Goal: Information Seeking & Learning: Check status

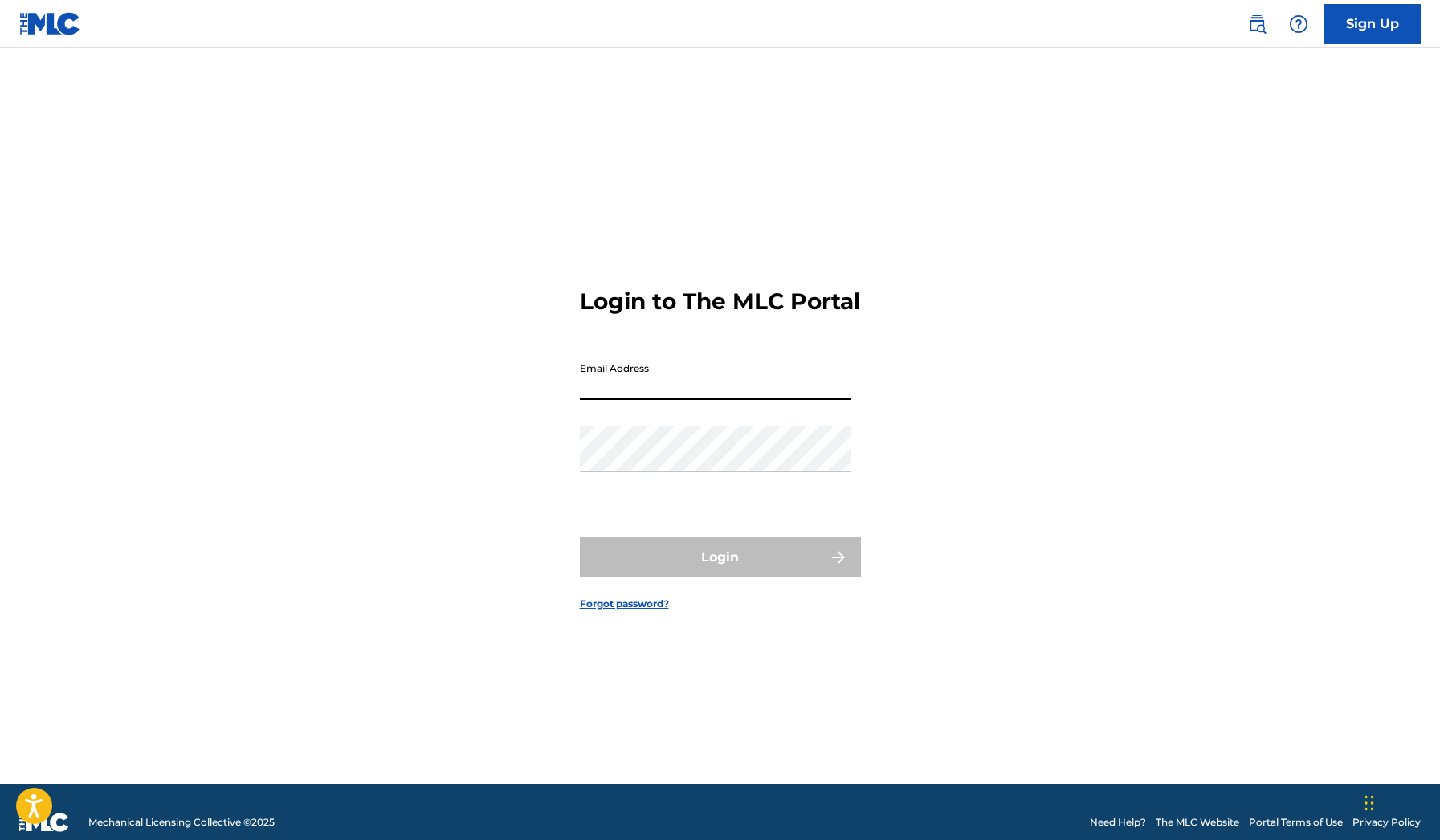
type input "[EMAIL_ADDRESS][DOMAIN_NAME]"
click at [720, 571] on button "Login" at bounding box center [720, 557] width 281 height 40
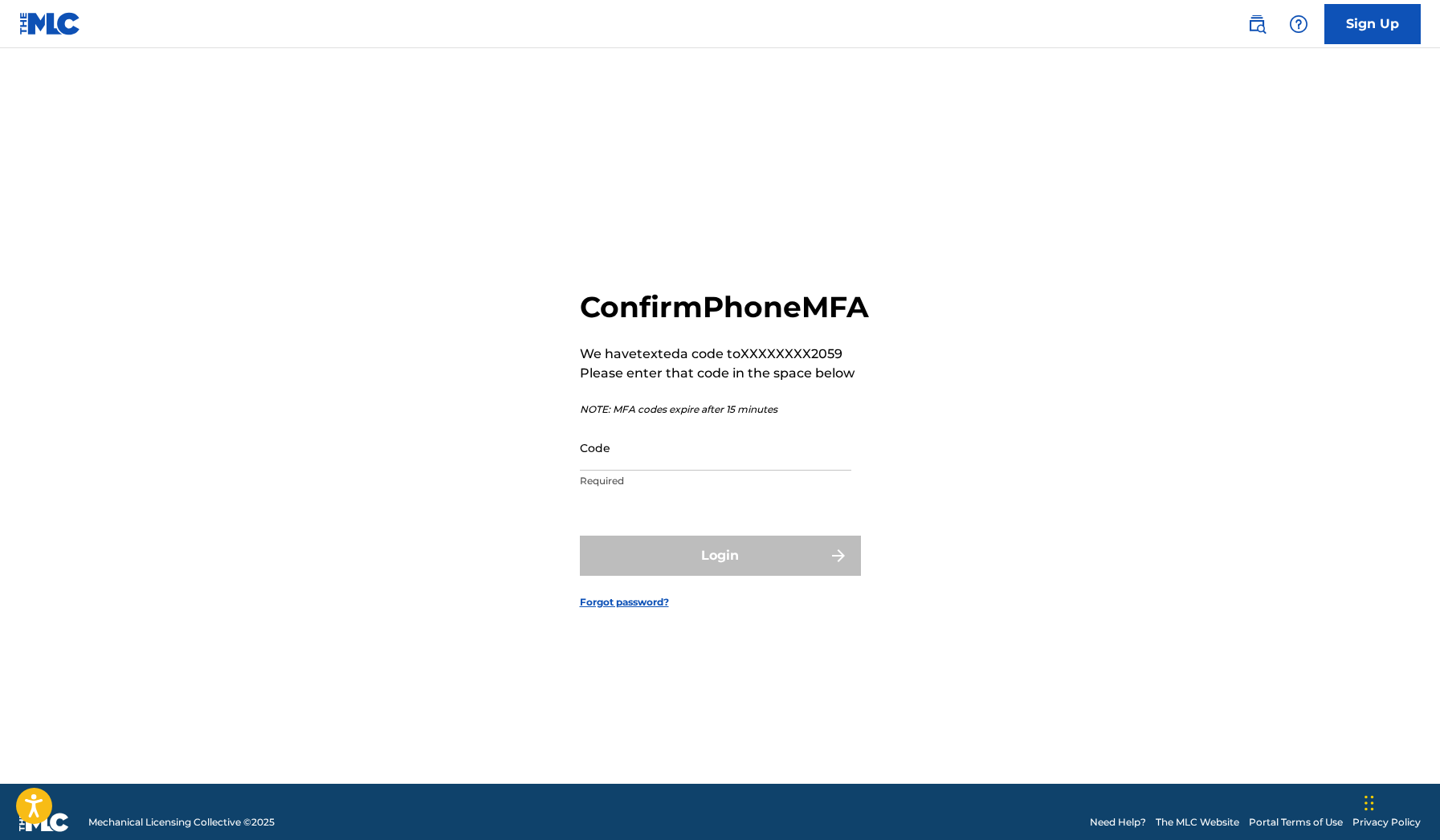
click at [665, 470] on input "Code" at bounding box center [715, 447] width 272 height 46
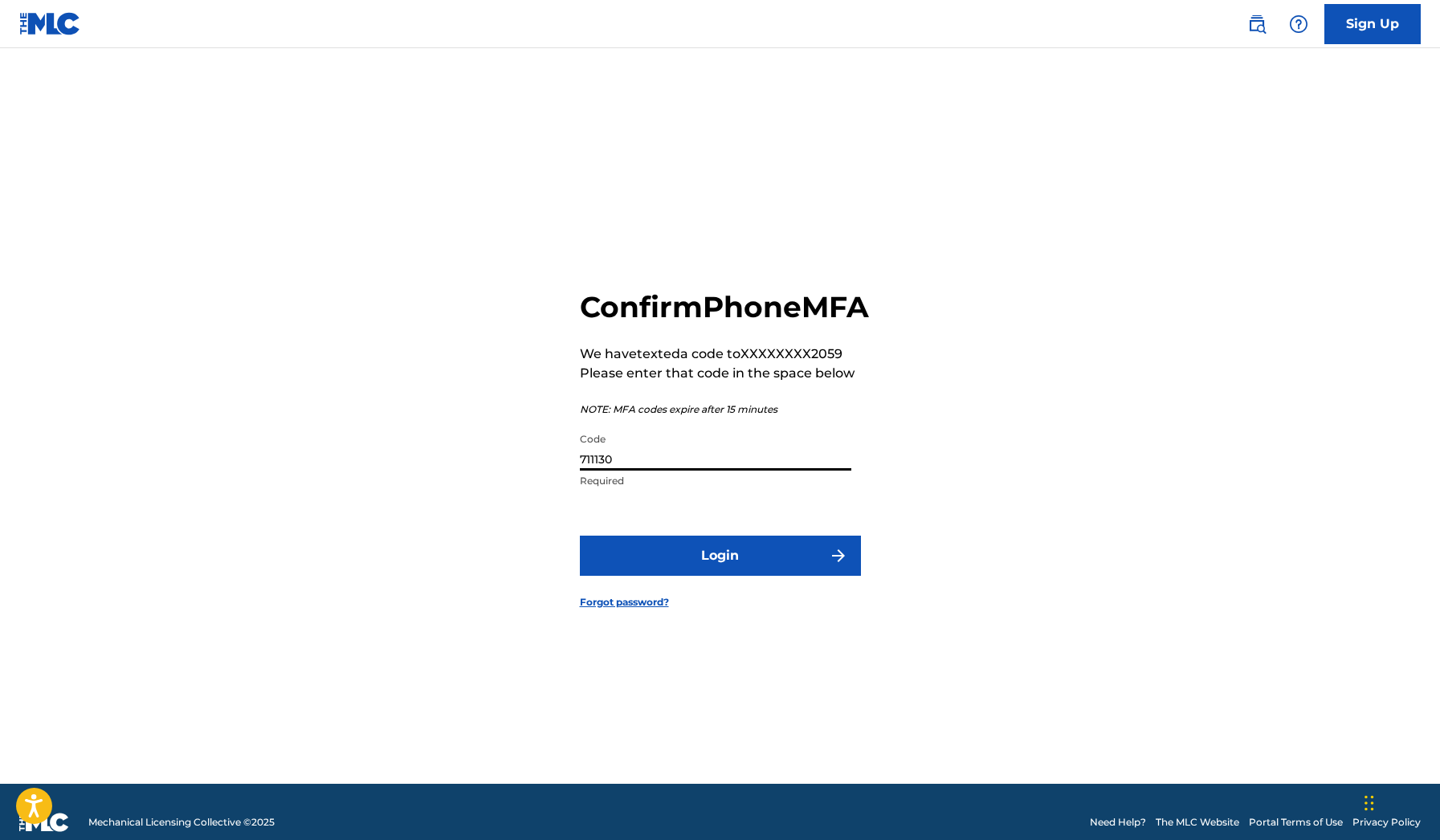
type input "711130"
click at [742, 576] on button "Login" at bounding box center [720, 555] width 281 height 40
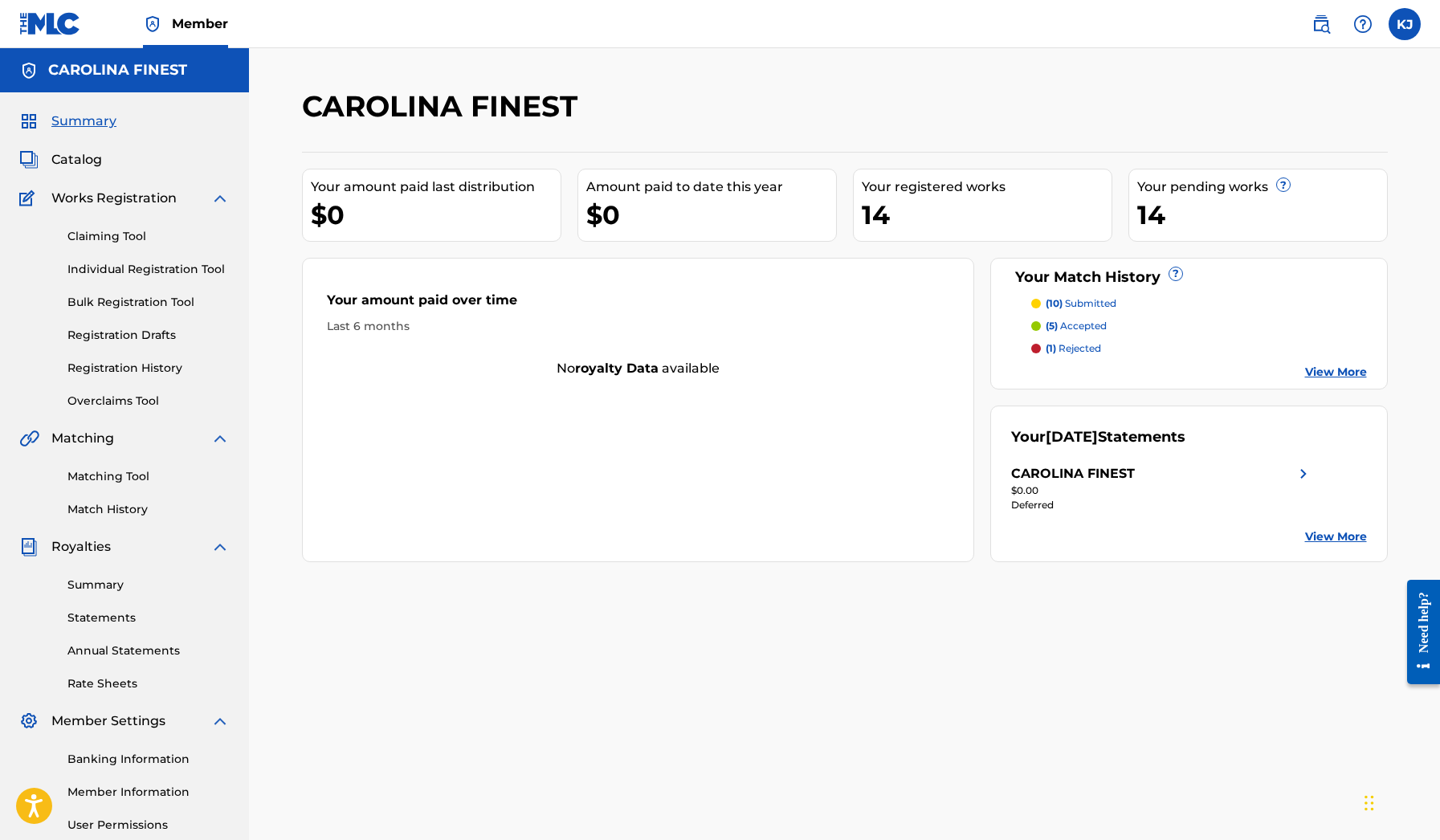
click at [126, 473] on link "Matching Tool" at bounding box center [148, 476] width 162 height 17
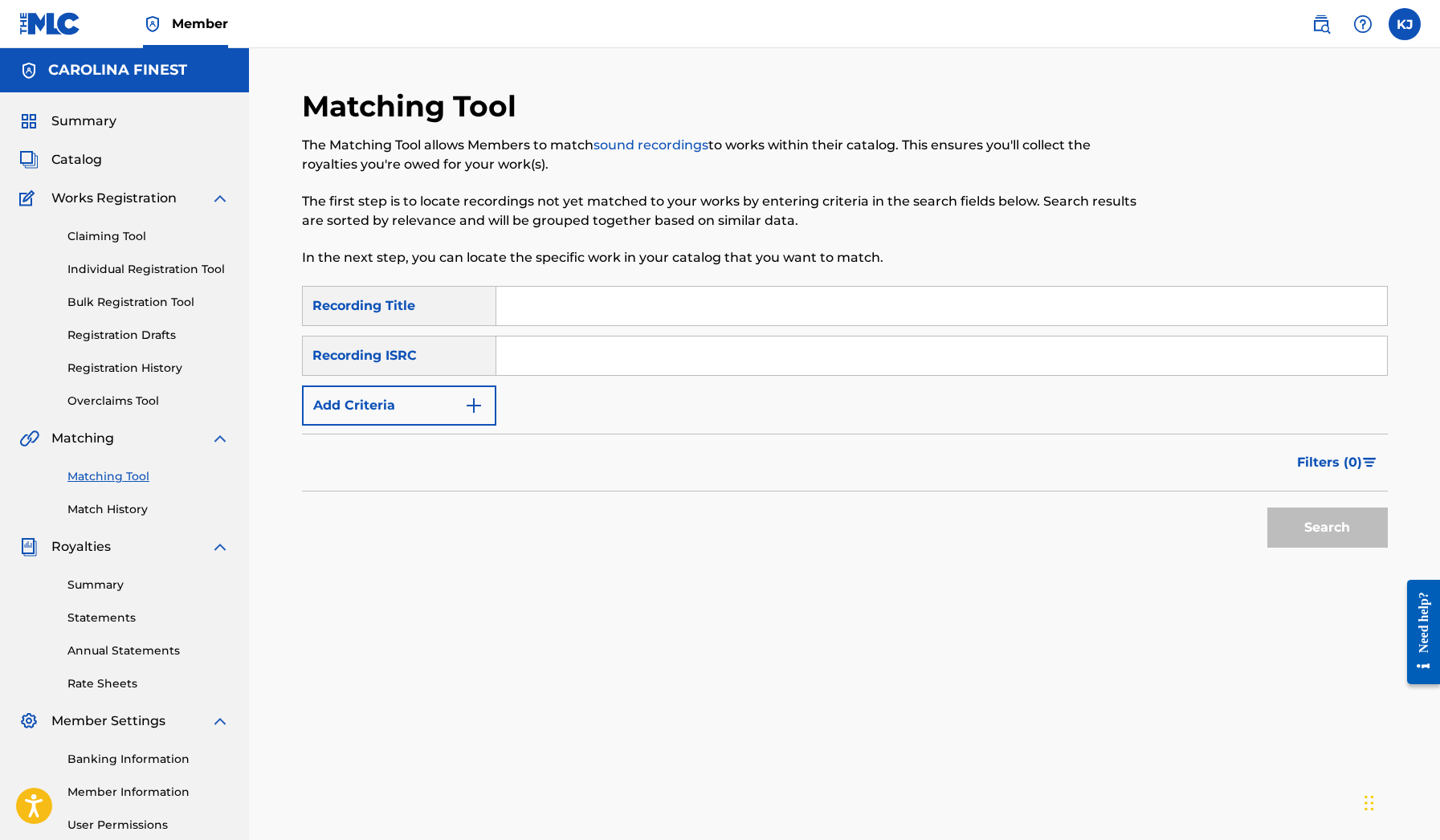
click at [479, 400] on img "Search Form" at bounding box center [473, 405] width 19 height 19
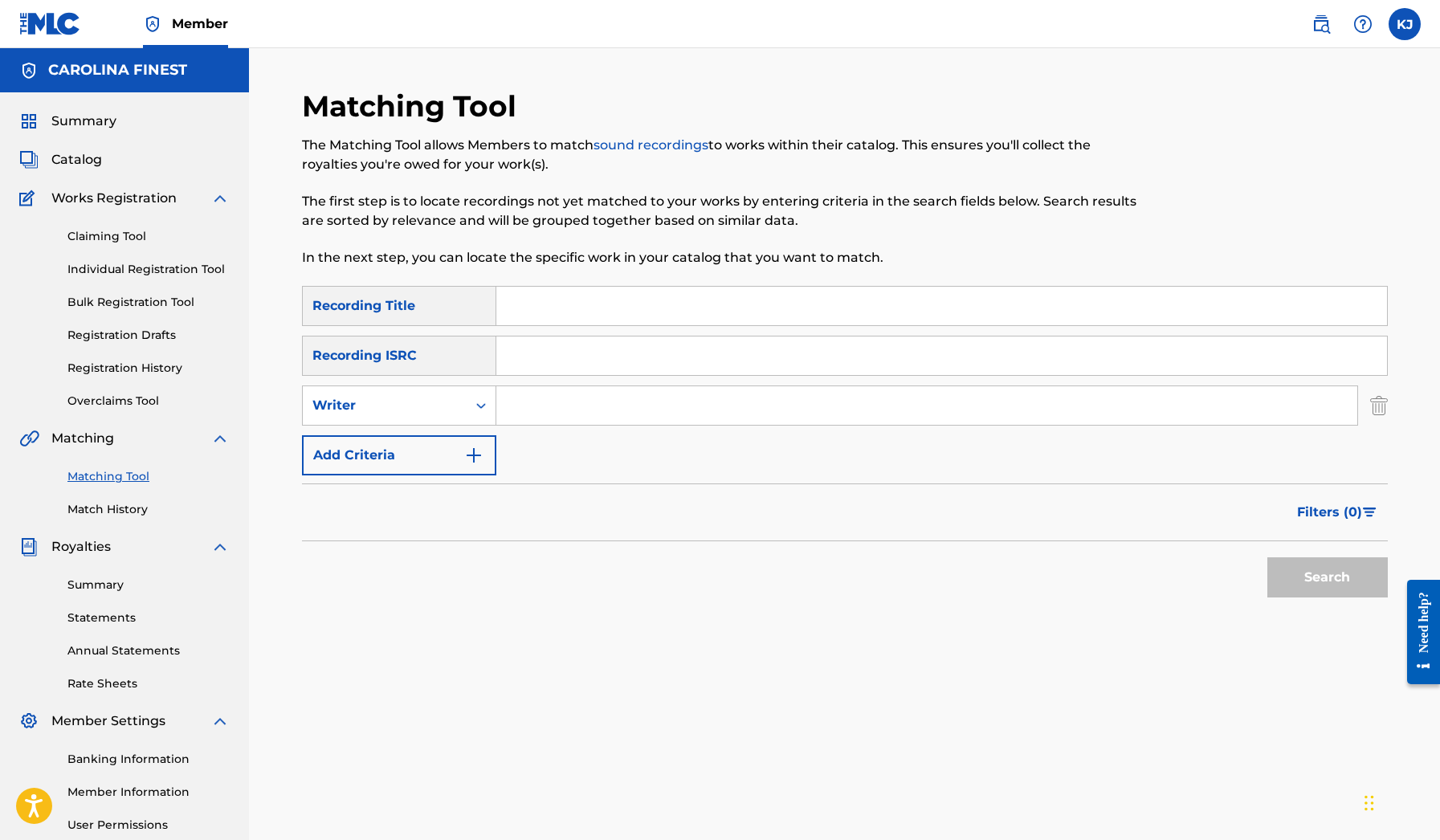
click at [479, 460] on img "Search Form" at bounding box center [473, 454] width 19 height 19
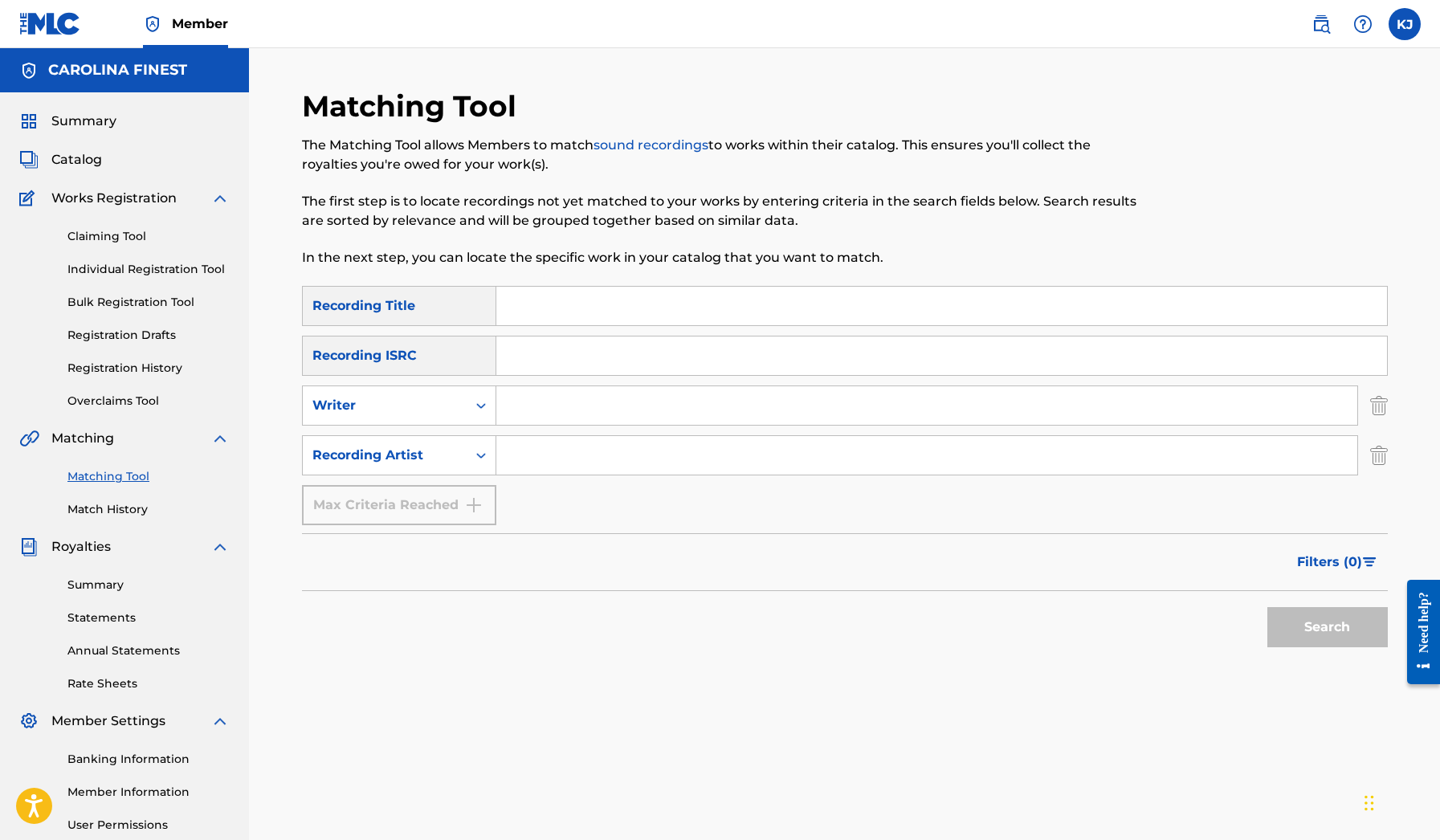
click at [515, 449] on input "Search Form" at bounding box center [926, 455] width 861 height 39
type input "[US_STATE] 300"
click at [1327, 627] on button "Search" at bounding box center [1328, 627] width 121 height 40
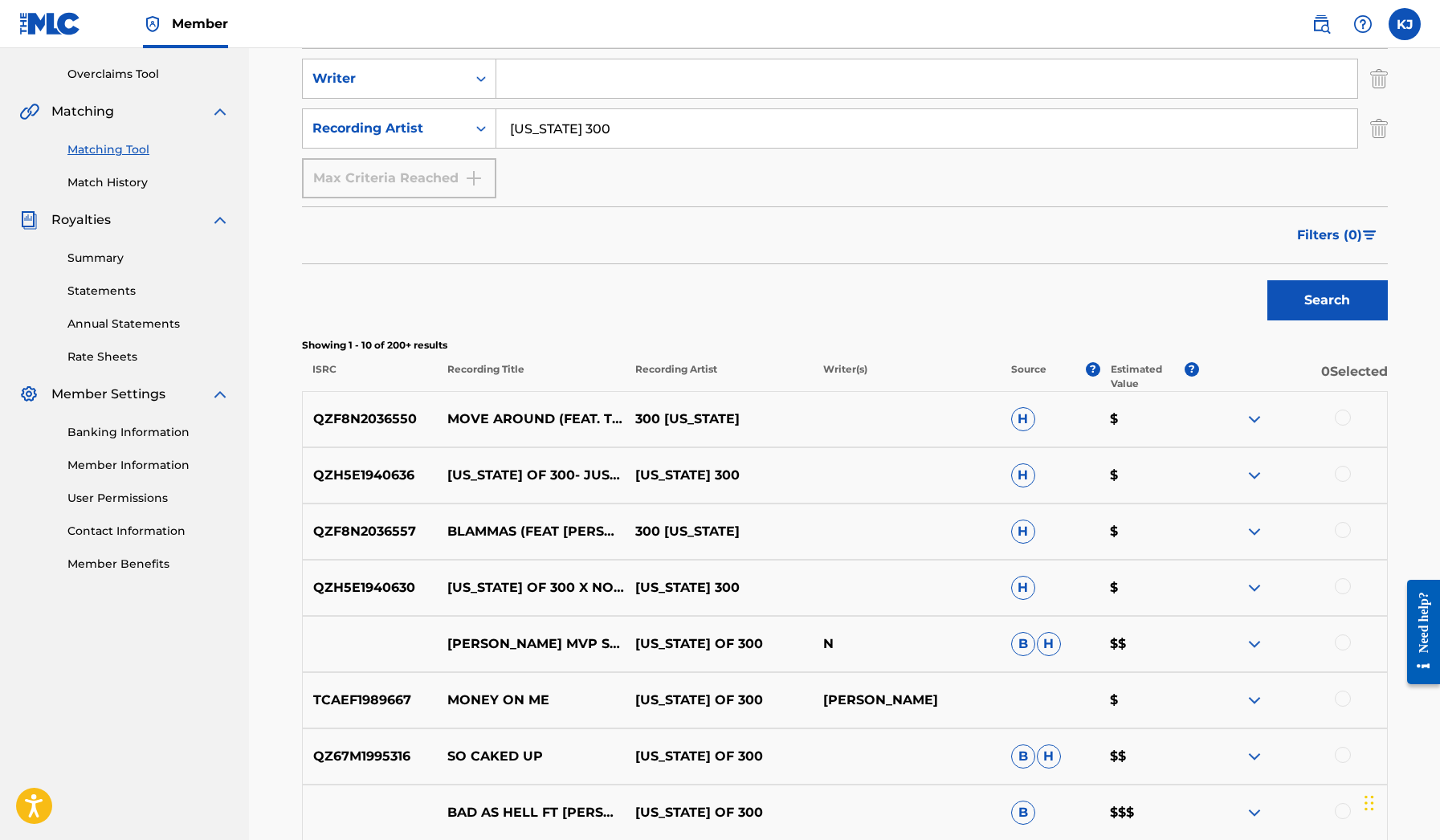
scroll to position [371, 0]
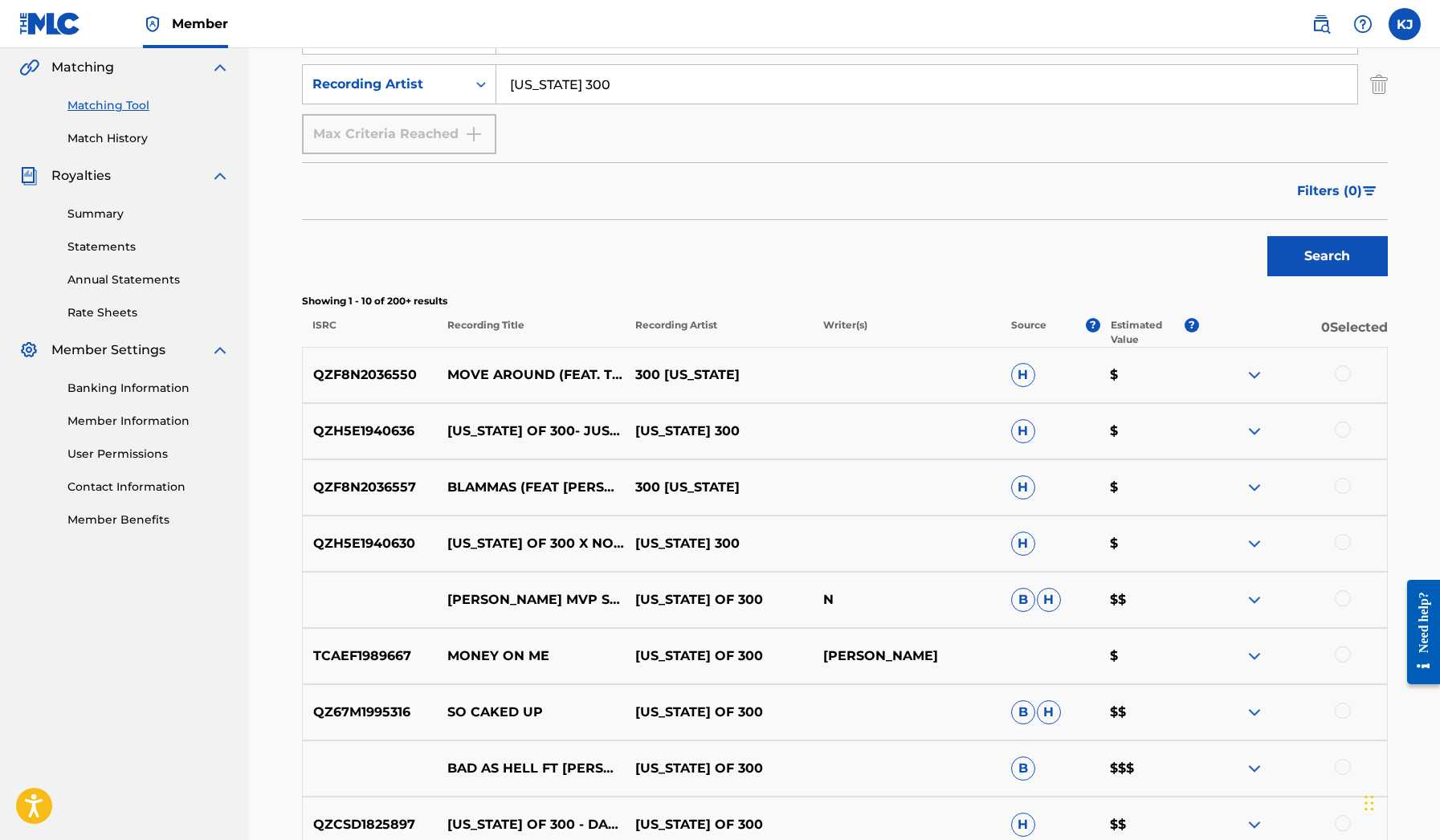
click at [1360, 198] on span "Filters ( 0 )" at bounding box center [1329, 191] width 65 height 19
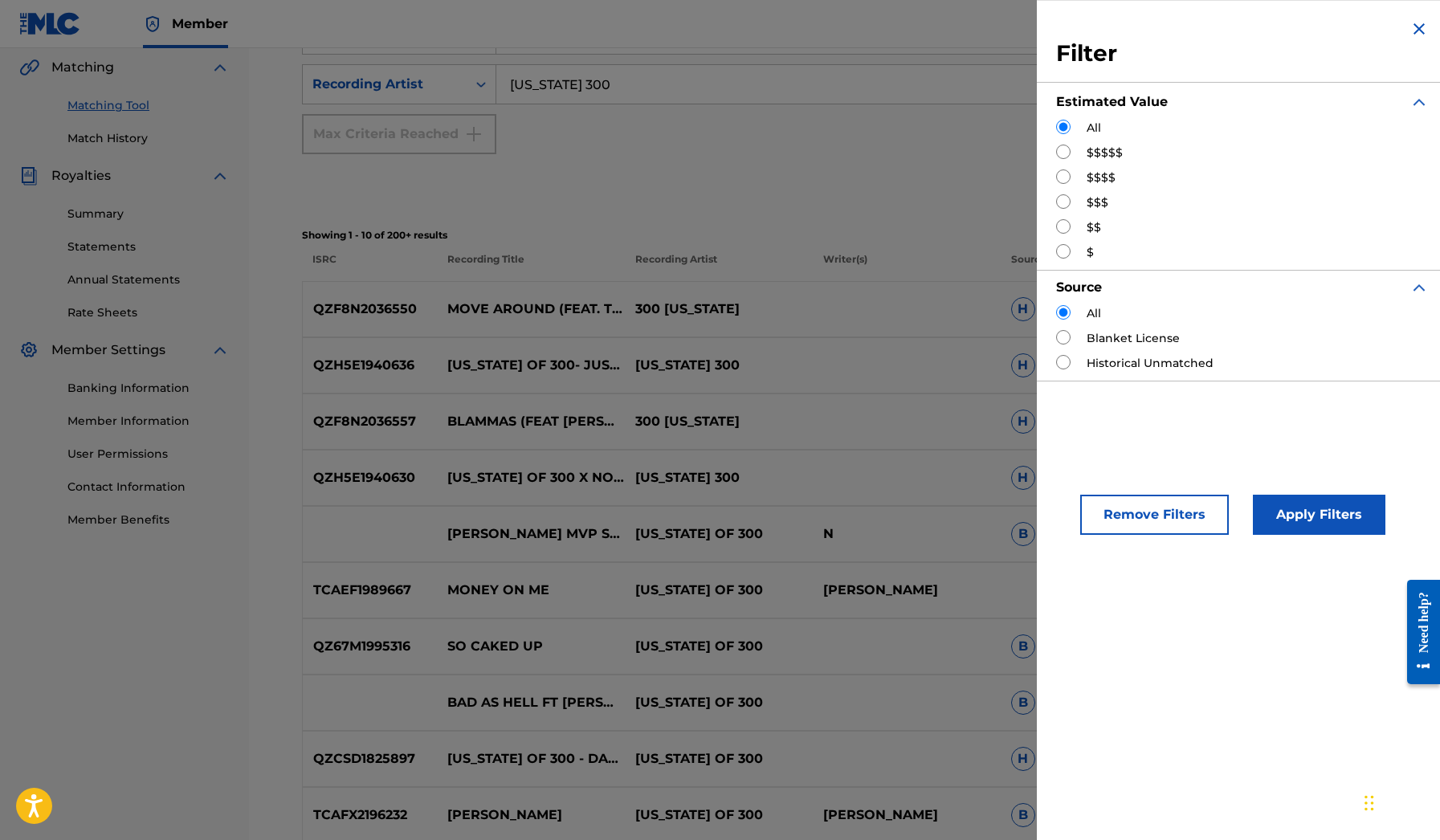
click at [1060, 154] on input "Search Form" at bounding box center [1063, 152] width 14 height 14
radio input "true"
click at [1335, 502] on button "Apply Filters" at bounding box center [1319, 514] width 132 height 40
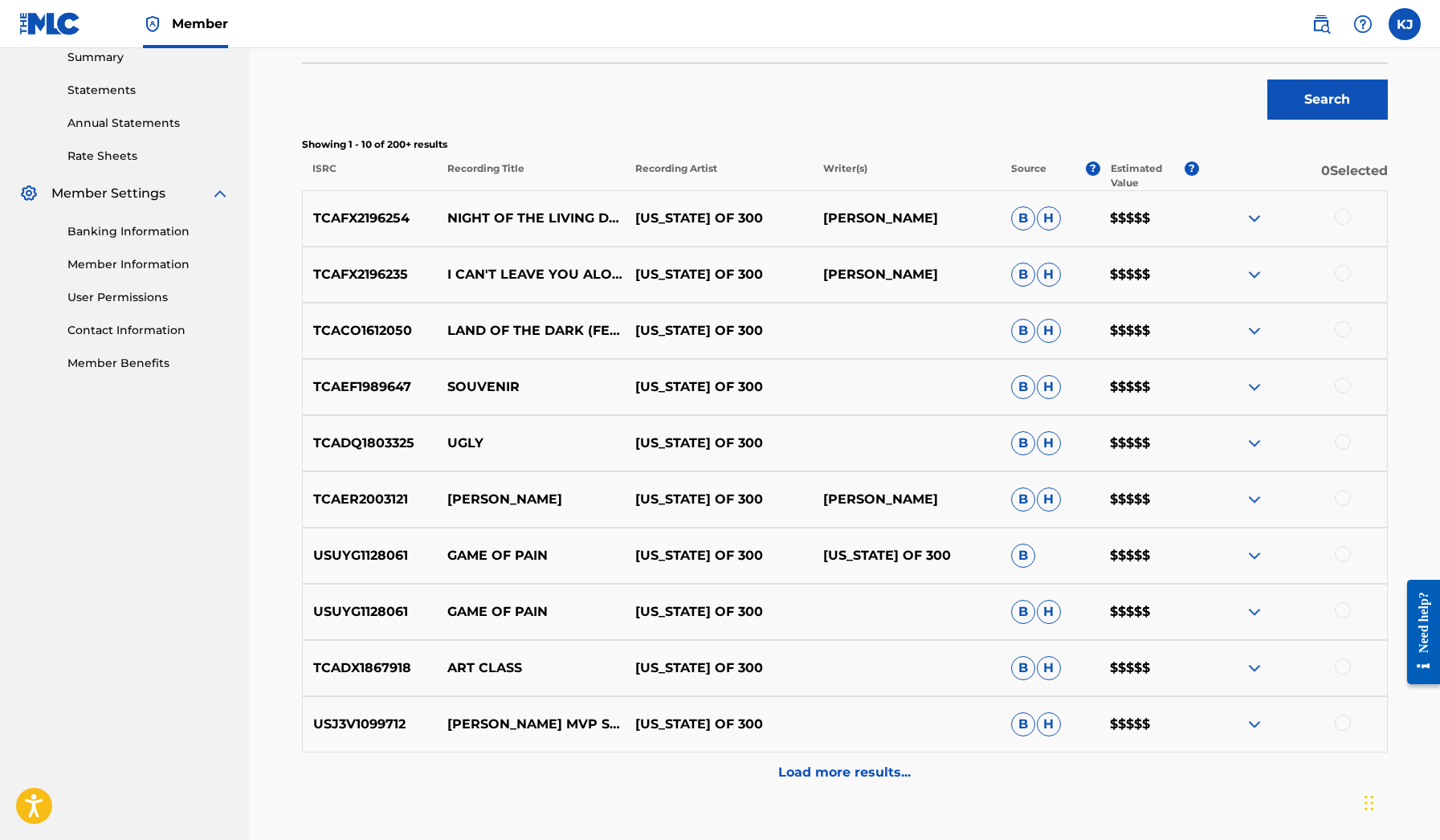
scroll to position [542, 0]
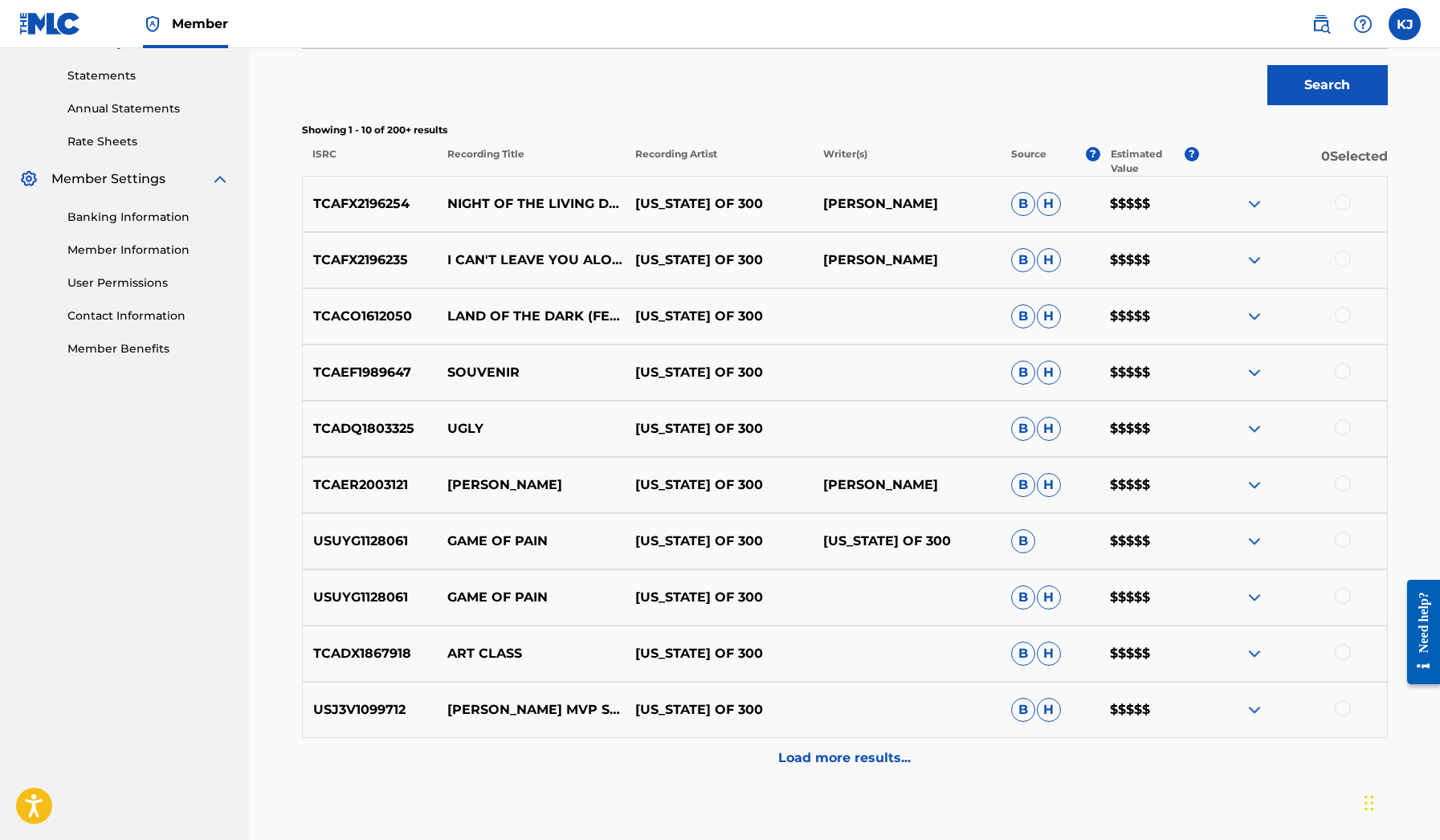
click at [813, 766] on p "Load more results..." at bounding box center [844, 757] width 132 height 19
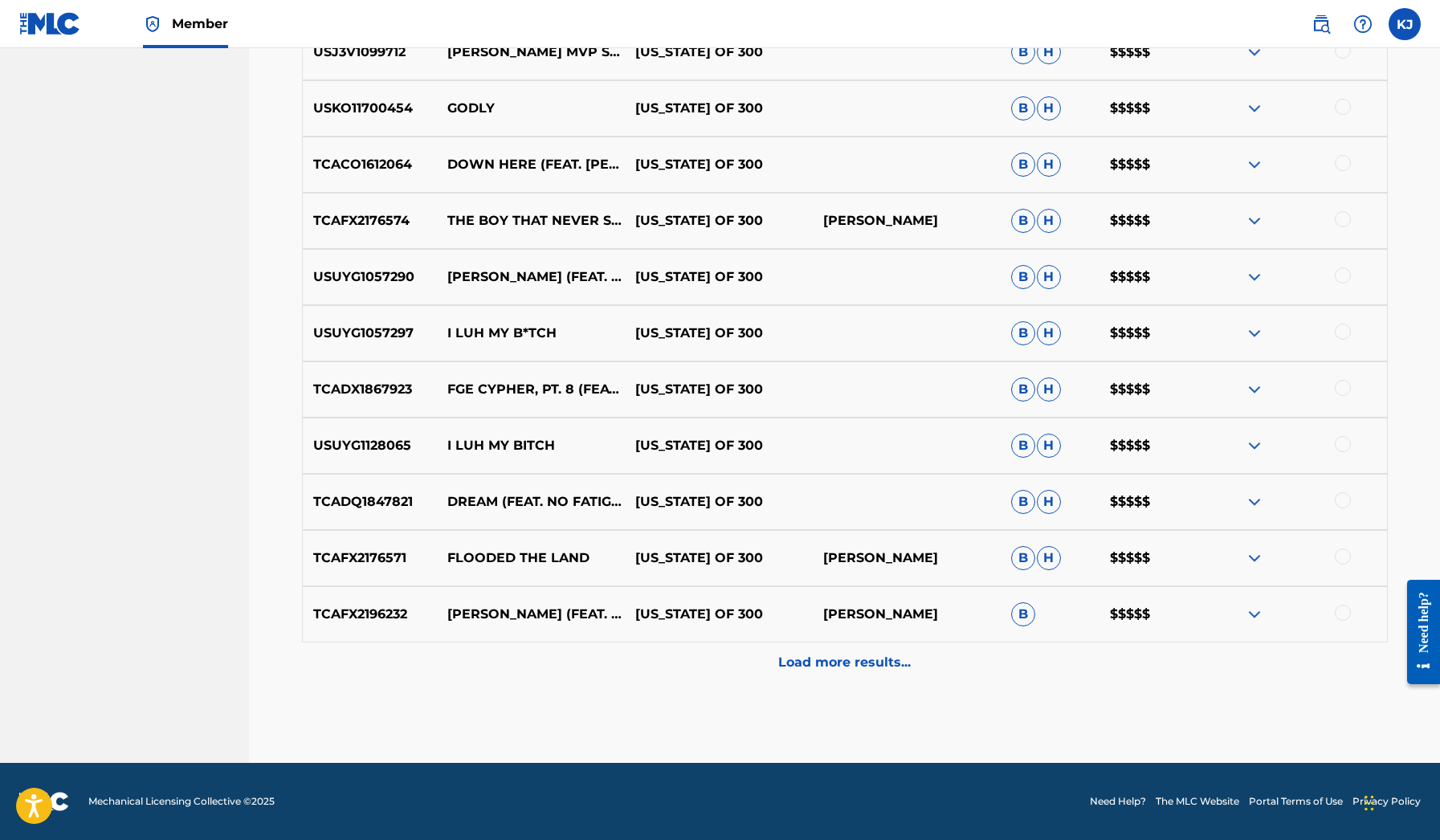
scroll to position [1200, 0]
click at [820, 654] on p "Load more results..." at bounding box center [844, 662] width 132 height 19
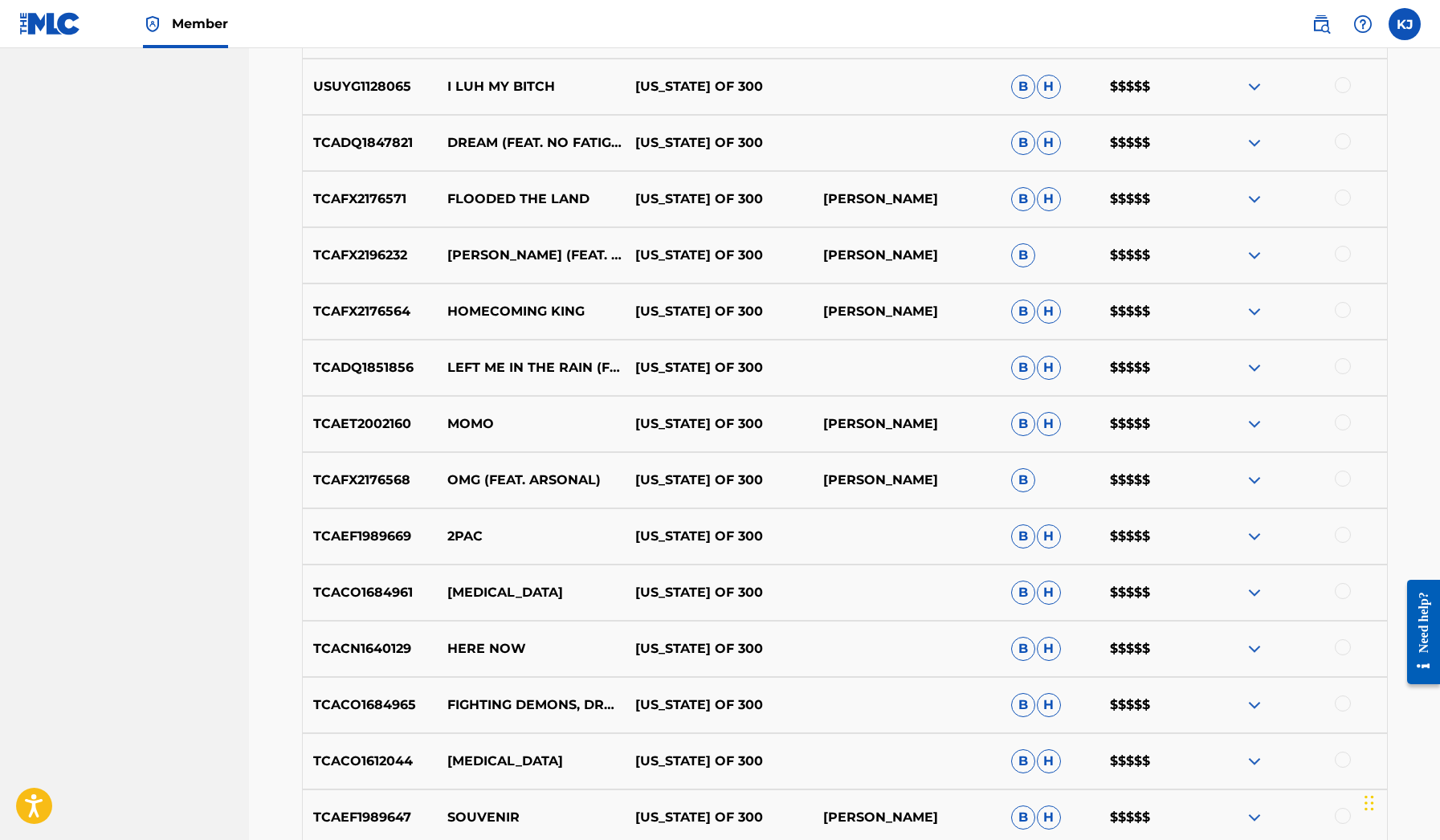
scroll to position [1735, 0]
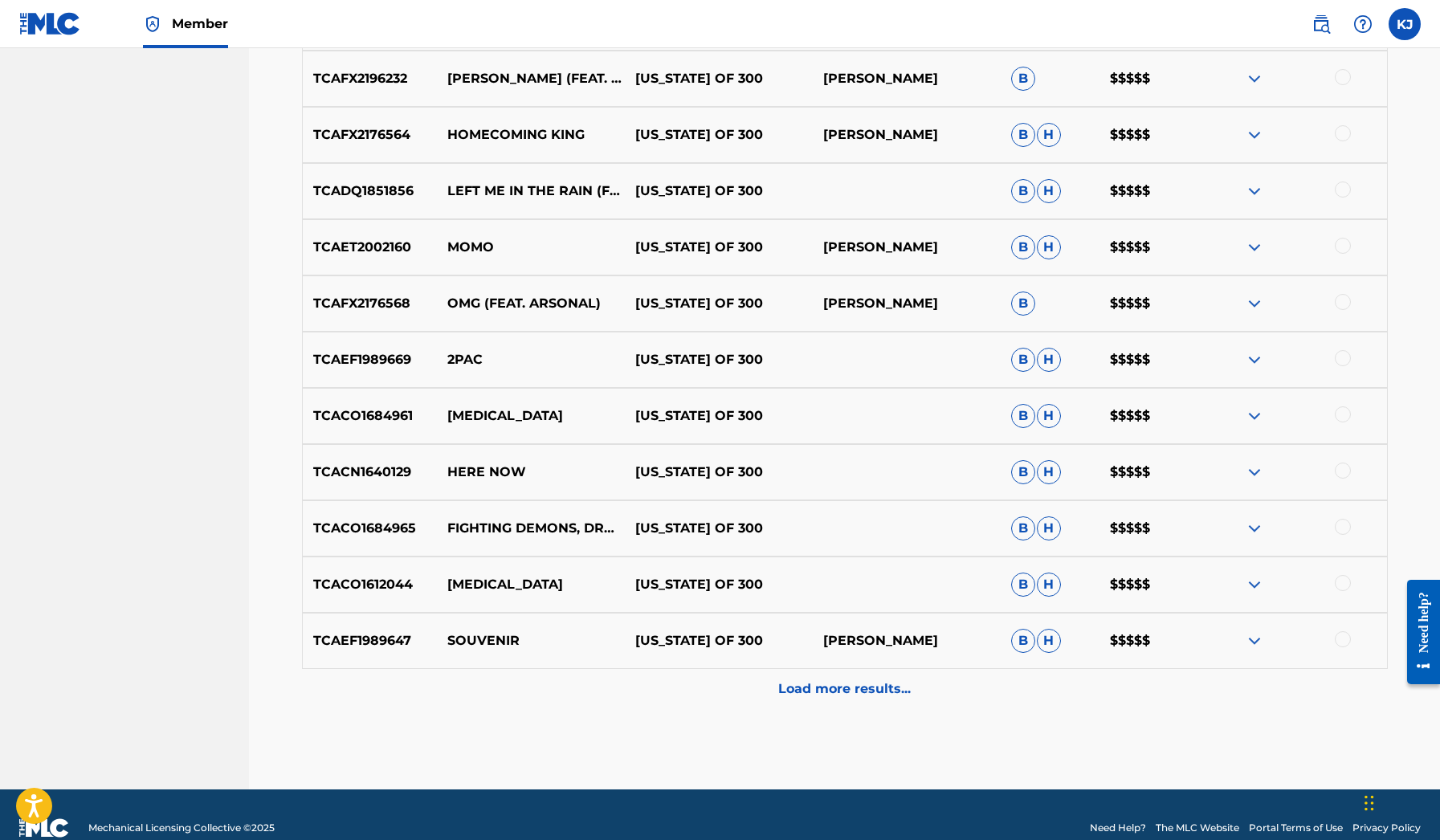
click at [818, 684] on p "Load more results..." at bounding box center [844, 688] width 132 height 19
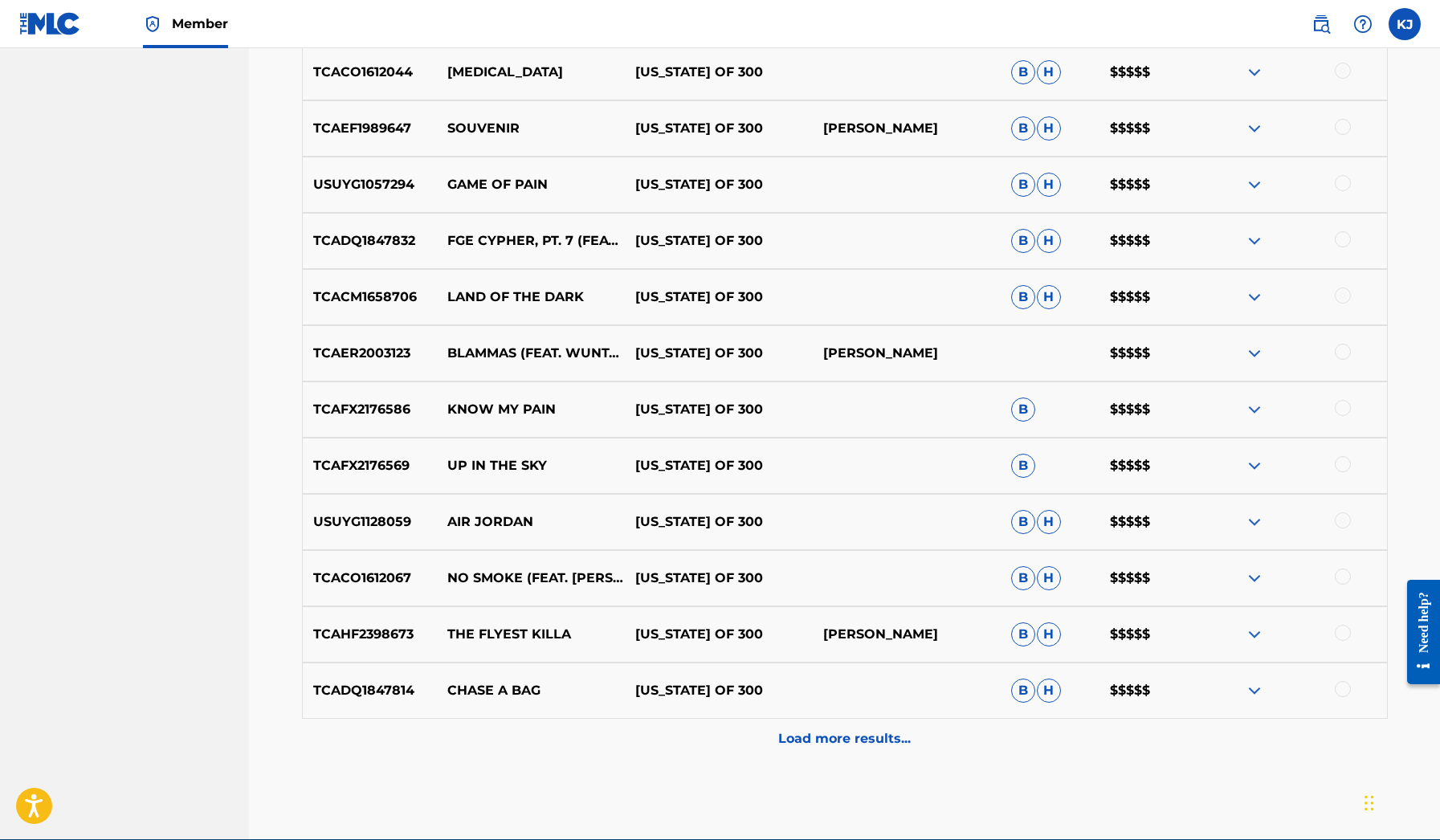
scroll to position [2277, 0]
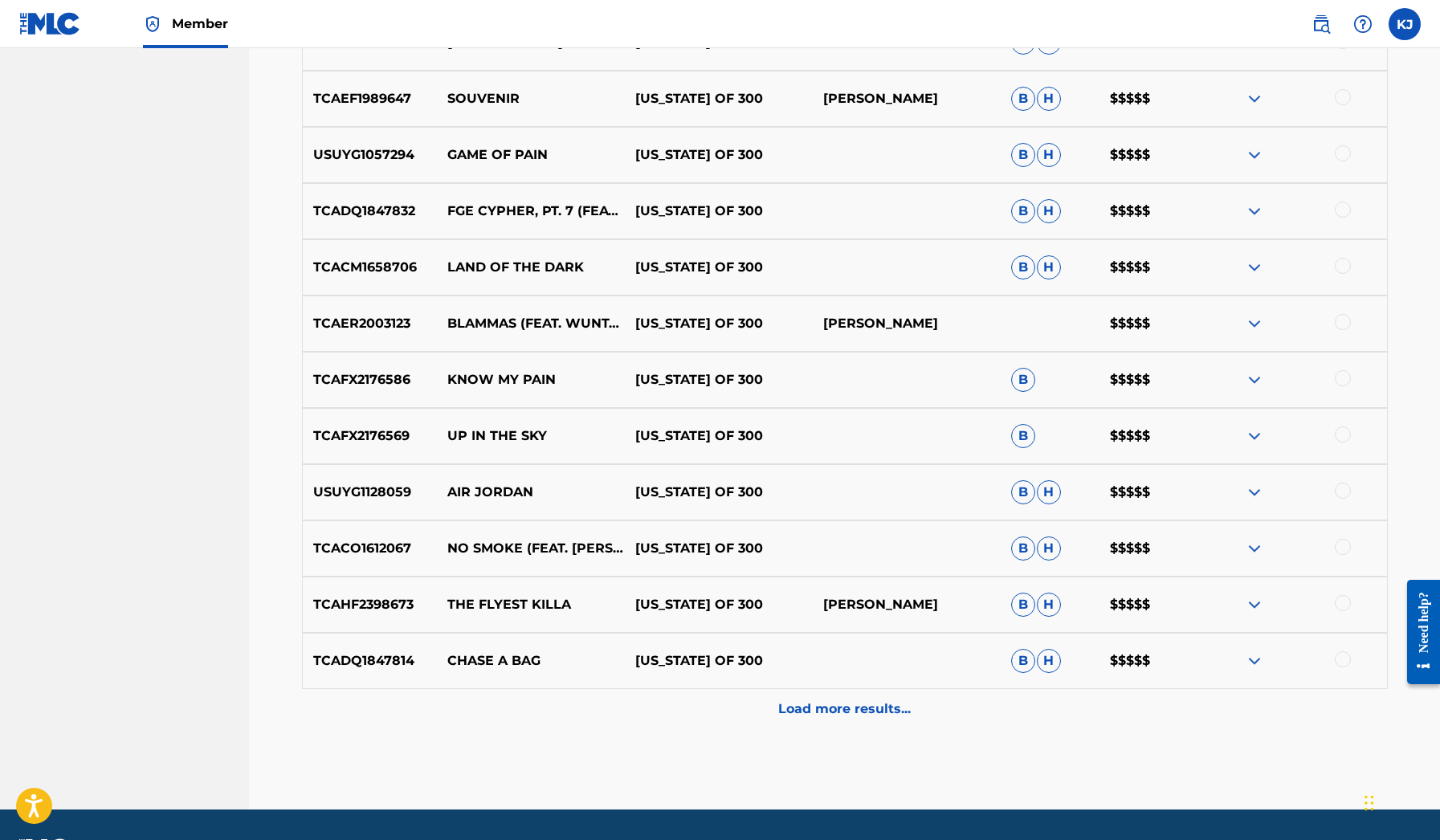
click at [848, 717] on p "Load more results..." at bounding box center [844, 708] width 132 height 19
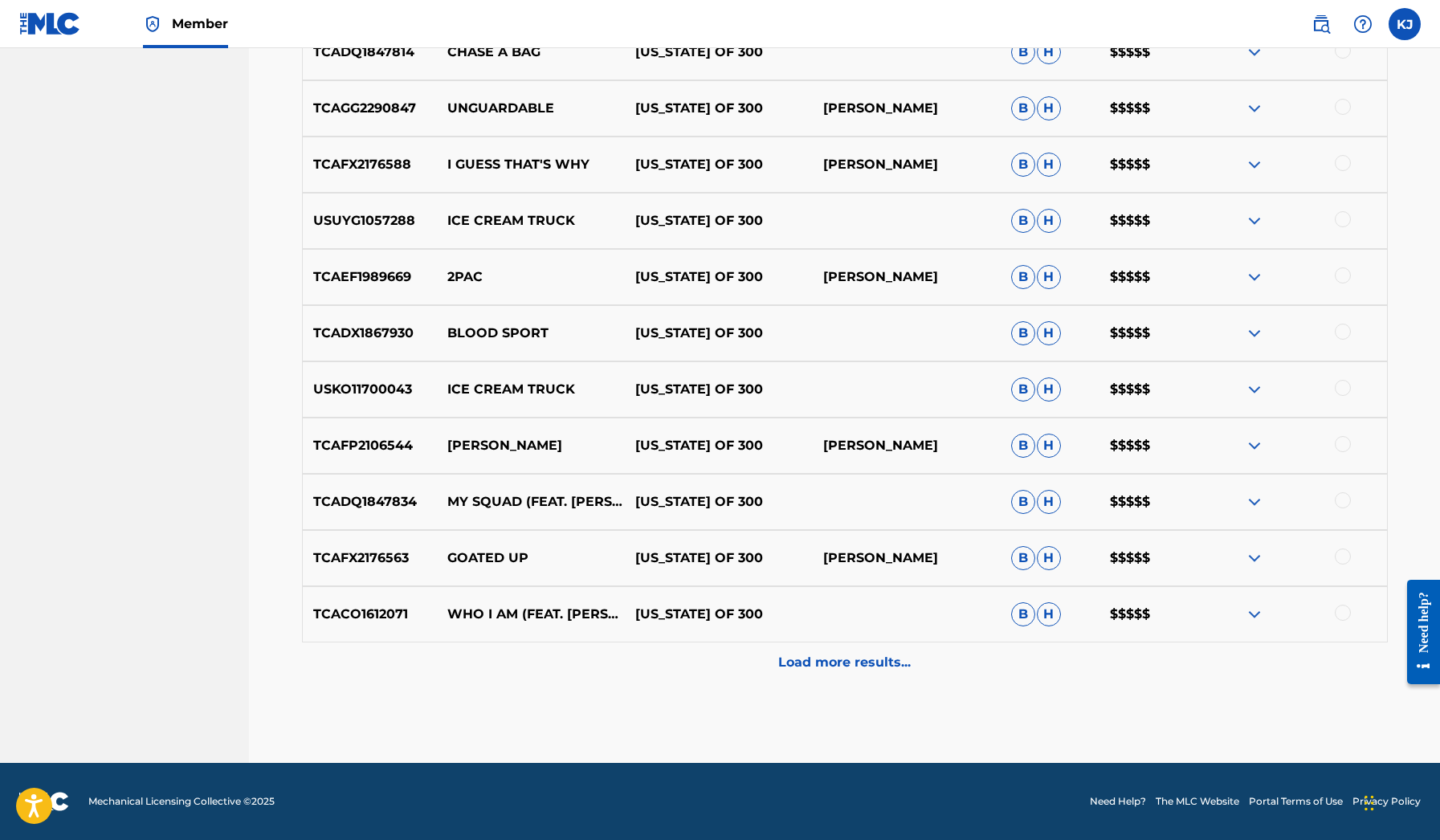
scroll to position [2885, 0]
click at [834, 667] on p "Load more results..." at bounding box center [844, 662] width 132 height 19
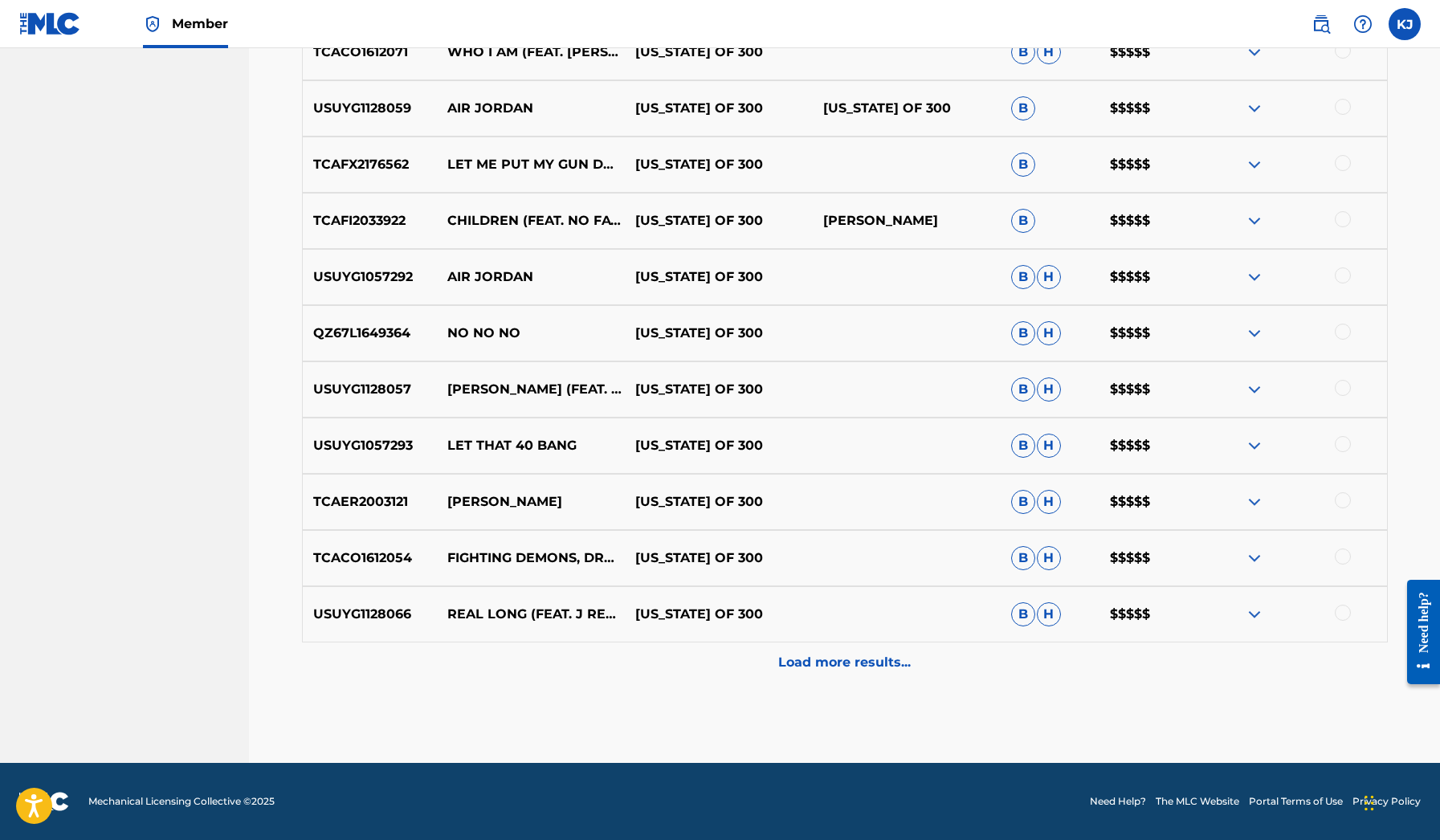
scroll to position [3447, 0]
click at [834, 652] on div "Load more results..." at bounding box center [845, 662] width 1086 height 40
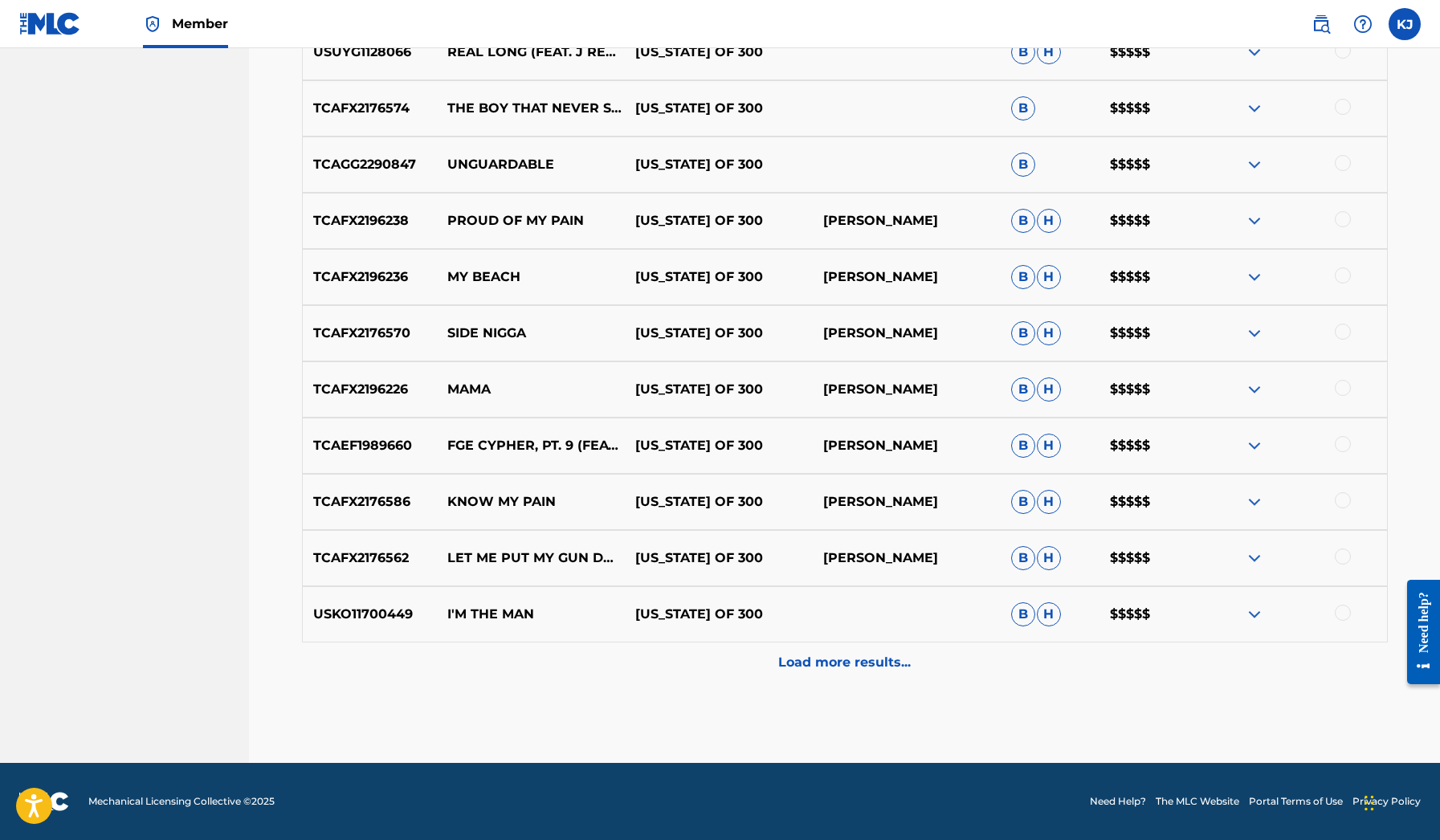
scroll to position [4009, 0]
click at [834, 651] on div "Load more results..." at bounding box center [845, 662] width 1086 height 40
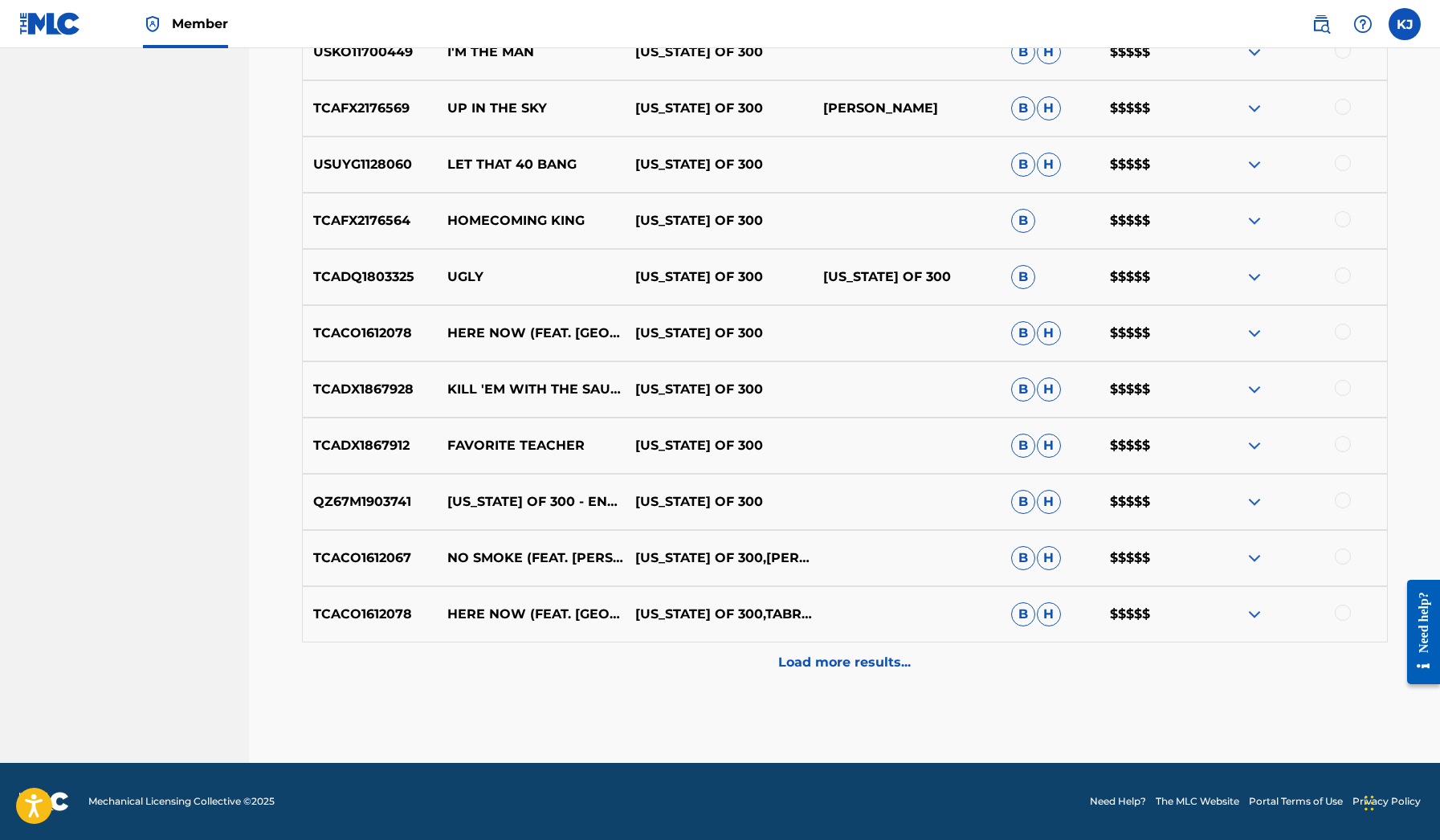
scroll to position [4571, 0]
click at [846, 648] on div "Load more results..." at bounding box center [845, 662] width 1086 height 40
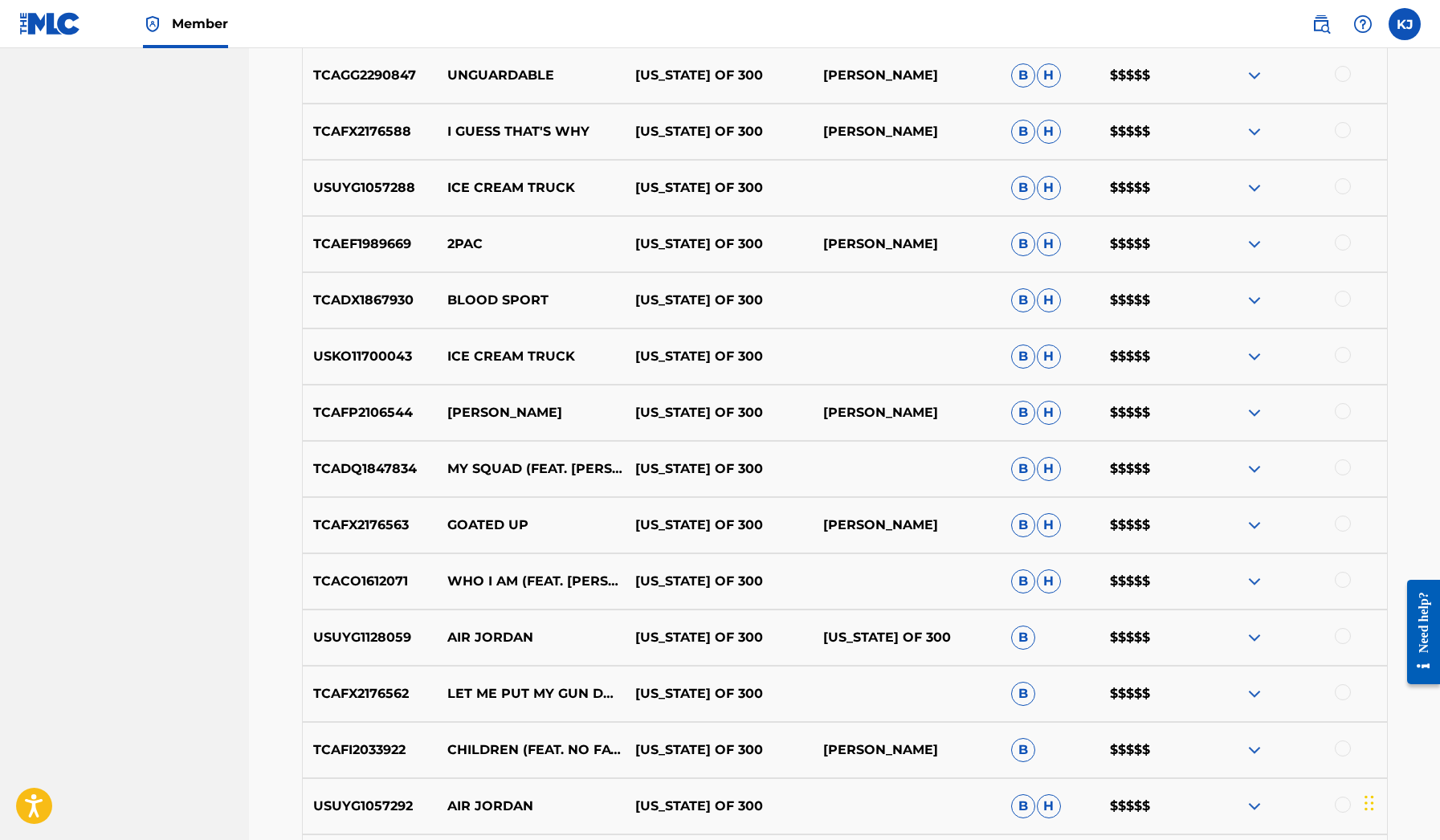
scroll to position [3668, 0]
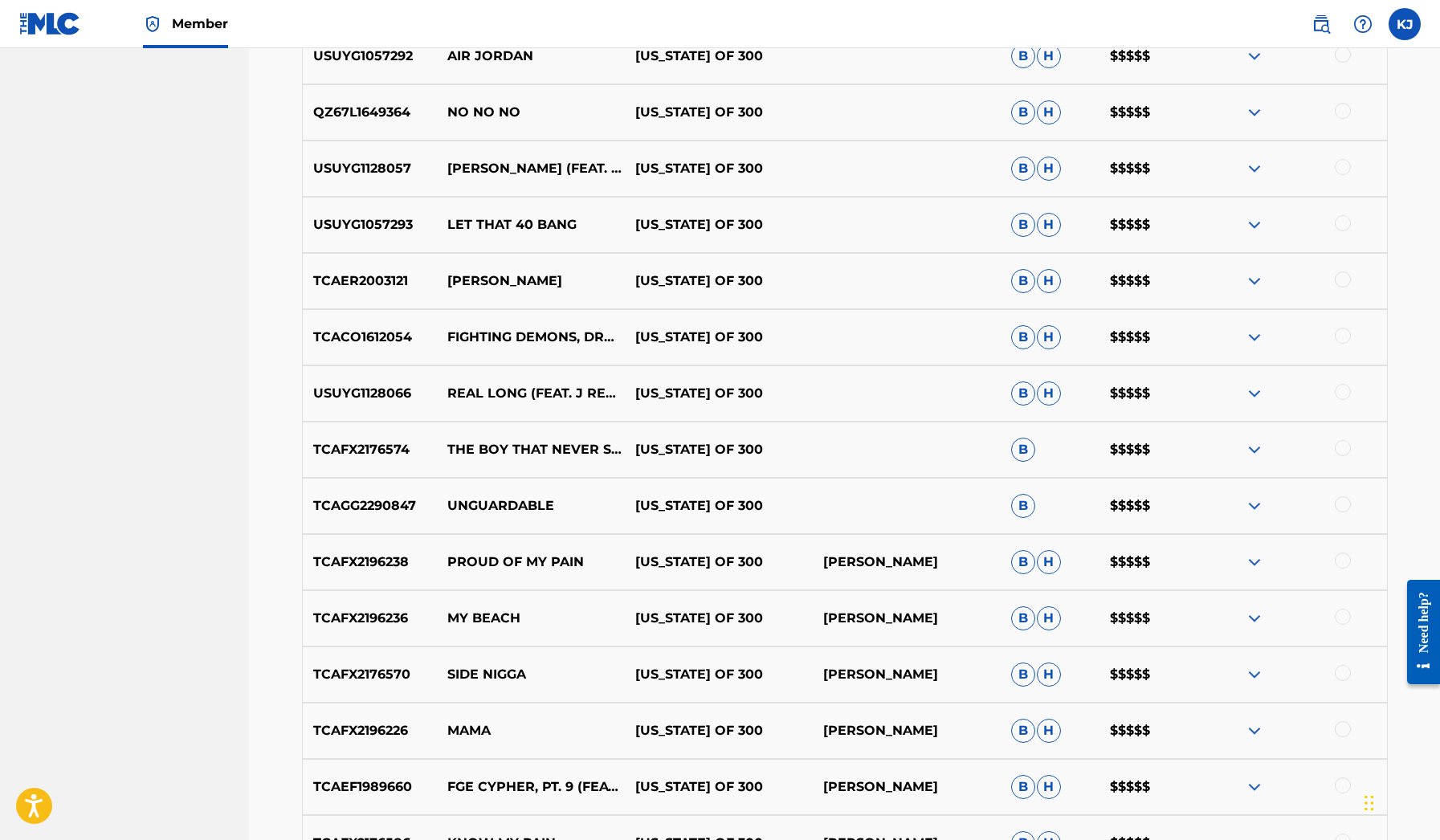
click at [1260, 513] on img at bounding box center [1254, 505] width 19 height 19
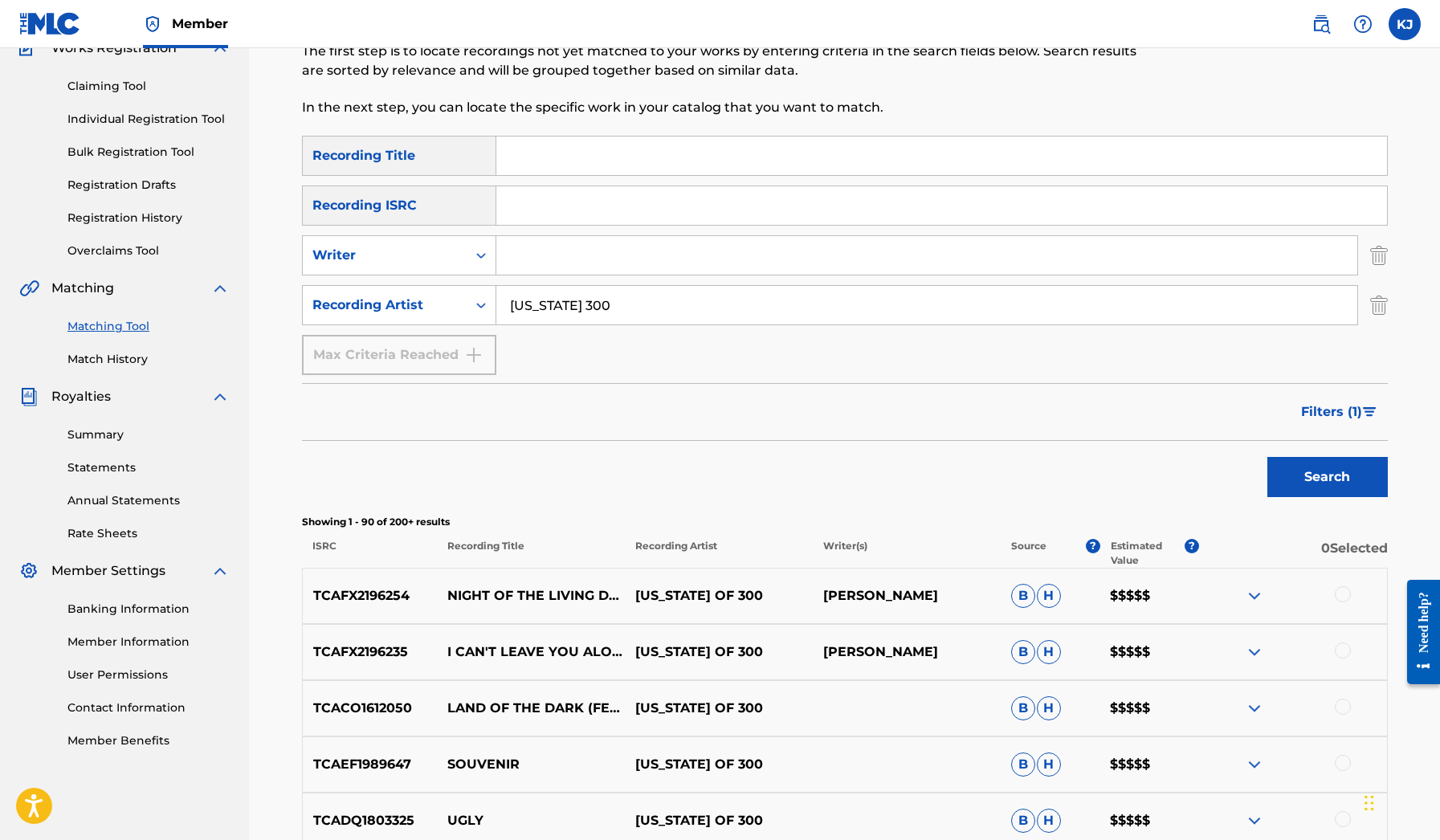
scroll to position [535, 0]
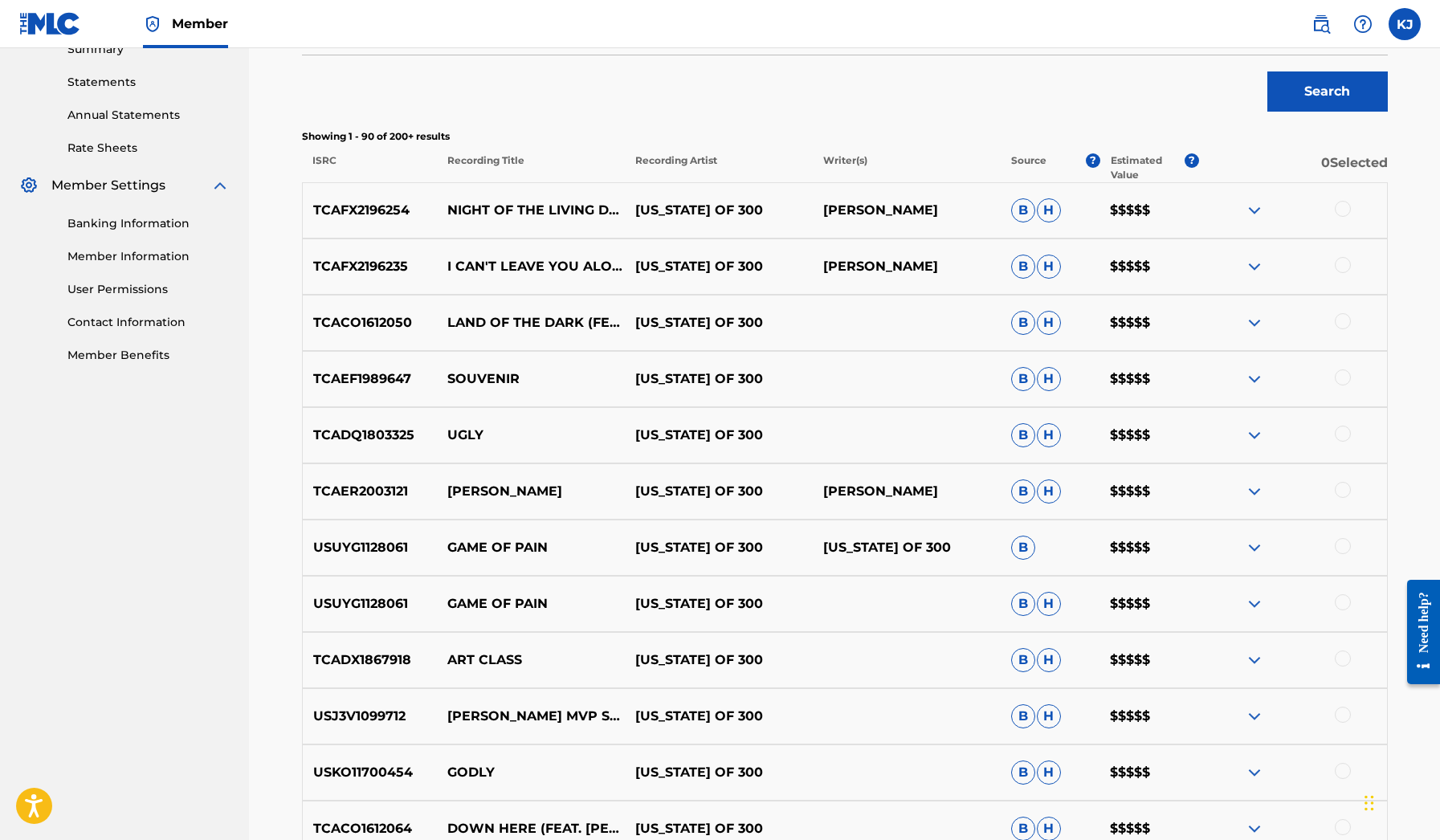
click at [1253, 206] on img at bounding box center [1254, 210] width 19 height 19
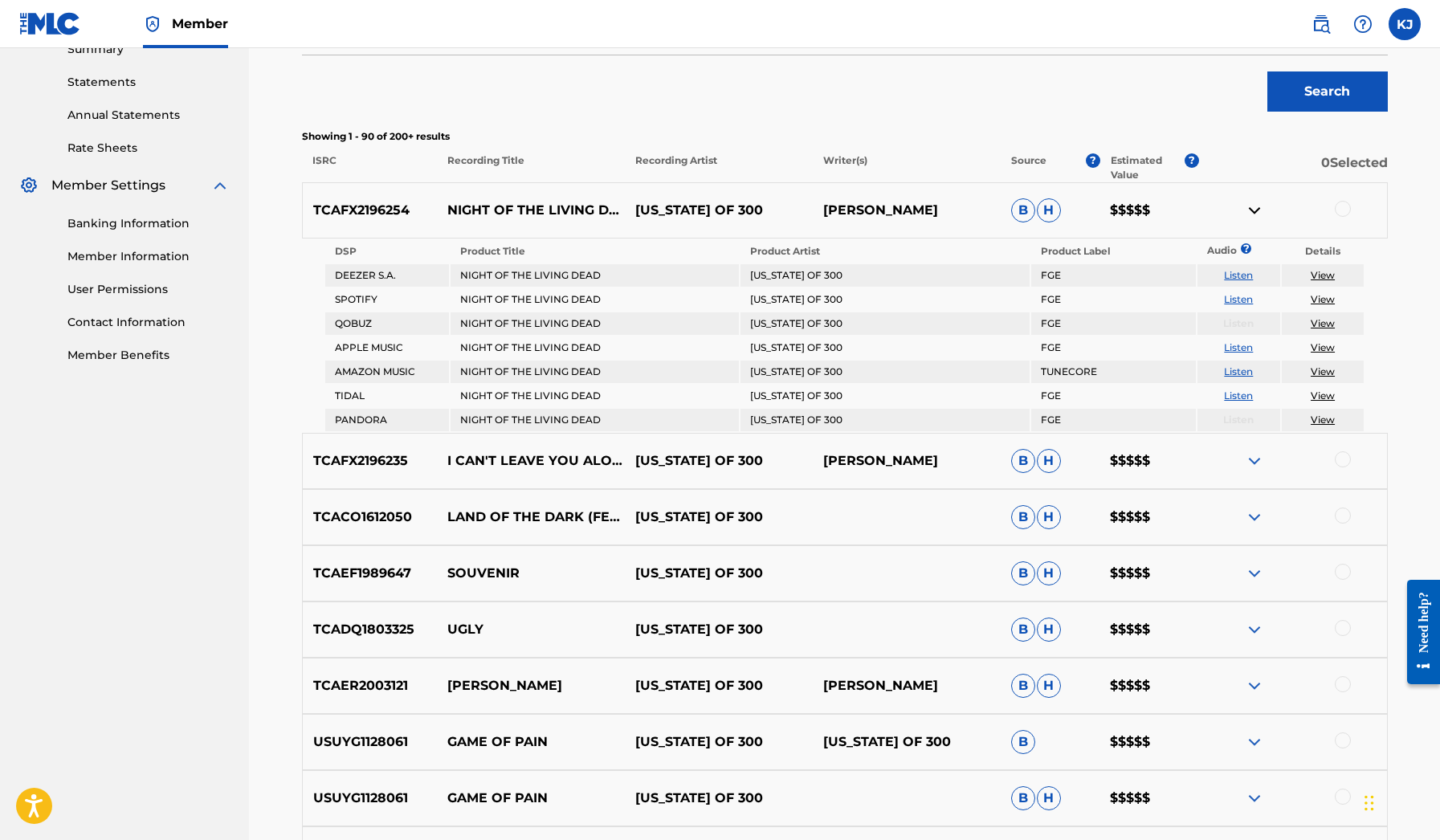
click at [1245, 465] on img at bounding box center [1254, 460] width 19 height 19
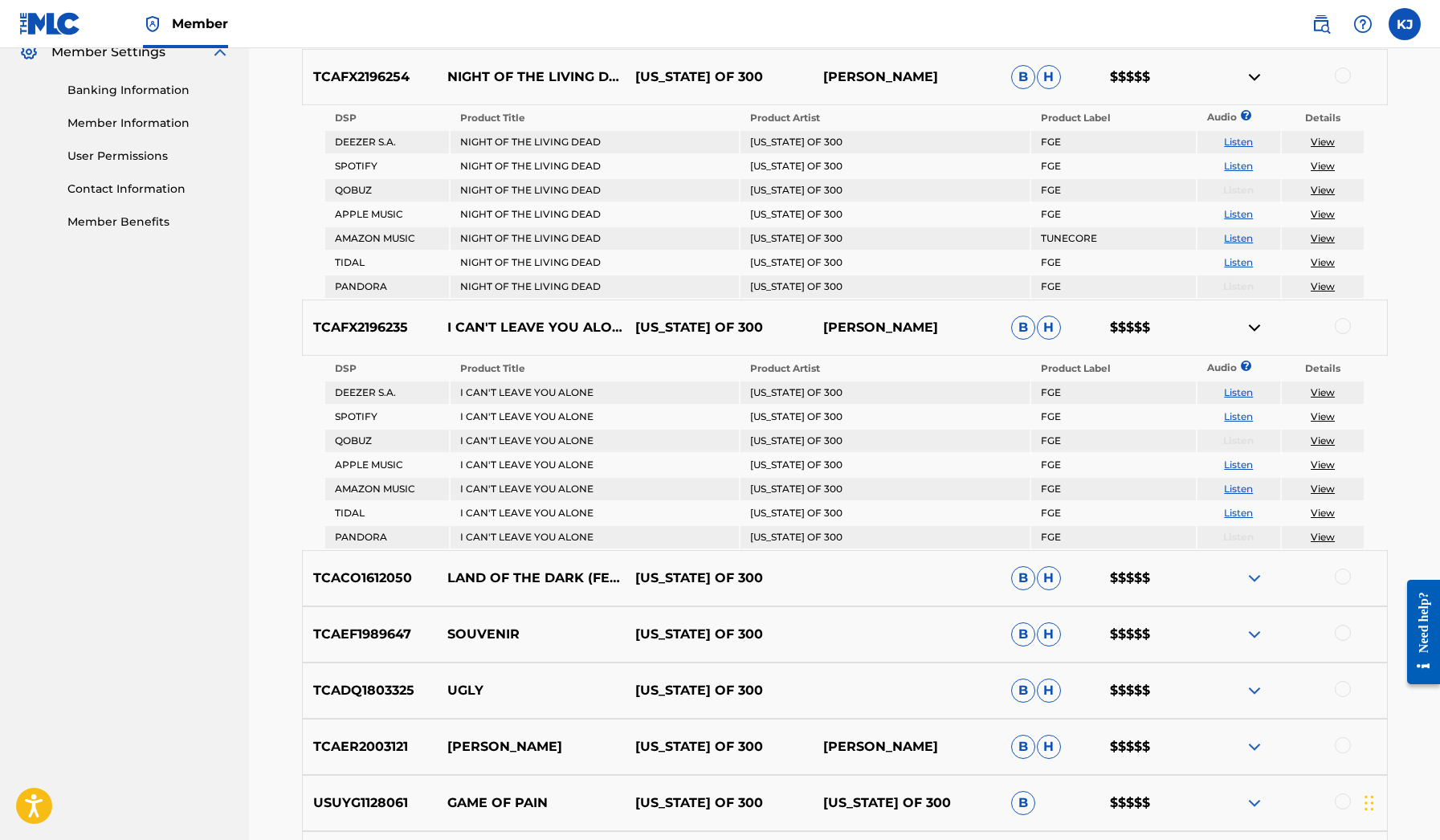
scroll to position [763, 0]
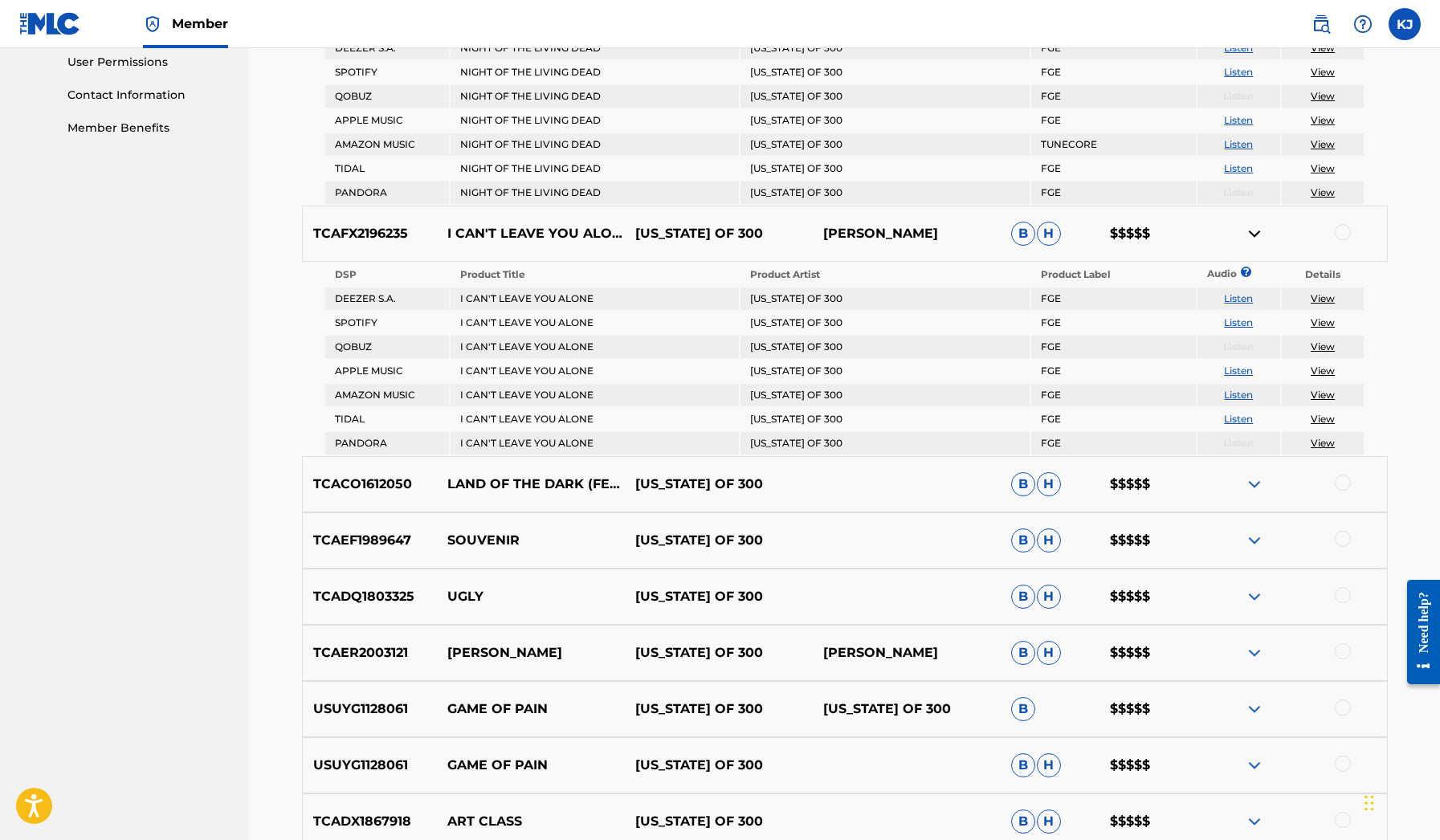
click at [1255, 485] on img at bounding box center [1254, 484] width 19 height 19
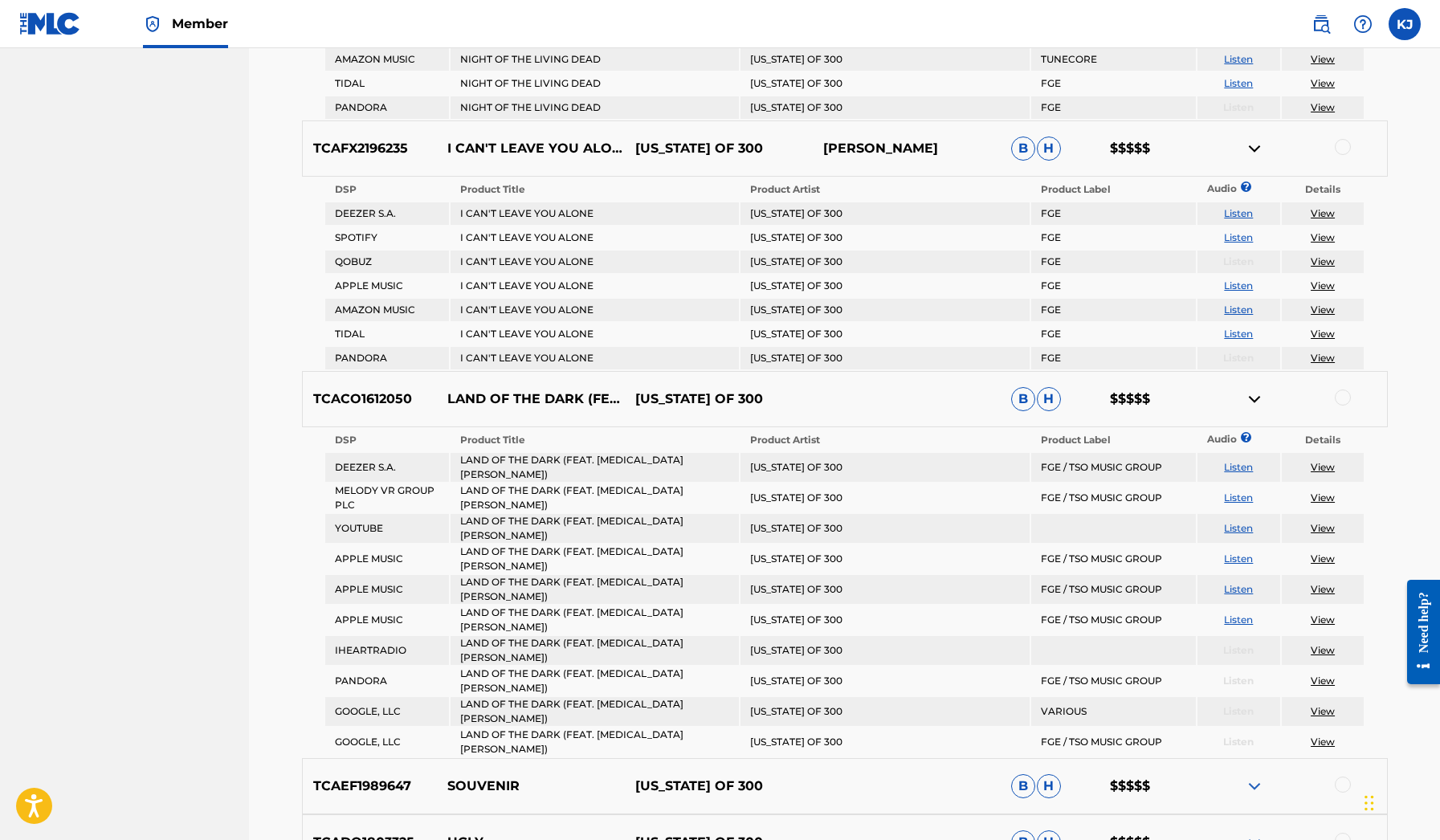
scroll to position [1038, 0]
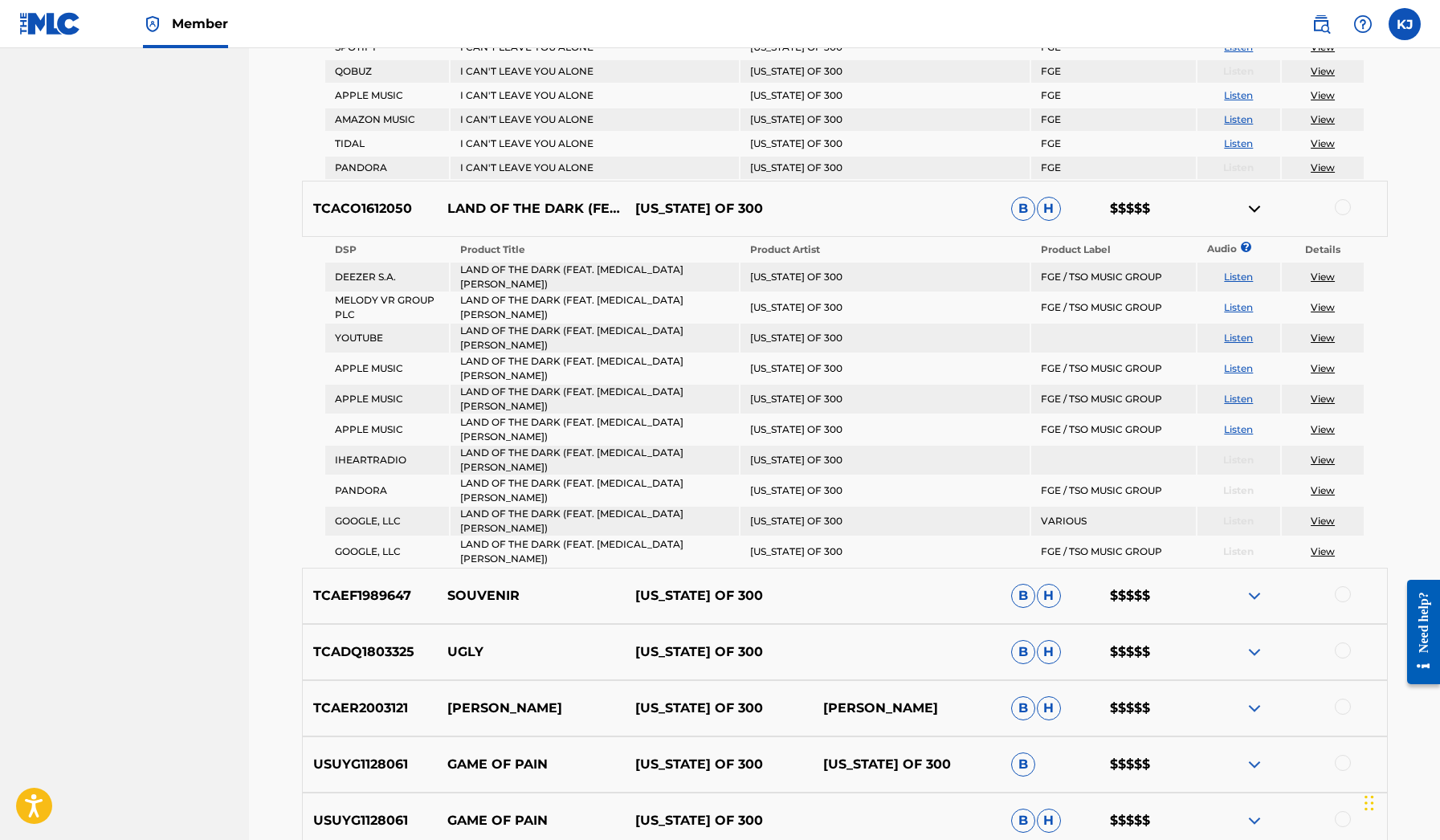
click at [1253, 567] on div "TCAEF1989647 SOUVENIR [US_STATE] OF 300 B H $$$$$" at bounding box center [845, 595] width 1086 height 56
click at [1250, 586] on img at bounding box center [1254, 595] width 19 height 19
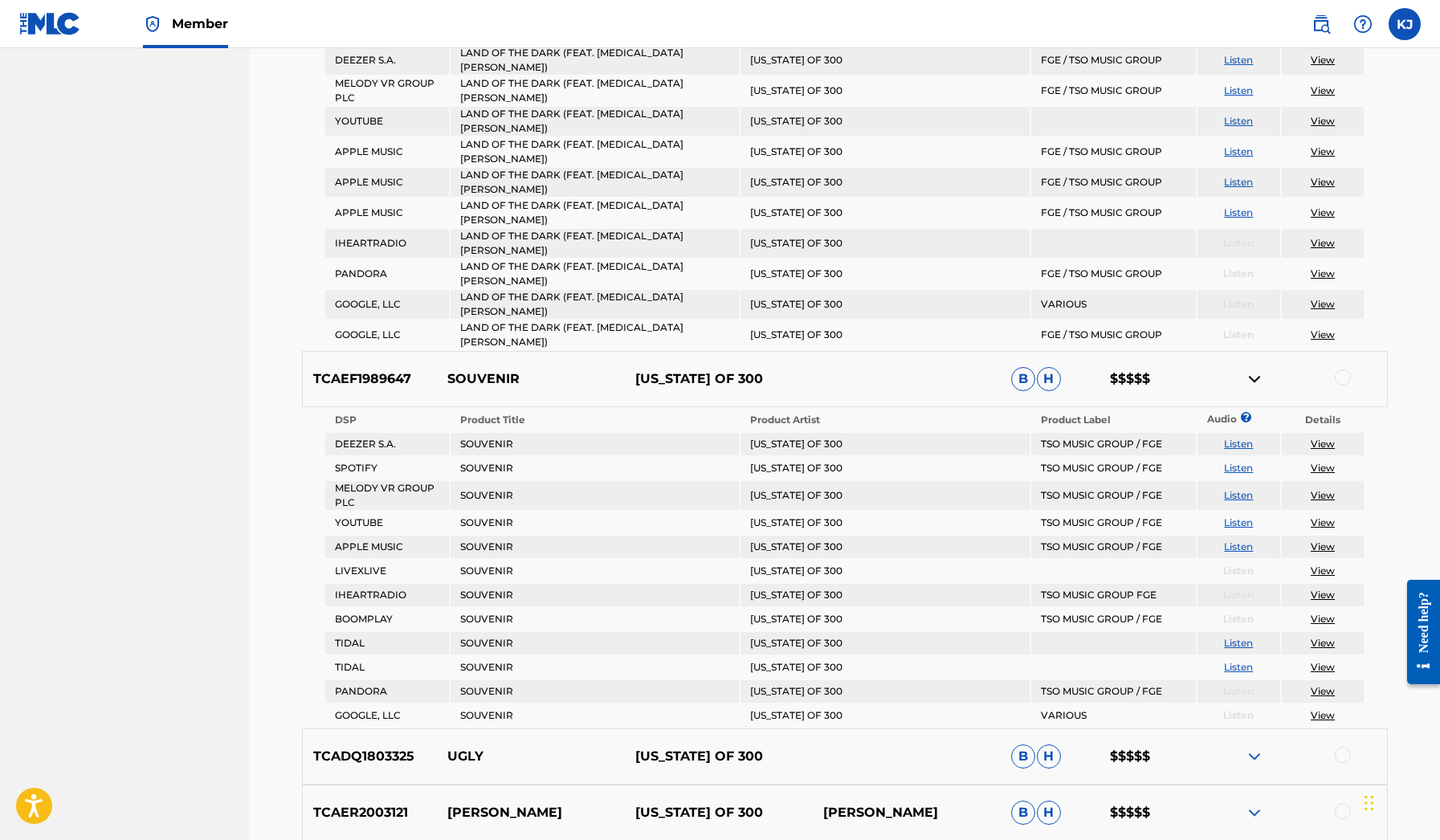
scroll to position [1443, 0]
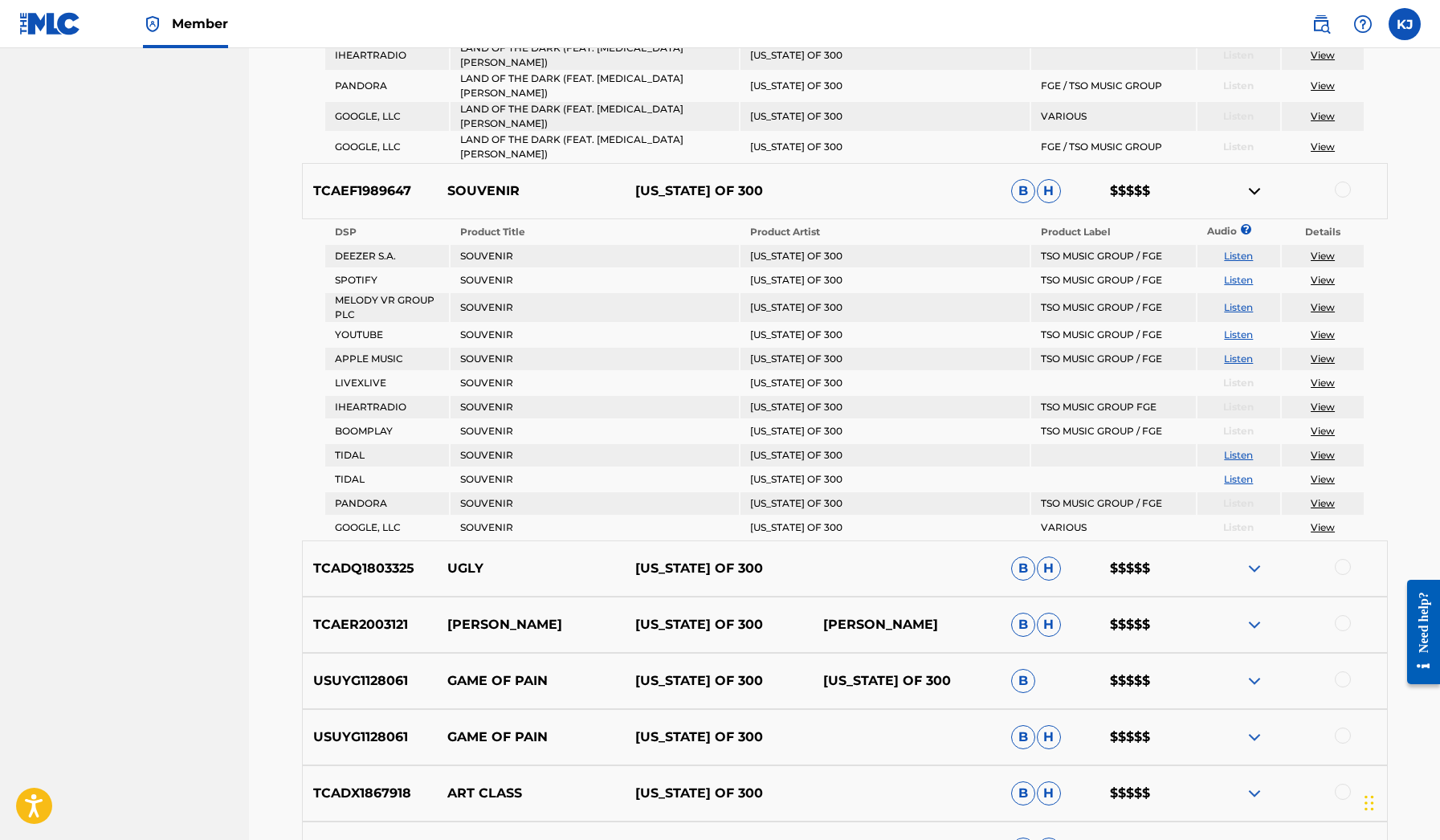
click at [1252, 615] on img at bounding box center [1254, 624] width 19 height 19
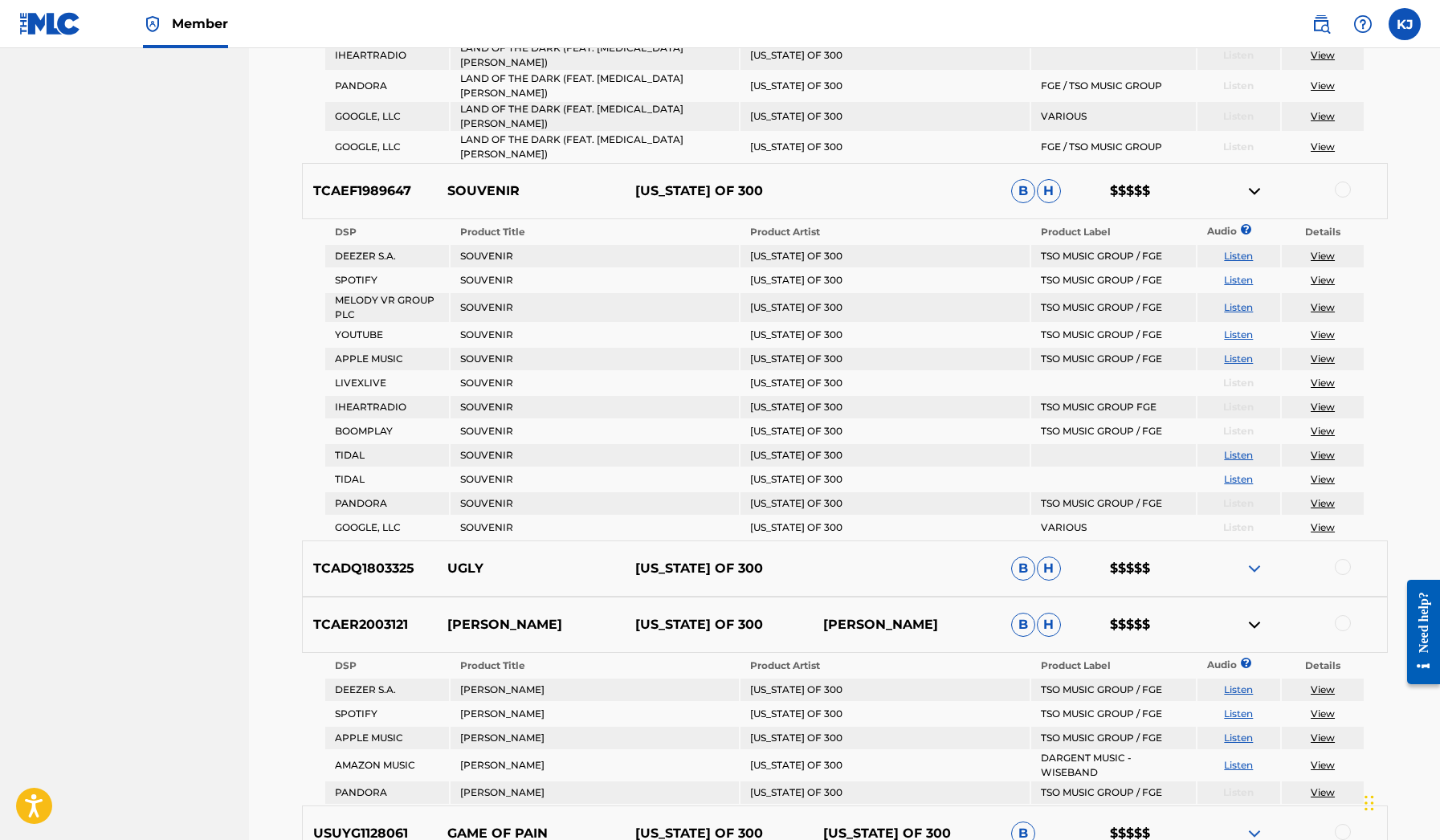
click at [1249, 541] on div "TCADQ1803325 UGLY [US_STATE] OF 300 B H $$$$$" at bounding box center [845, 568] width 1086 height 56
click at [1249, 559] on img at bounding box center [1254, 567] width 19 height 19
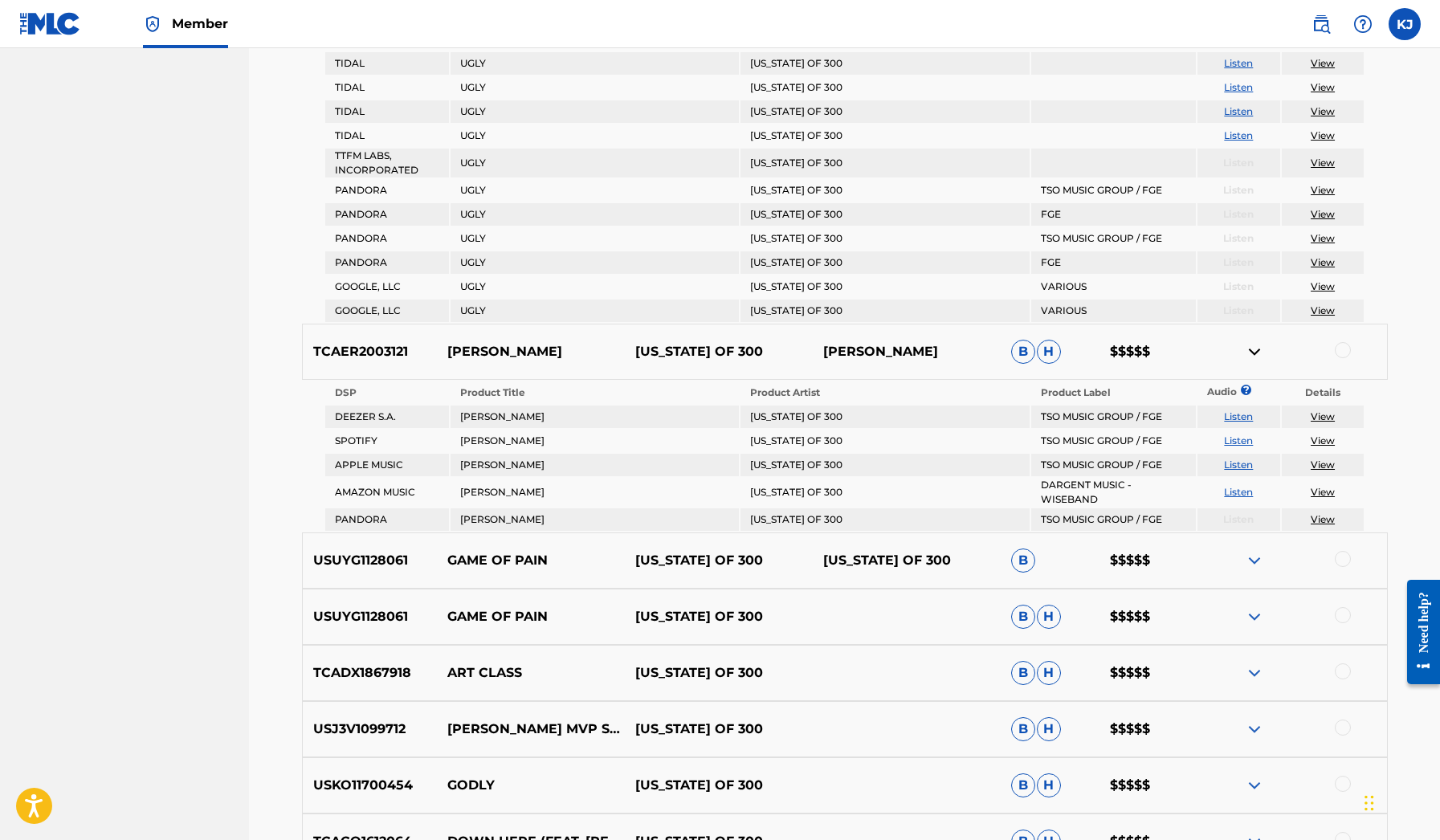
scroll to position [2667, 0]
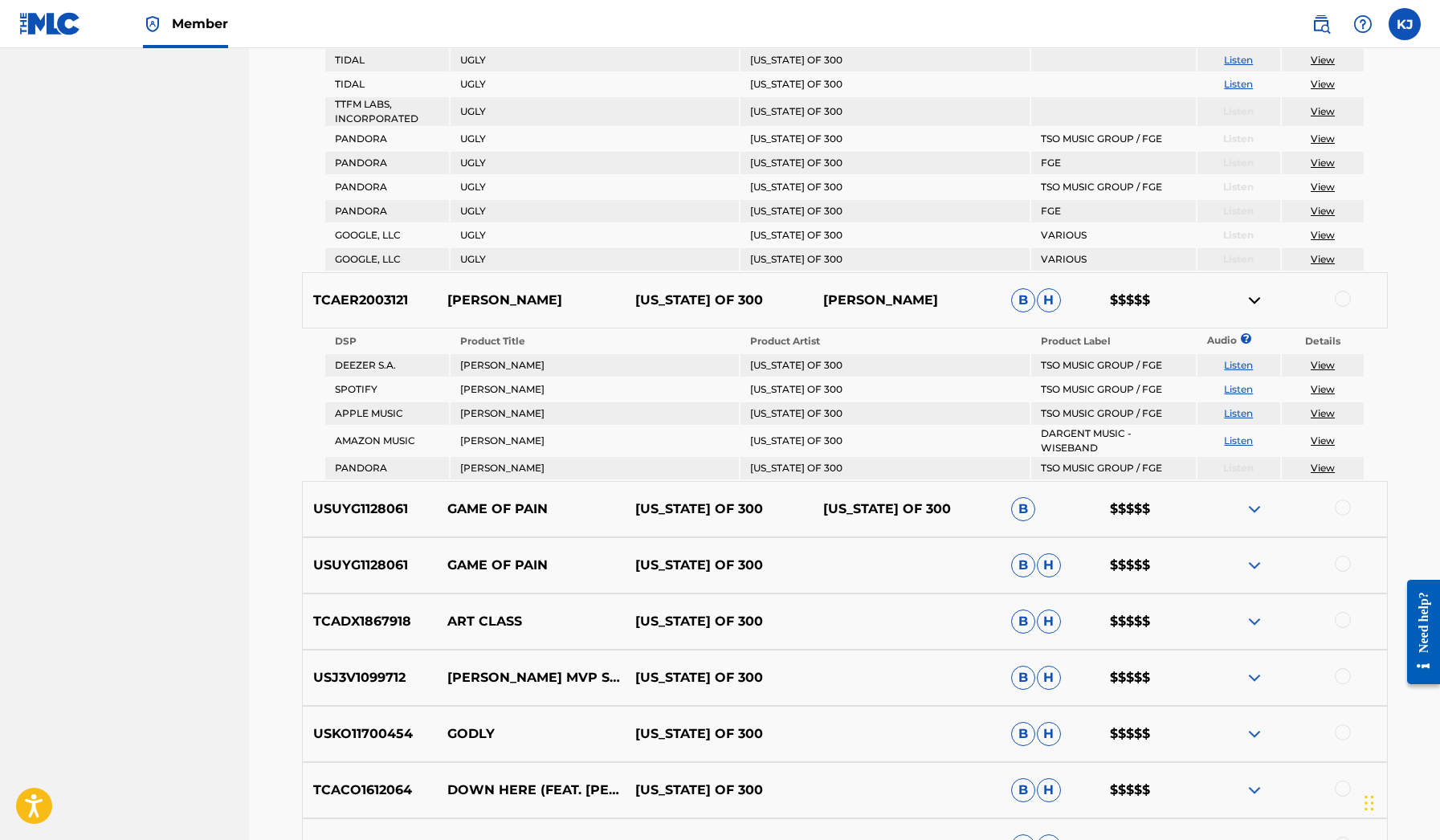
click at [1261, 668] on img at bounding box center [1254, 677] width 19 height 19
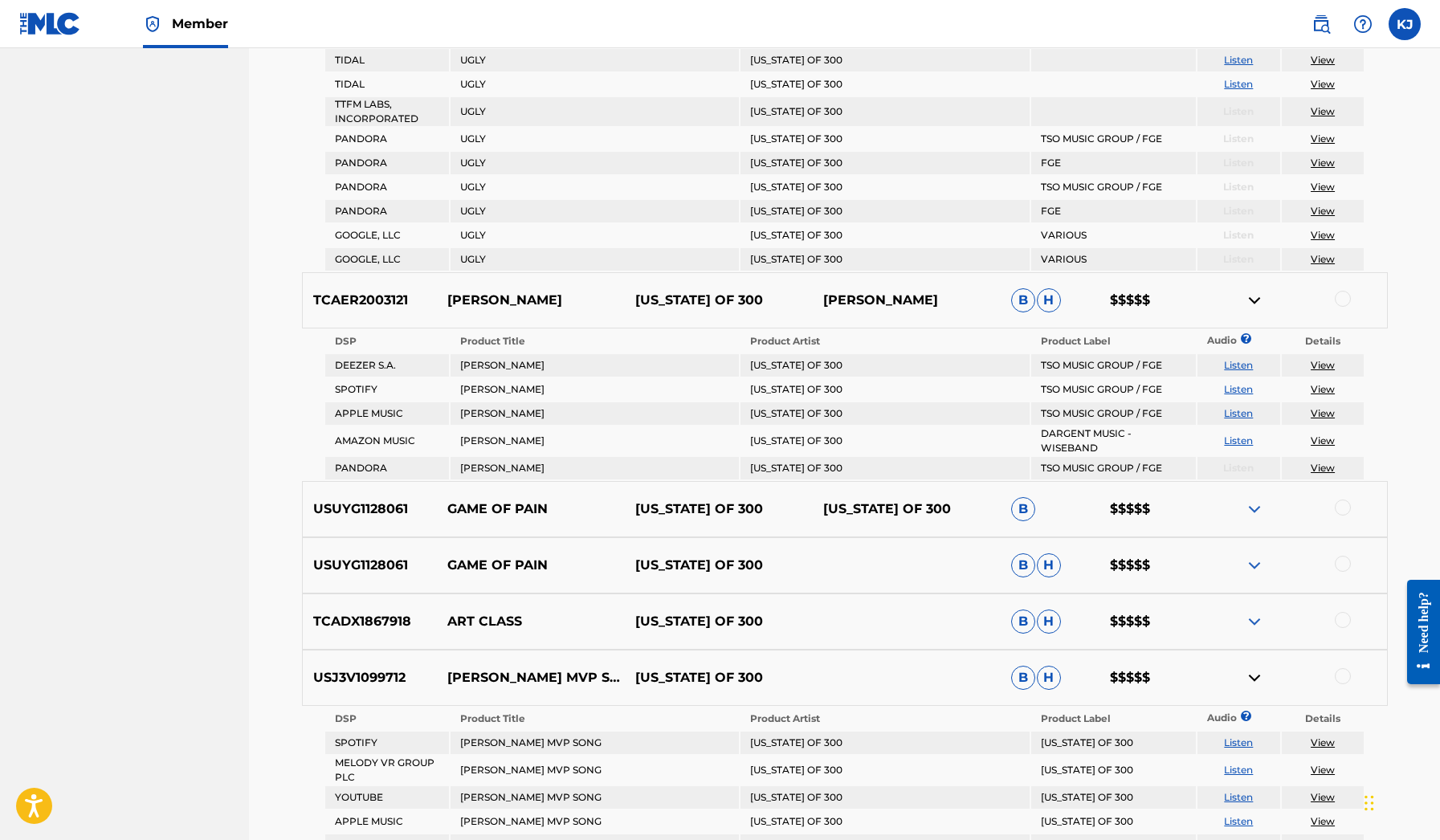
click at [1260, 594] on div "TCADX1867918 ART CLASS [US_STATE] OF 300 B H $$$$$" at bounding box center [845, 621] width 1086 height 56
click at [1257, 612] on img at bounding box center [1254, 621] width 19 height 19
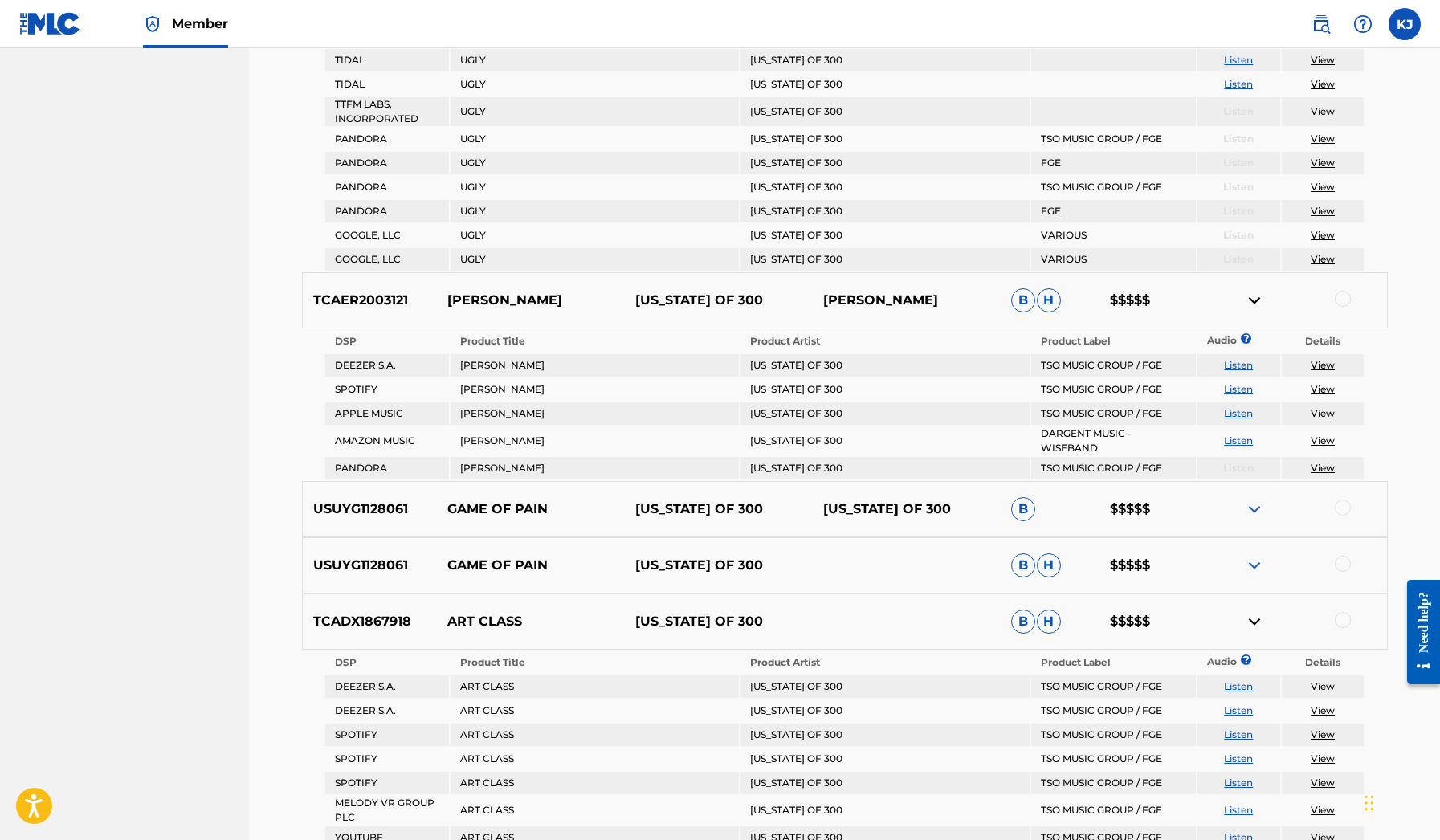
click at [1250, 537] on div "USUYG1128061 GAME OF PAIN [US_STATE] OF 300 B H $$$$$" at bounding box center [845, 565] width 1086 height 56
click at [1250, 556] on img at bounding box center [1254, 565] width 19 height 19
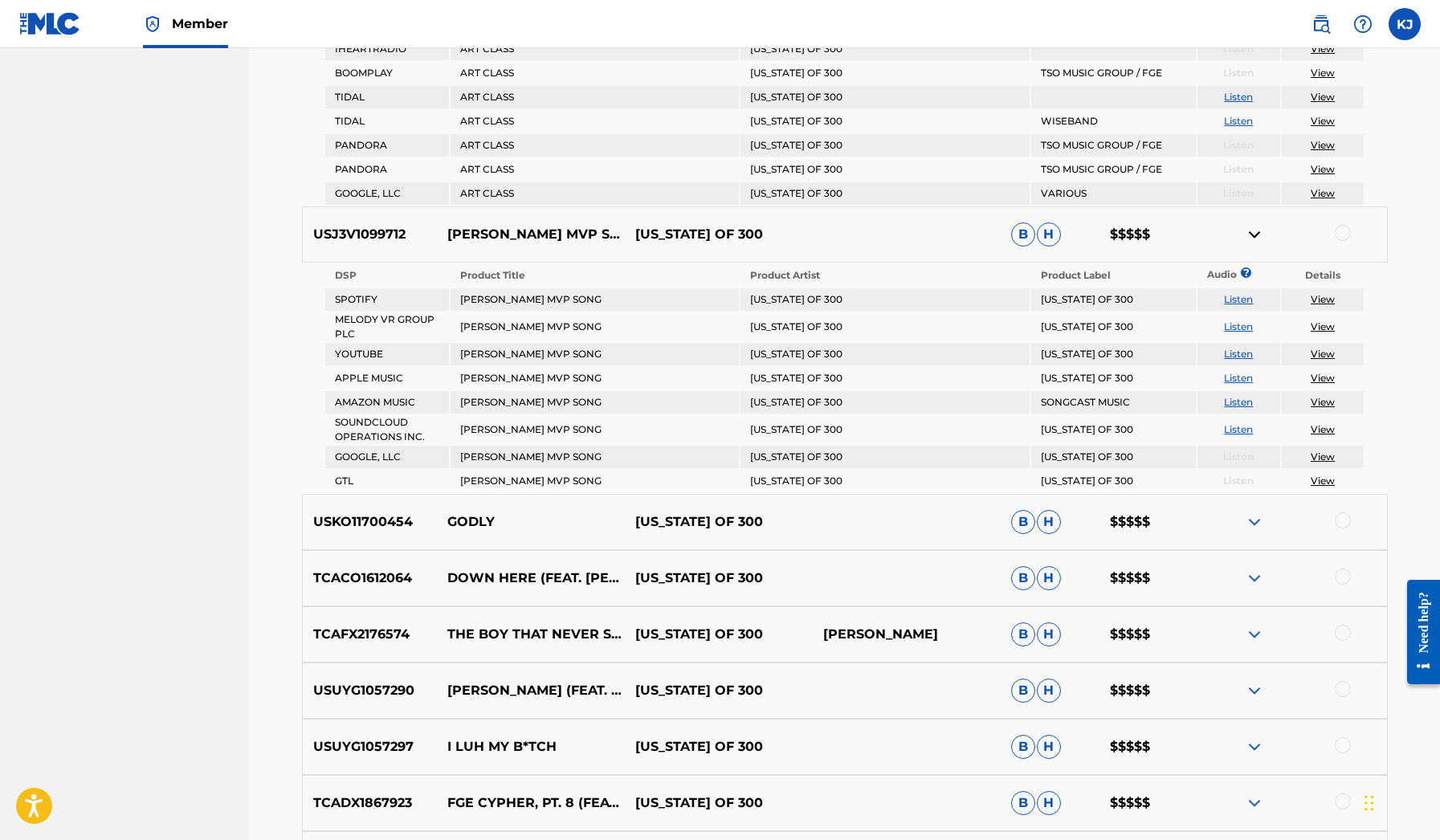
scroll to position [4188, 0]
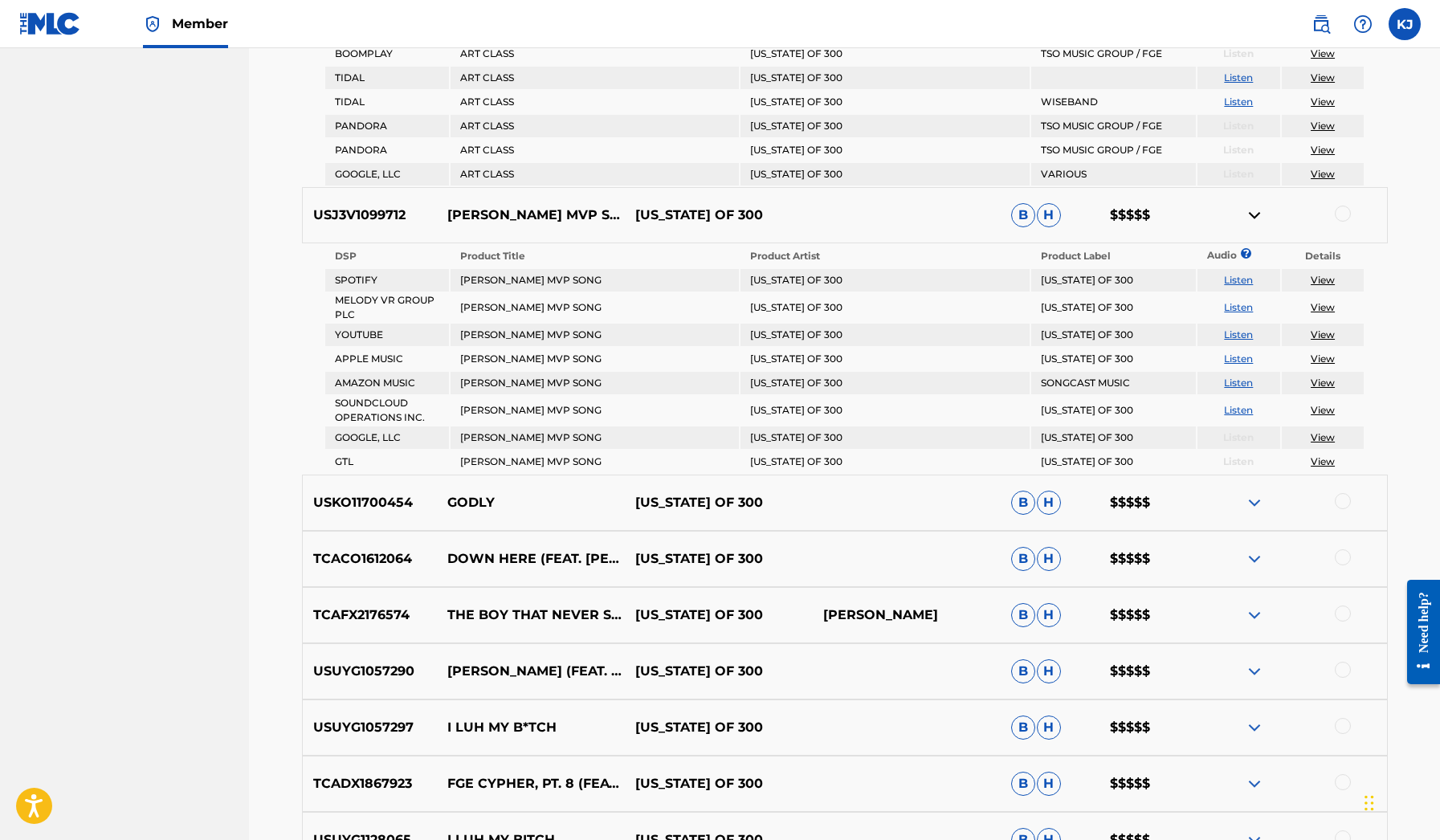
click at [1248, 531] on div "TCACO1612064 DOWN HERE (FEAT. [PERSON_NAME]) [US_STATE] OF 300 B H $$$$$" at bounding box center [845, 559] width 1086 height 56
click at [1248, 587] on div "TCAFX2176574 THE BOY THAT NEVER SOLD HIS SOUL [US_STATE] OF 300 [PERSON_NAME] […" at bounding box center [845, 615] width 1086 height 56
click at [1248, 605] on img at bounding box center [1254, 614] width 19 height 19
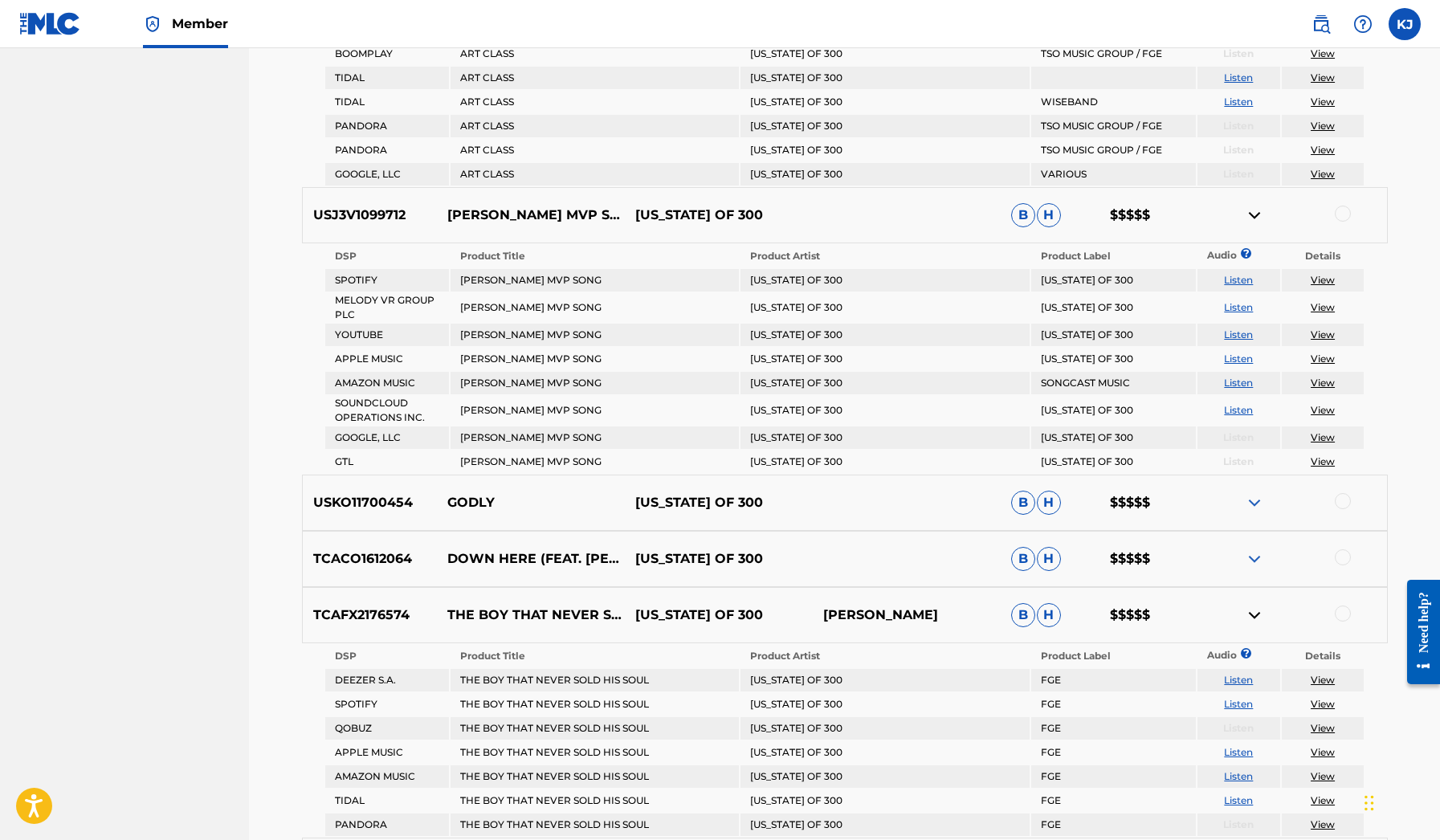
click at [1247, 605] on img at bounding box center [1254, 614] width 19 height 19
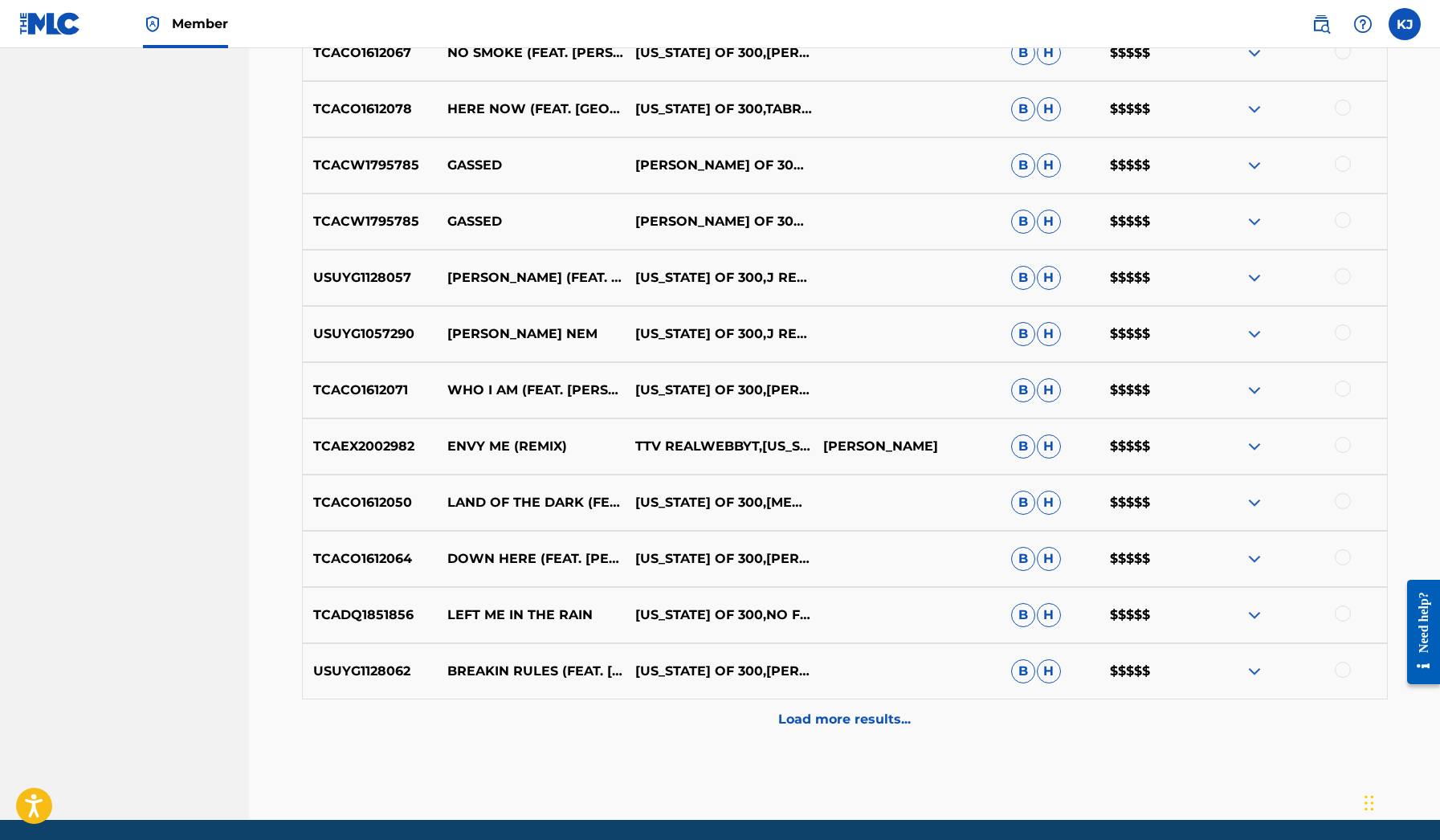
scroll to position [8563, 0]
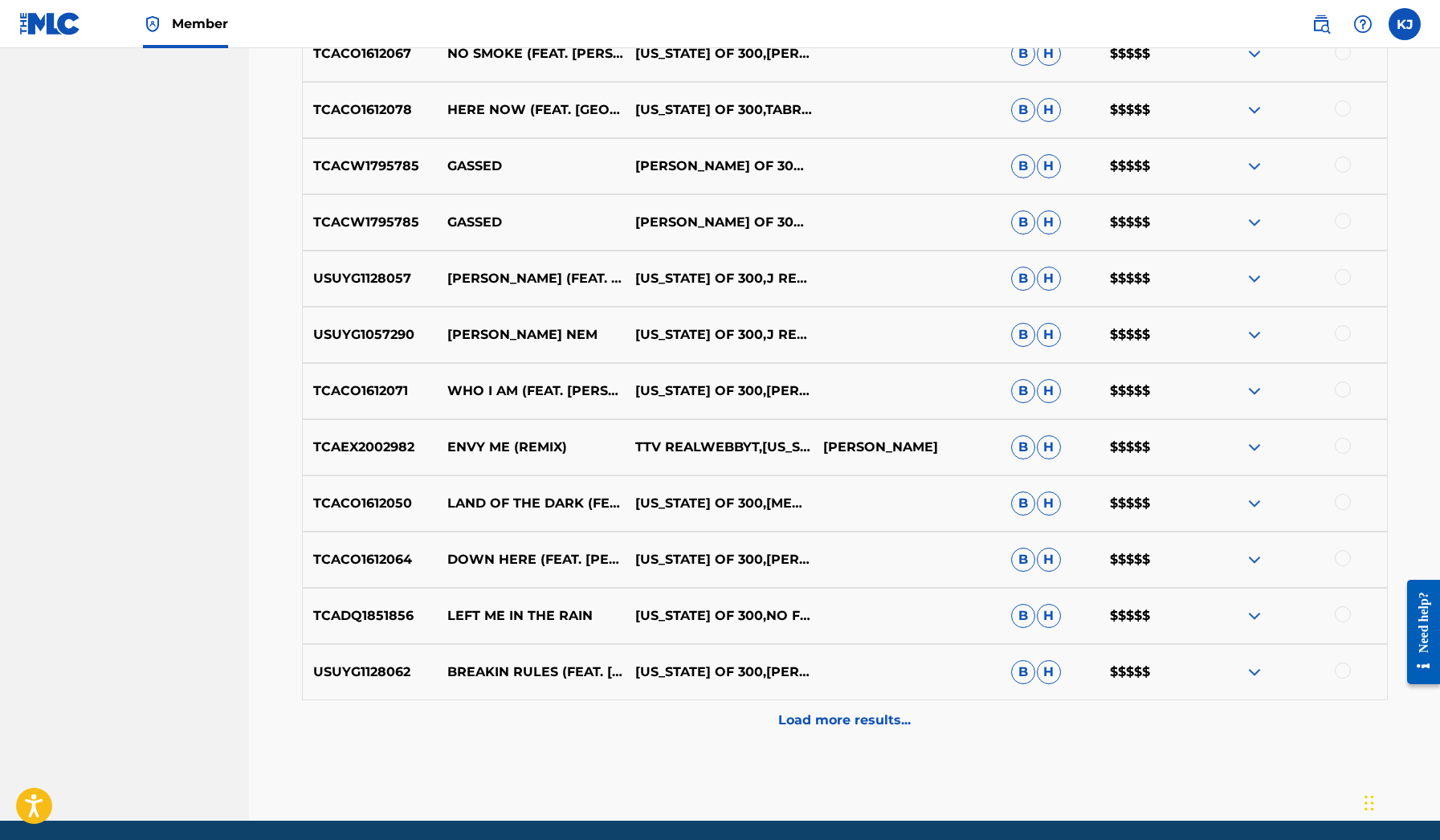
click at [845, 710] on p "Load more results..." at bounding box center [844, 719] width 132 height 19
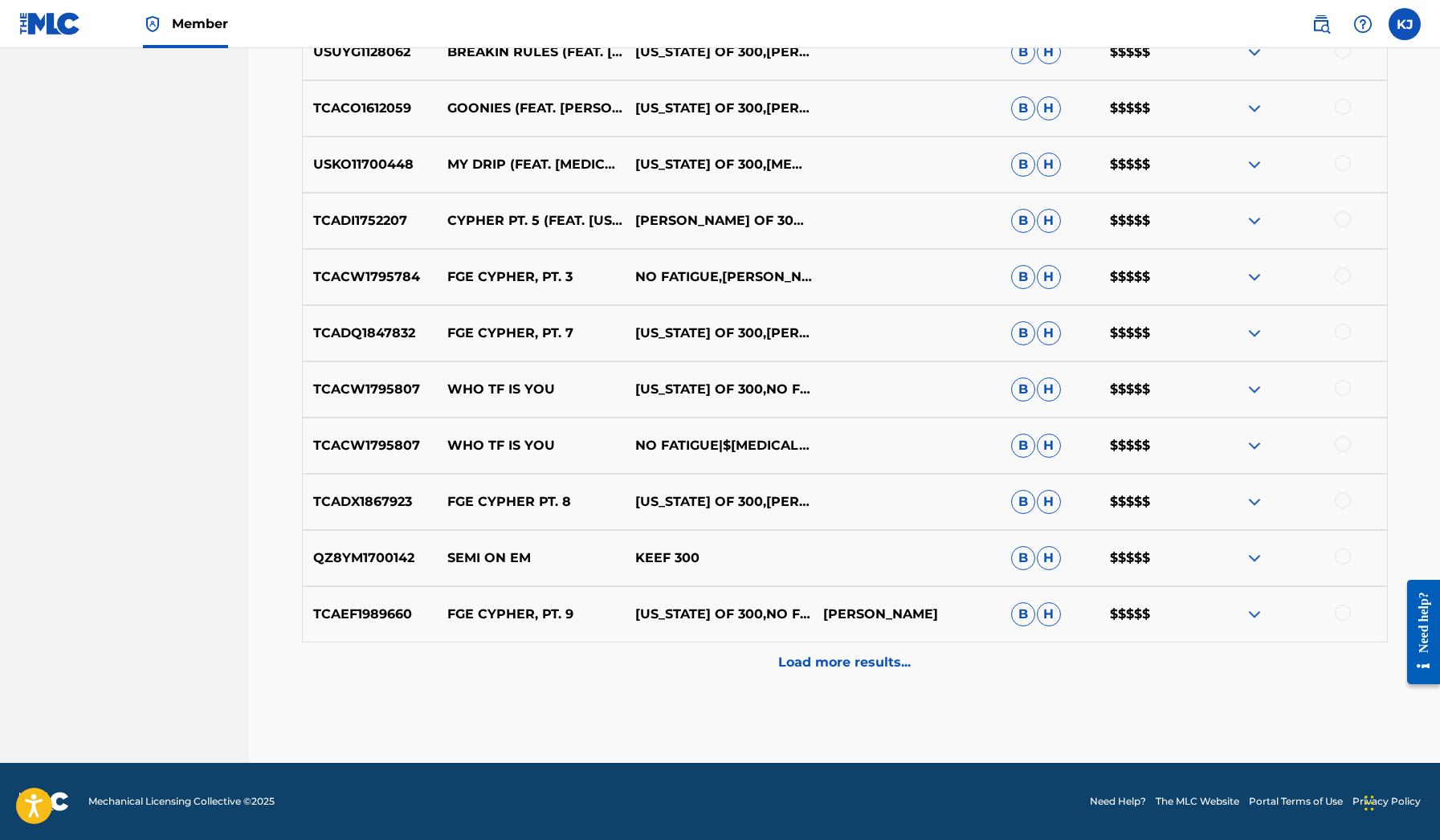
click at [833, 657] on p "Load more results..." at bounding box center [844, 662] width 132 height 19
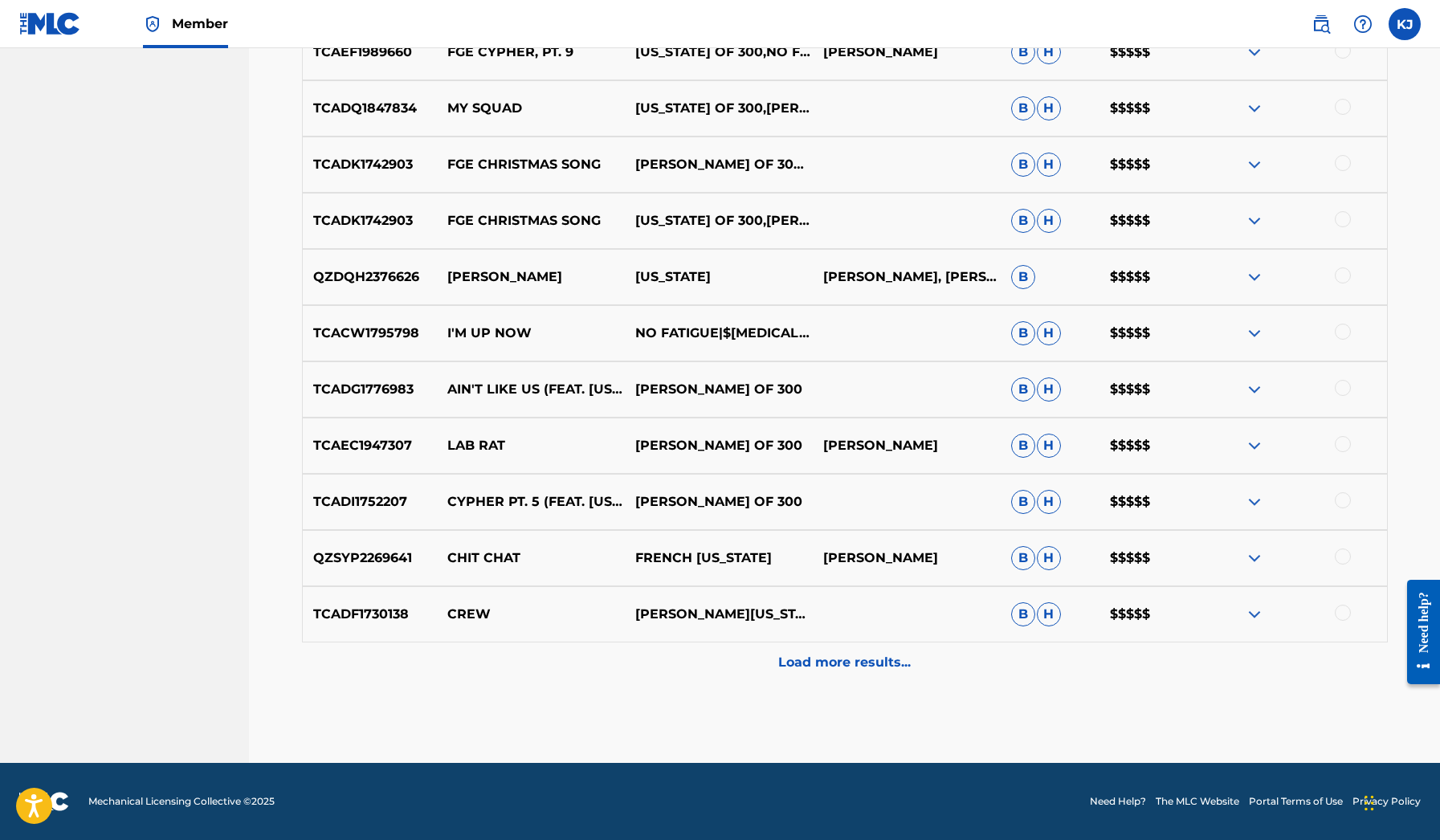
scroll to position [6257, 0]
click at [828, 669] on p "Load more results..." at bounding box center [844, 662] width 132 height 19
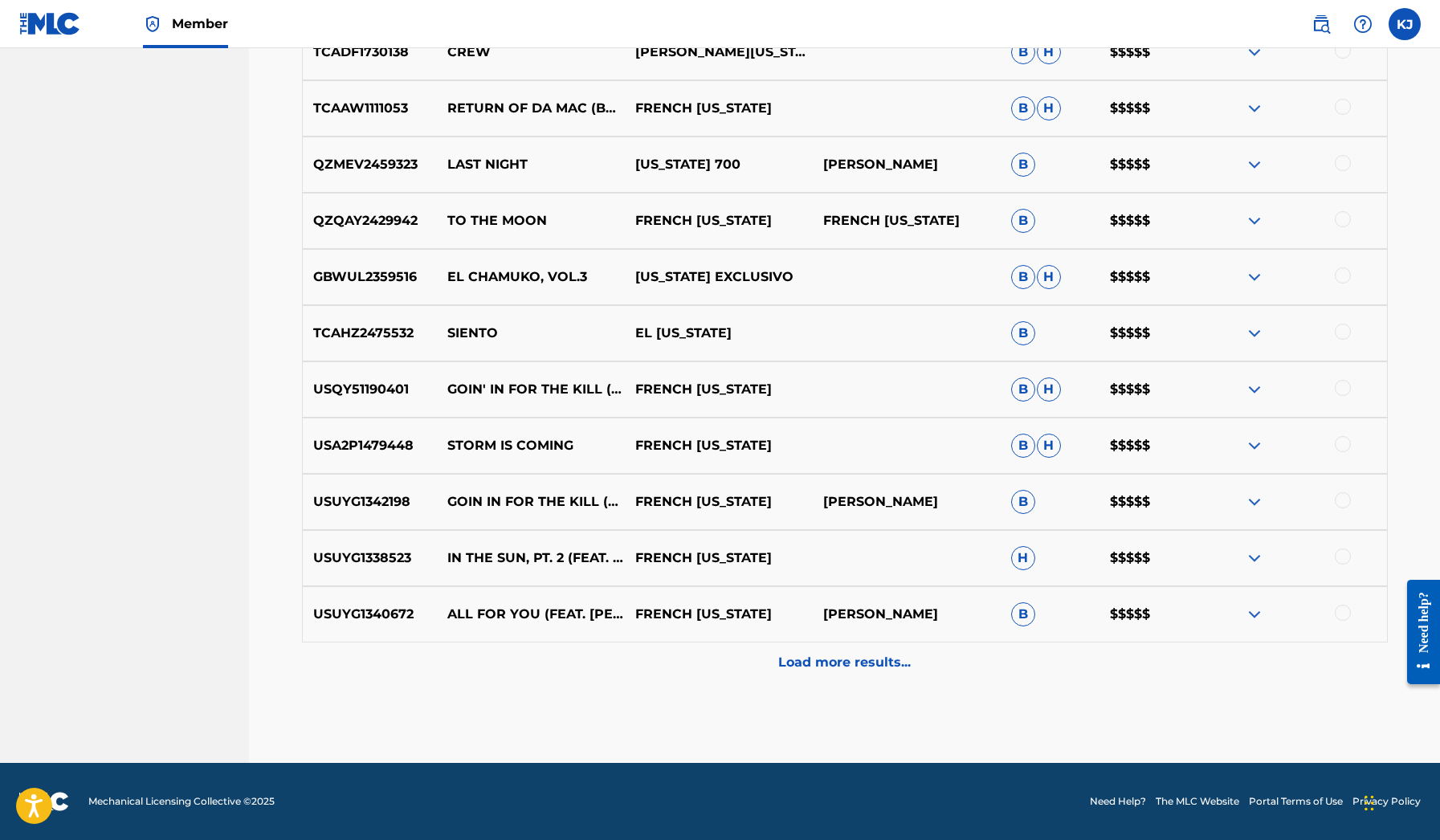
click at [828, 669] on p "Load more results..." at bounding box center [844, 662] width 132 height 19
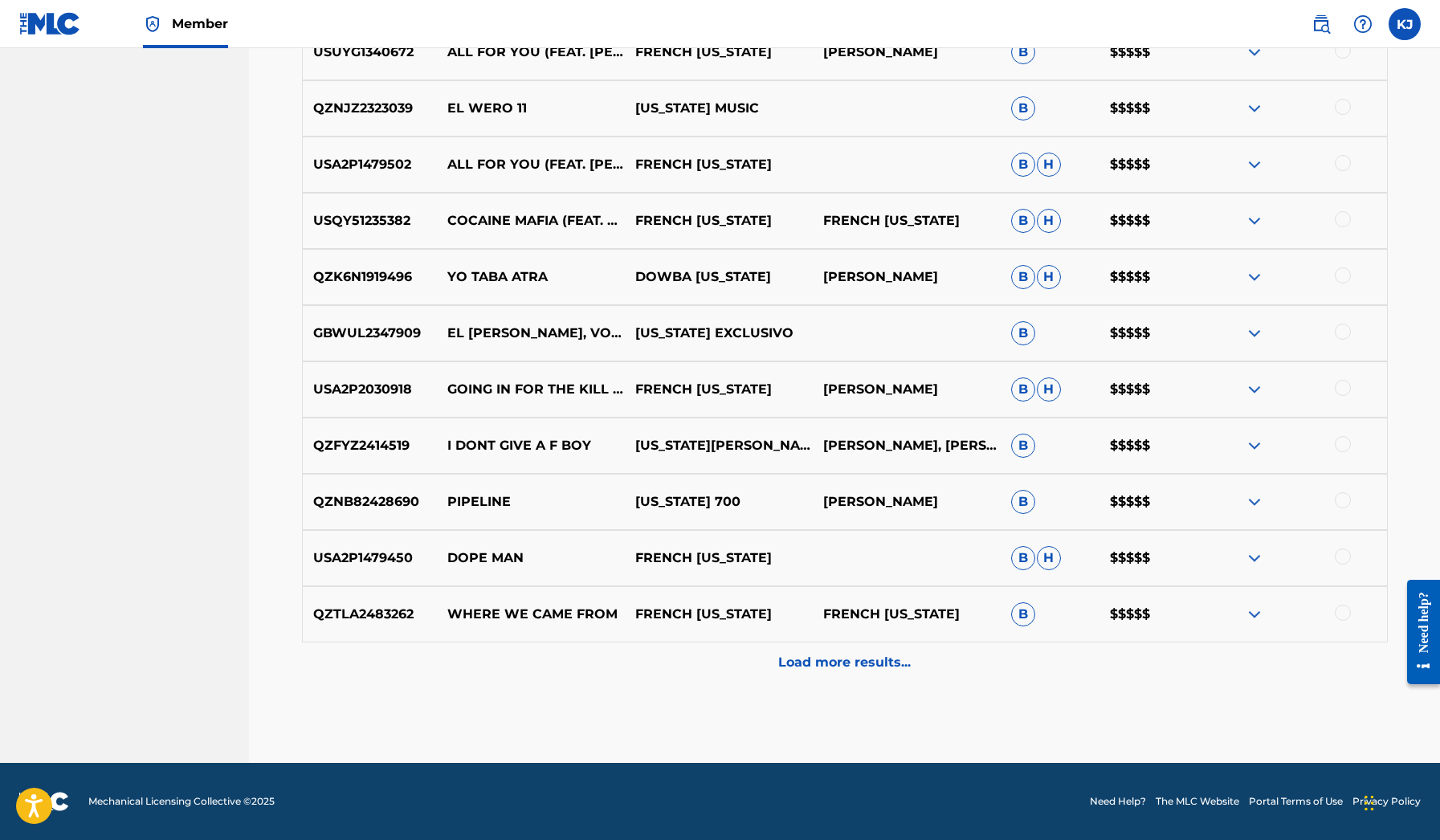
click at [828, 669] on p "Load more results..." at bounding box center [844, 662] width 132 height 19
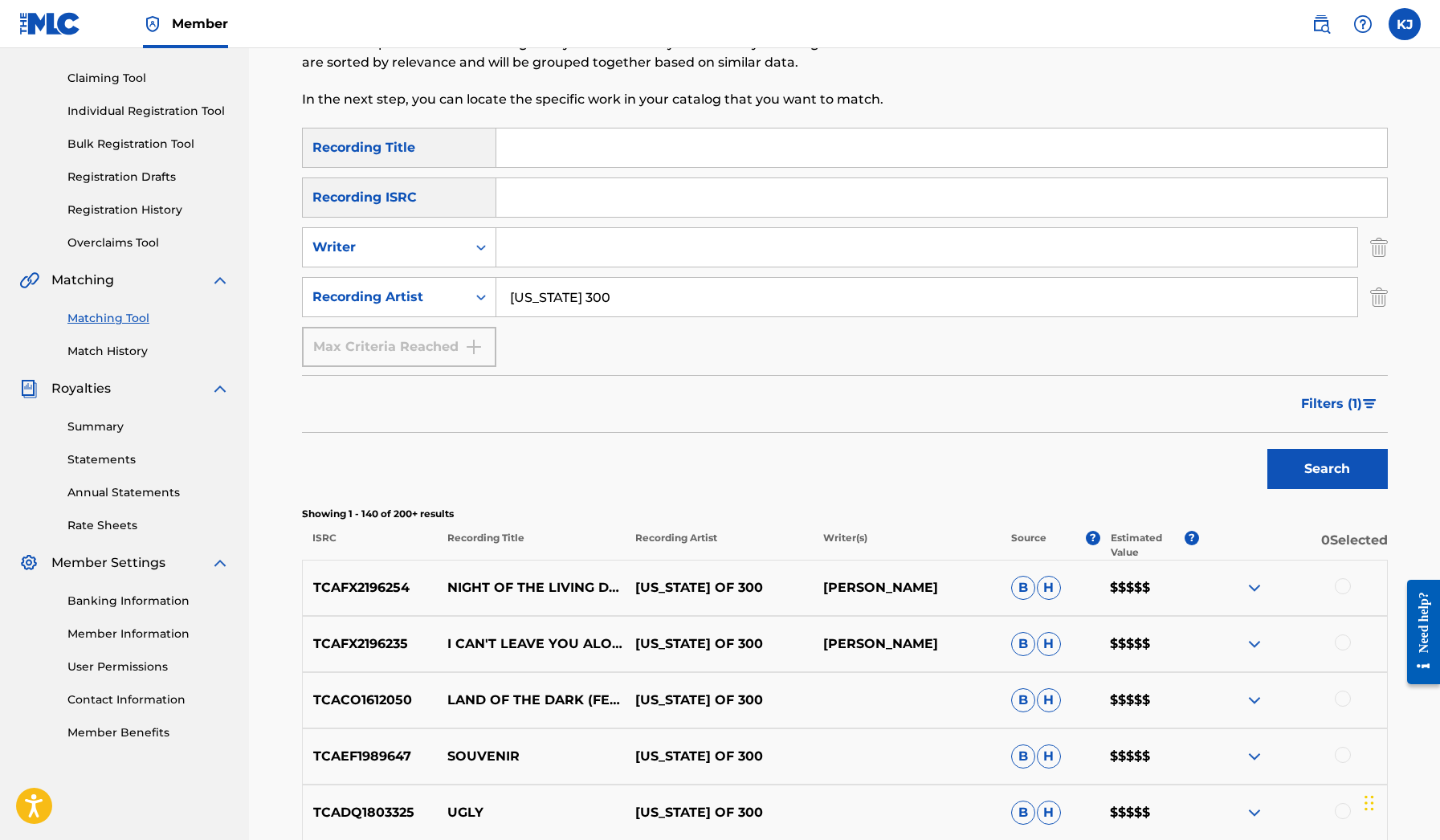
scroll to position [124, 0]
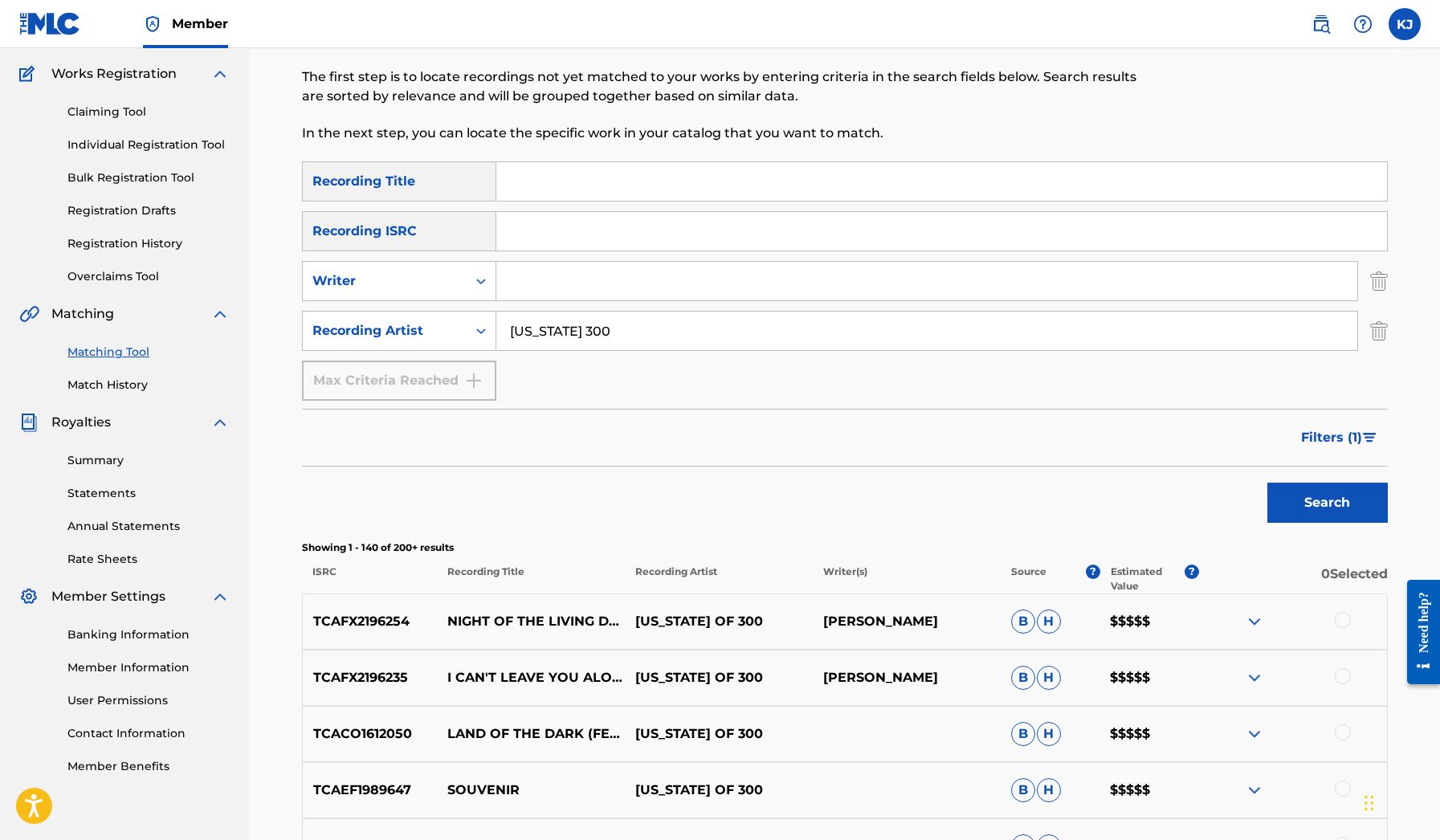
click at [579, 335] on input "[US_STATE] 300" at bounding box center [926, 330] width 861 height 39
type input "g herbo"
click at [1327, 503] on button "Search" at bounding box center [1328, 502] width 121 height 40
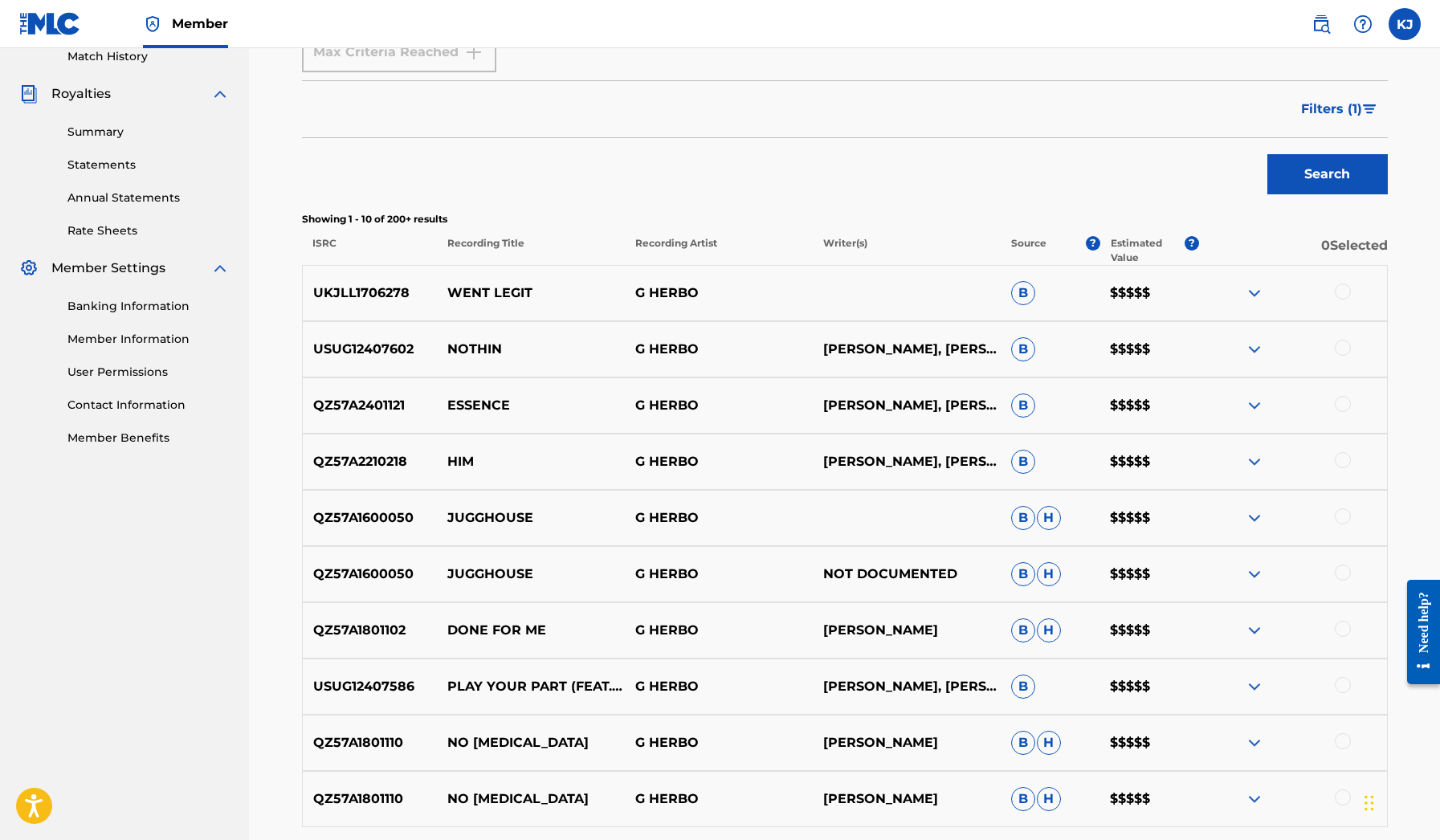
scroll to position [484, 0]
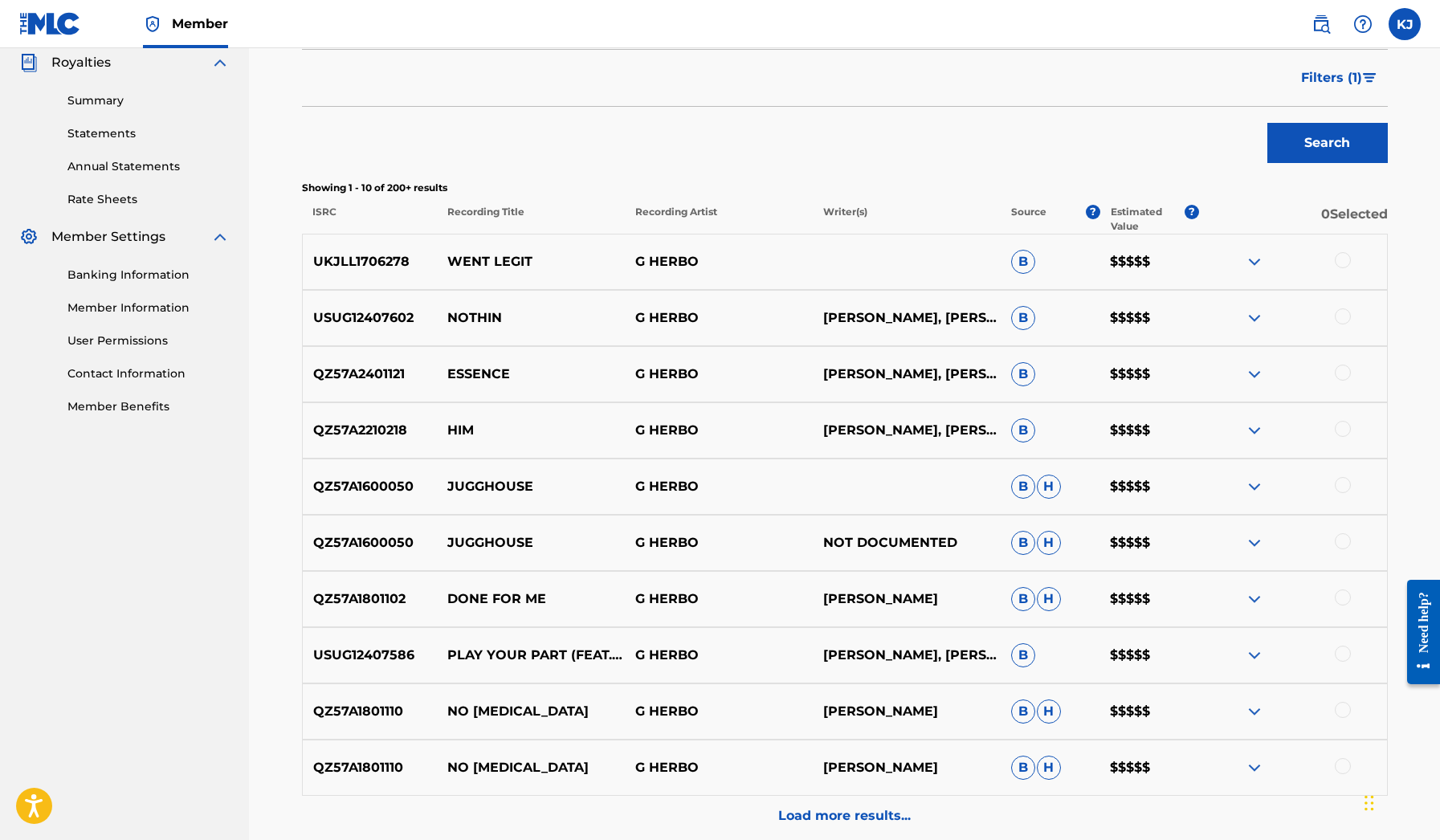
click at [1258, 266] on img at bounding box center [1254, 261] width 19 height 19
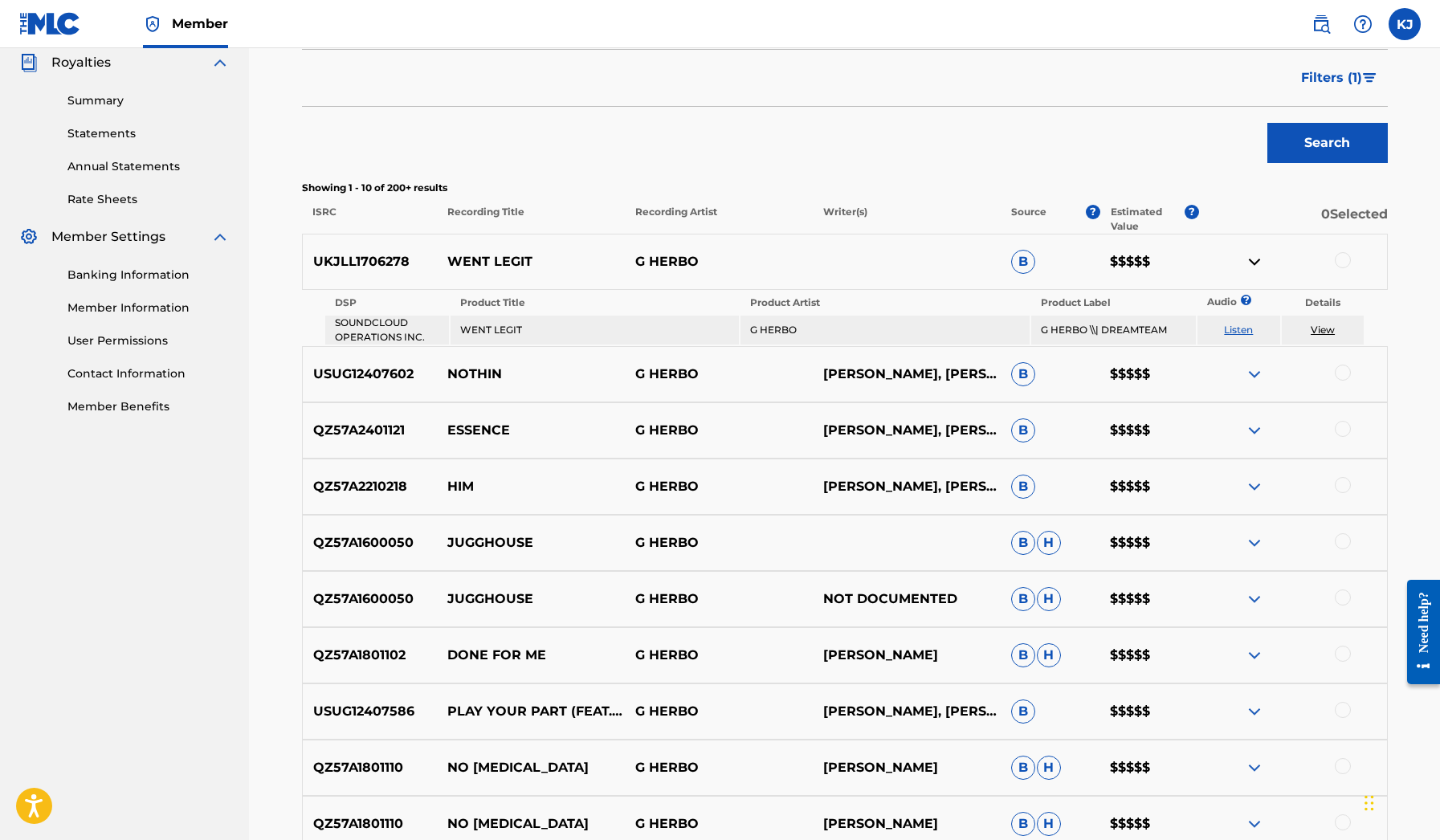
click at [1248, 327] on link "Listen" at bounding box center [1238, 329] width 29 height 12
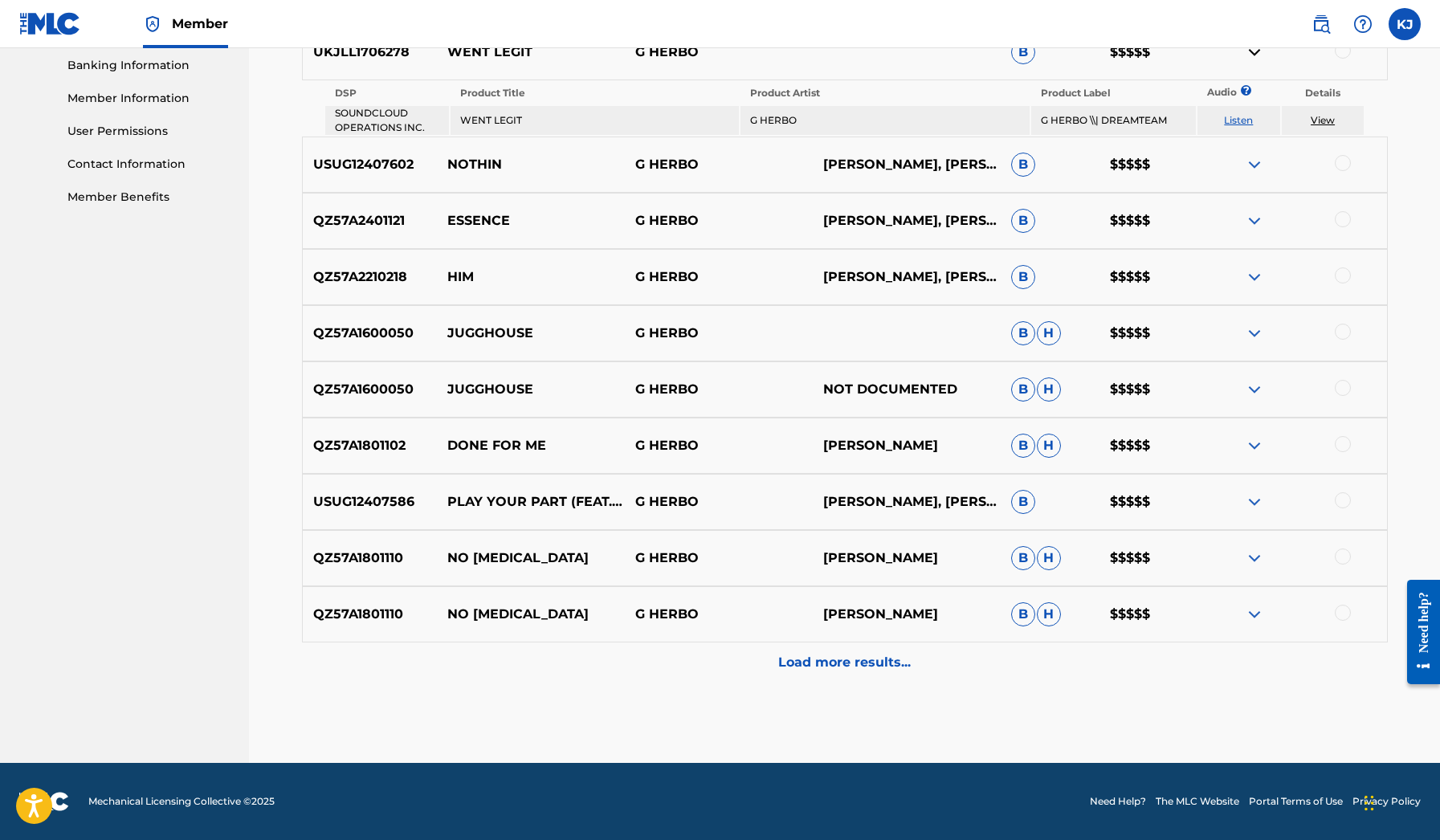
click at [939, 661] on div "Load more results..." at bounding box center [845, 662] width 1086 height 40
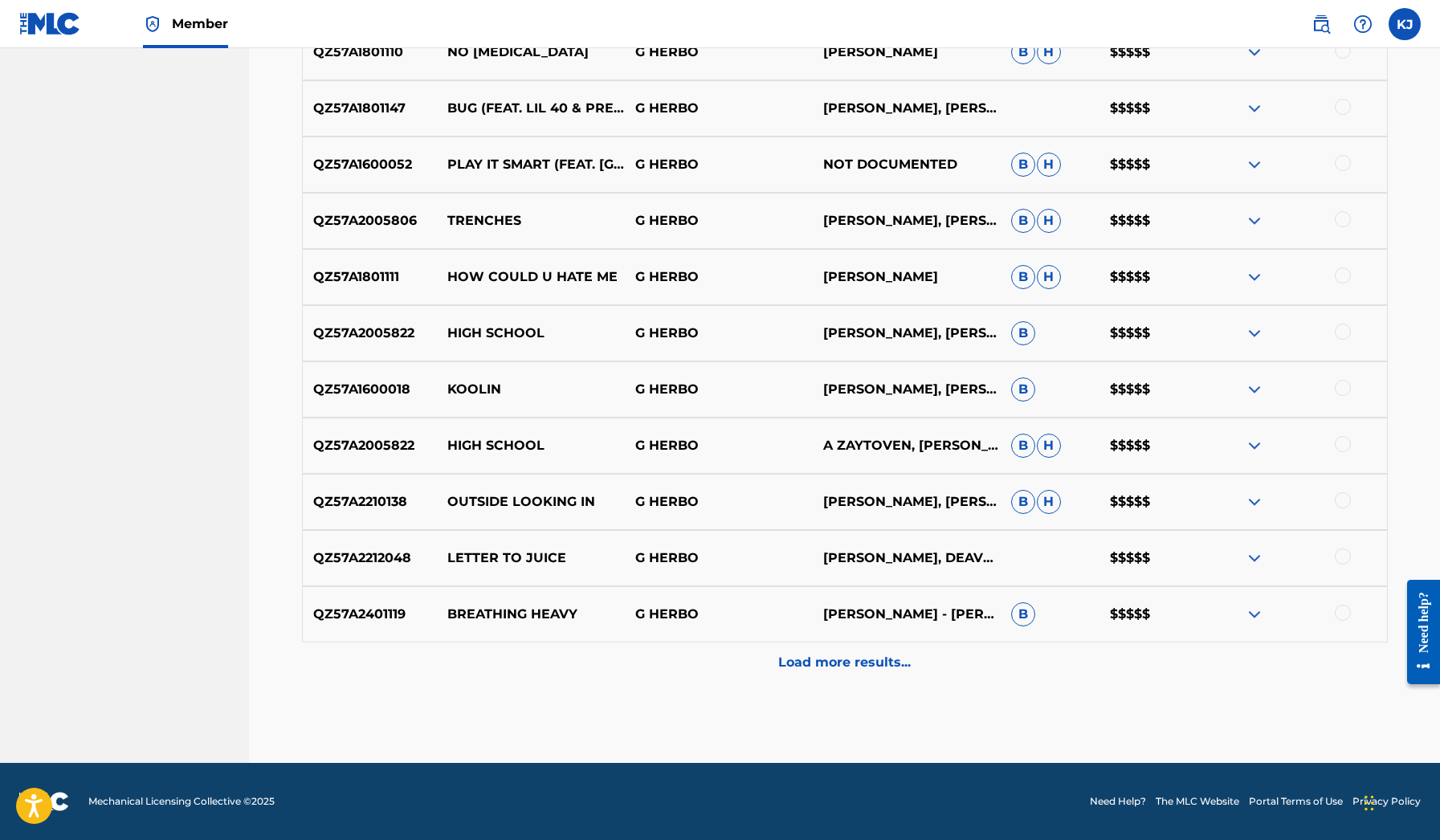
scroll to position [1200, 0]
click at [1259, 615] on img at bounding box center [1254, 613] width 19 height 19
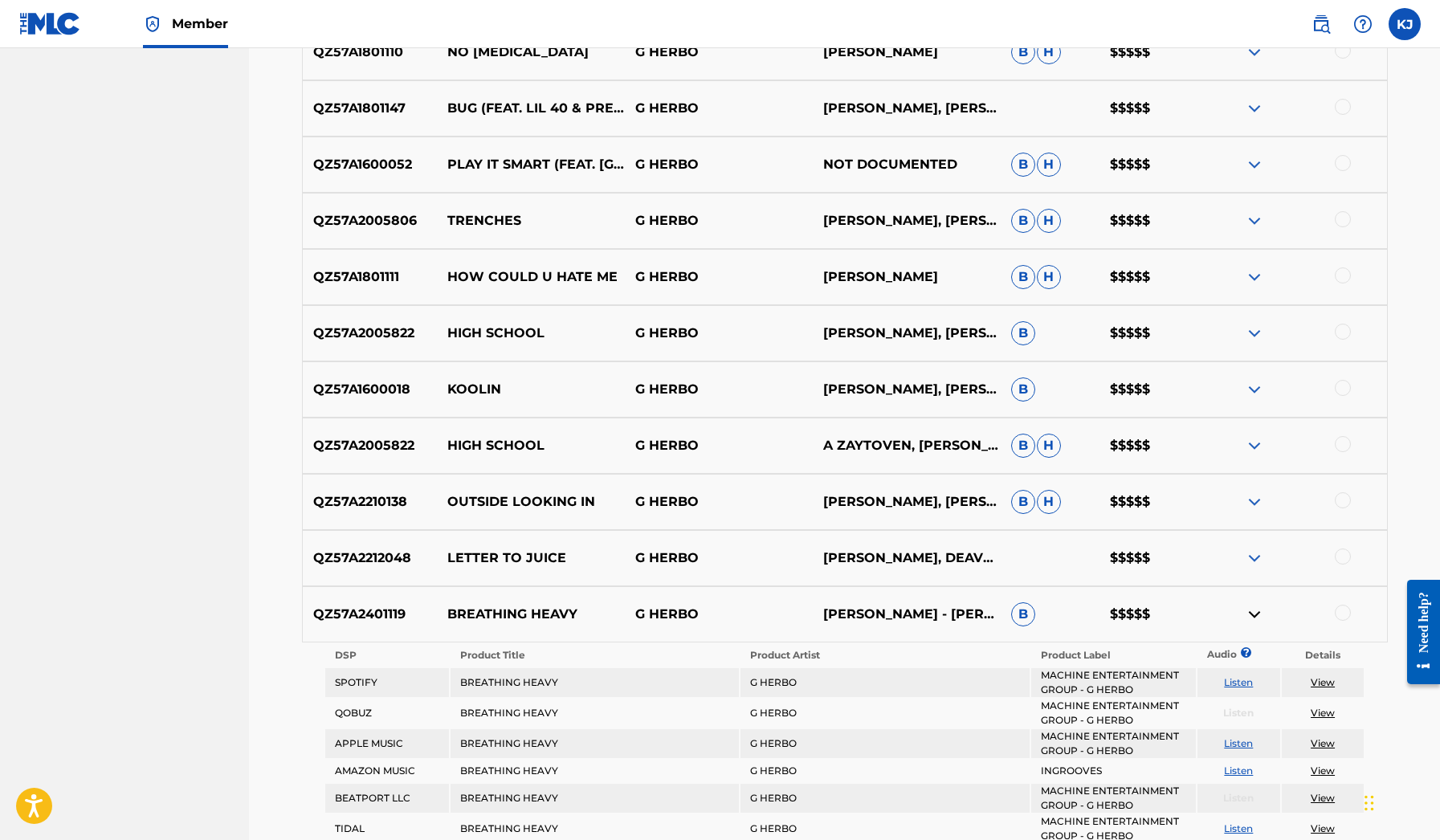
click at [1260, 559] on img at bounding box center [1254, 558] width 19 height 19
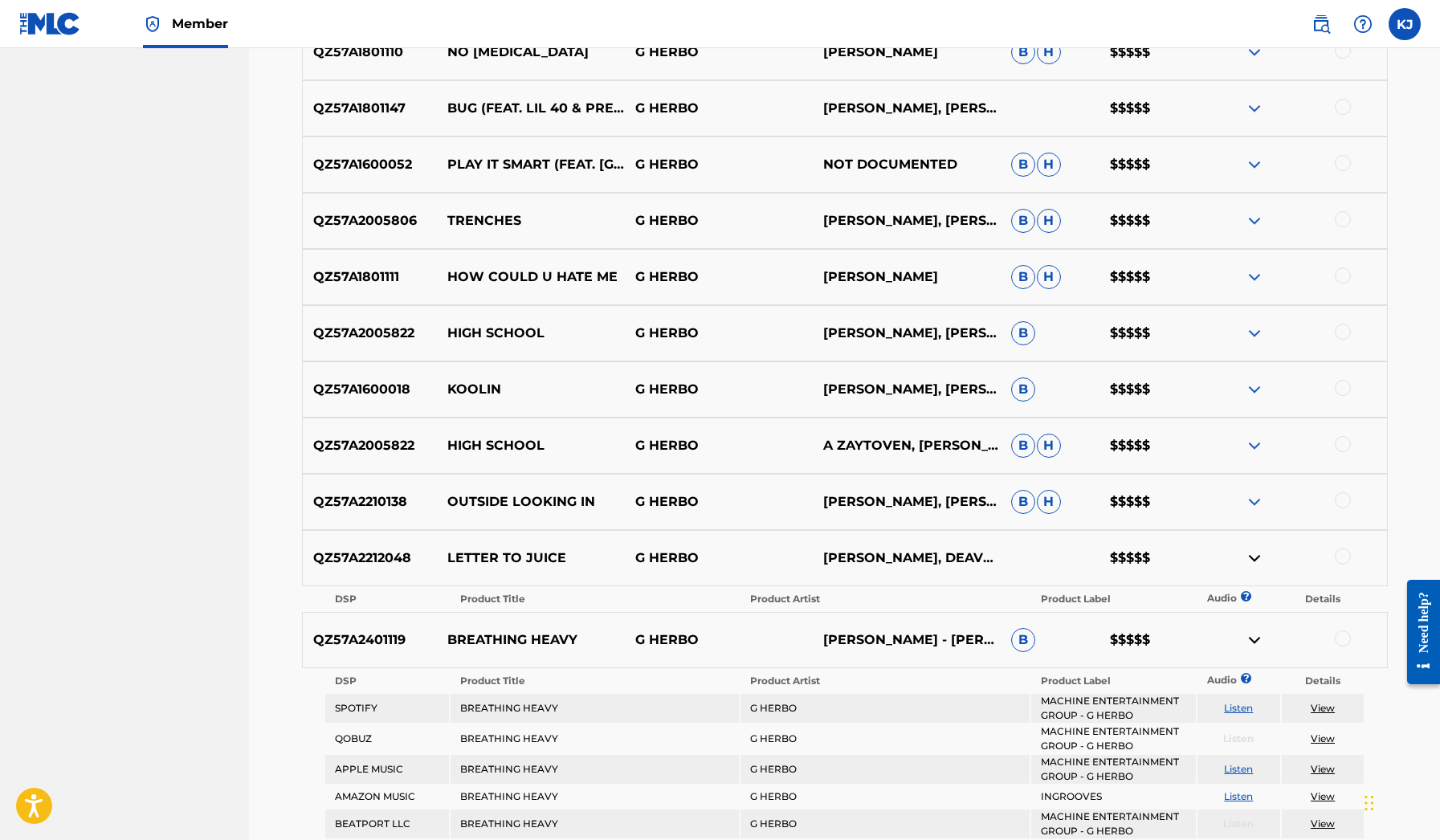
click at [1245, 504] on img at bounding box center [1254, 501] width 19 height 19
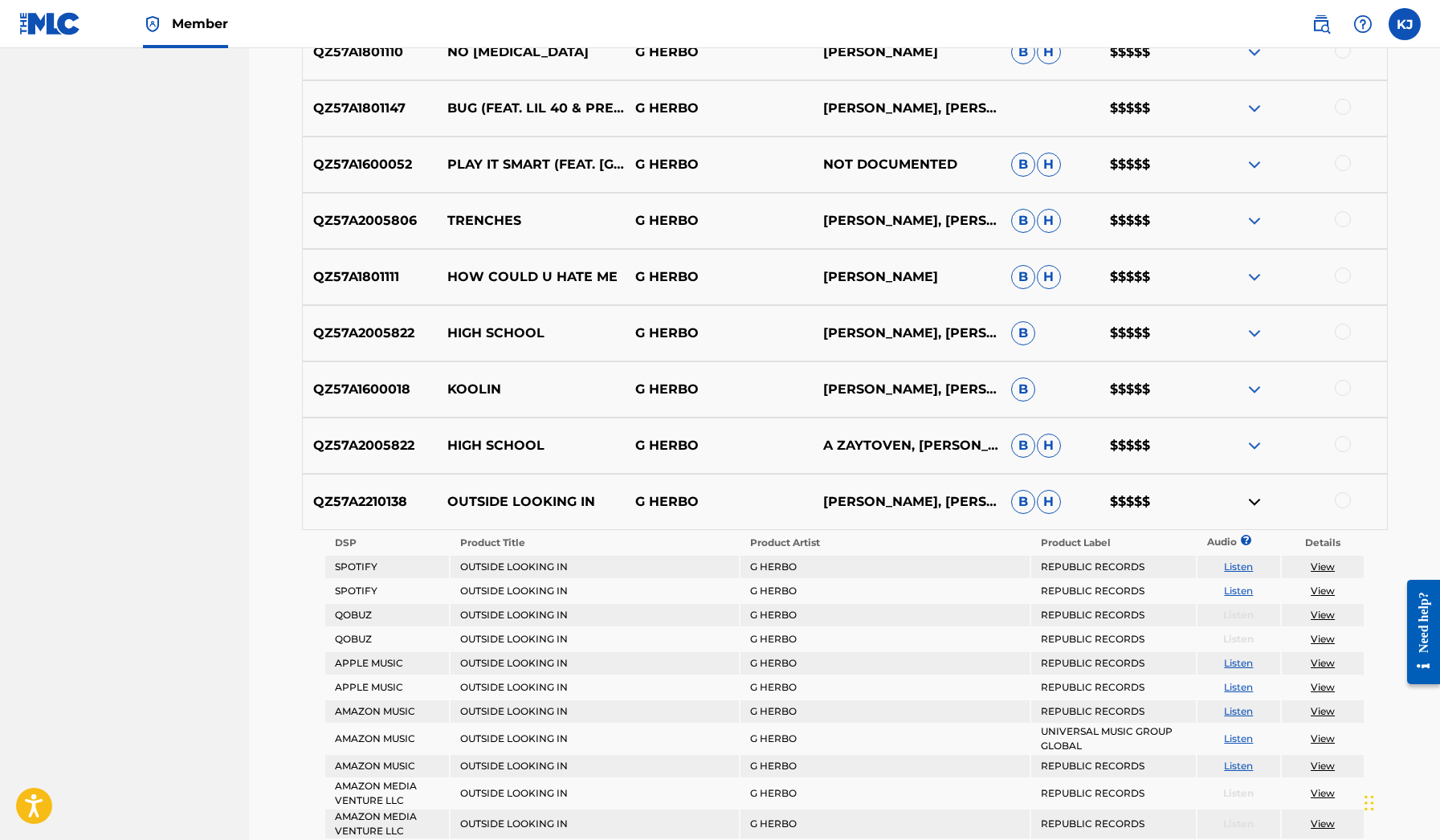
click at [1260, 438] on img at bounding box center [1254, 445] width 19 height 19
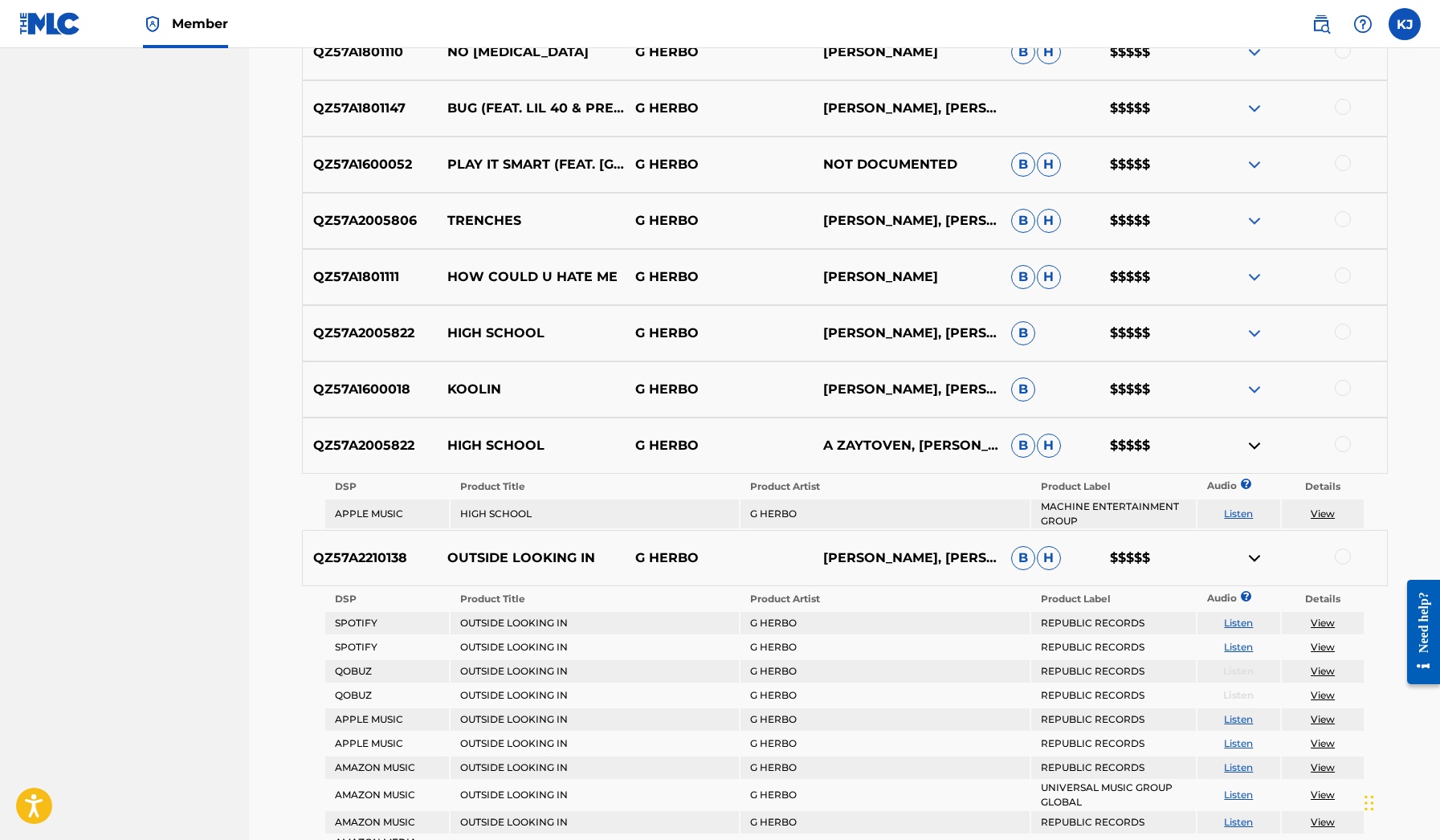
click at [1254, 399] on div "QZ57A1600018 KOOLIN G [PERSON_NAME], [PERSON_NAME] B $$$$$" at bounding box center [845, 389] width 1086 height 56
click at [1256, 383] on img at bounding box center [1254, 389] width 19 height 19
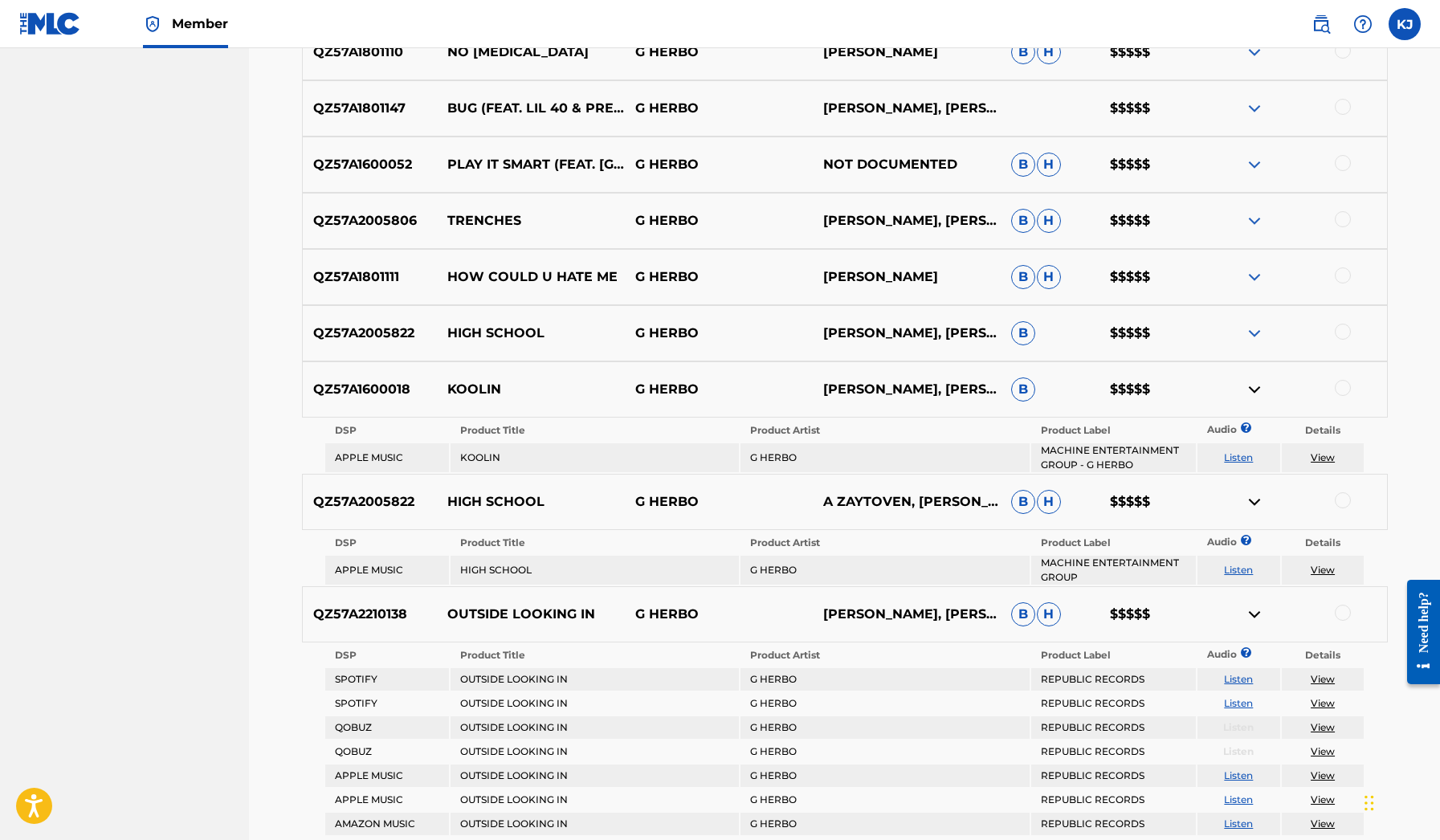
click at [1251, 334] on img at bounding box center [1254, 333] width 19 height 19
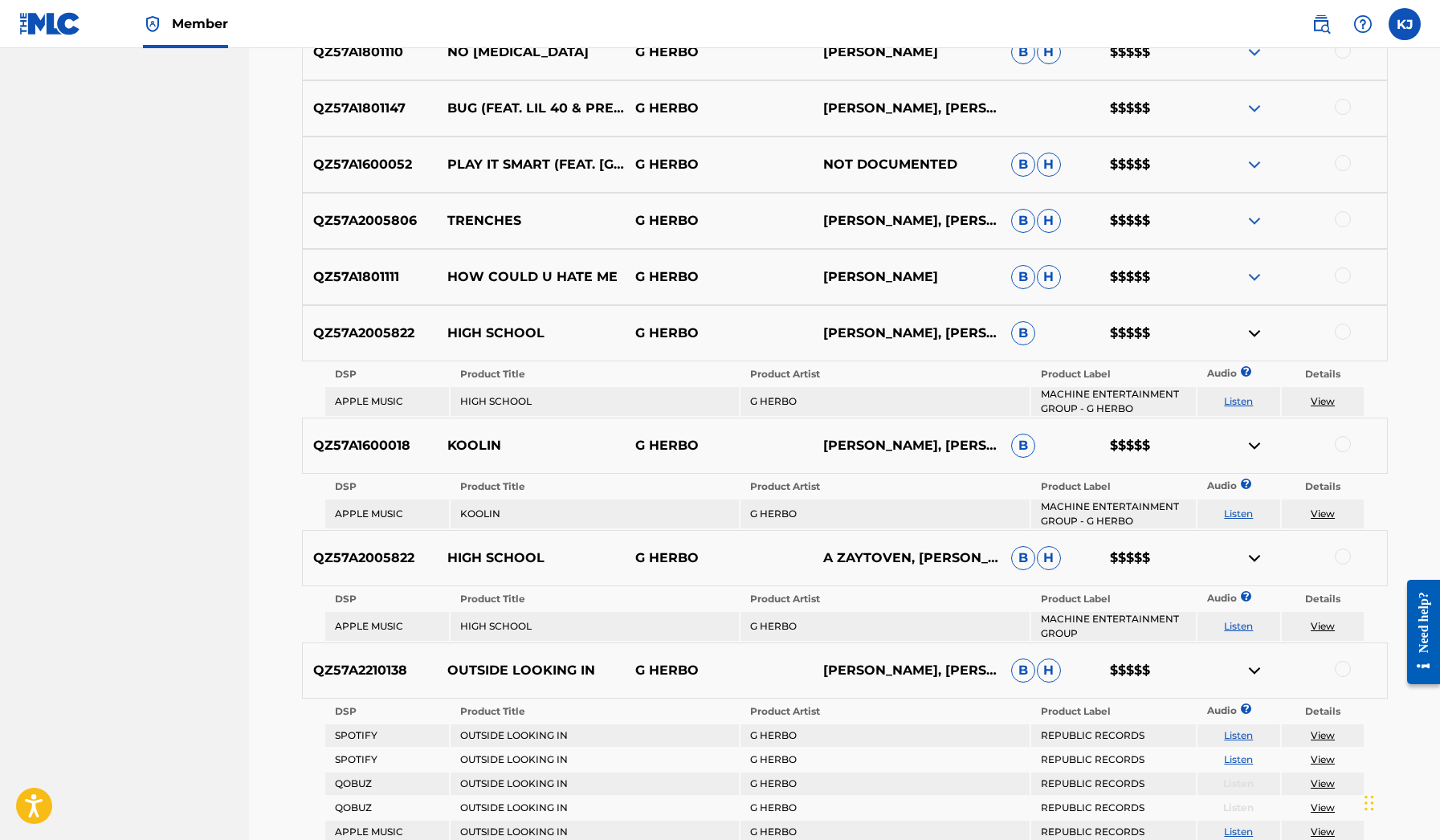
click at [1245, 281] on img at bounding box center [1254, 276] width 19 height 19
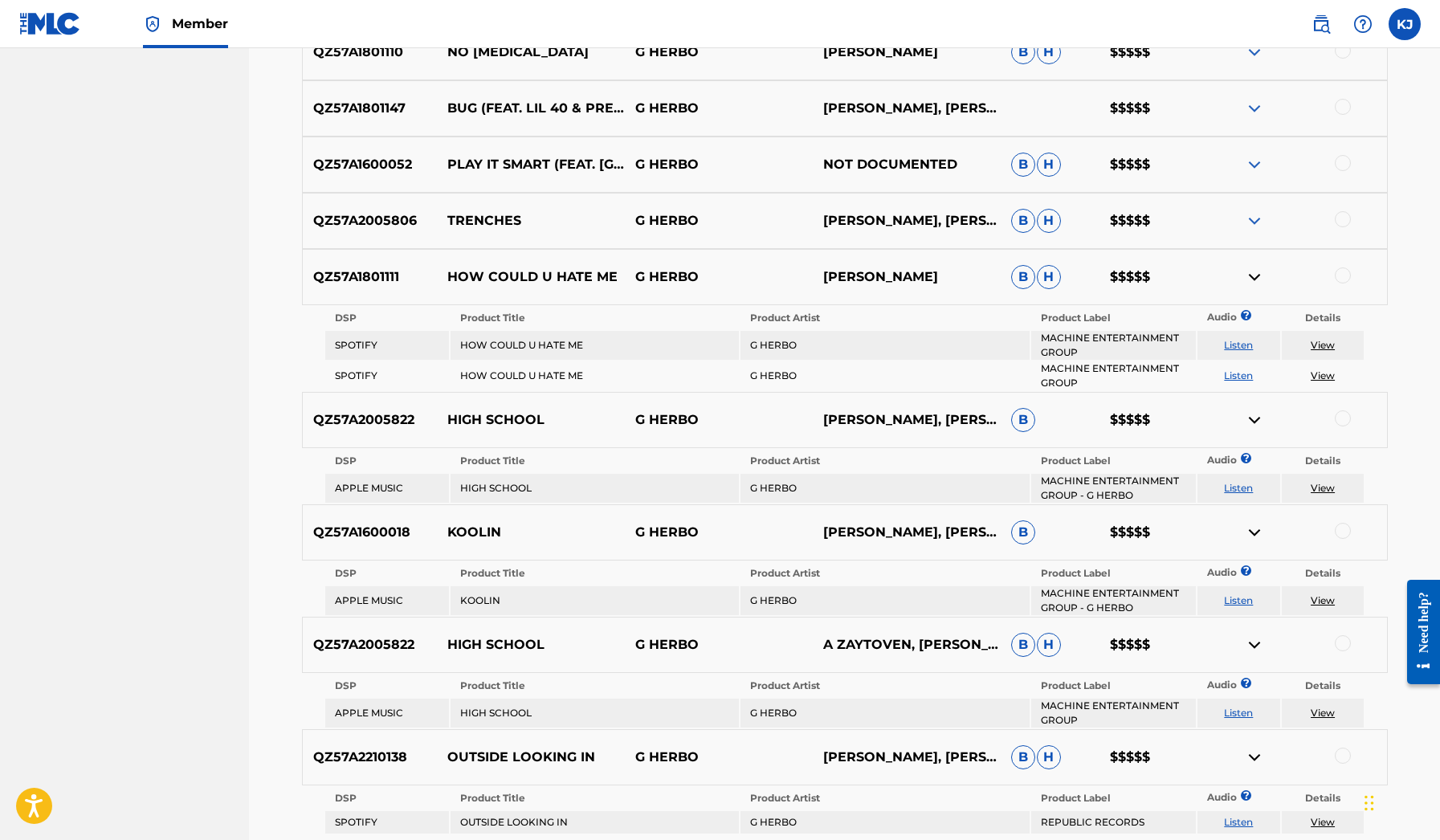
click at [1248, 220] on img at bounding box center [1254, 220] width 19 height 19
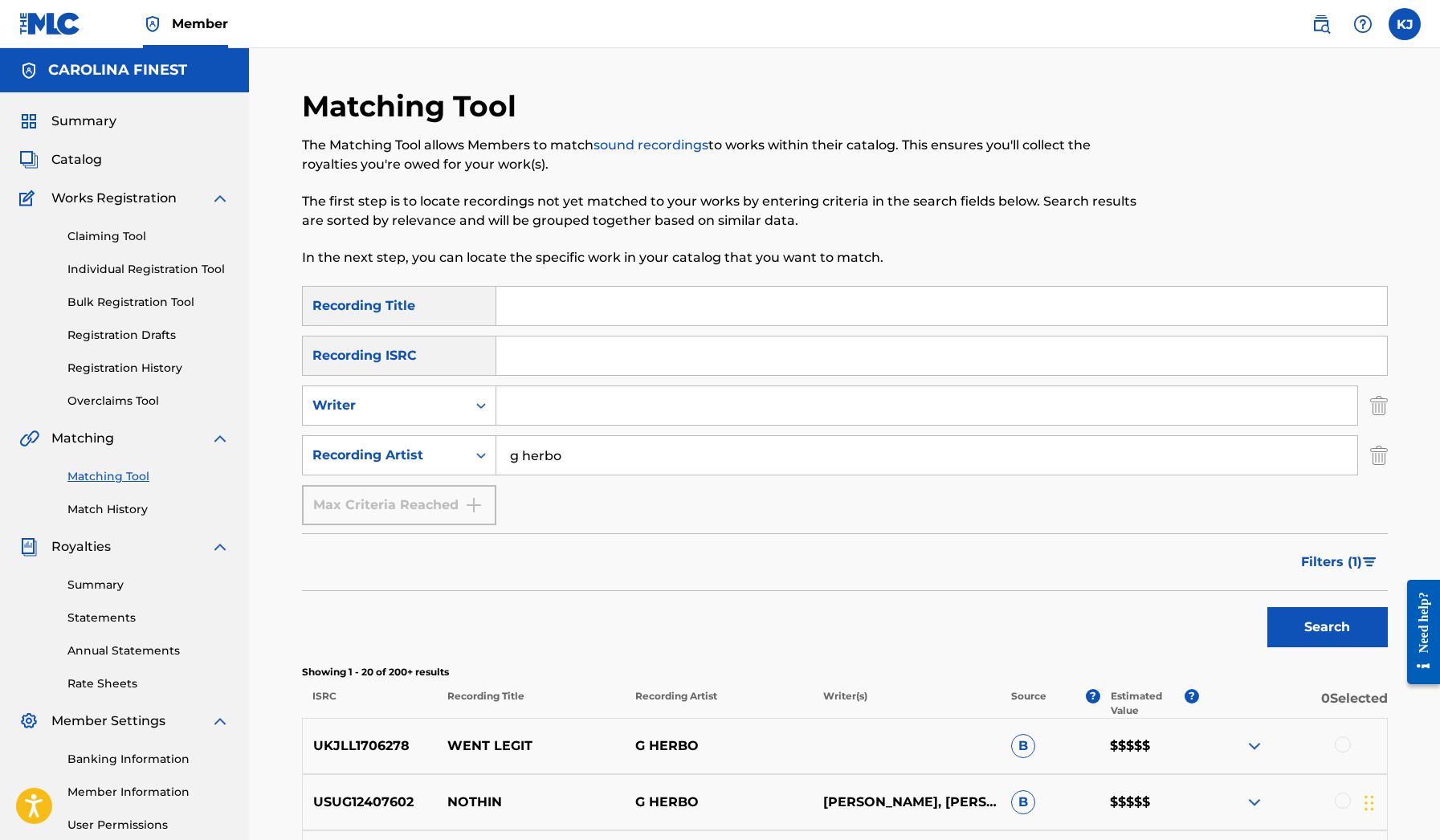
scroll to position [0, 0]
click at [586, 469] on input "g herbo" at bounding box center [926, 455] width 861 height 39
type input "l"
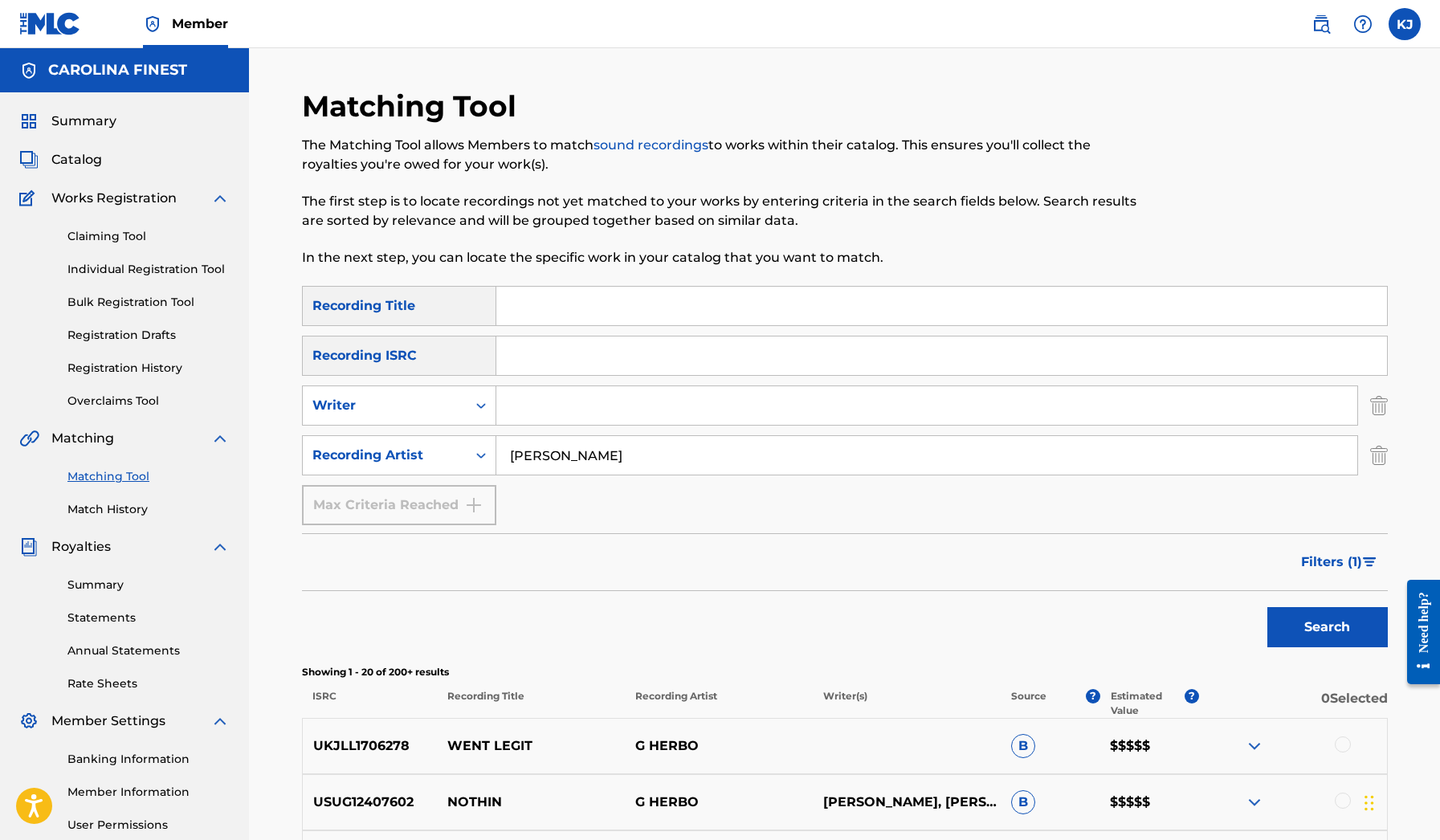
type input "[PERSON_NAME]"
click at [1327, 627] on button "Search" at bounding box center [1328, 627] width 121 height 40
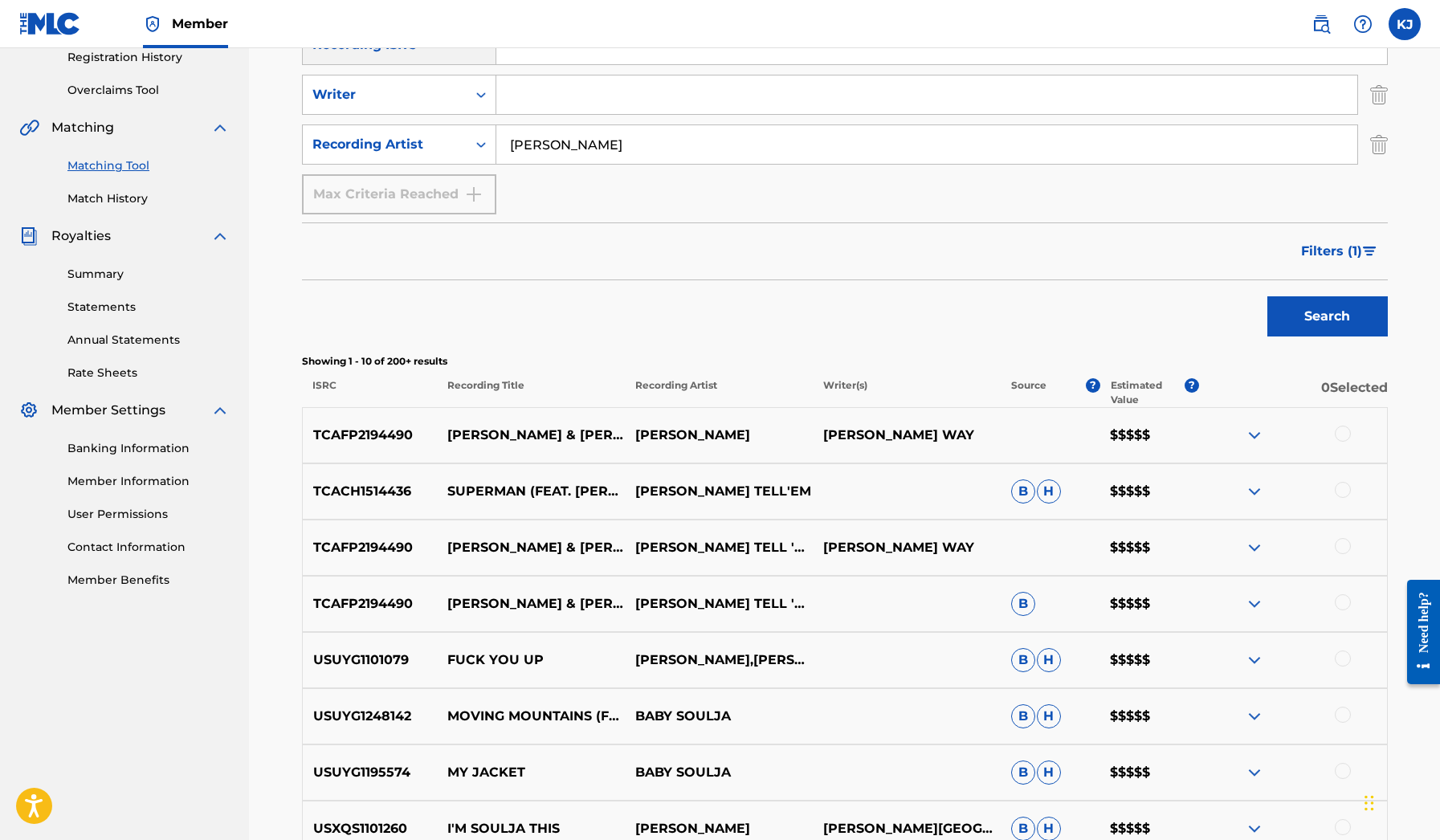
scroll to position [314, 0]
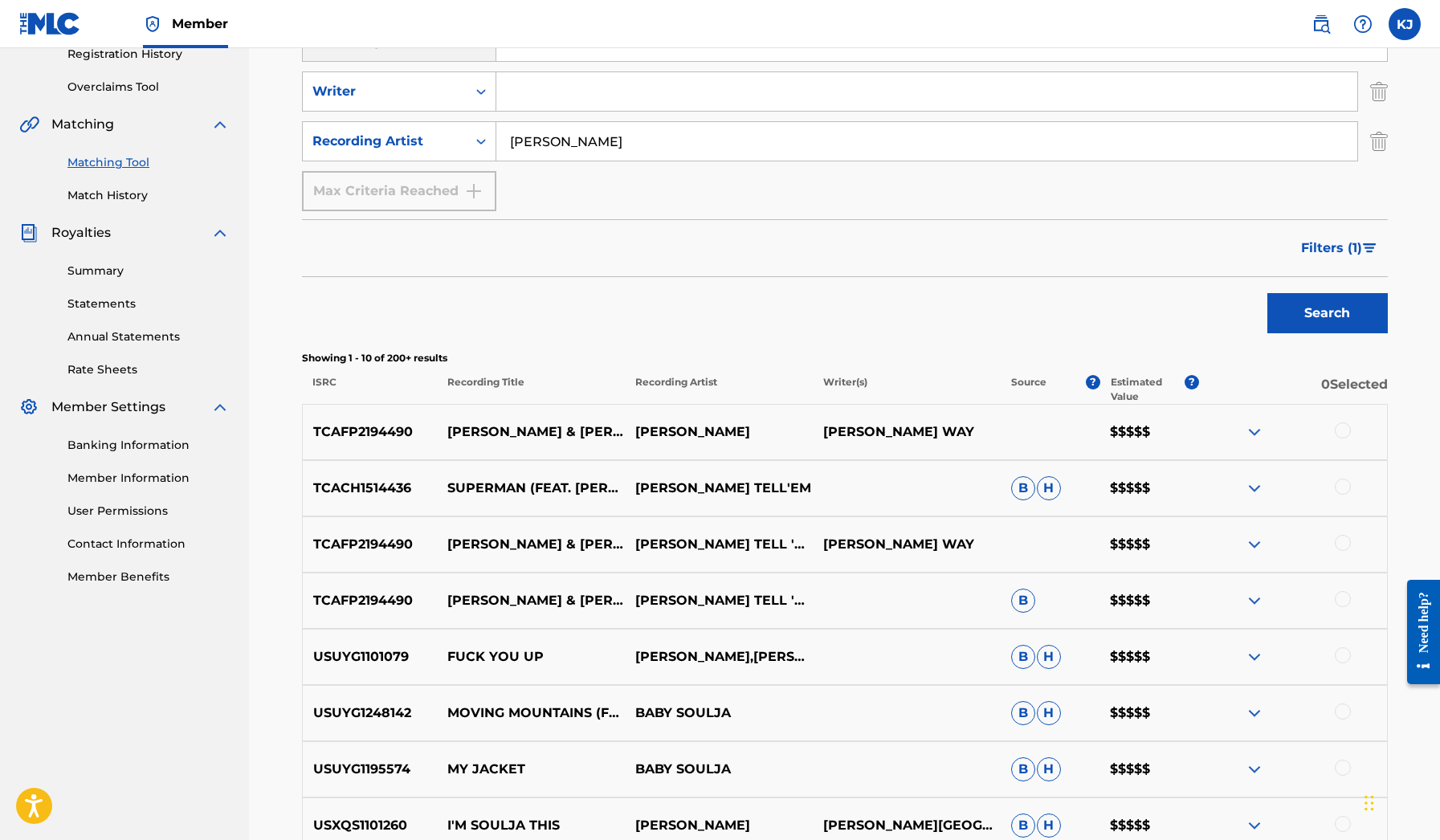
click at [1250, 482] on img at bounding box center [1254, 487] width 19 height 19
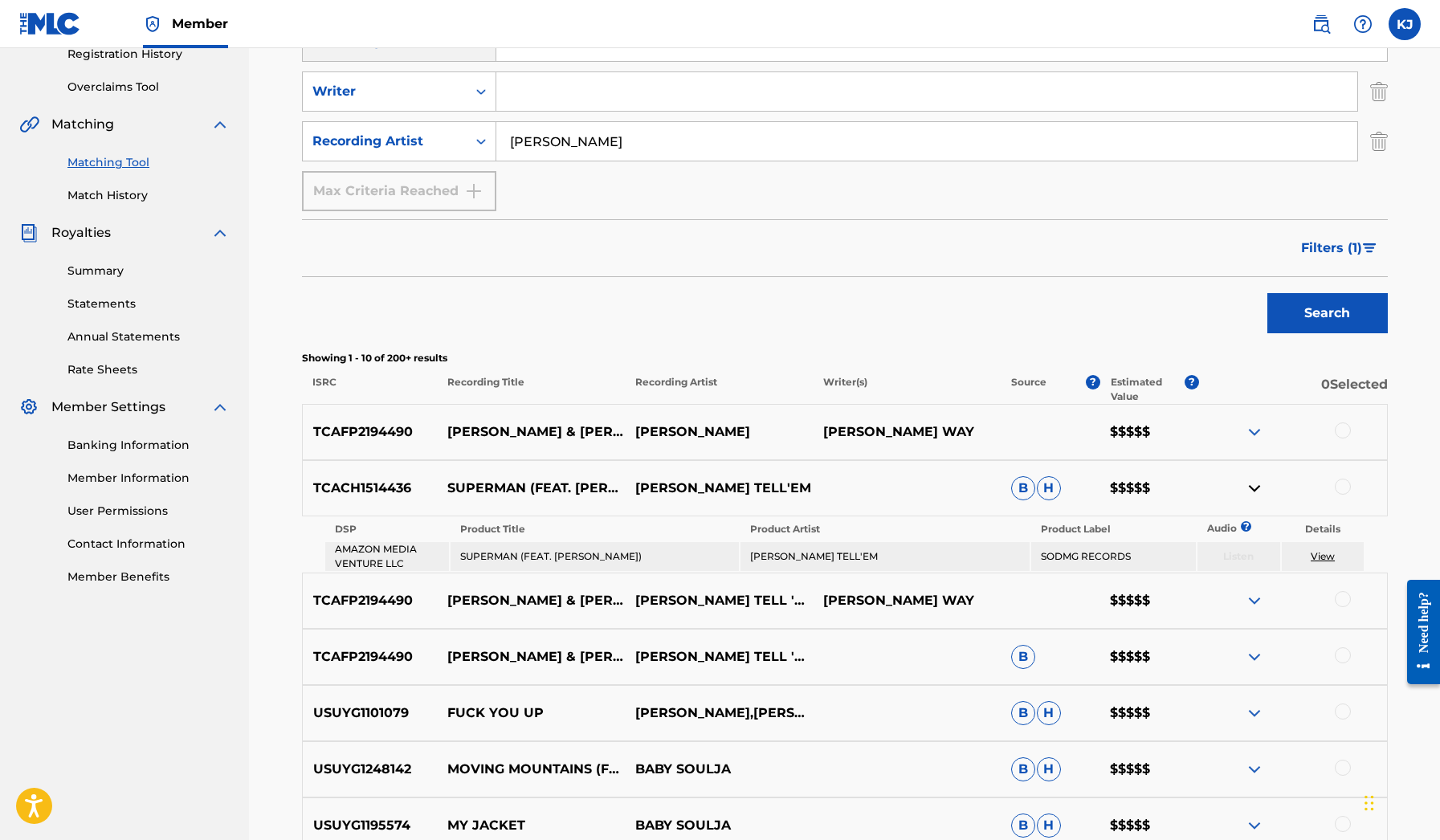
click at [1252, 440] on img at bounding box center [1254, 432] width 19 height 19
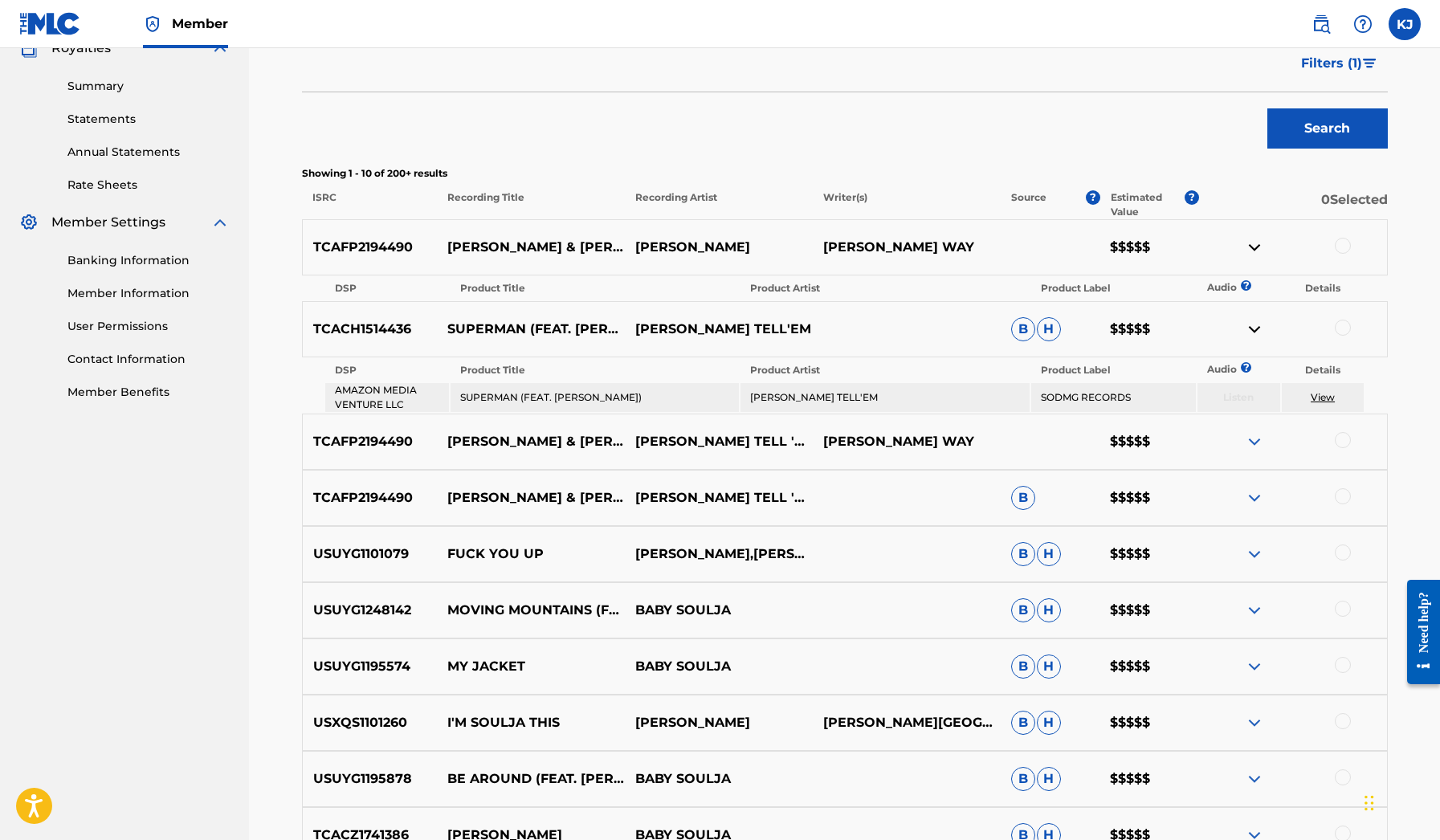
scroll to position [530, 0]
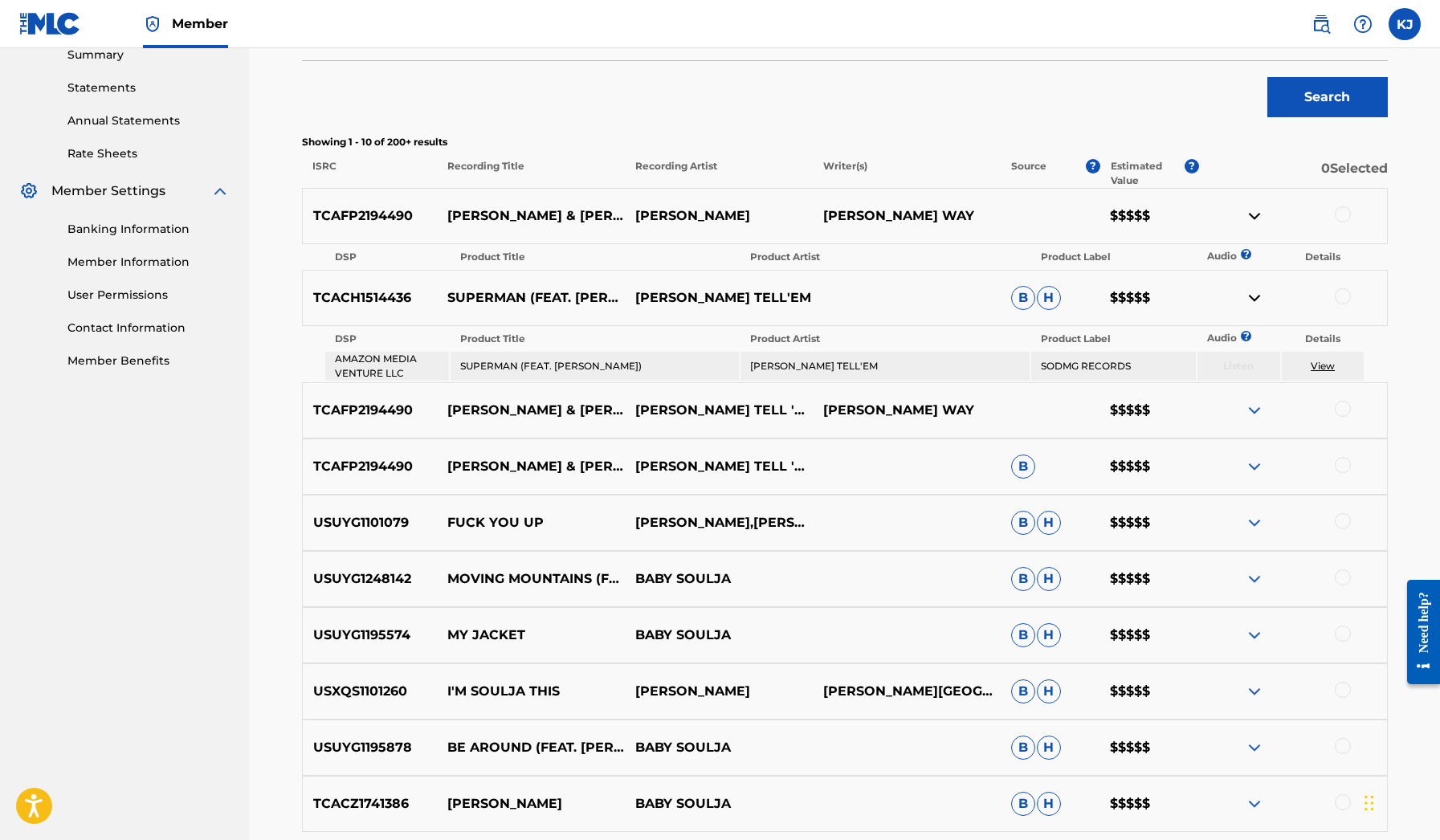
click at [1256, 410] on img at bounding box center [1254, 409] width 19 height 19
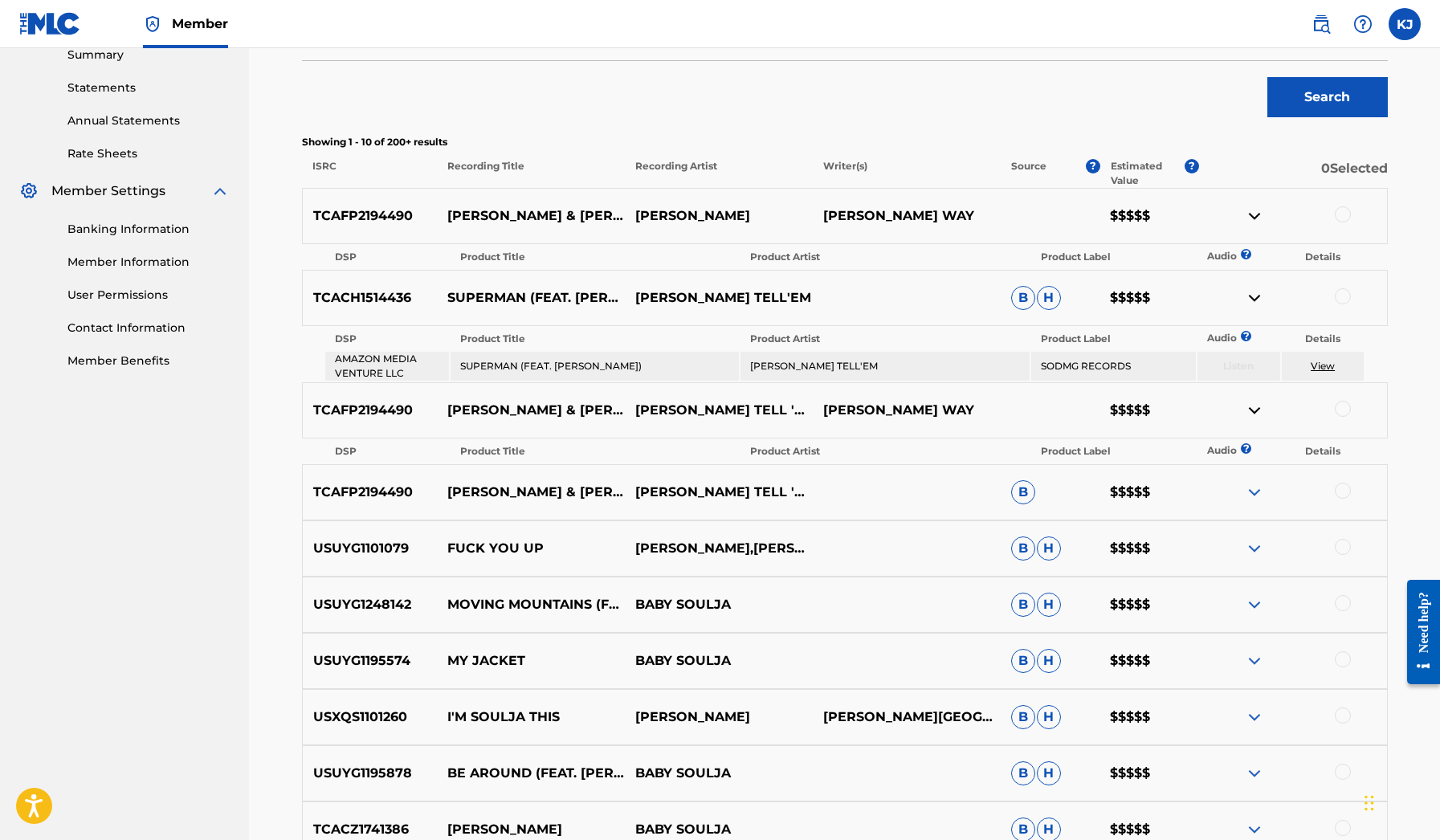
click at [1243, 531] on div "USUYG1101079 FUCK YOU UP [PERSON_NAME],[PERSON_NAME],[PERSON_NAME] [PERSON_NAME…" at bounding box center [845, 548] width 1086 height 56
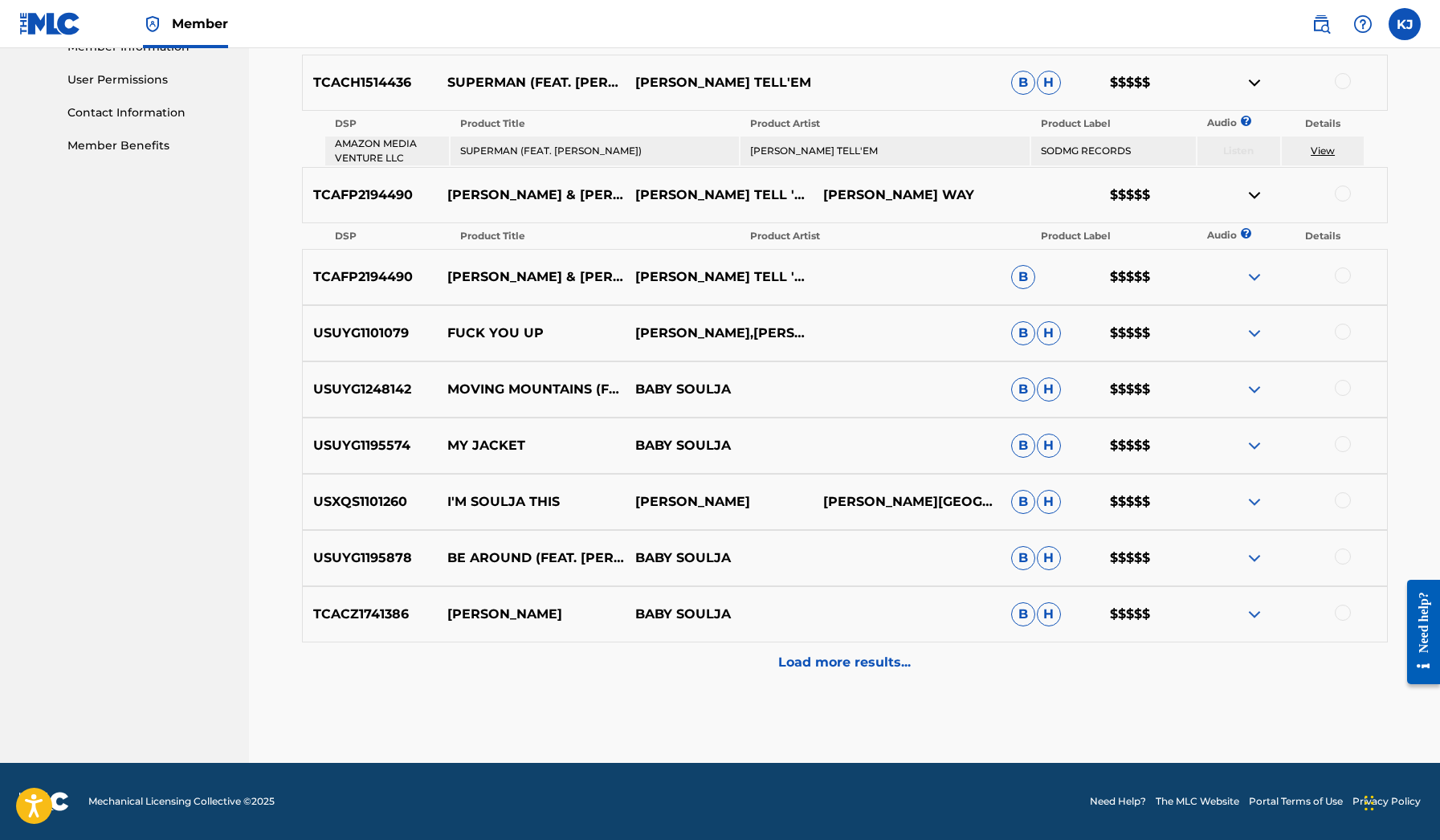
click at [787, 660] on p "Load more results..." at bounding box center [844, 662] width 132 height 19
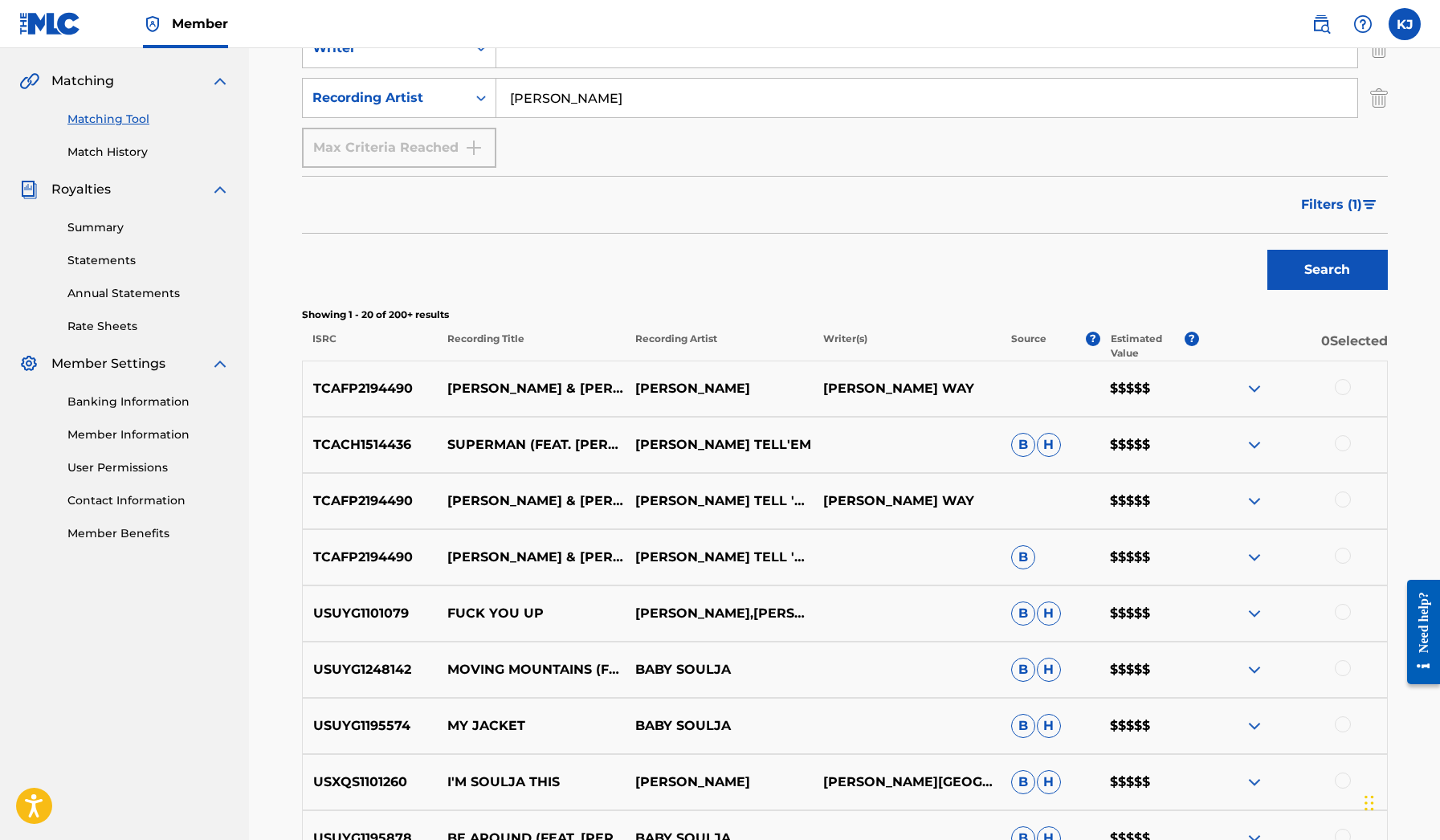
scroll to position [272, 0]
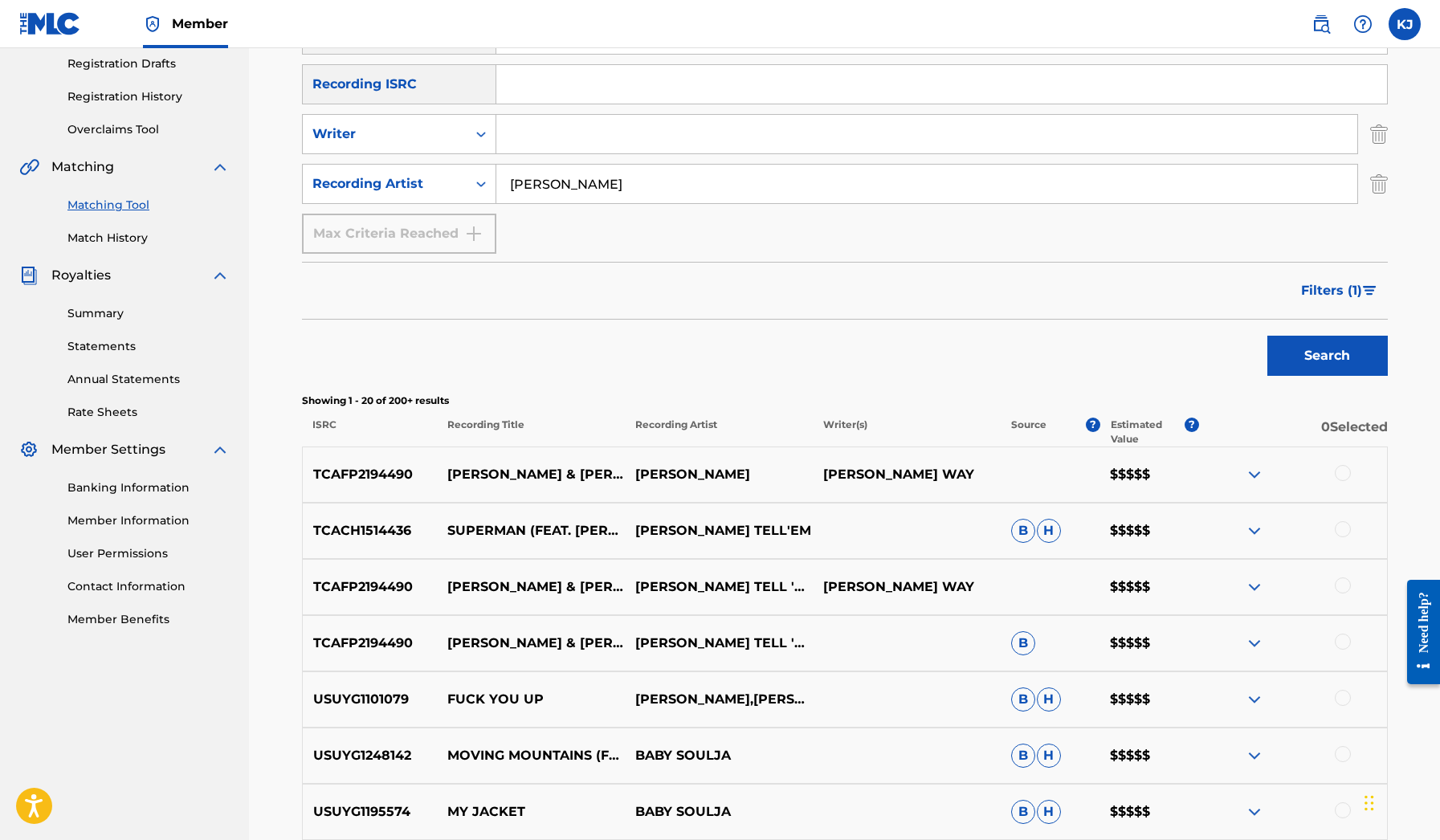
click at [725, 191] on input "[PERSON_NAME]" at bounding box center [926, 183] width 861 height 39
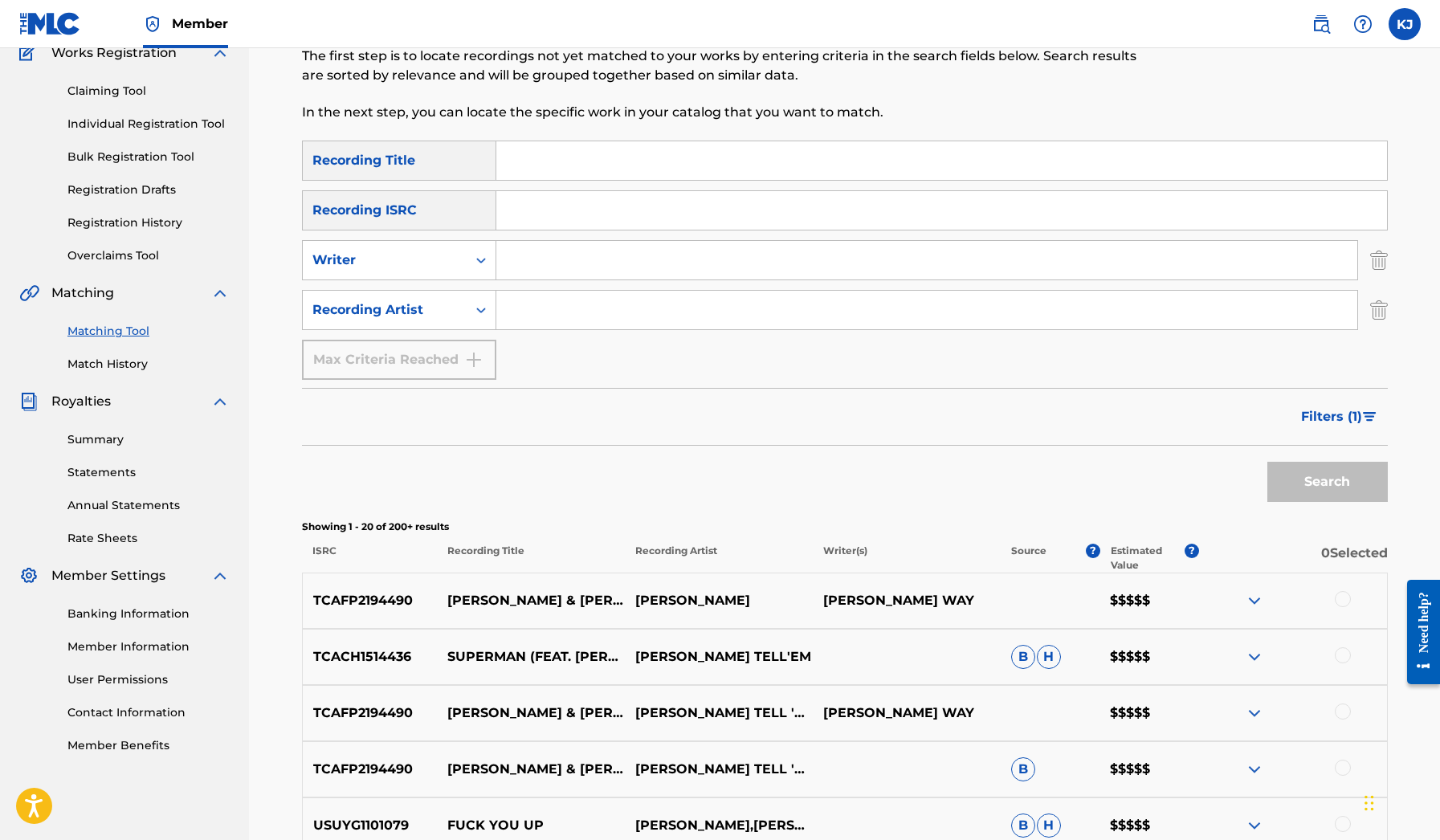
scroll to position [91, 0]
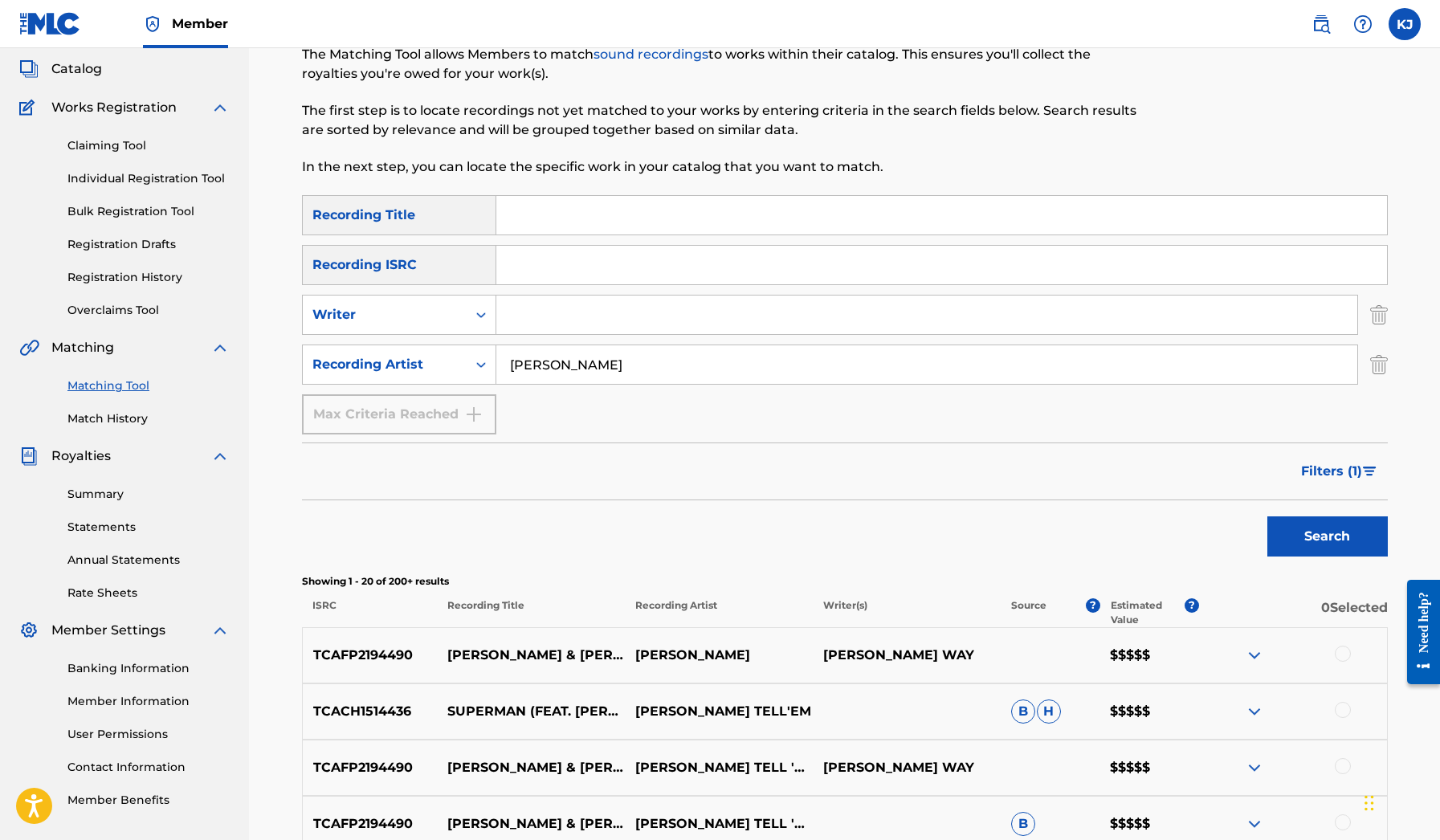
type input "[PERSON_NAME]"
click at [561, 220] on input "Search Form" at bounding box center [942, 215] width 890 height 39
type input "350"
click at [1327, 536] on button "Search" at bounding box center [1328, 536] width 121 height 40
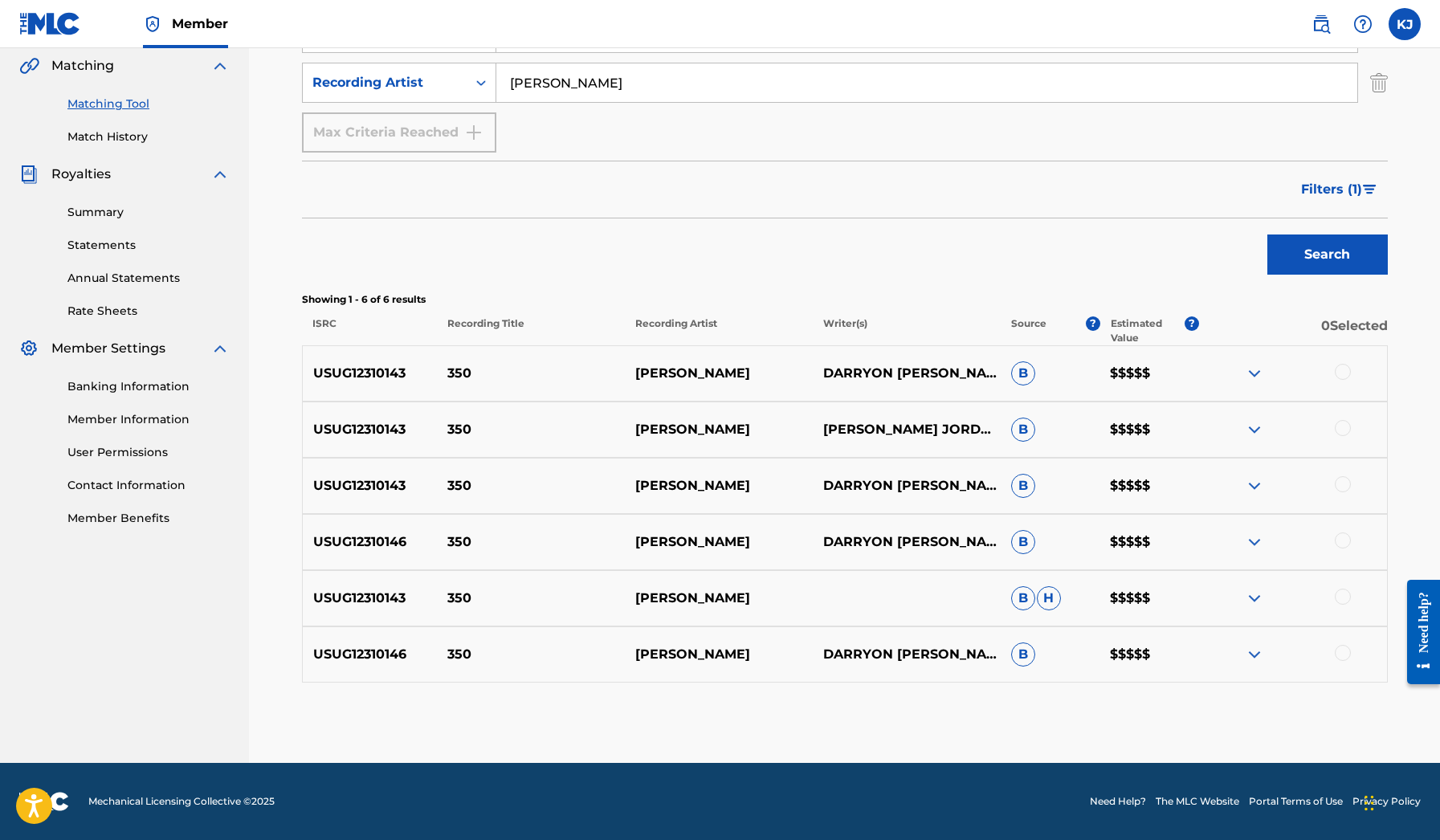
scroll to position [372, 0]
click at [1258, 372] on img at bounding box center [1254, 372] width 19 height 19
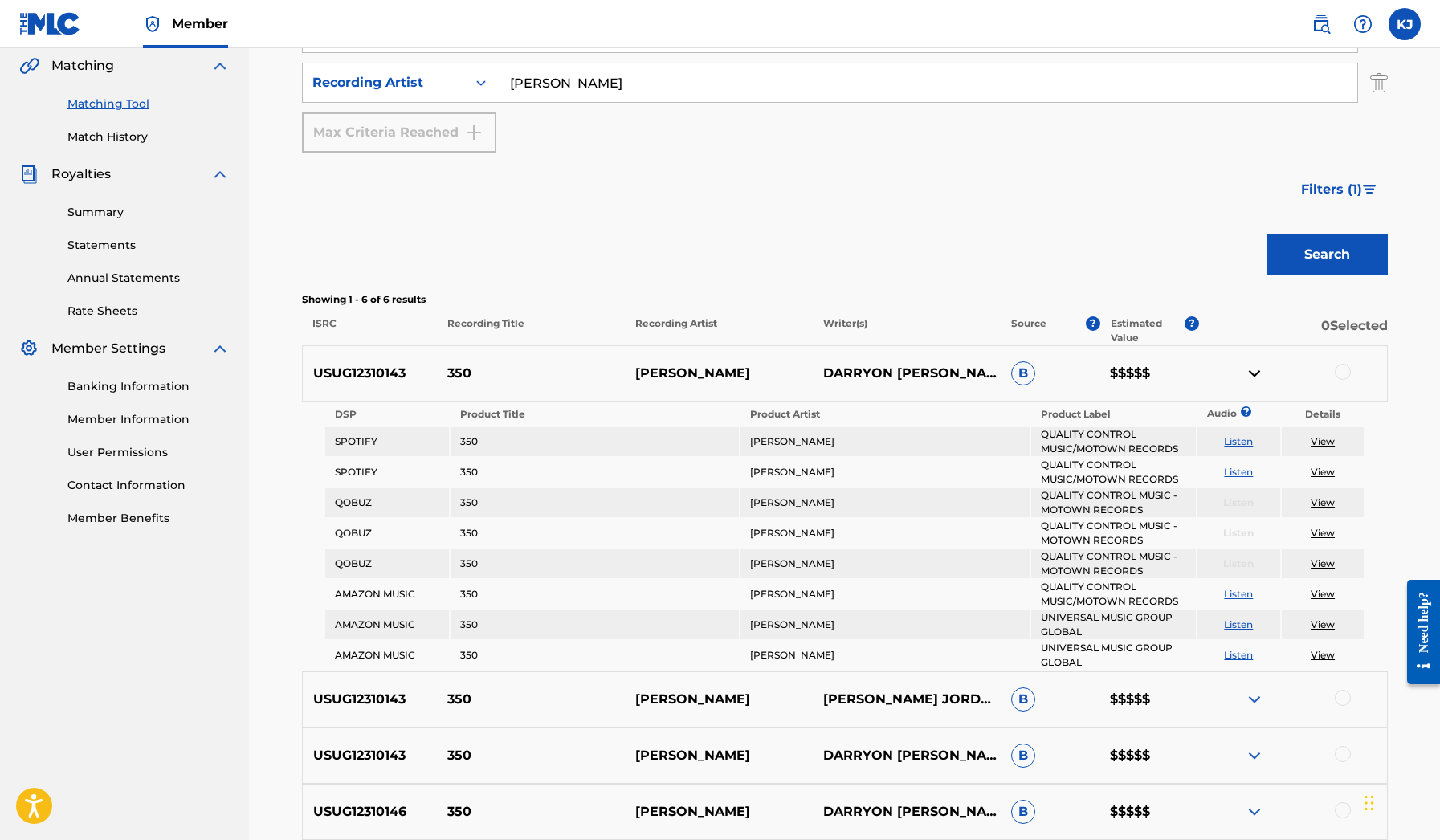
click at [1258, 372] on img at bounding box center [1254, 372] width 19 height 19
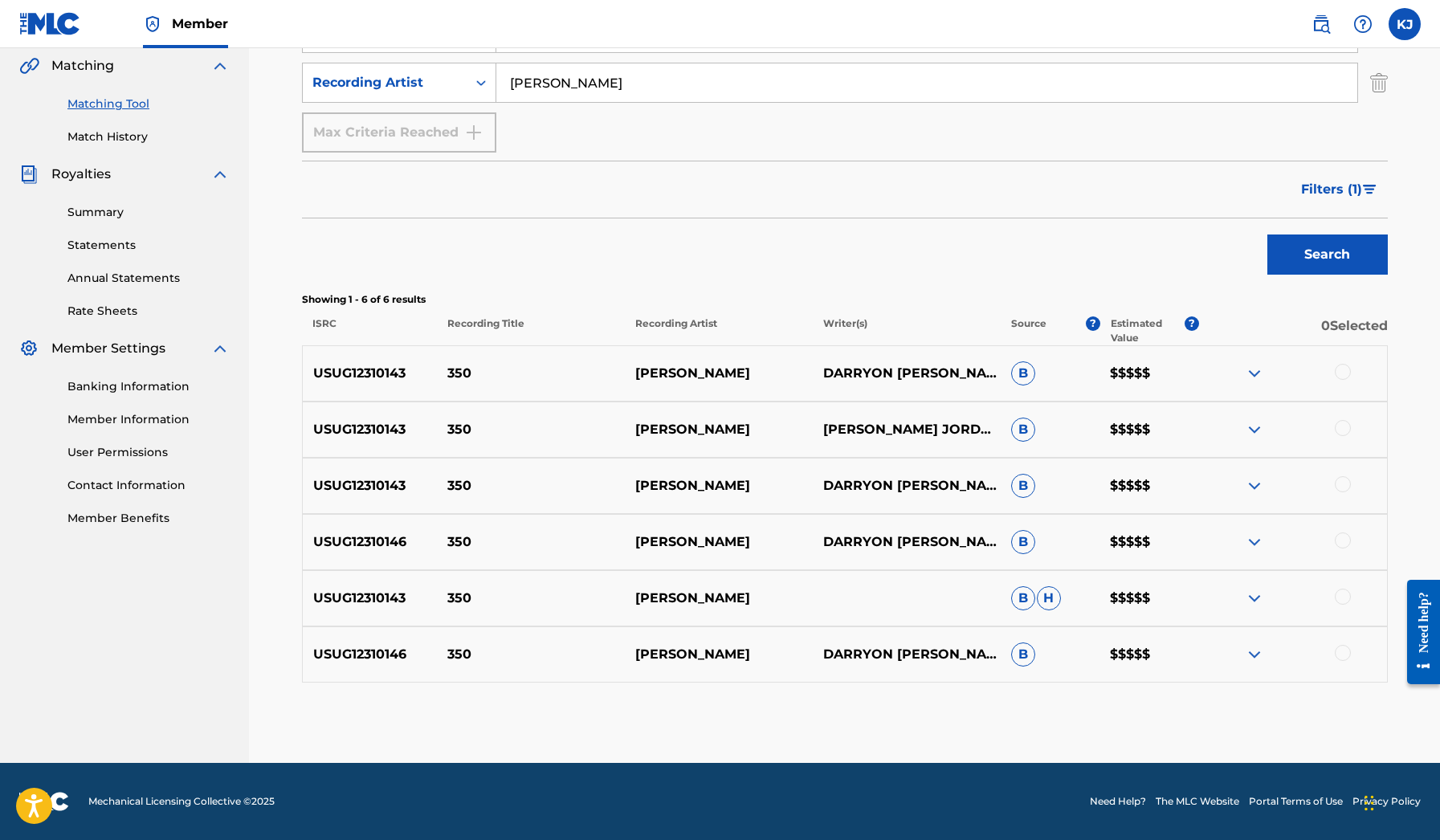
click at [1261, 542] on img at bounding box center [1254, 541] width 19 height 19
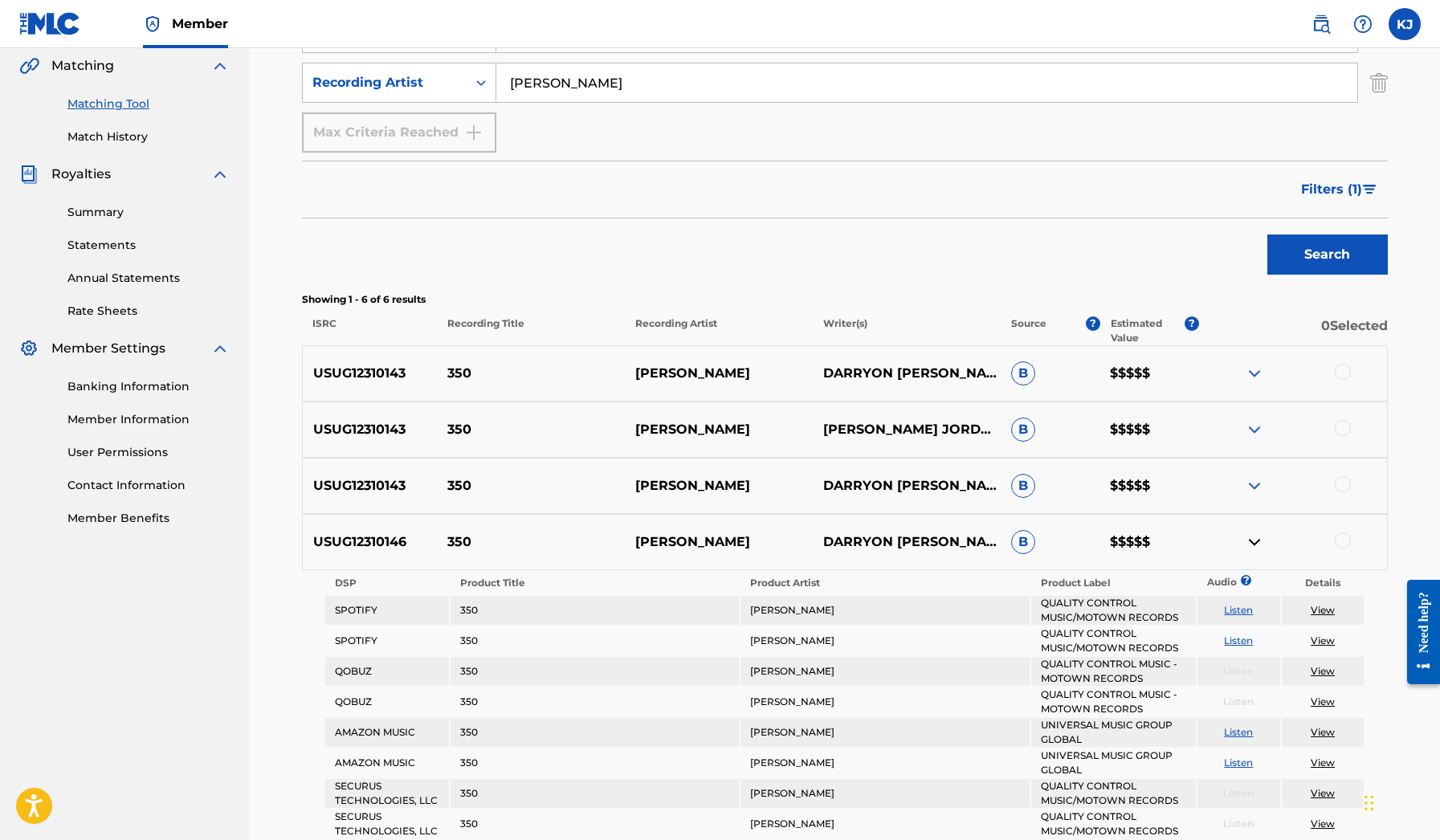
click at [1261, 542] on img at bounding box center [1254, 541] width 19 height 19
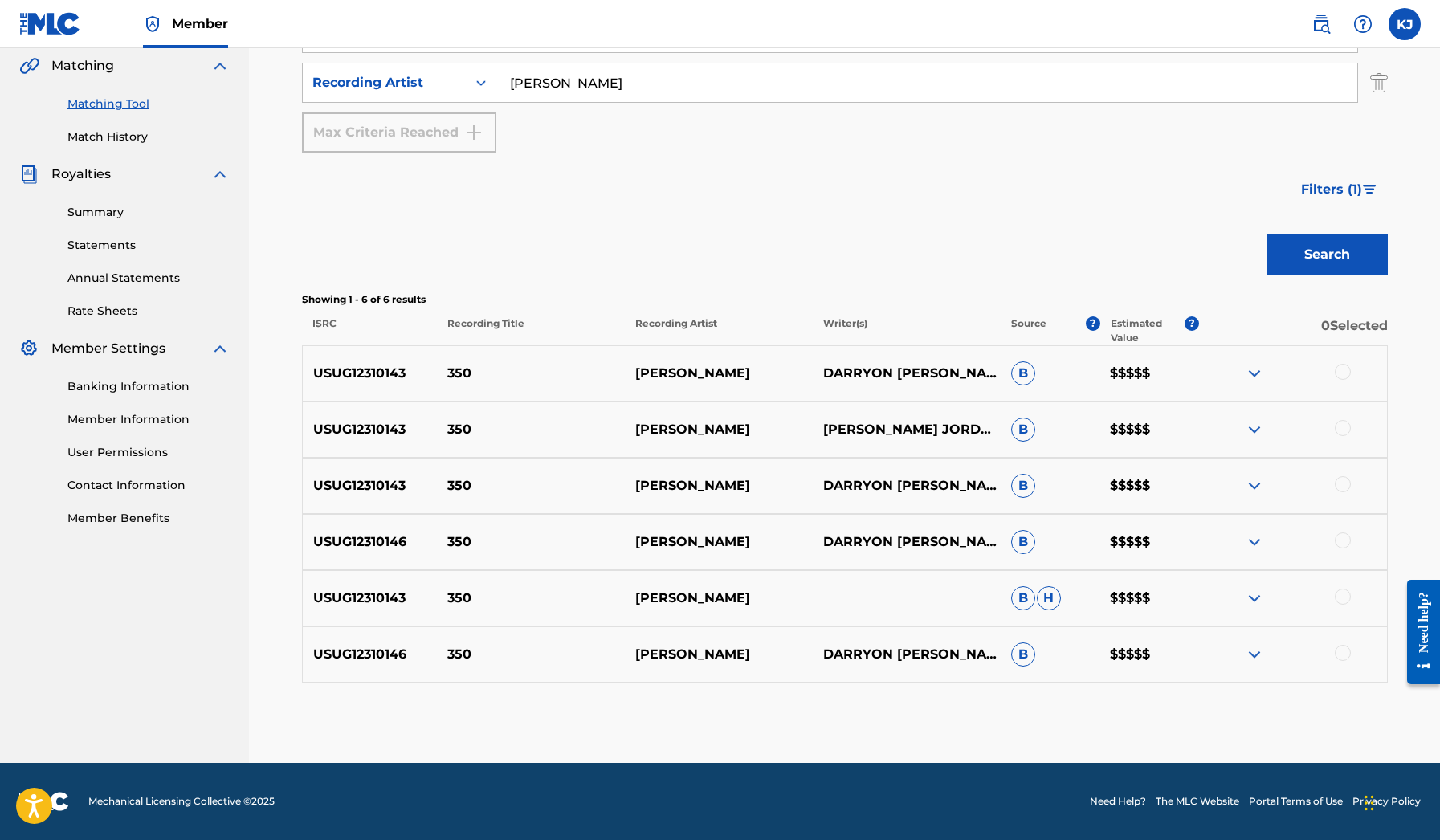
click at [1255, 489] on img at bounding box center [1254, 485] width 19 height 19
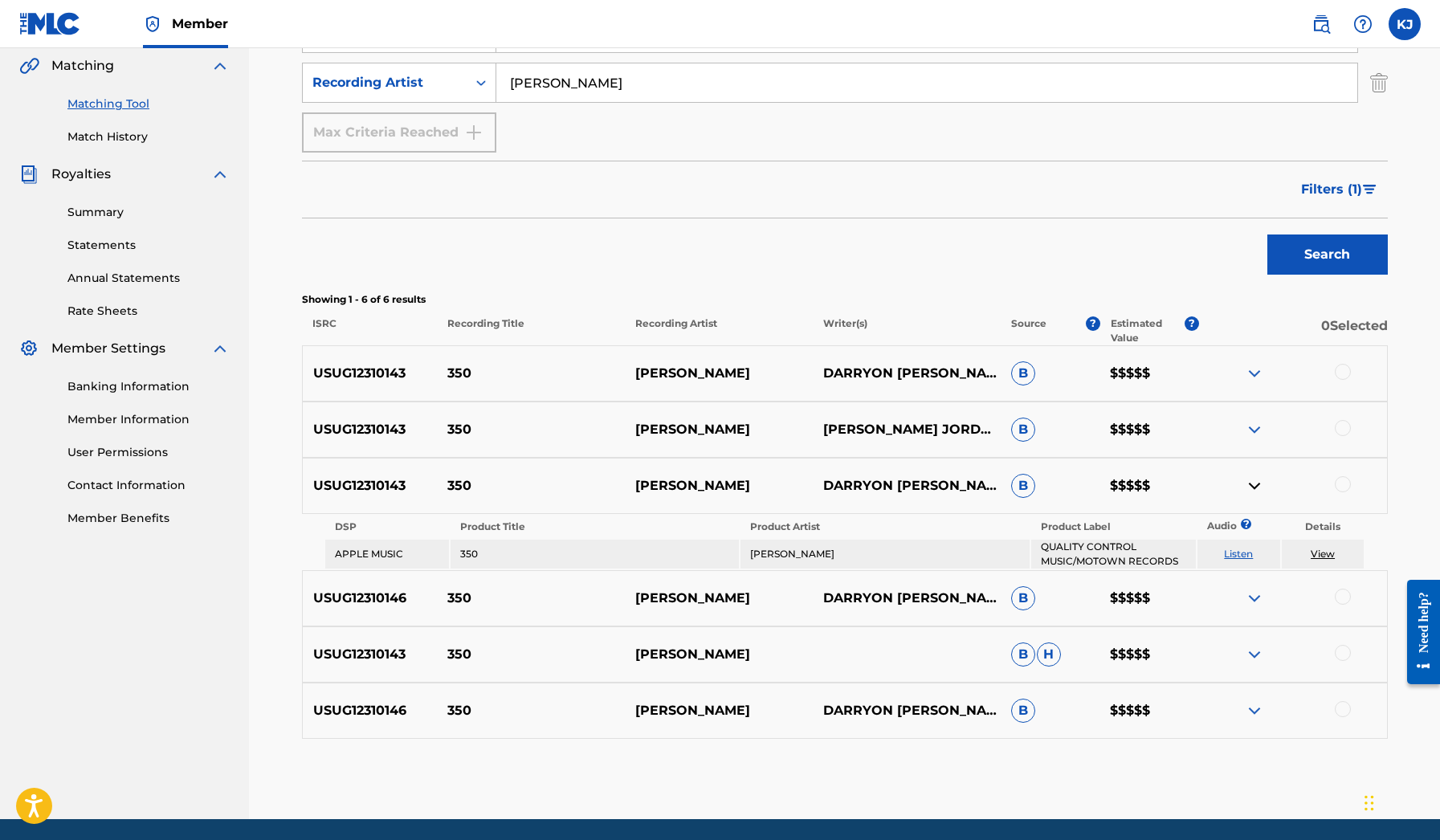
click at [1253, 442] on div "USUG12310143 350 [PERSON_NAME] [PERSON_NAME] JORDANDOMINIQUE JONESJACARI CAMERO…" at bounding box center [845, 429] width 1086 height 56
click at [1249, 431] on img at bounding box center [1254, 429] width 19 height 19
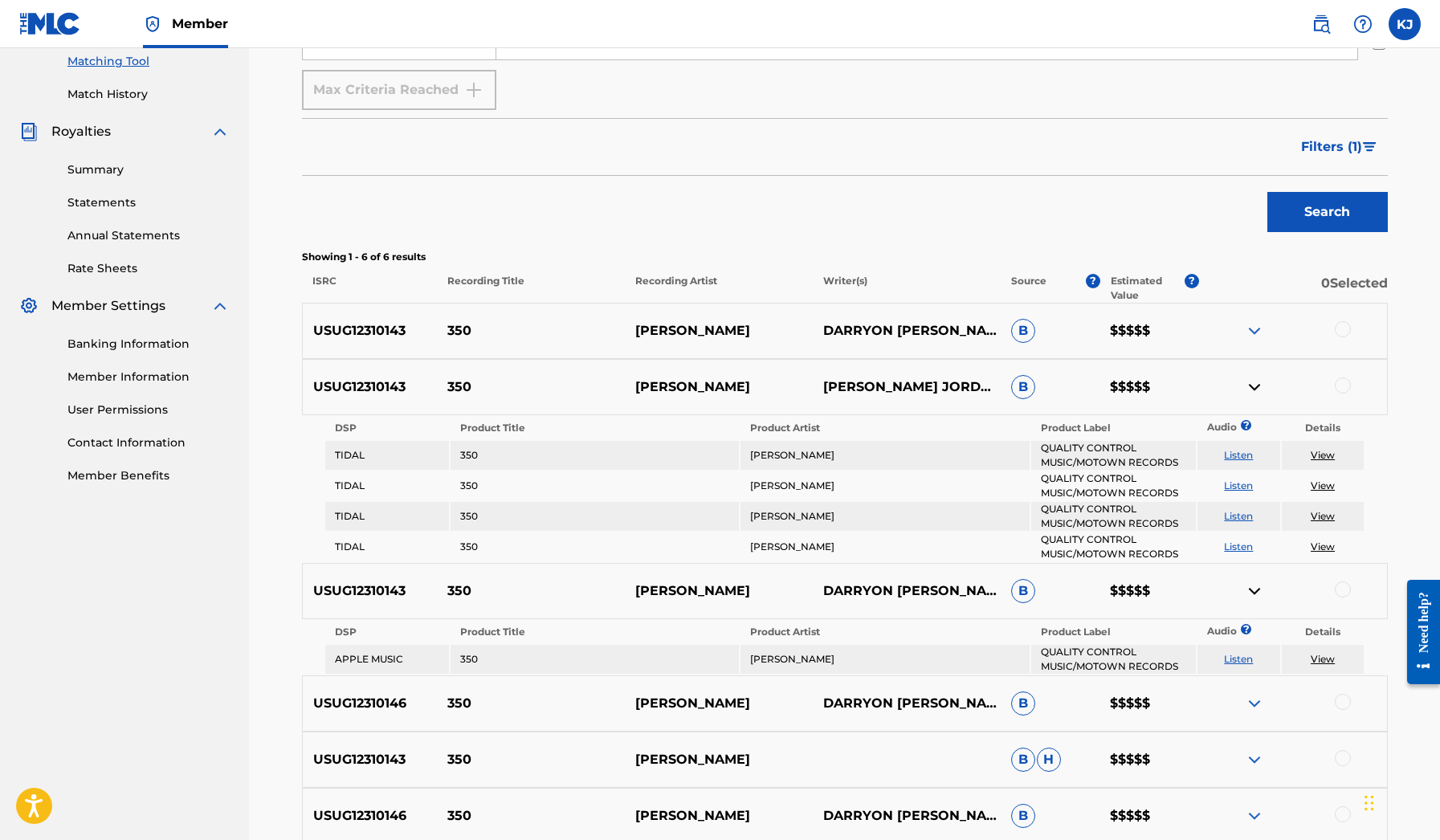
scroll to position [521, 0]
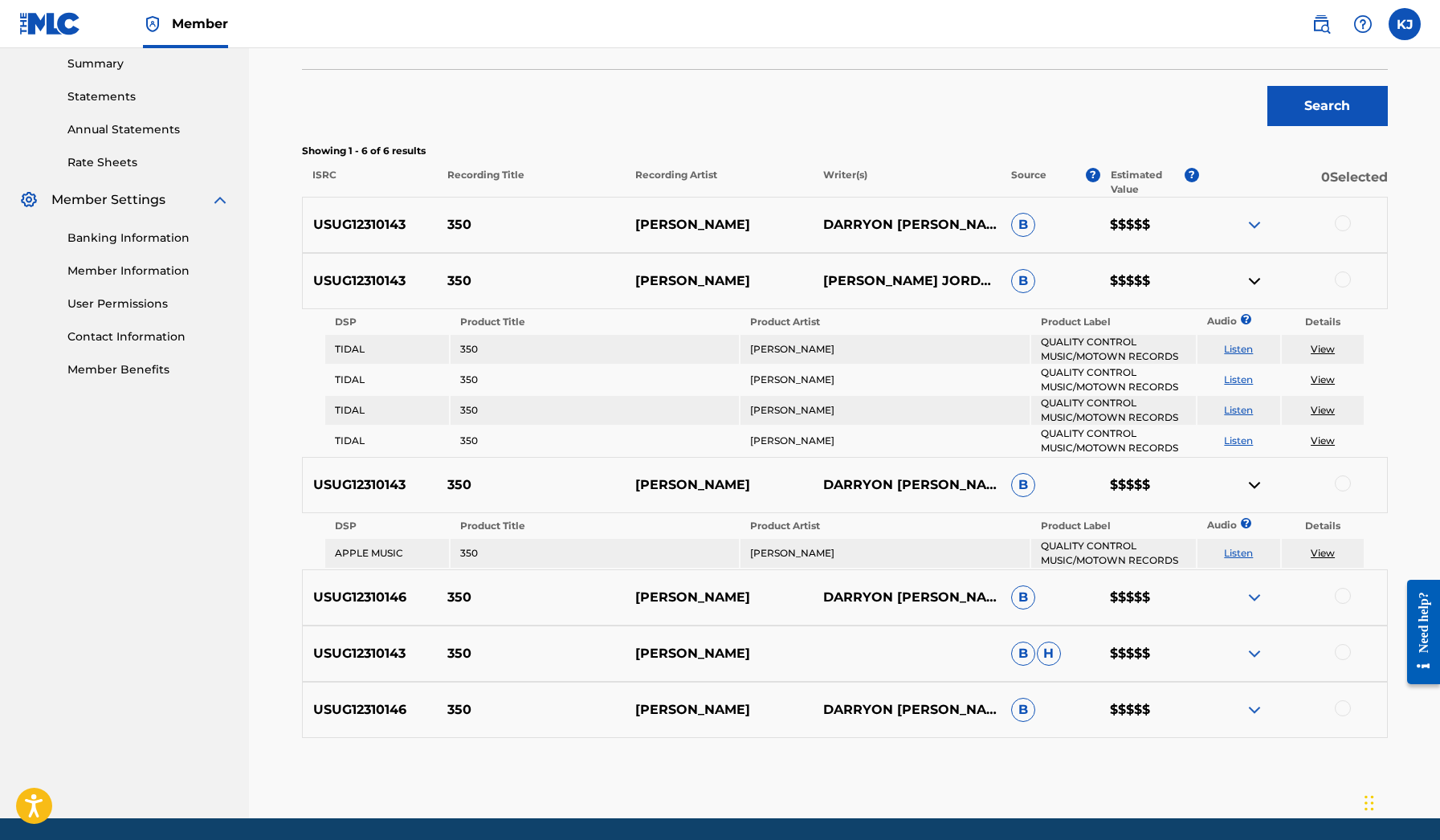
click at [1243, 714] on div at bounding box center [1292, 709] width 188 height 19
click at [1245, 714] on img at bounding box center [1254, 709] width 19 height 19
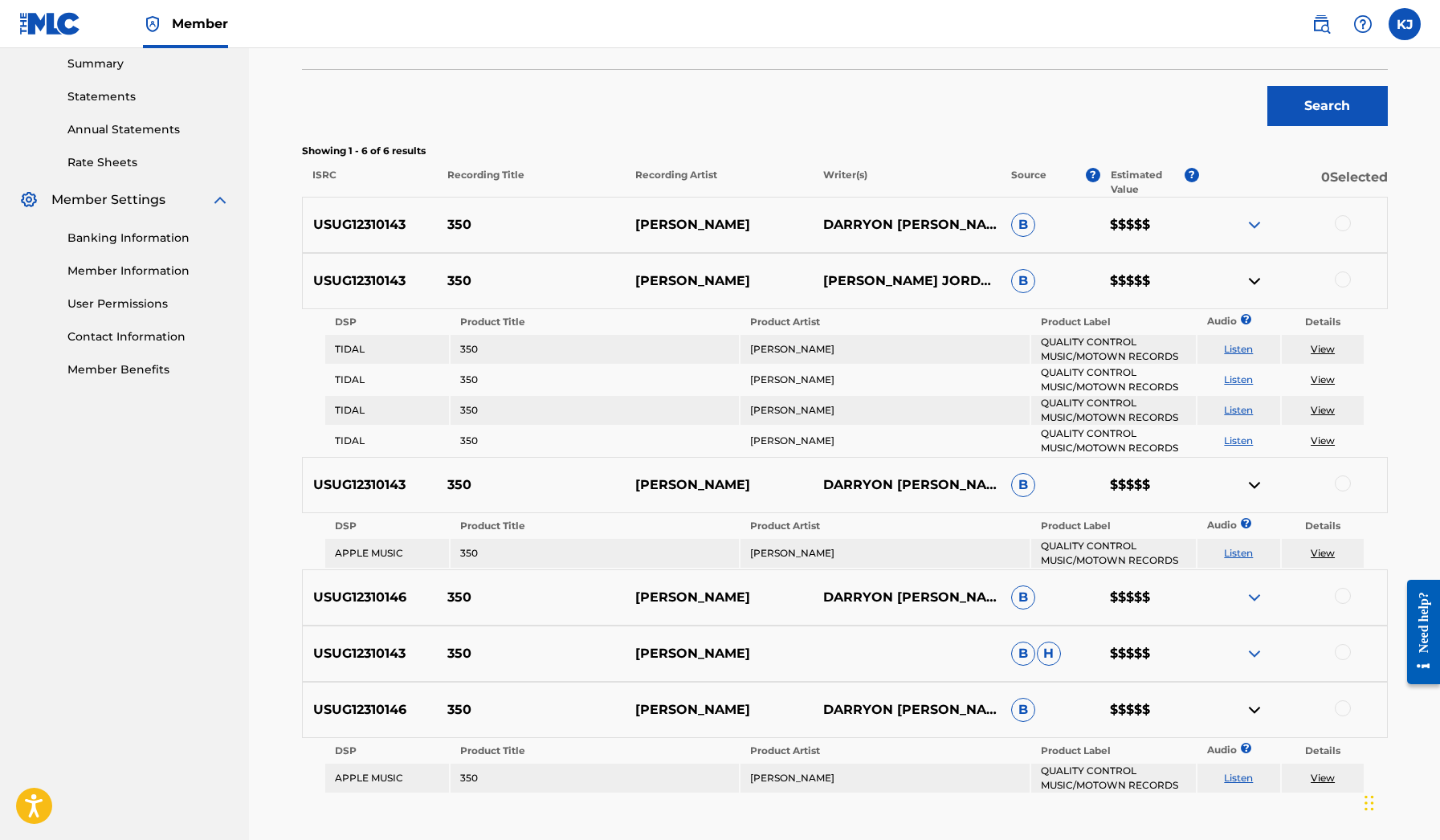
click at [1254, 659] on img at bounding box center [1254, 653] width 19 height 19
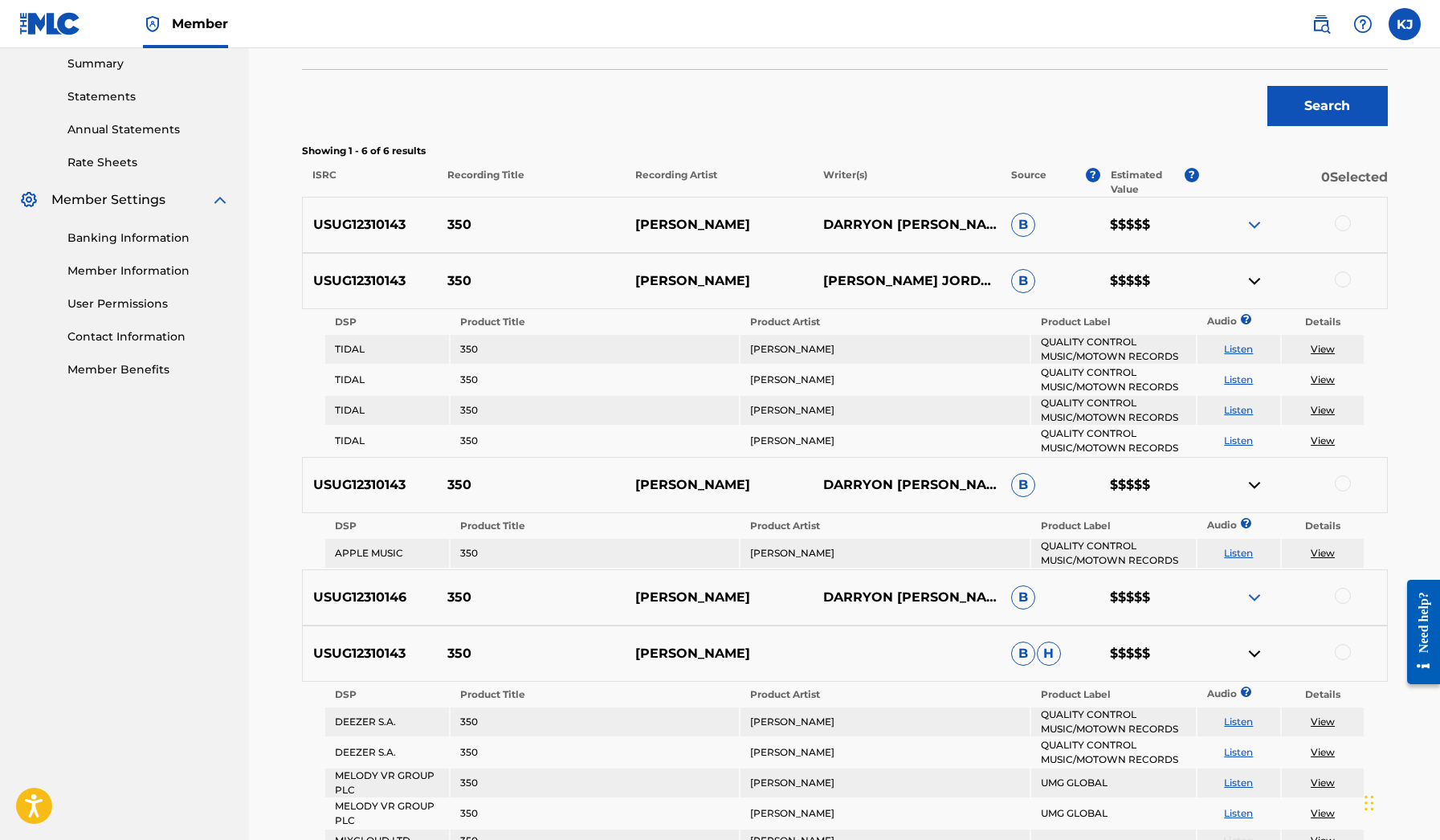
click at [1248, 604] on img at bounding box center [1254, 596] width 19 height 19
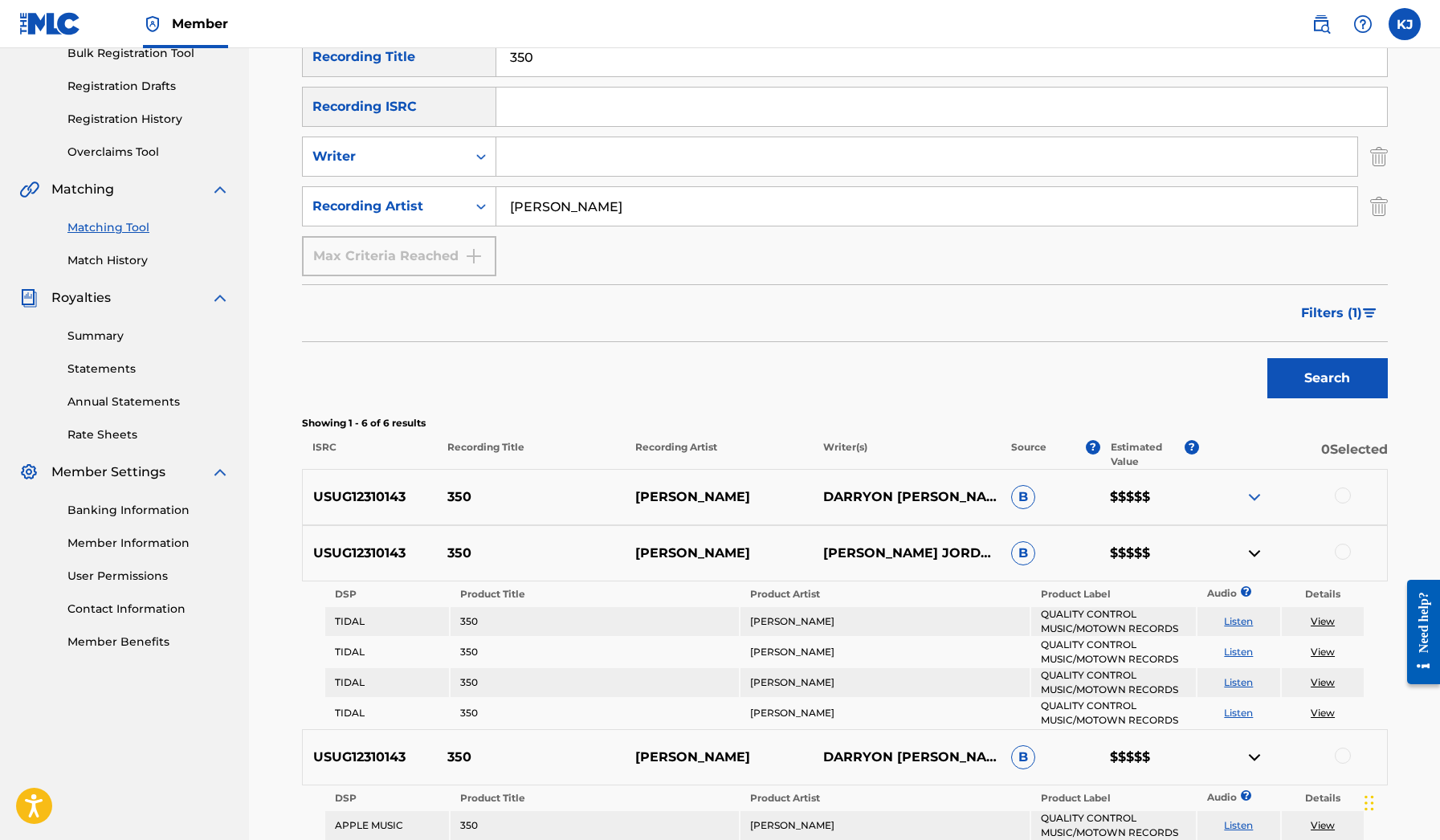
scroll to position [206, 0]
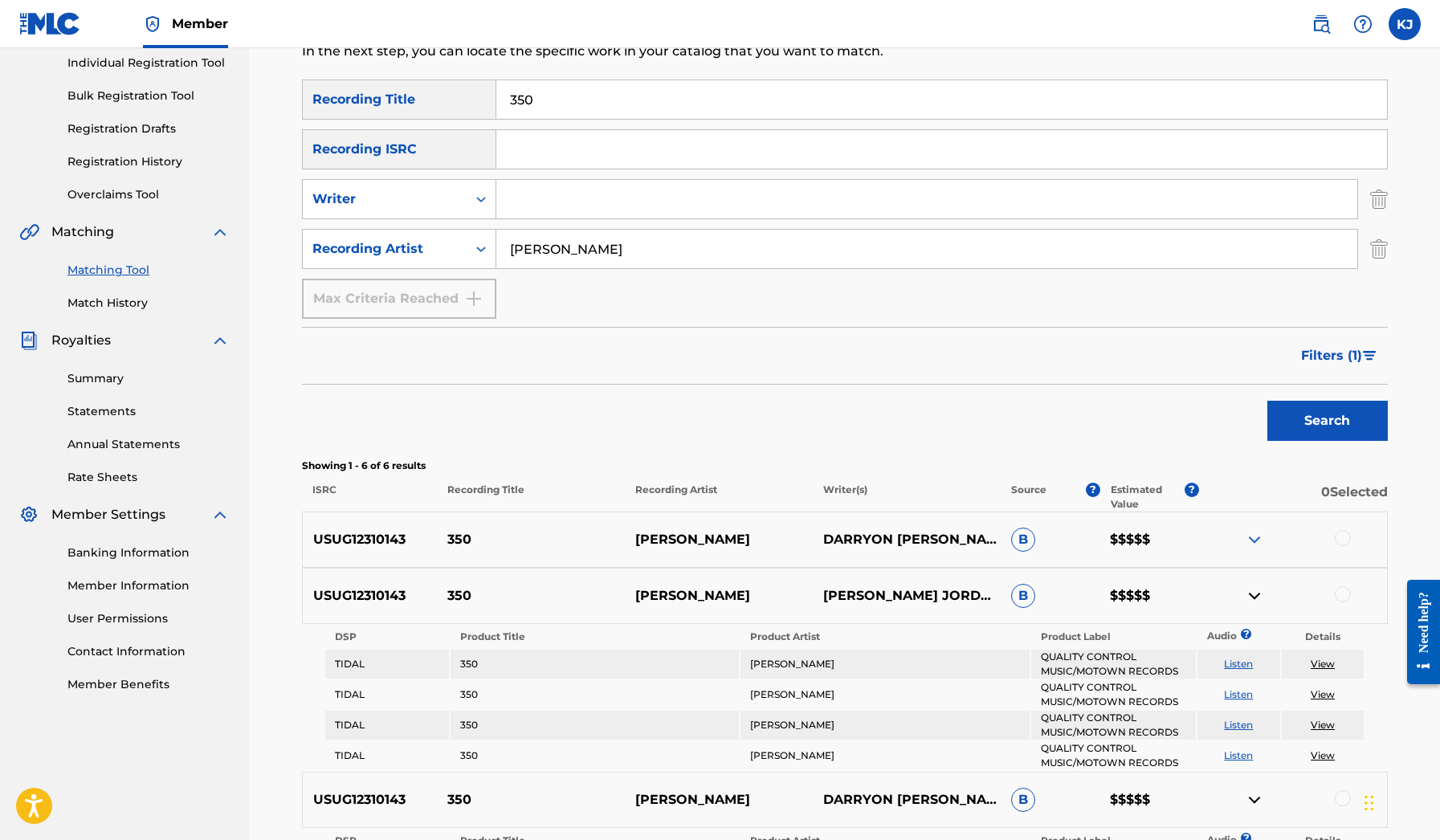
click at [100, 310] on link "Match History" at bounding box center [148, 303] width 162 height 17
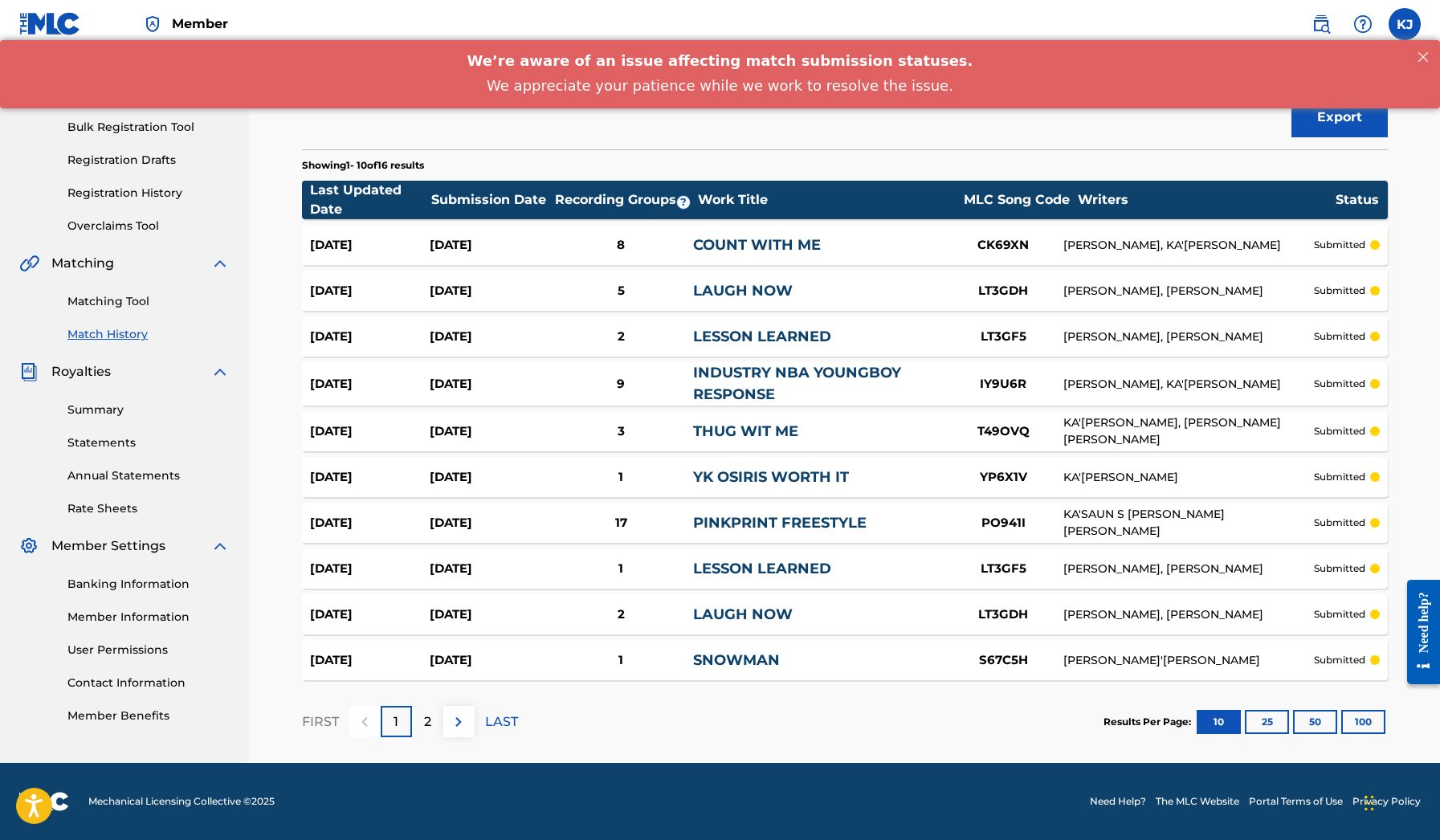
click at [458, 726] on img at bounding box center [458, 721] width 19 height 19
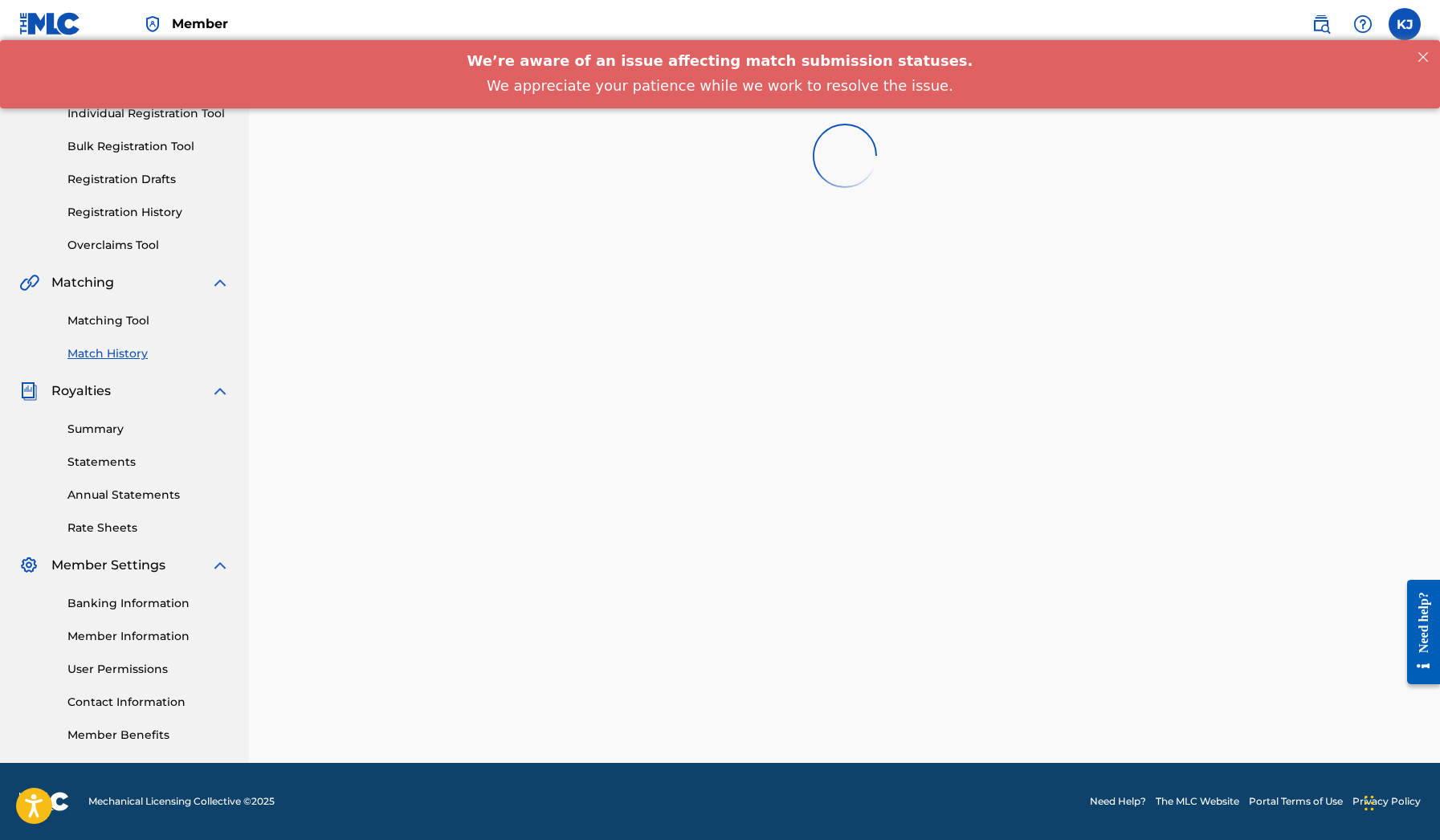
scroll to position [156, 0]
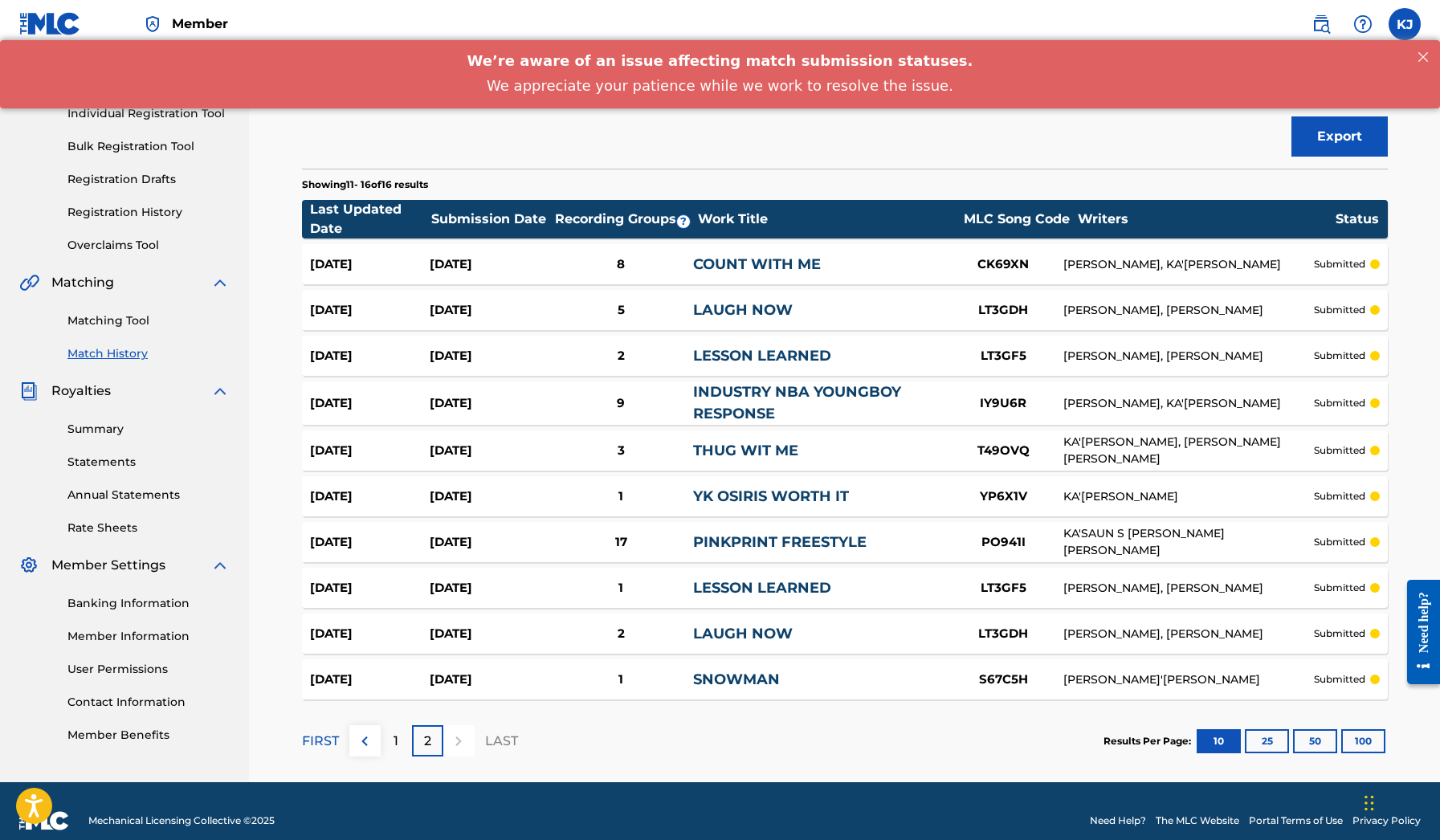
click at [591, 542] on div "17" at bounding box center [622, 542] width 144 height 19
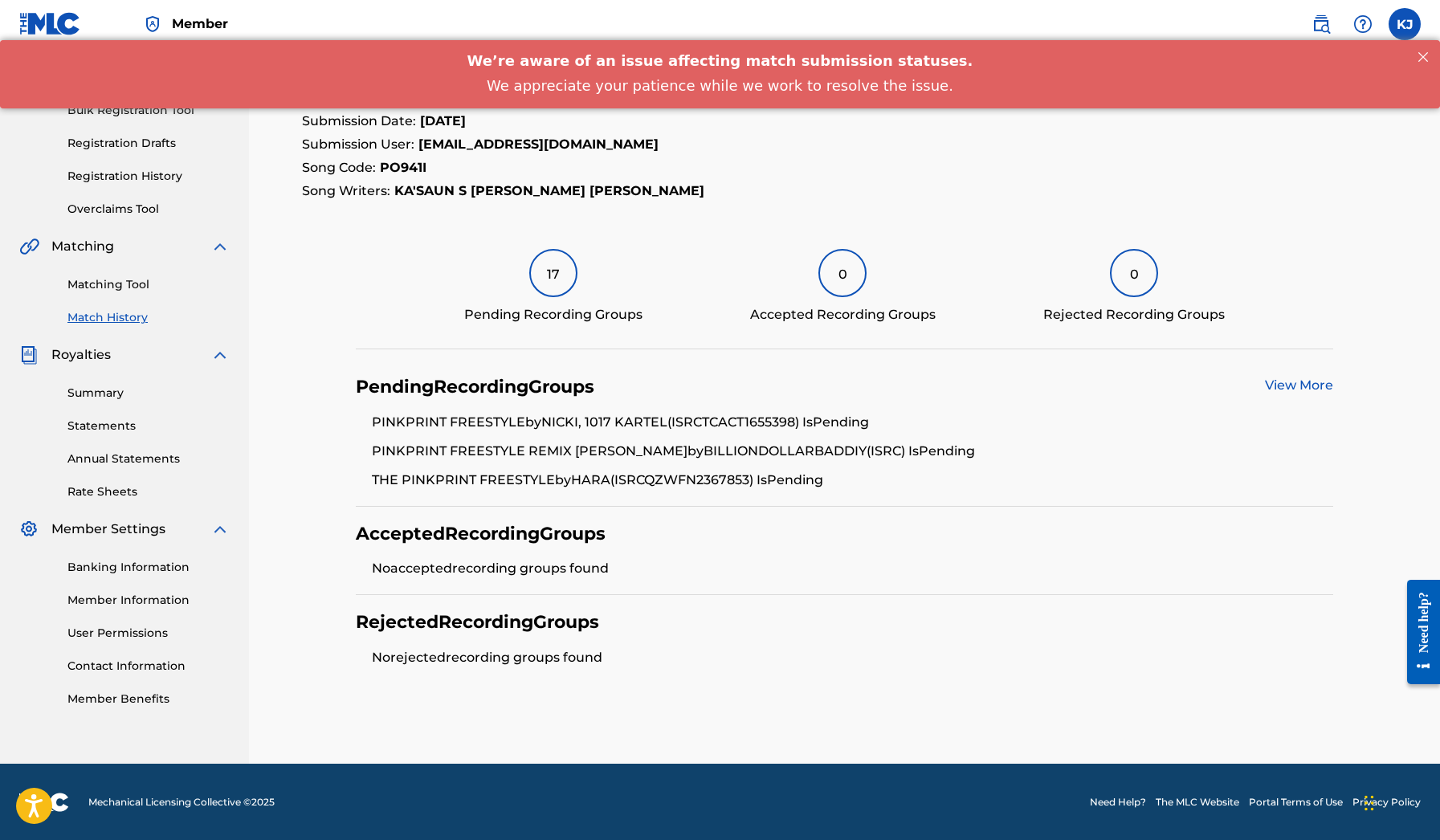
scroll to position [191, 0]
click at [1268, 385] on link "View More" at bounding box center [1299, 385] width 68 height 15
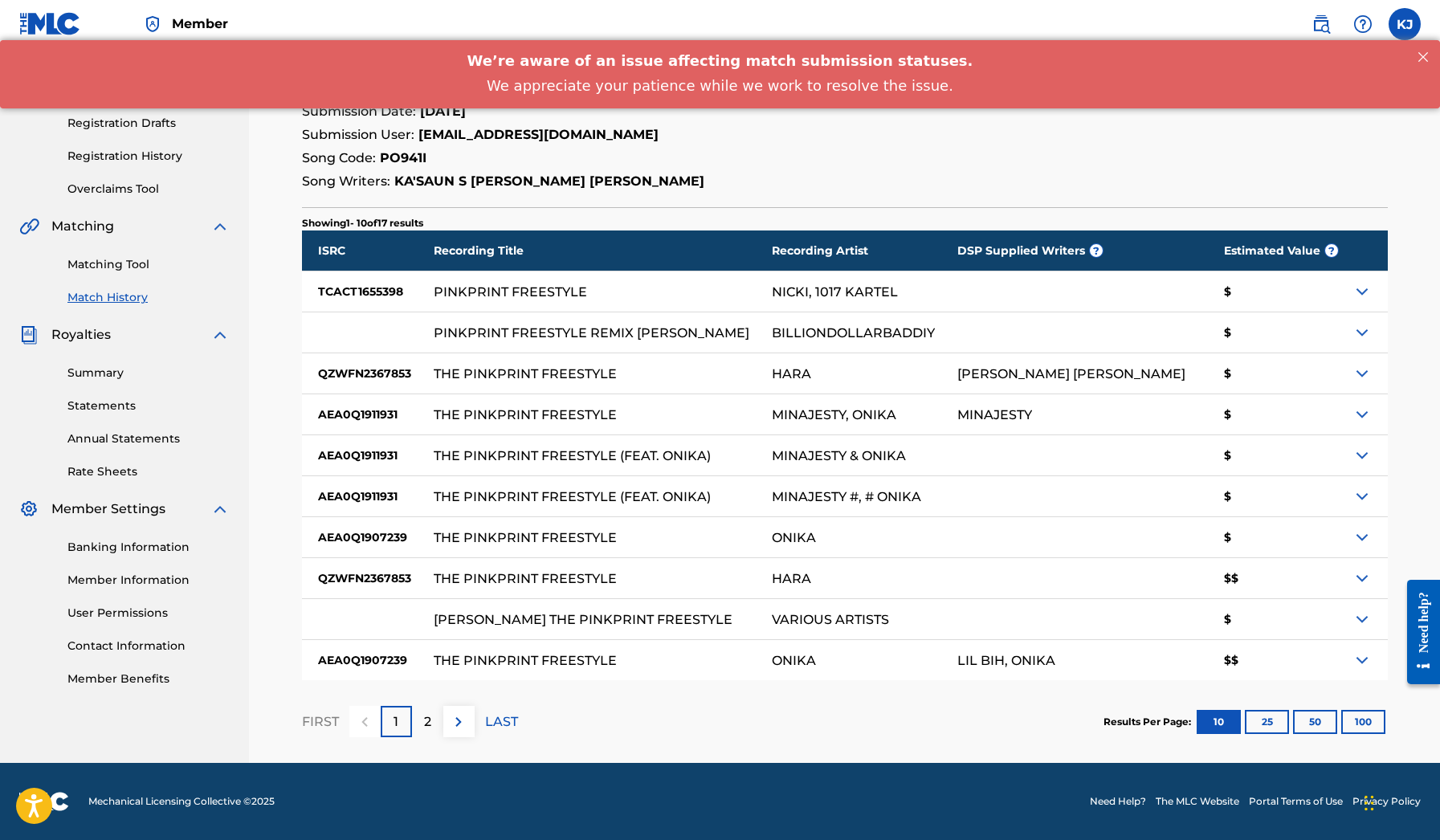
scroll to position [212, 0]
click at [463, 710] on button at bounding box center [459, 721] width 31 height 31
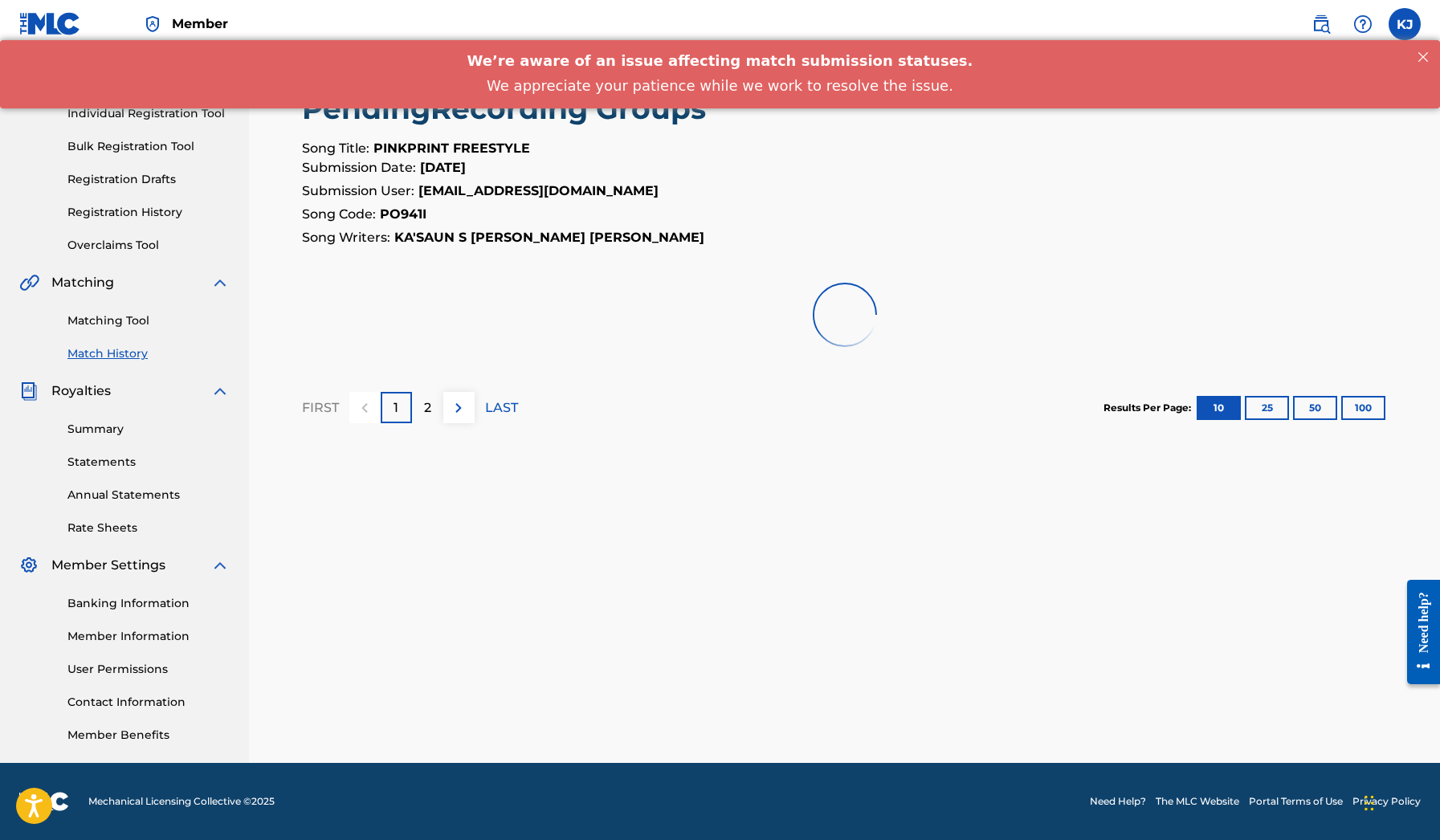
scroll to position [156, 0]
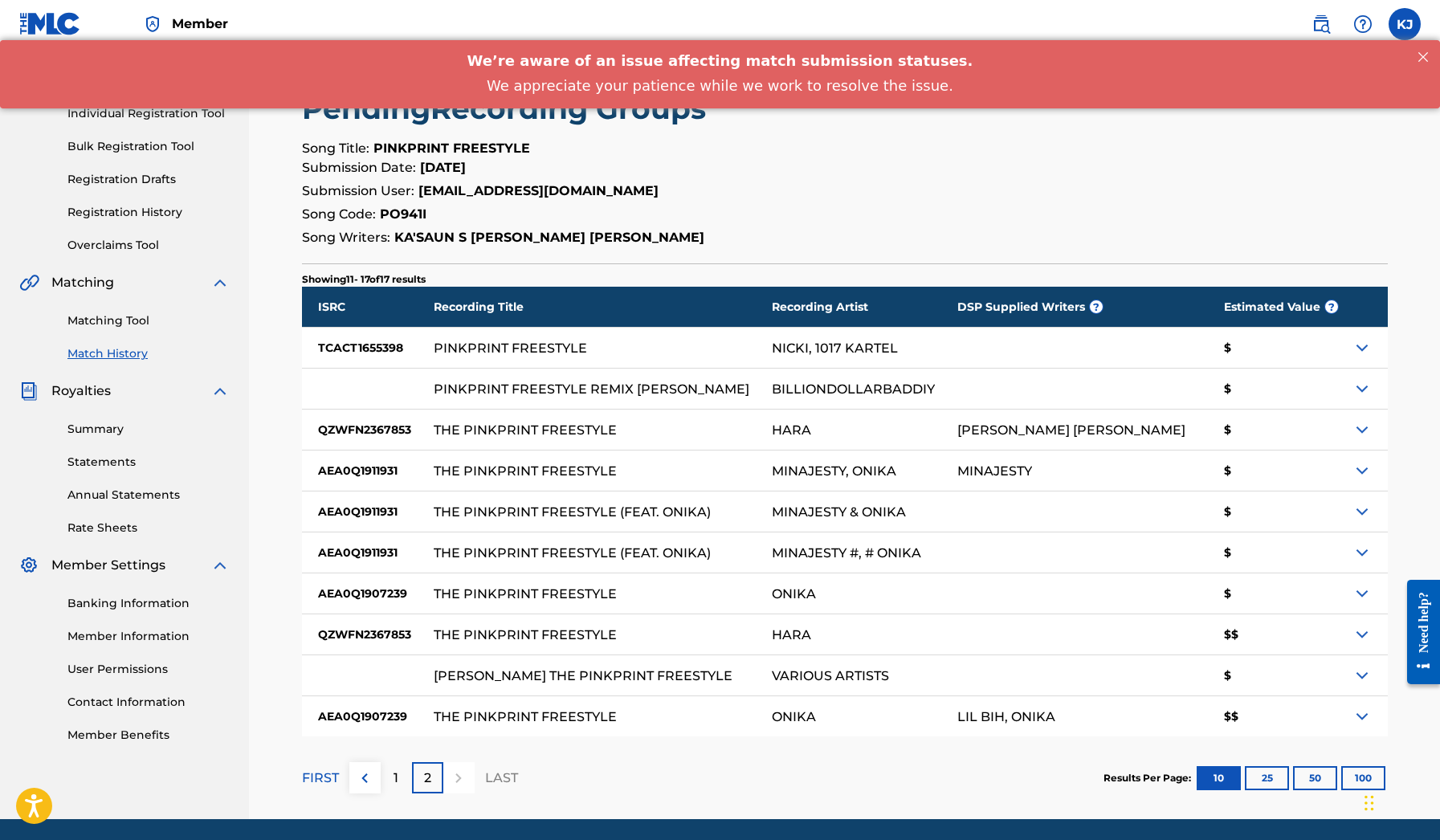
click at [356, 782] on img at bounding box center [364, 777] width 19 height 19
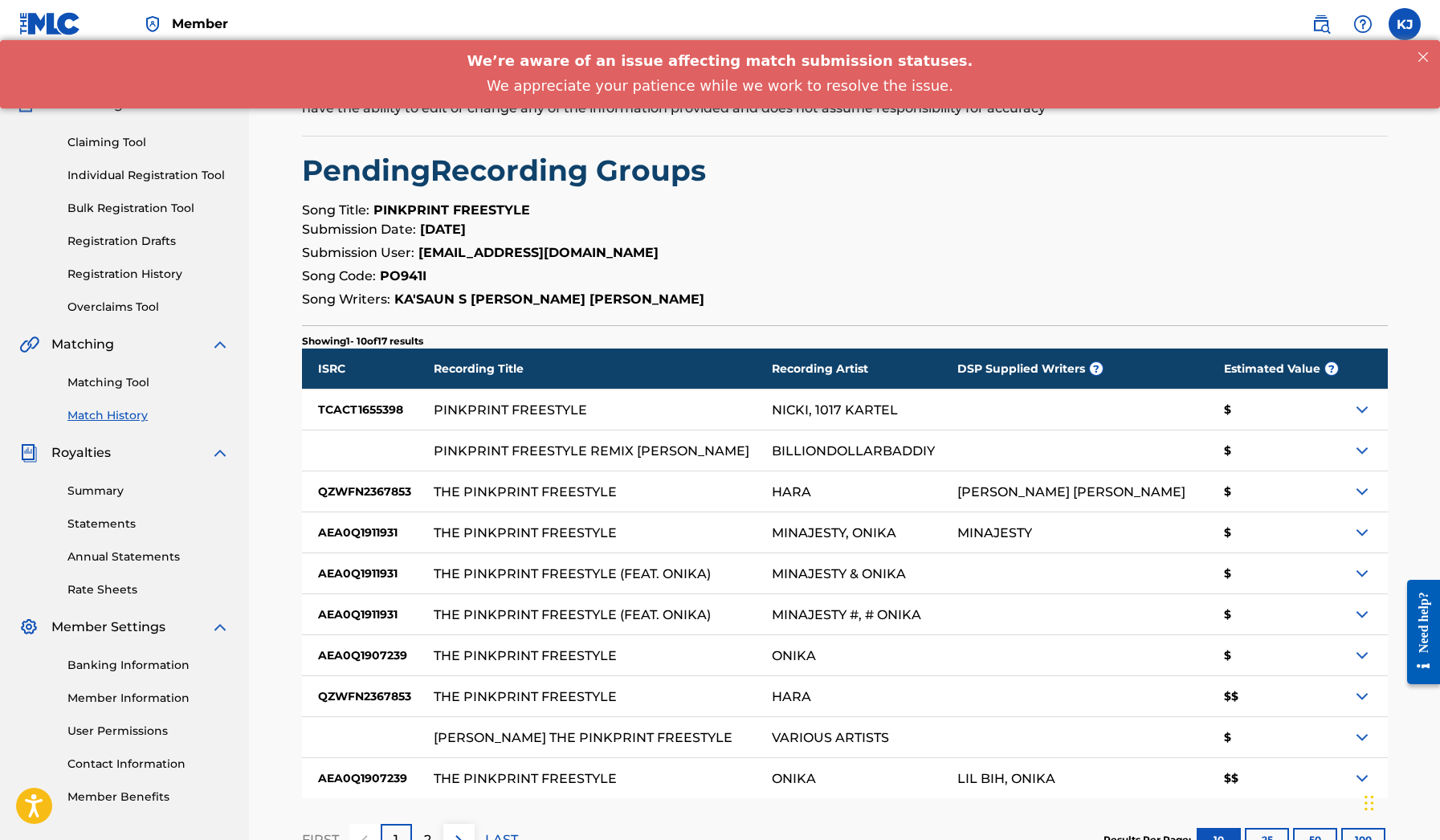
scroll to position [69, 0]
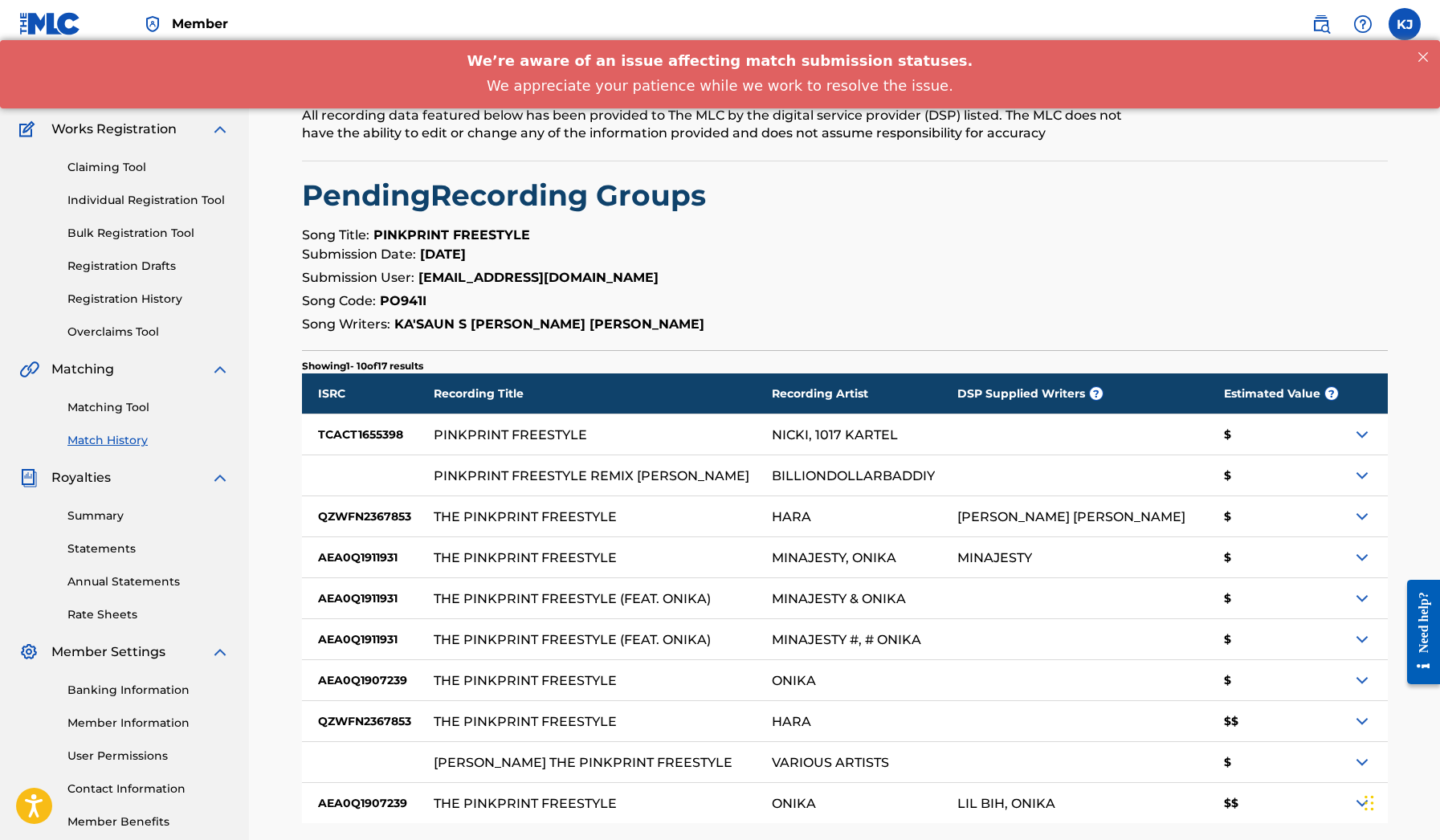
click at [120, 437] on link "Match History" at bounding box center [148, 440] width 162 height 17
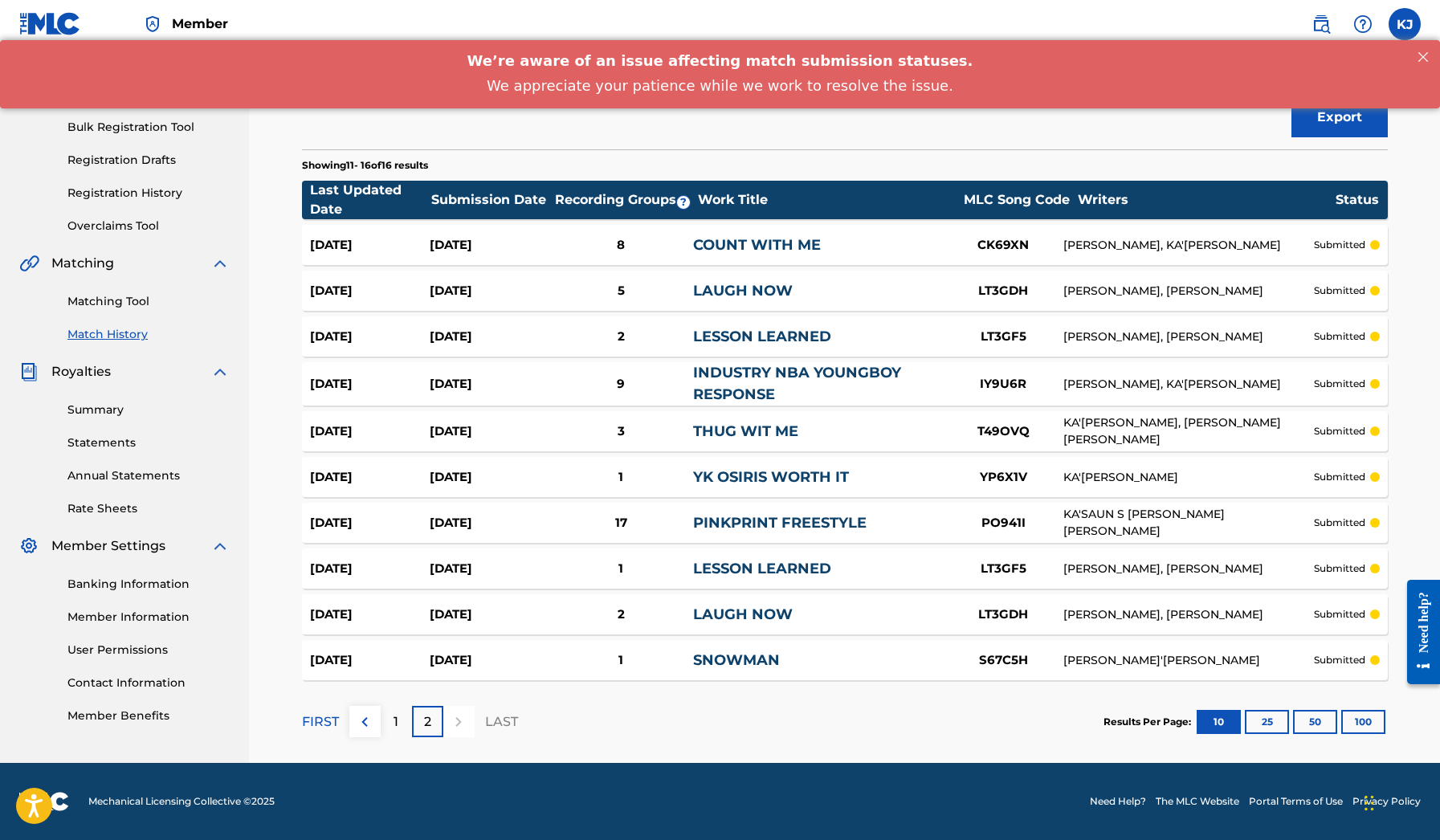
scroll to position [175, 0]
click at [720, 651] on link "SNOWMAN" at bounding box center [736, 660] width 86 height 18
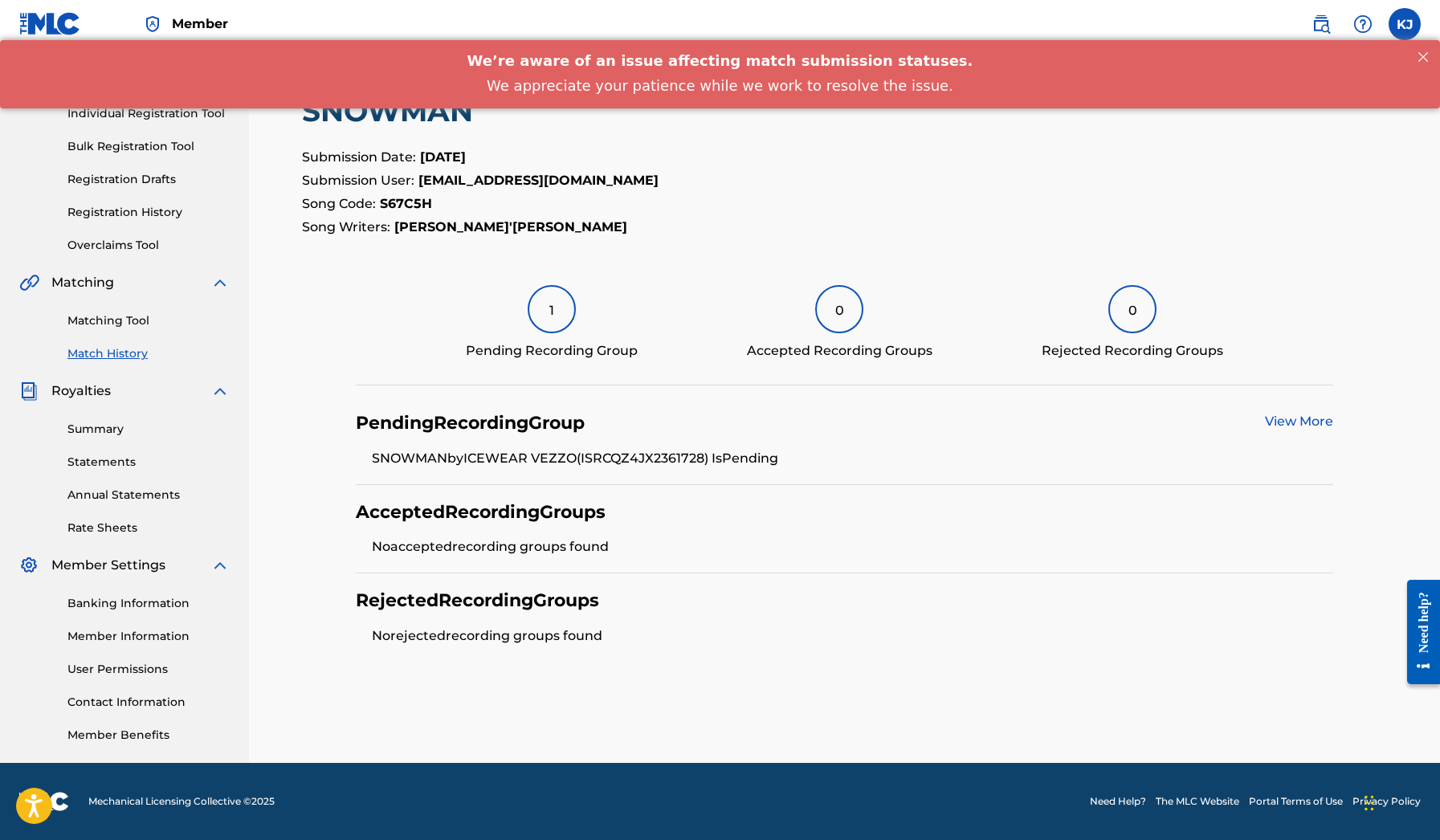
scroll to position [156, 0]
click at [1303, 425] on link "View More" at bounding box center [1299, 421] width 68 height 15
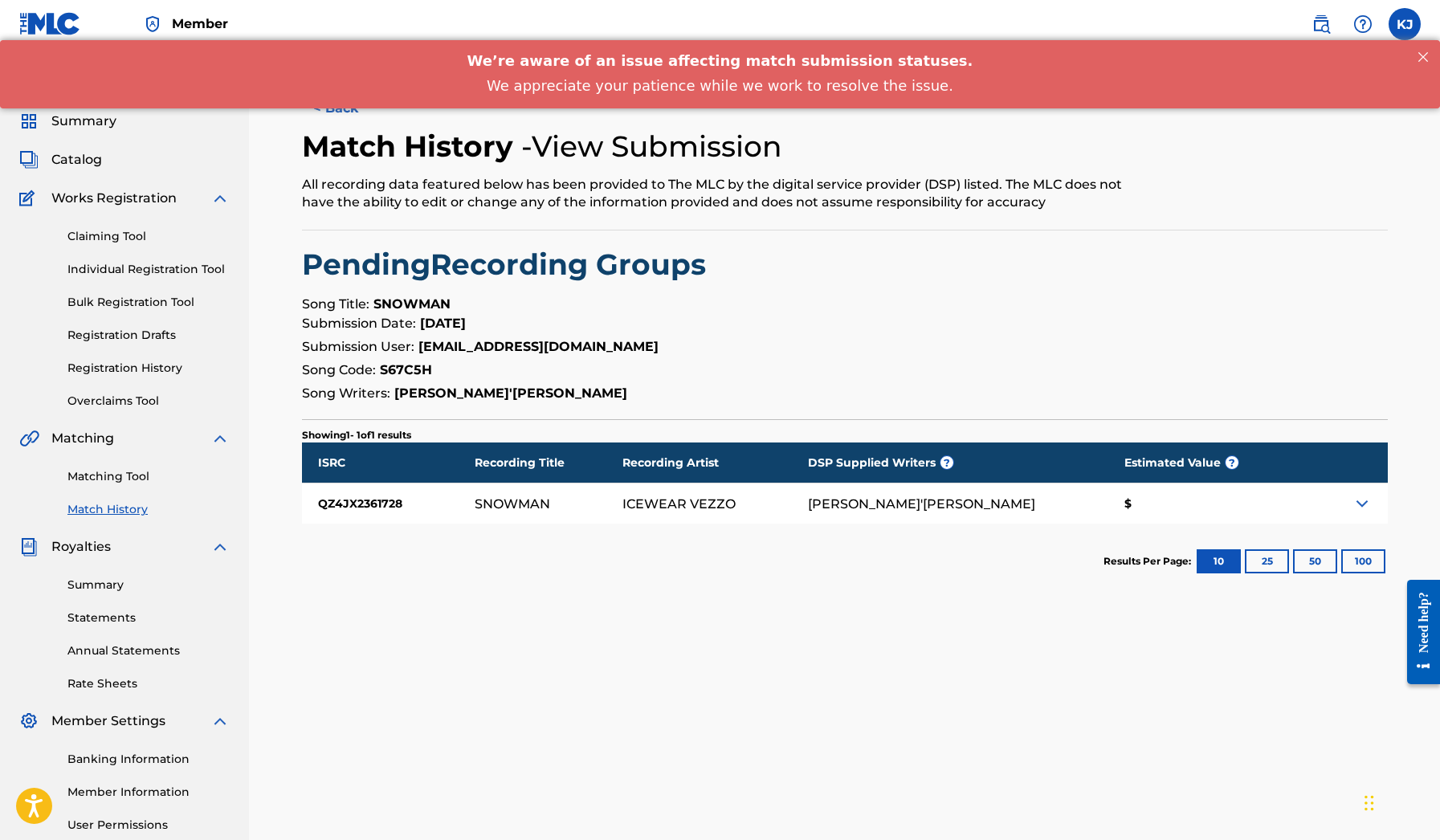
click at [1358, 504] on img at bounding box center [1361, 503] width 19 height 19
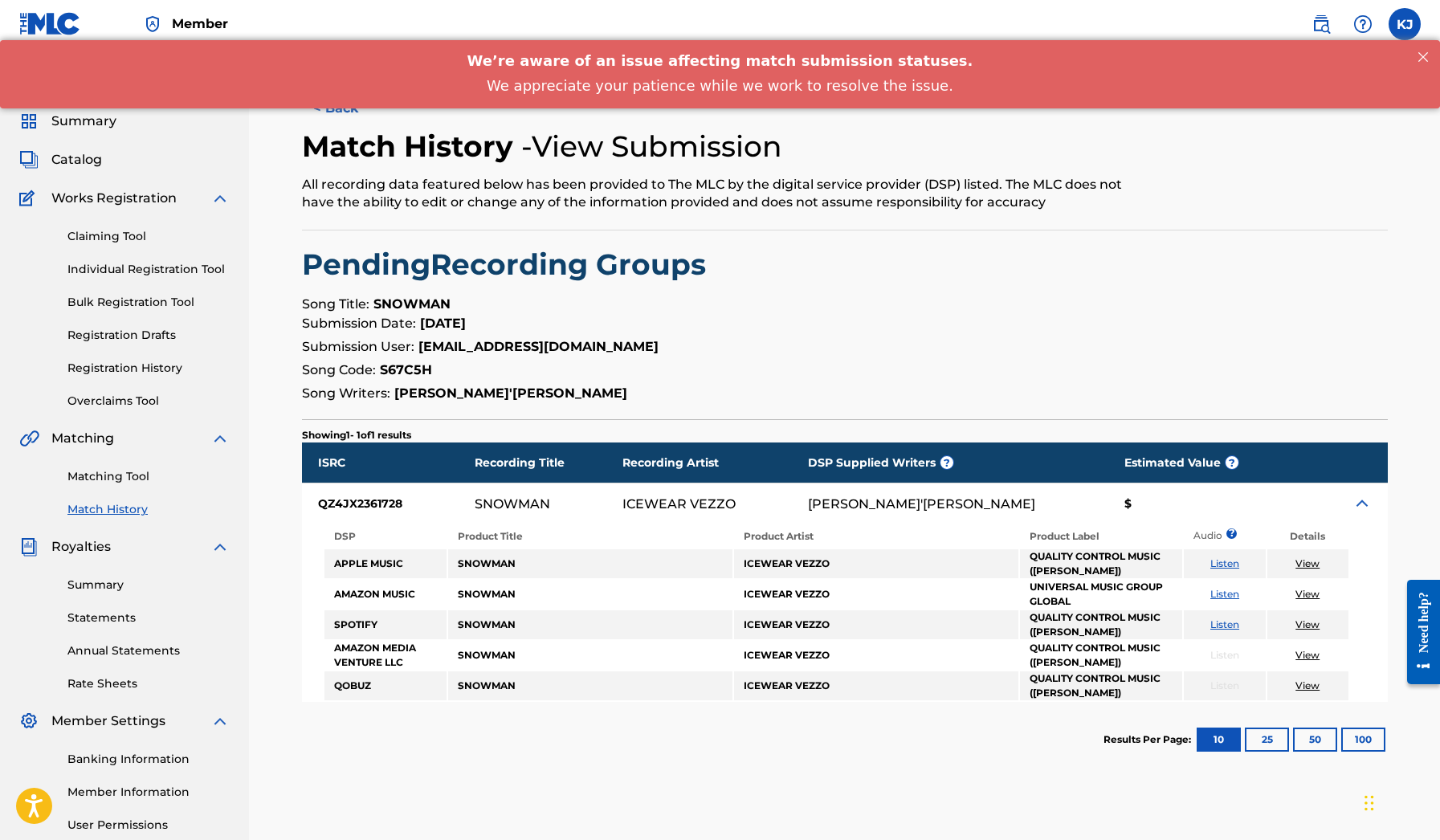
scroll to position [156, 0]
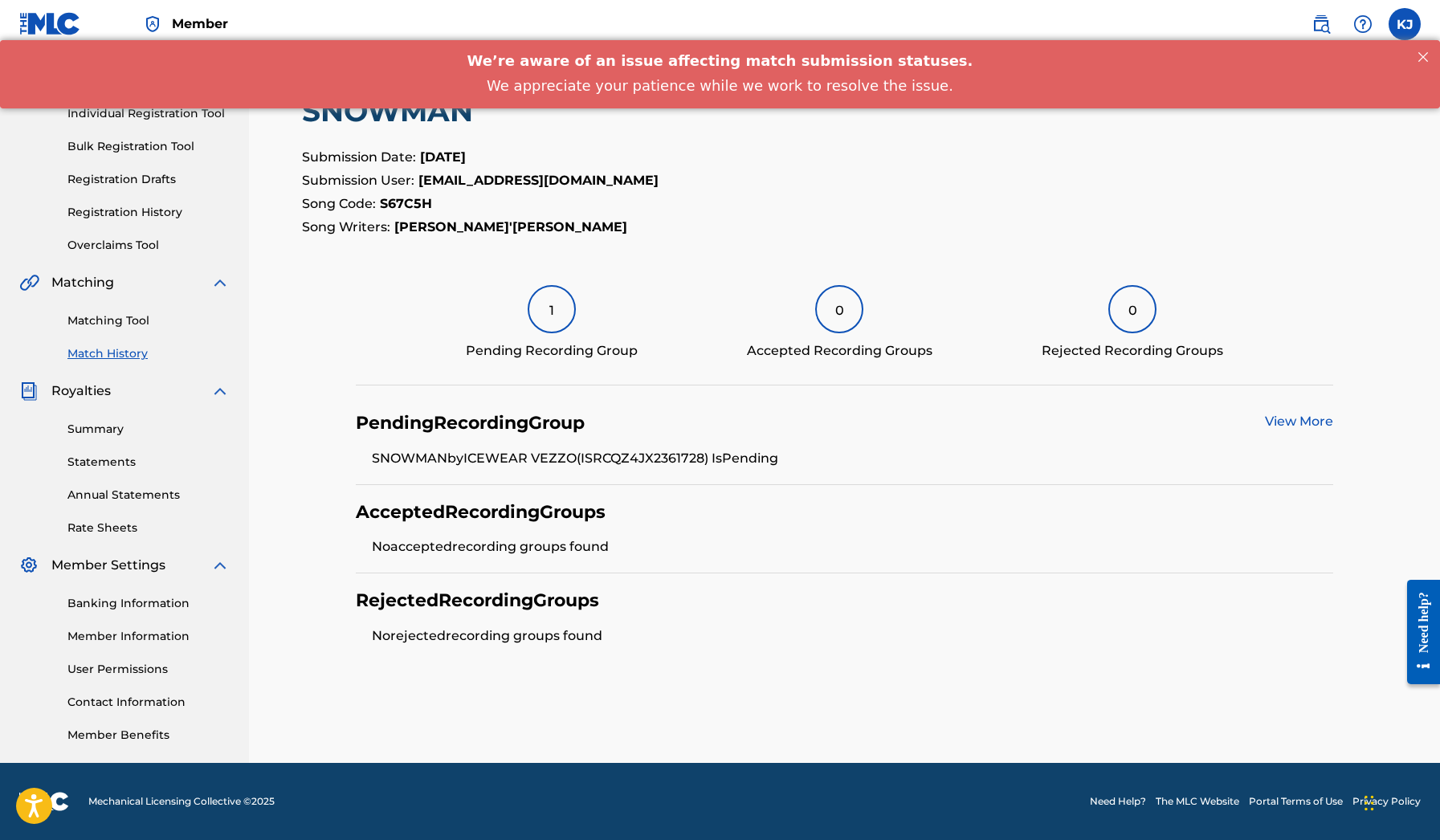
scroll to position [175, 0]
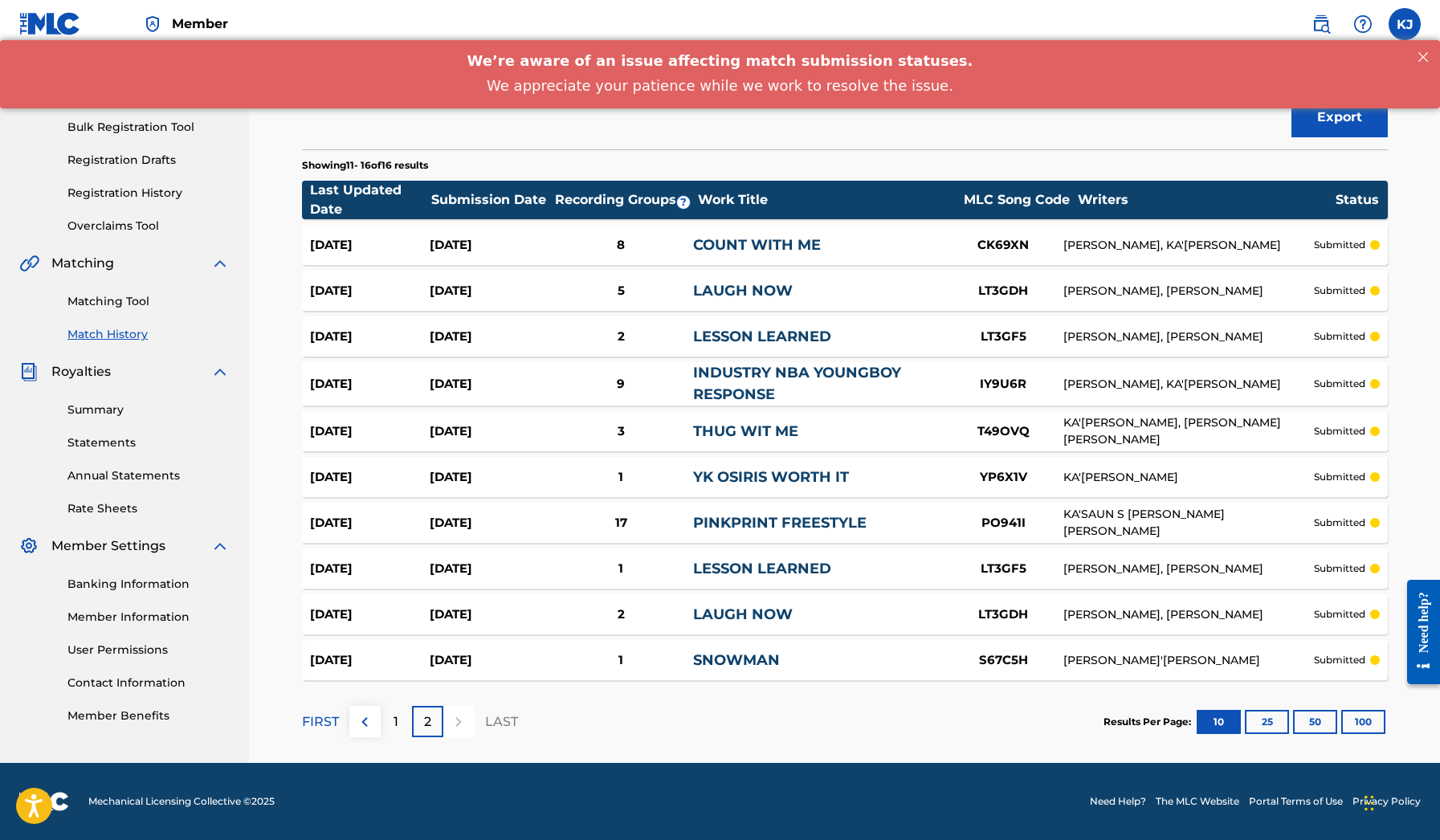
click at [843, 340] on div "LESSON LEARNED" at bounding box center [818, 336] width 250 height 22
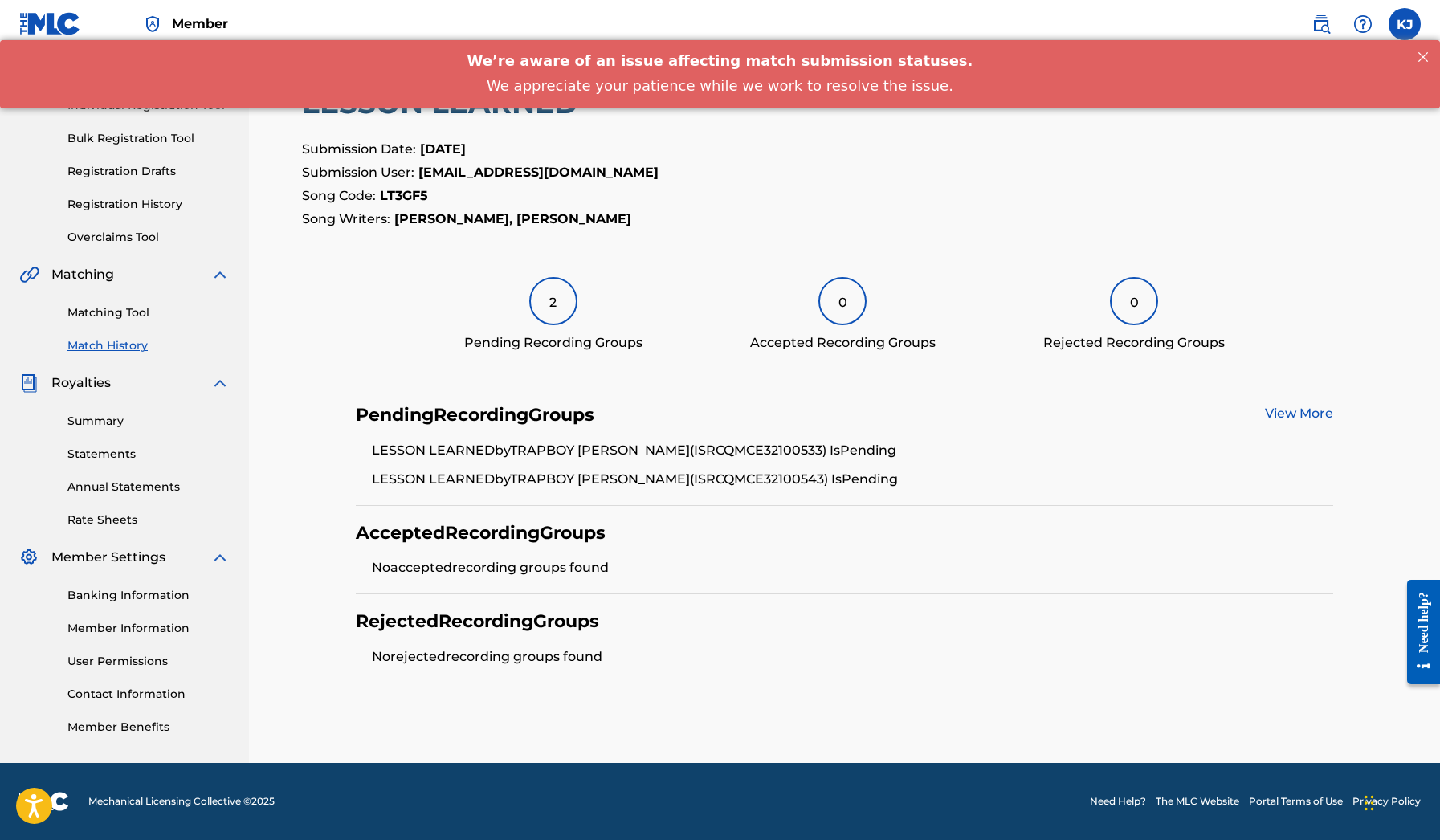
scroll to position [162, 0]
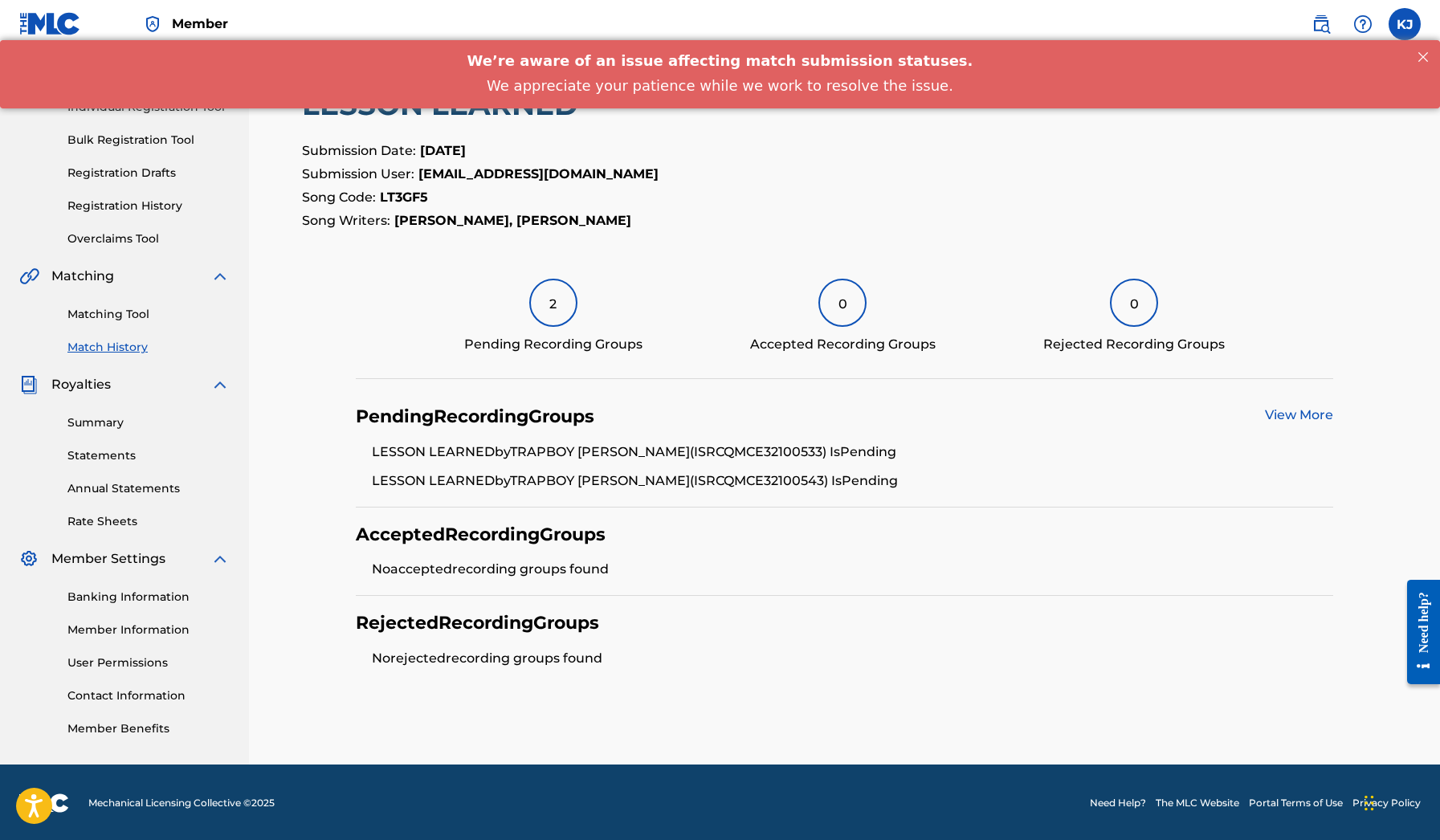
click at [1280, 423] on div "View More" at bounding box center [1299, 416] width 68 height 22
click at [1279, 409] on link "View More" at bounding box center [1299, 415] width 68 height 15
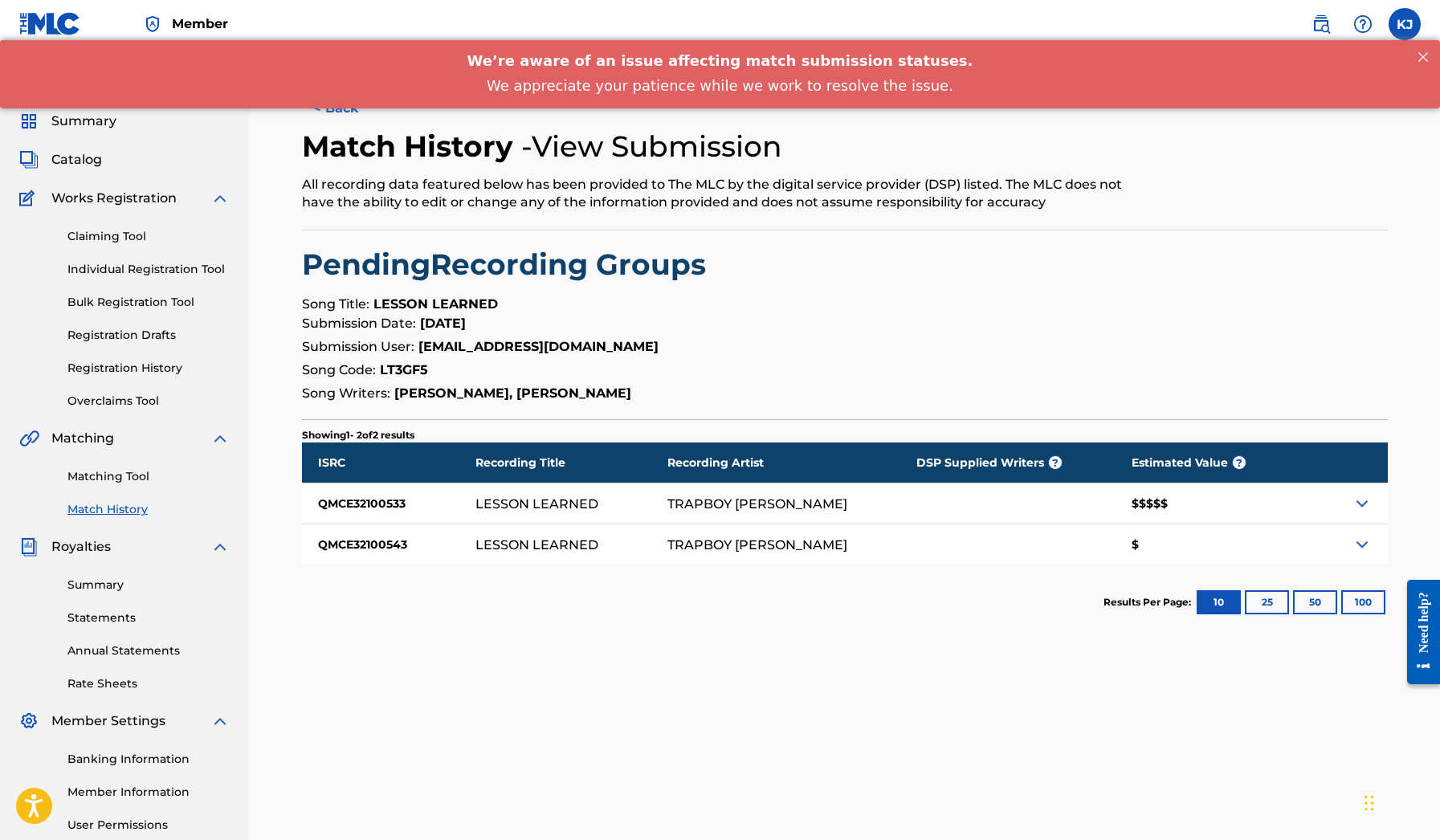
click at [1361, 505] on img at bounding box center [1361, 503] width 19 height 19
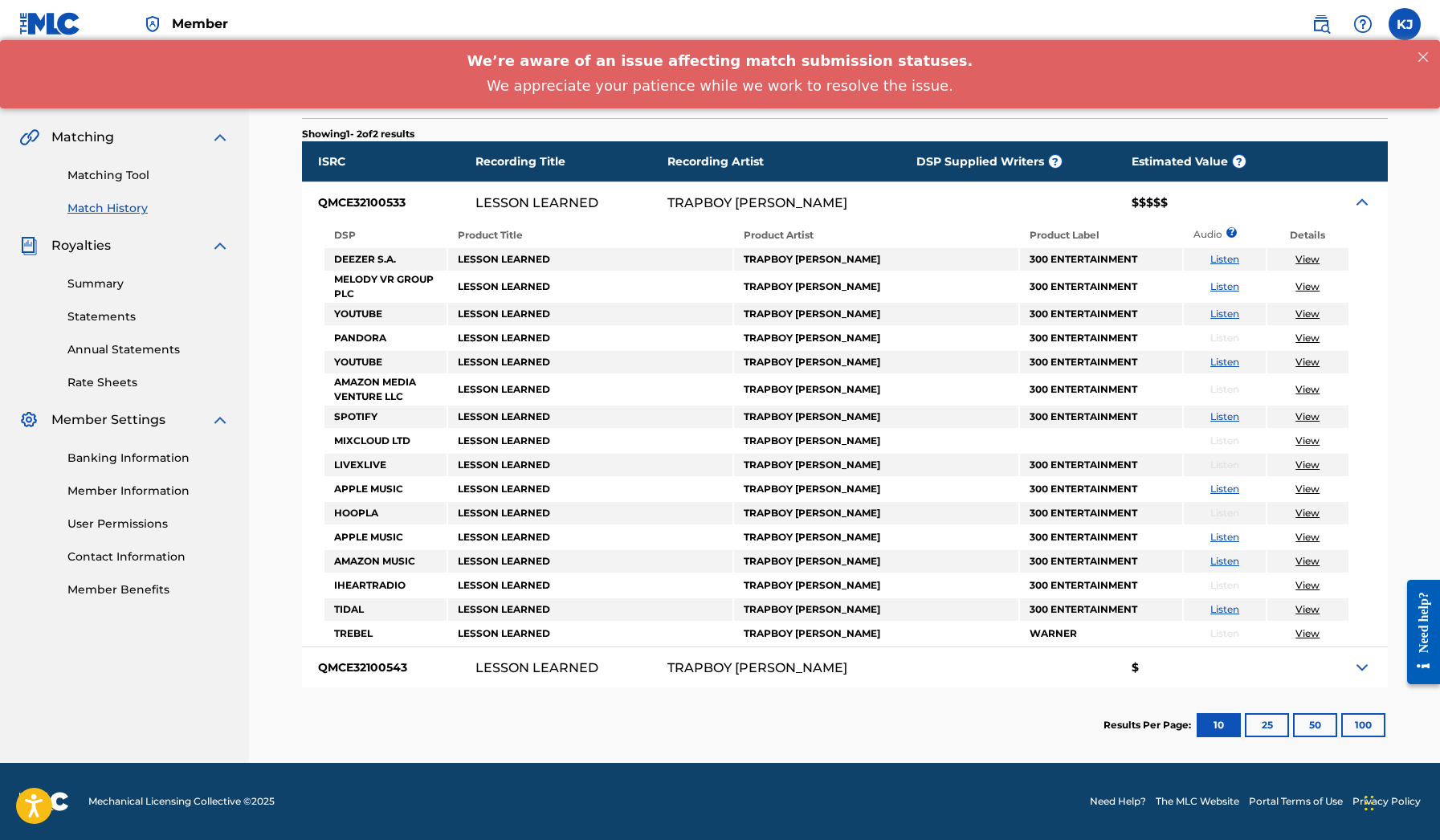
scroll to position [301, 0]
click at [1359, 203] on img at bounding box center [1361, 201] width 19 height 19
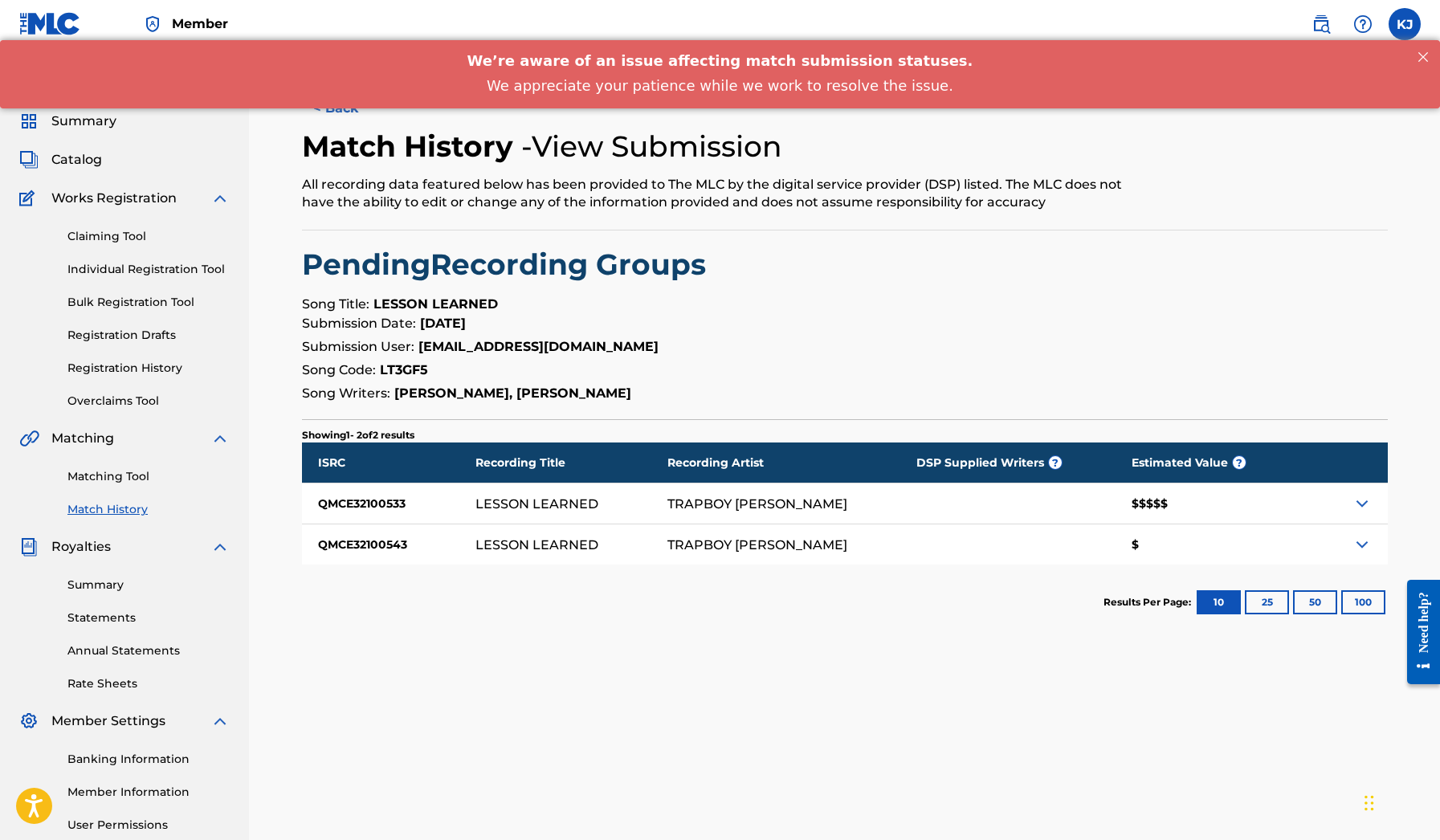
scroll to position [0, 0]
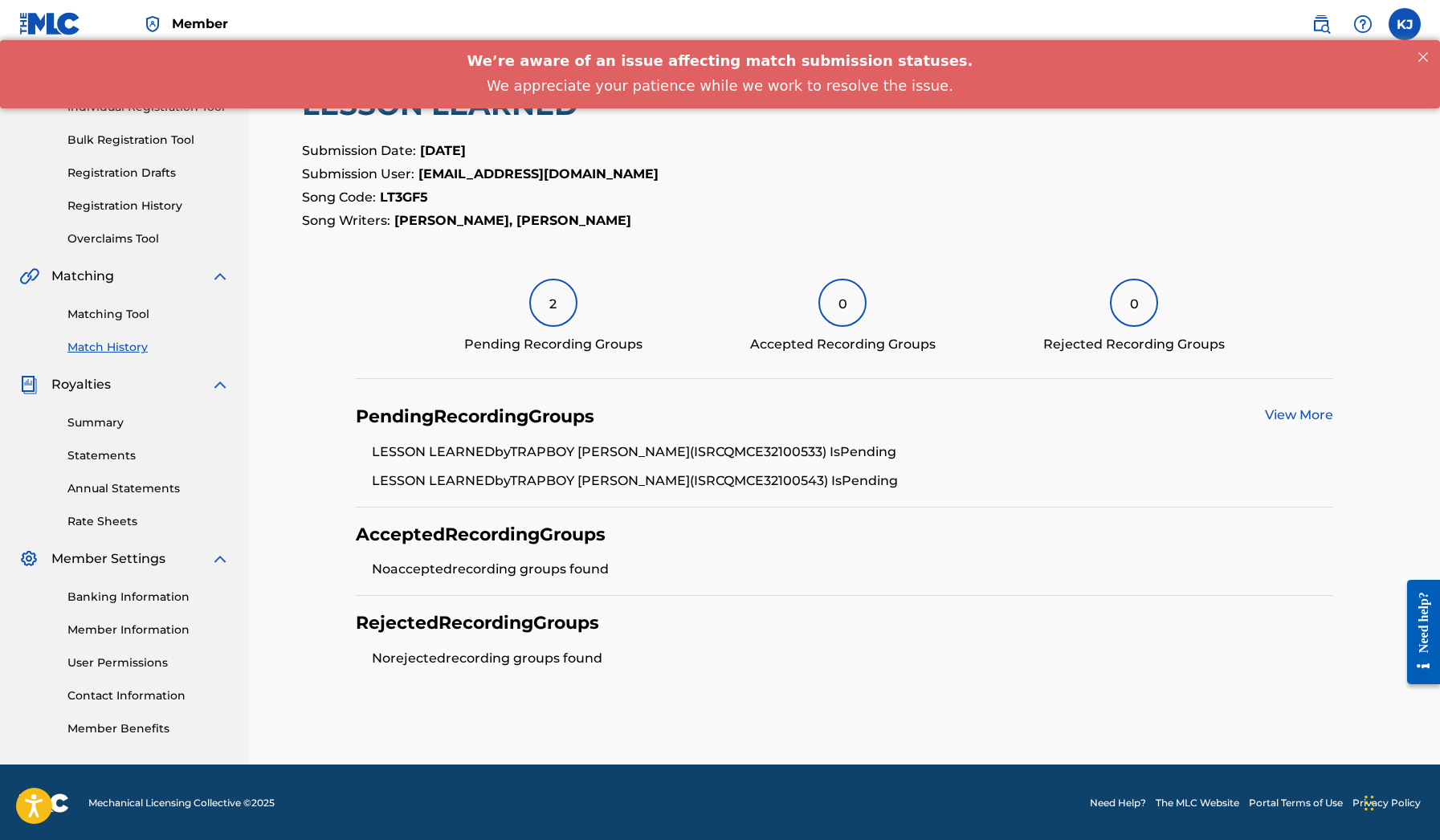
scroll to position [175, 0]
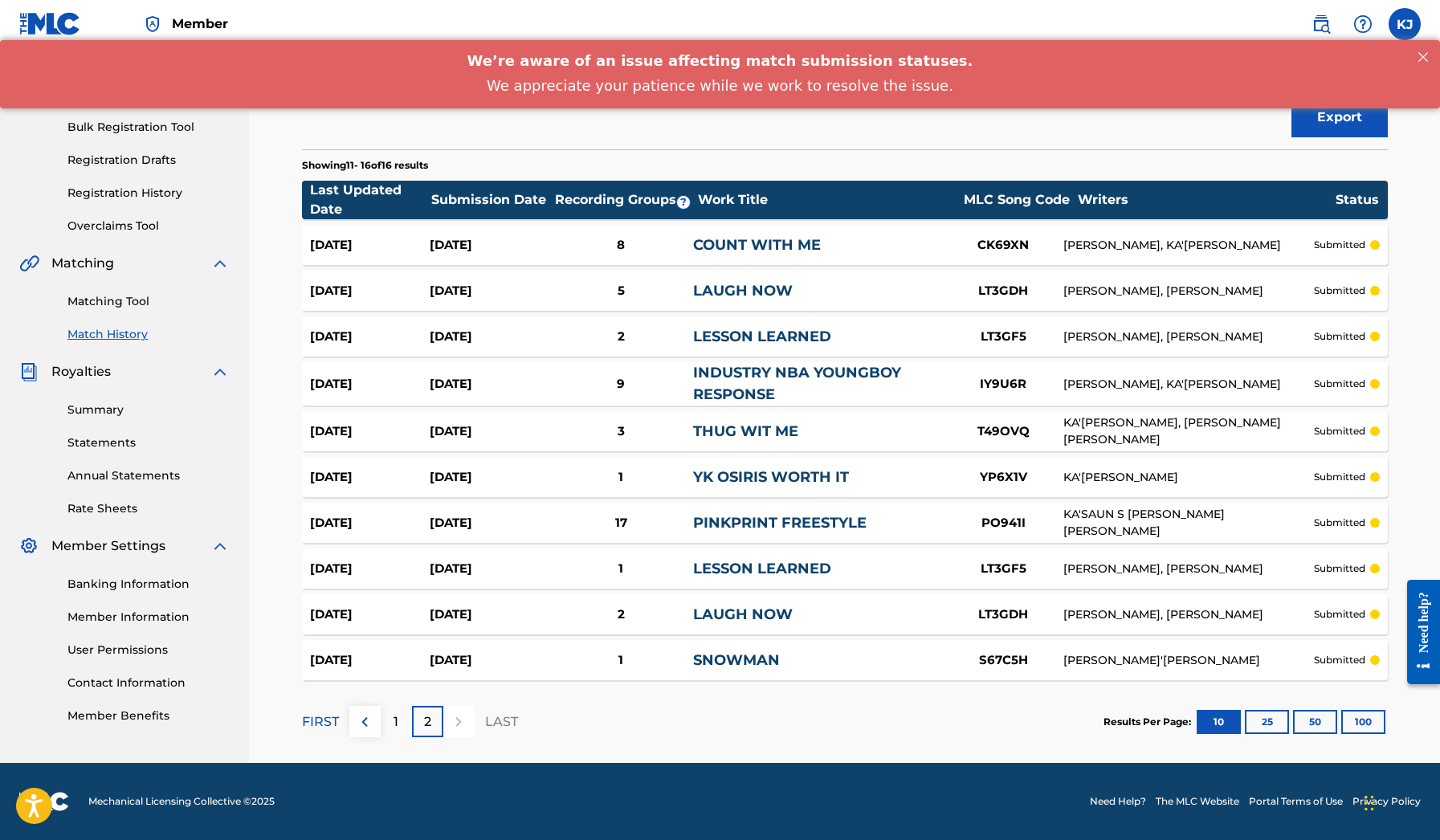
click at [1159, 255] on div "[DATE] [DATE] 8 COUNT WITH ME CK69XN [PERSON_NAME], [PERSON_NAME] submitted" at bounding box center [845, 245] width 1086 height 40
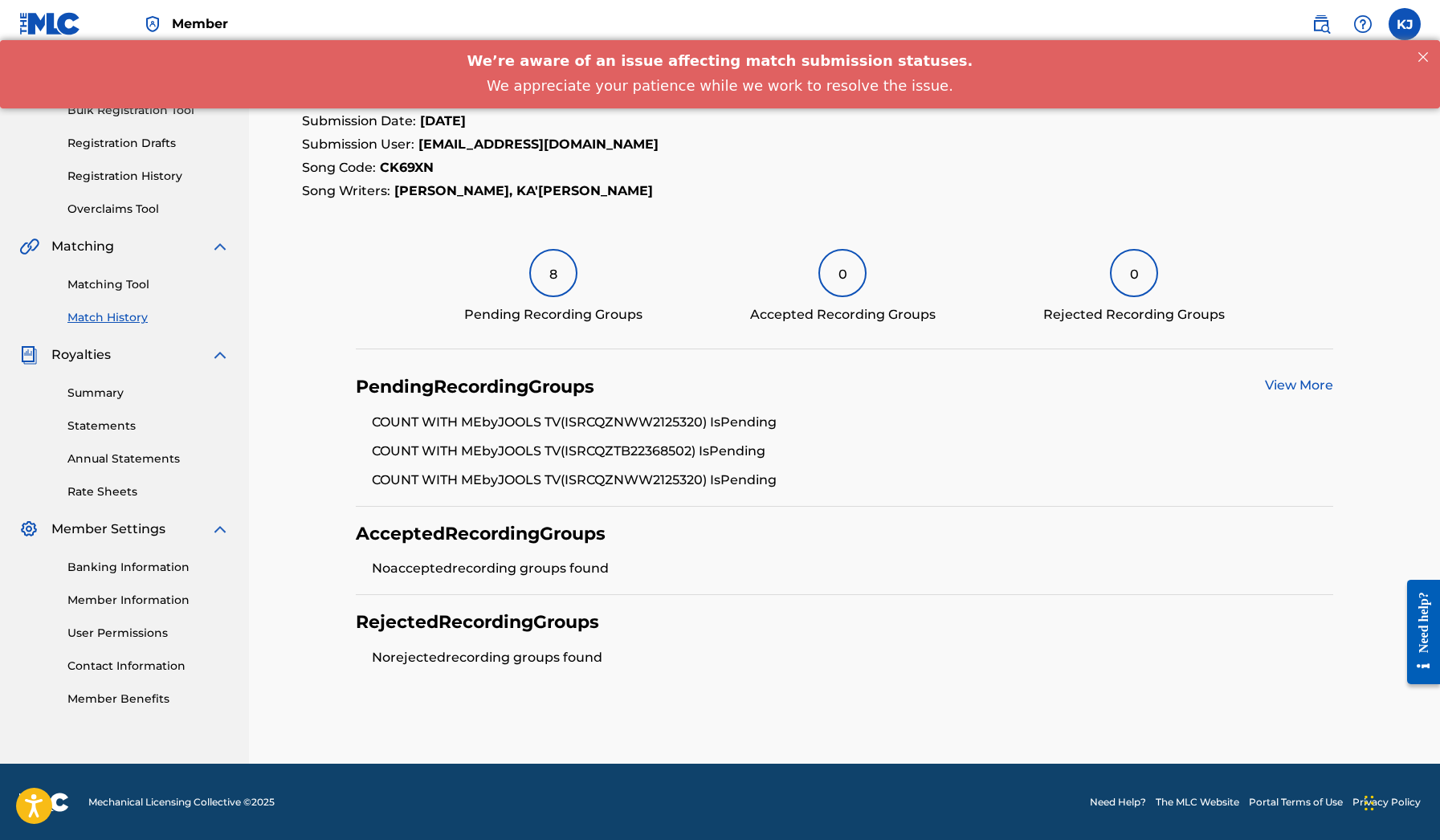
scroll to position [191, 0]
click at [1298, 381] on link "View More" at bounding box center [1299, 385] width 68 height 15
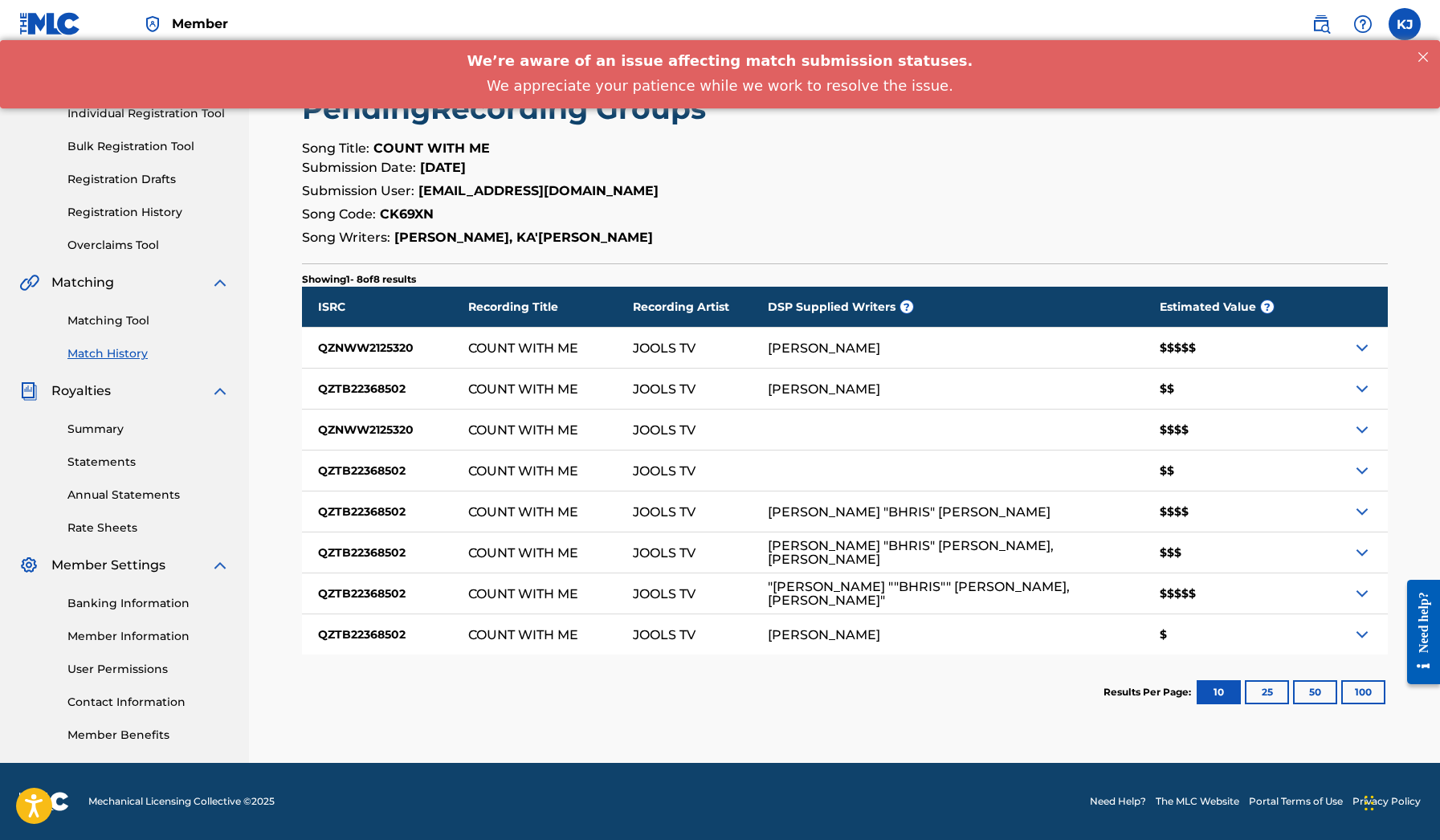
scroll to position [156, 0]
click at [1356, 348] on img at bounding box center [1361, 347] width 19 height 19
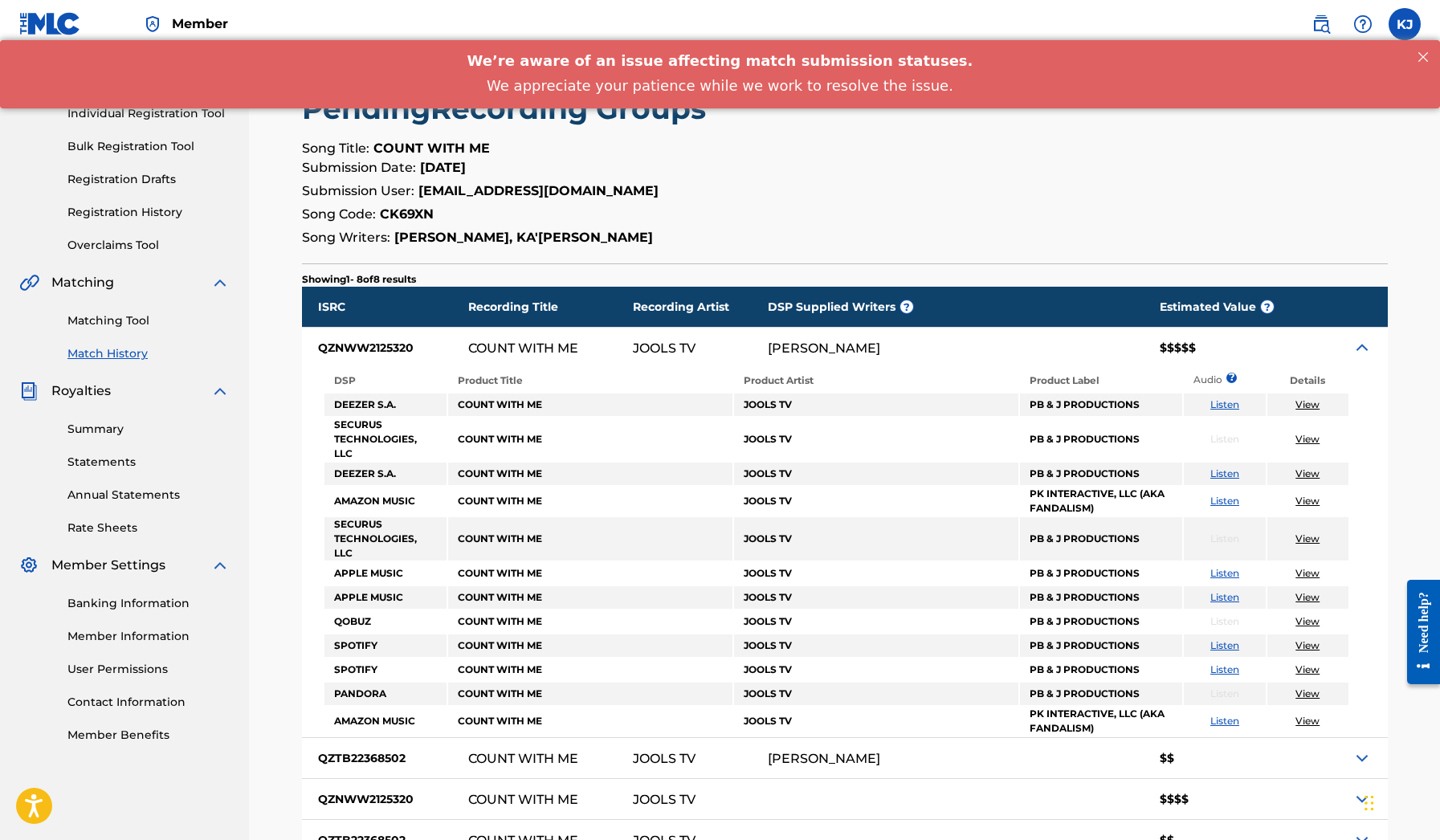
click at [1356, 348] on img at bounding box center [1361, 347] width 19 height 19
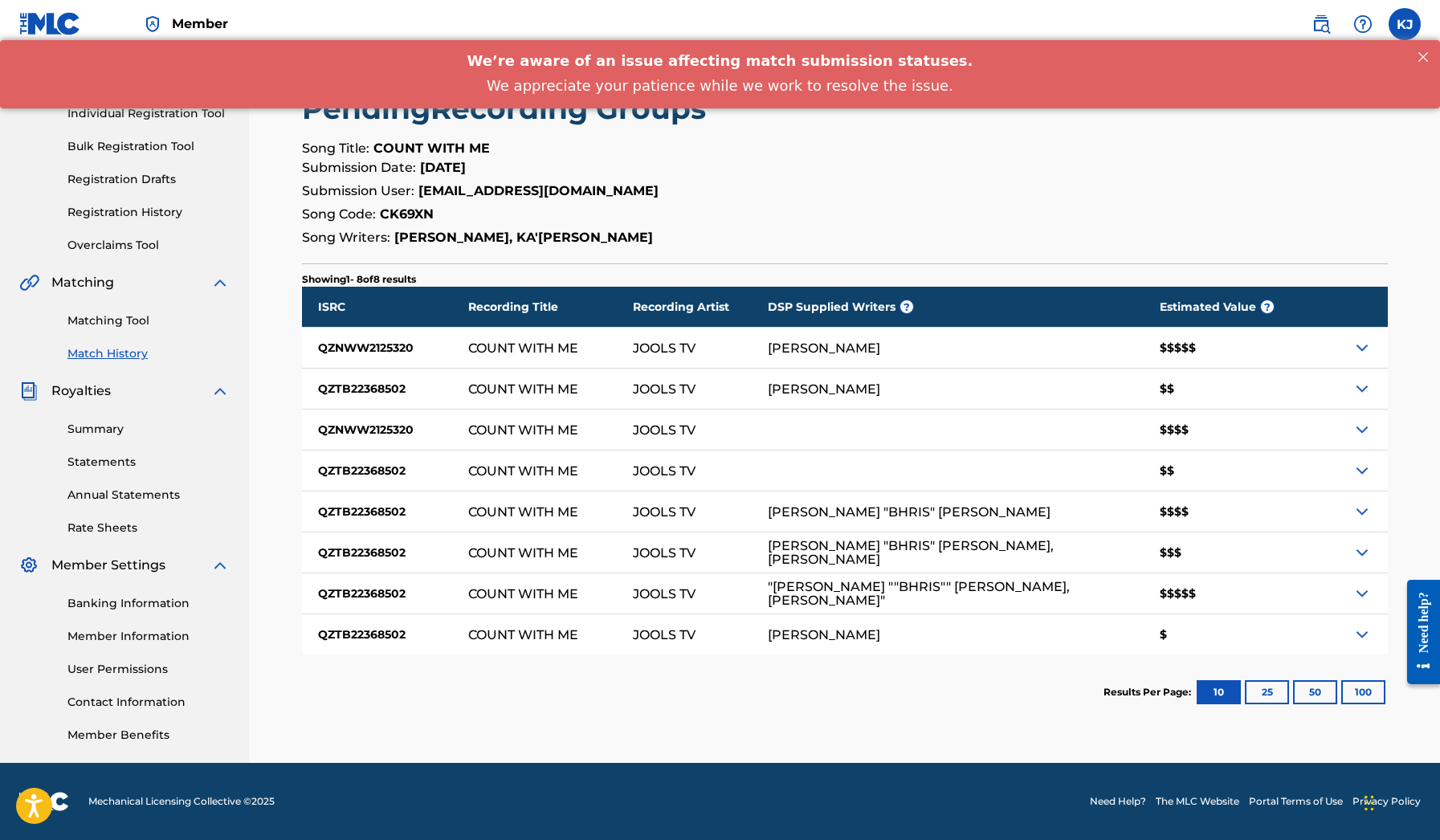
click at [1366, 429] on img at bounding box center [1361, 429] width 19 height 19
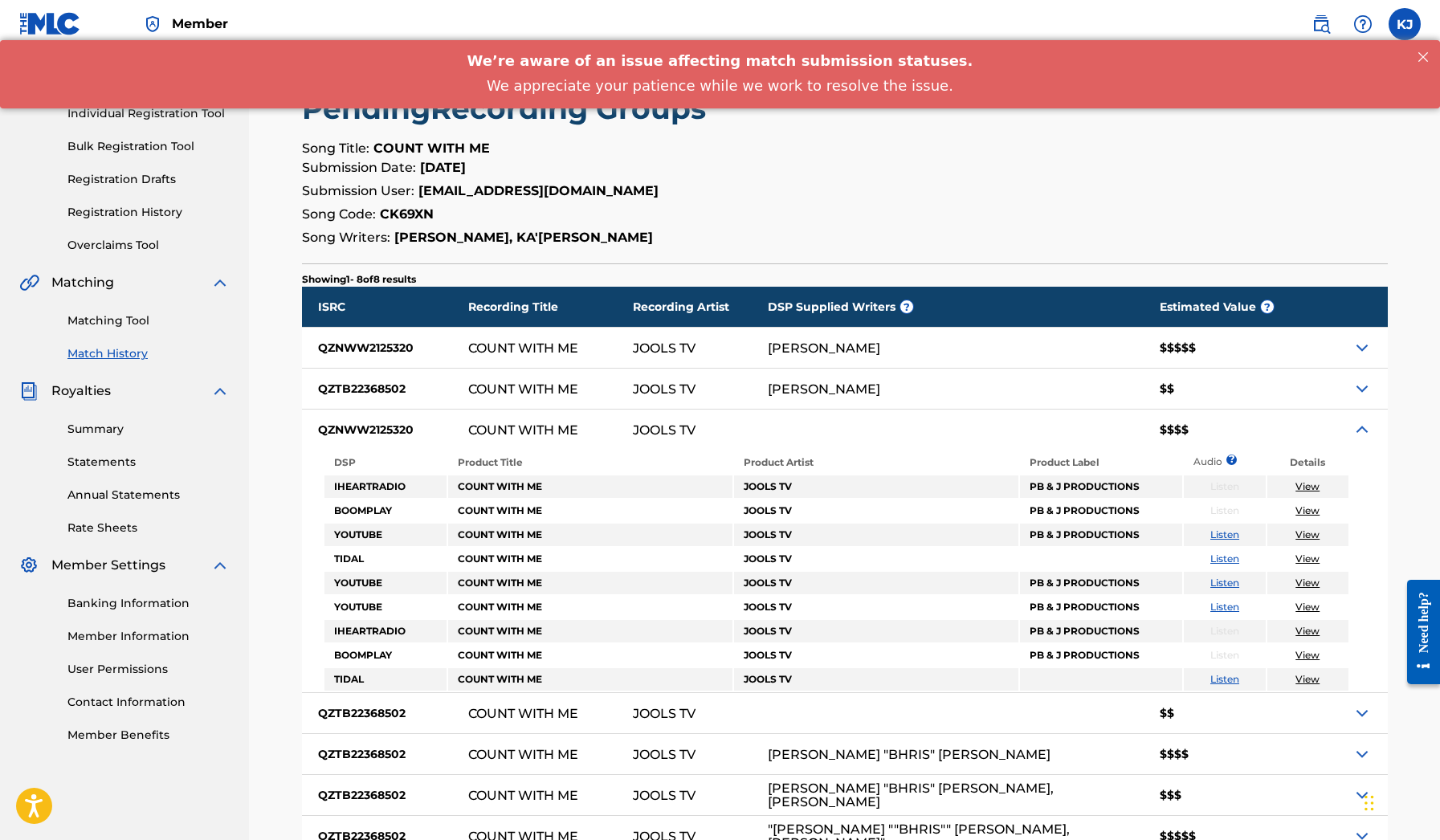
click at [1366, 429] on img at bounding box center [1361, 429] width 19 height 19
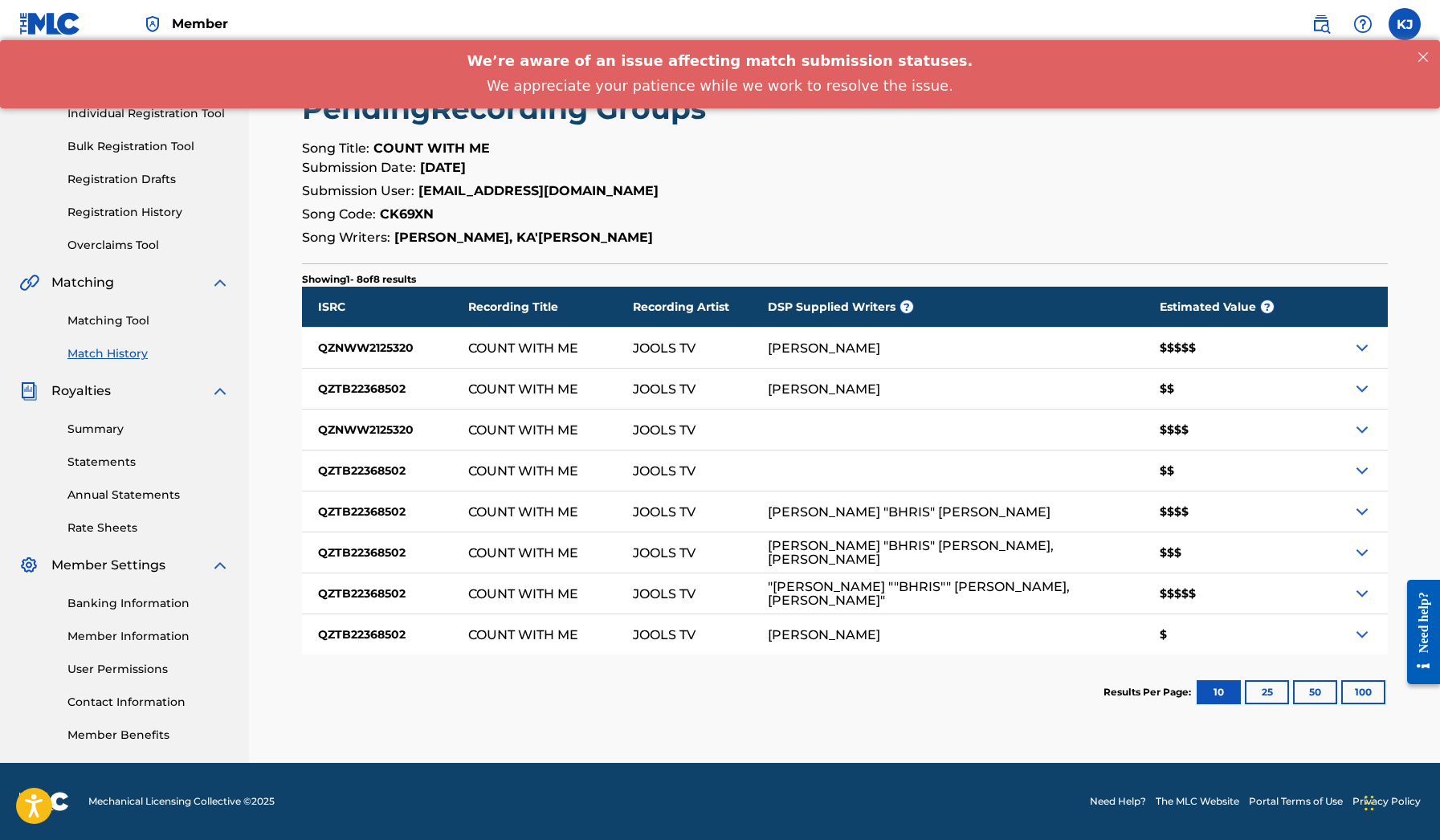
click at [1357, 388] on img at bounding box center [1361, 388] width 19 height 19
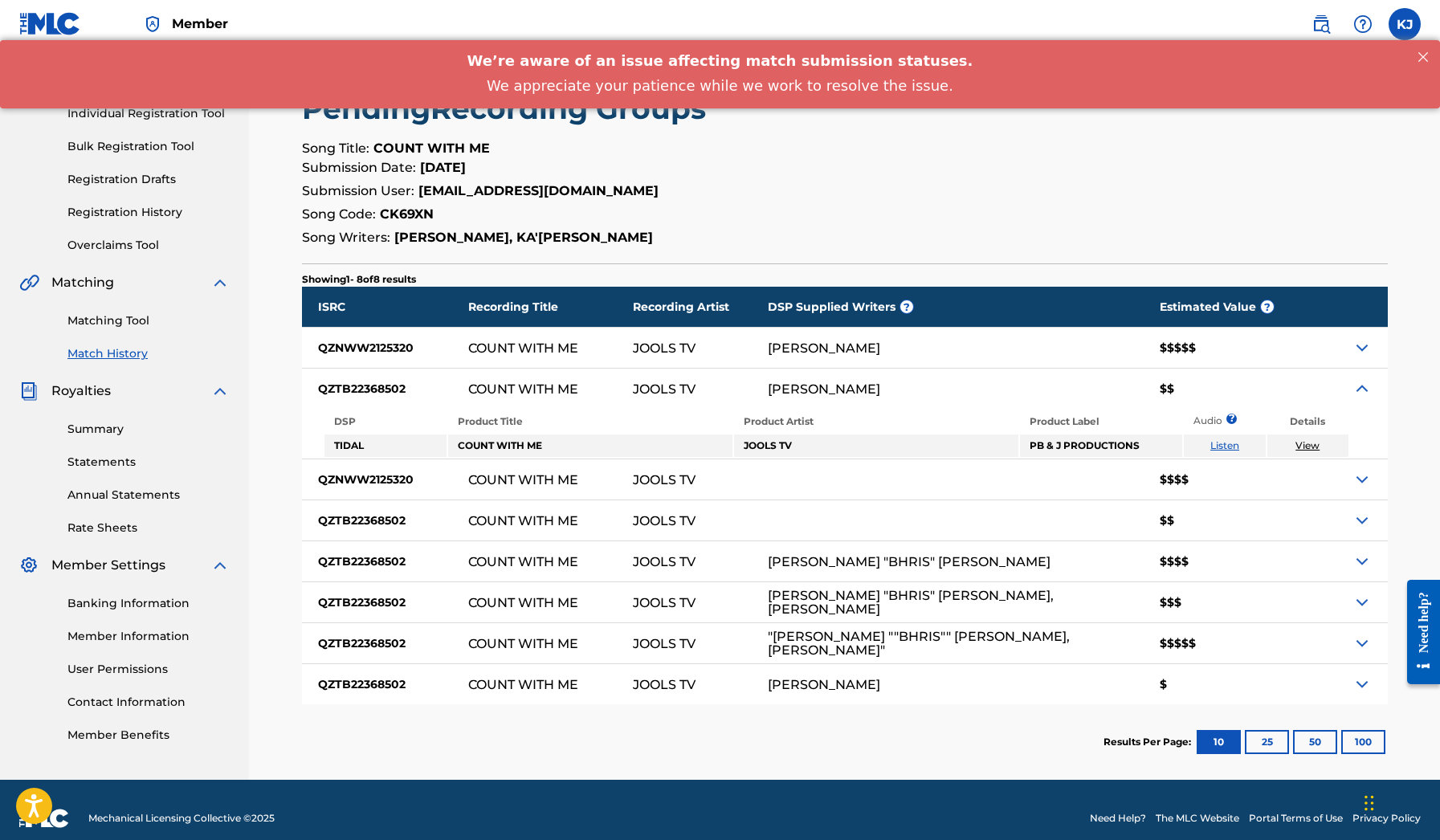
click at [1357, 388] on img at bounding box center [1361, 388] width 19 height 19
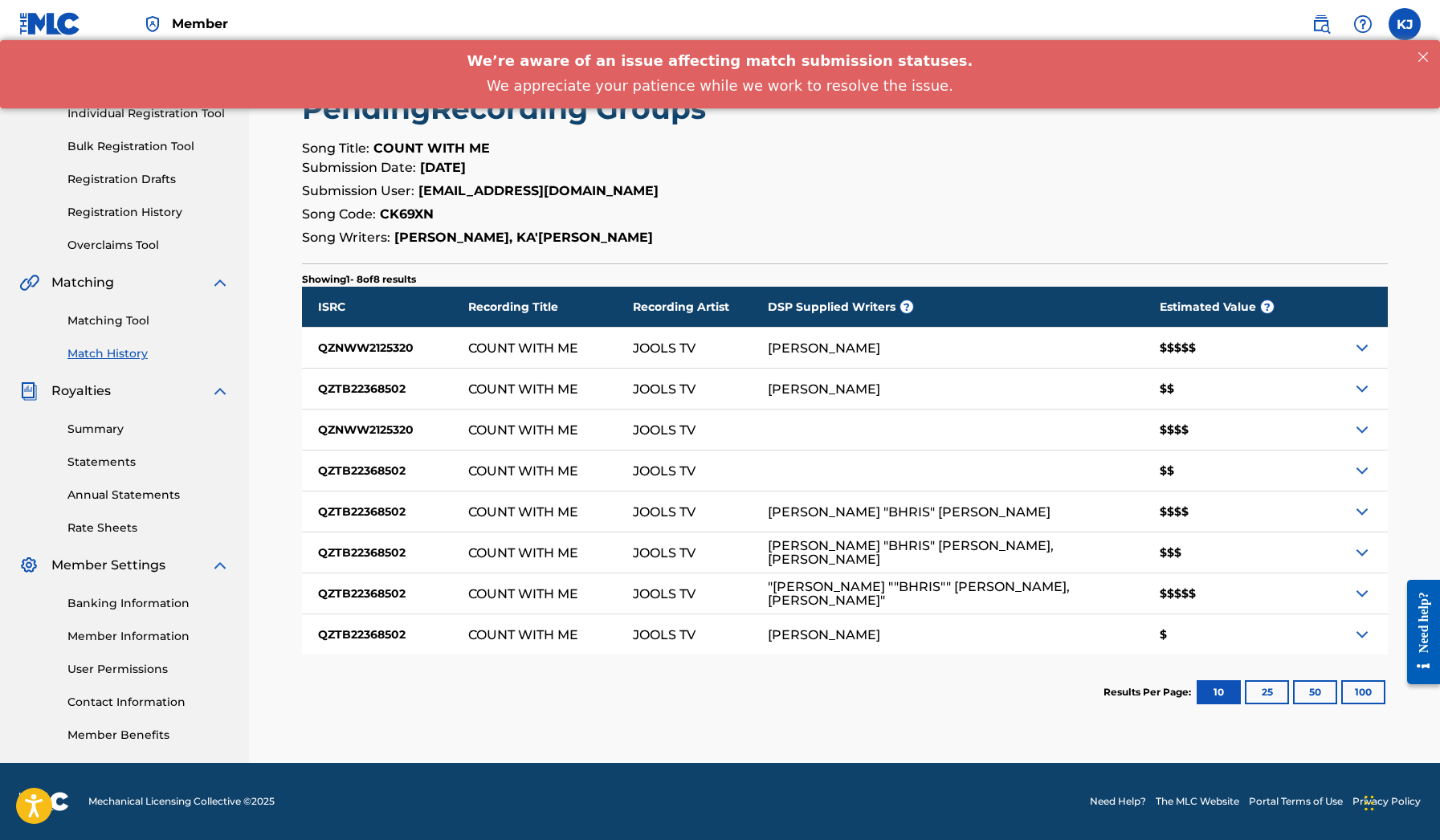
click at [1364, 477] on img at bounding box center [1361, 469] width 19 height 19
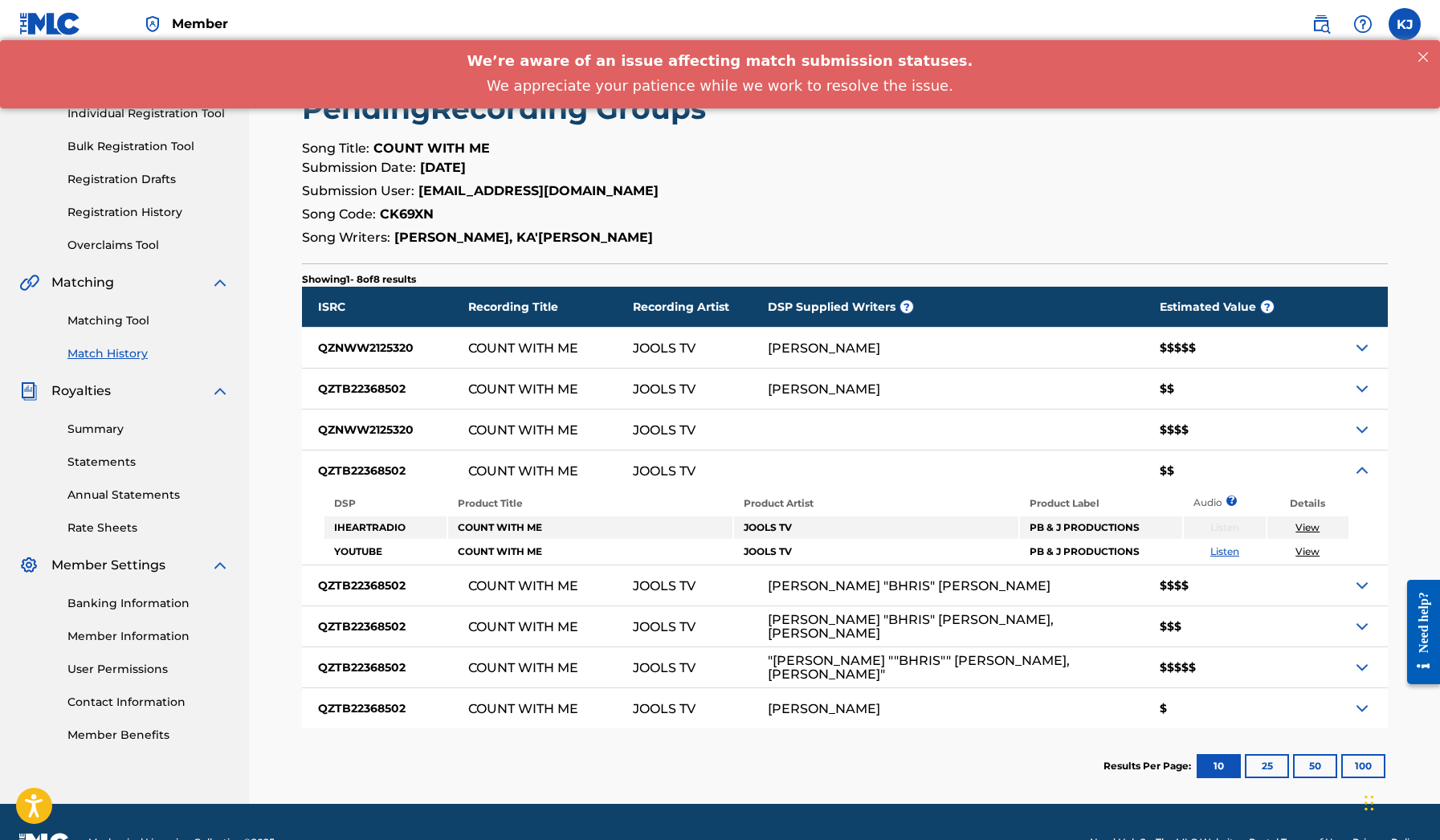
click at [1364, 477] on img at bounding box center [1361, 469] width 19 height 19
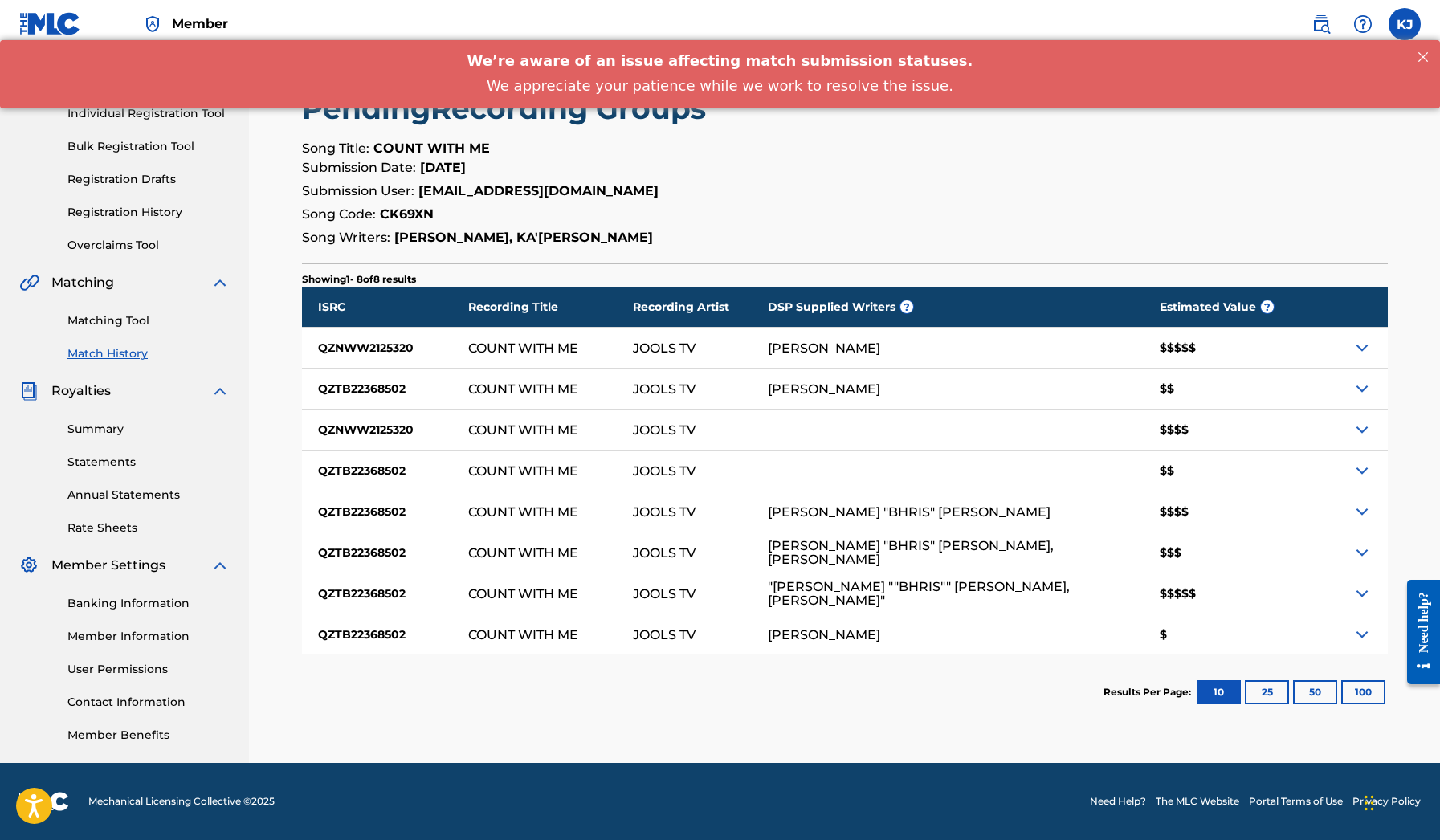
click at [1370, 519] on img at bounding box center [1361, 511] width 19 height 19
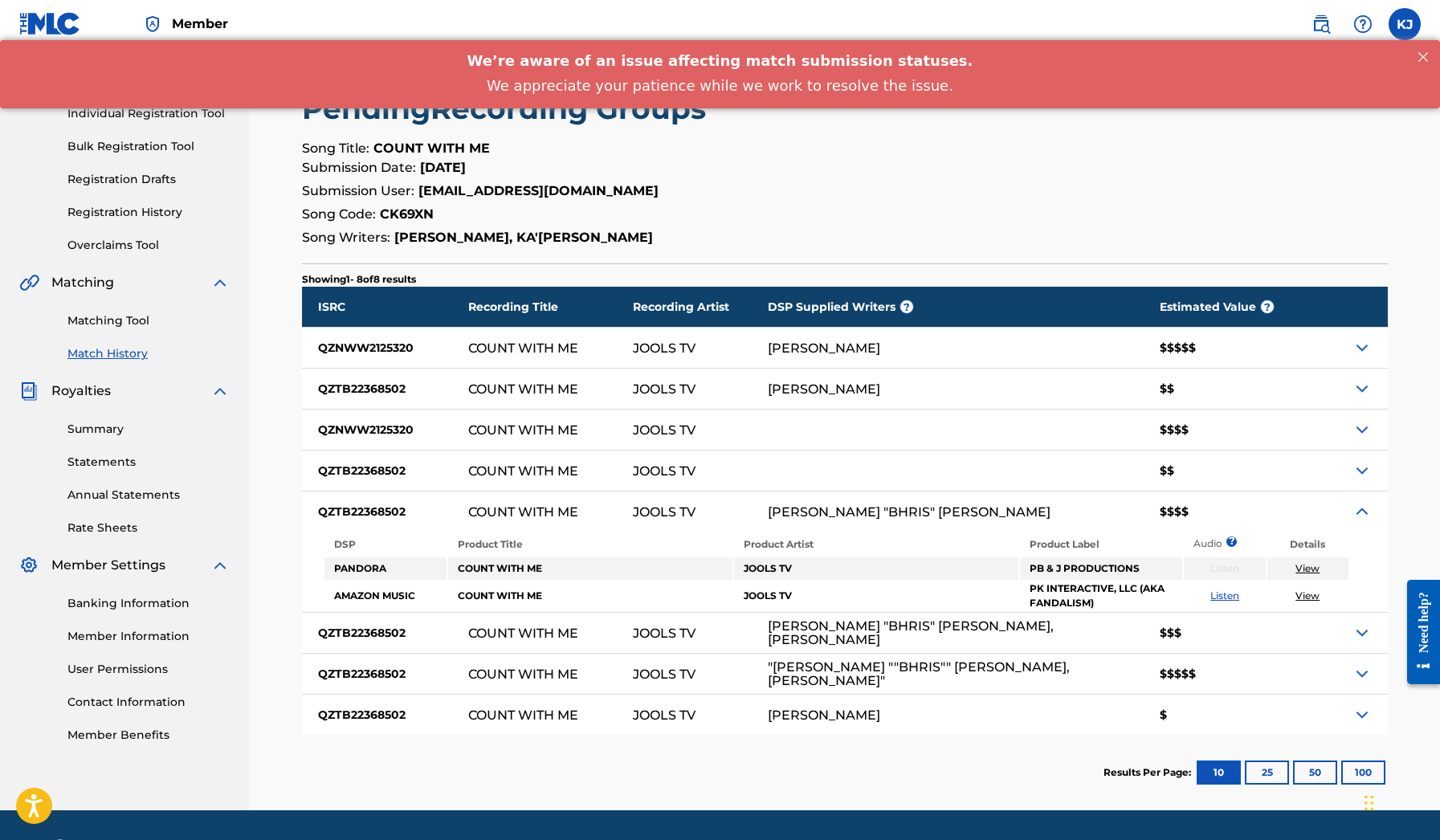
click at [1370, 519] on img at bounding box center [1361, 511] width 19 height 19
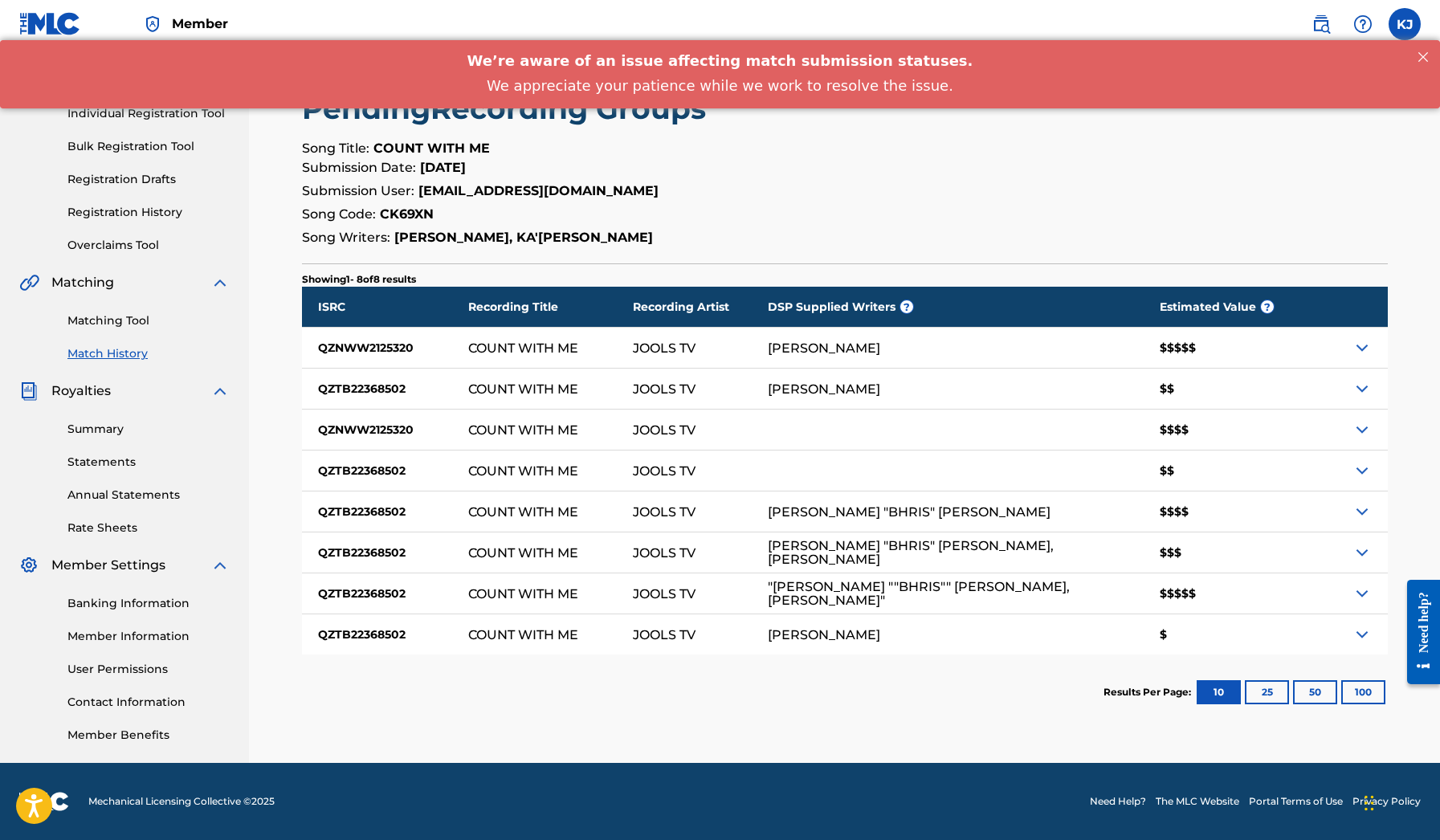
click at [1357, 593] on img at bounding box center [1361, 593] width 19 height 19
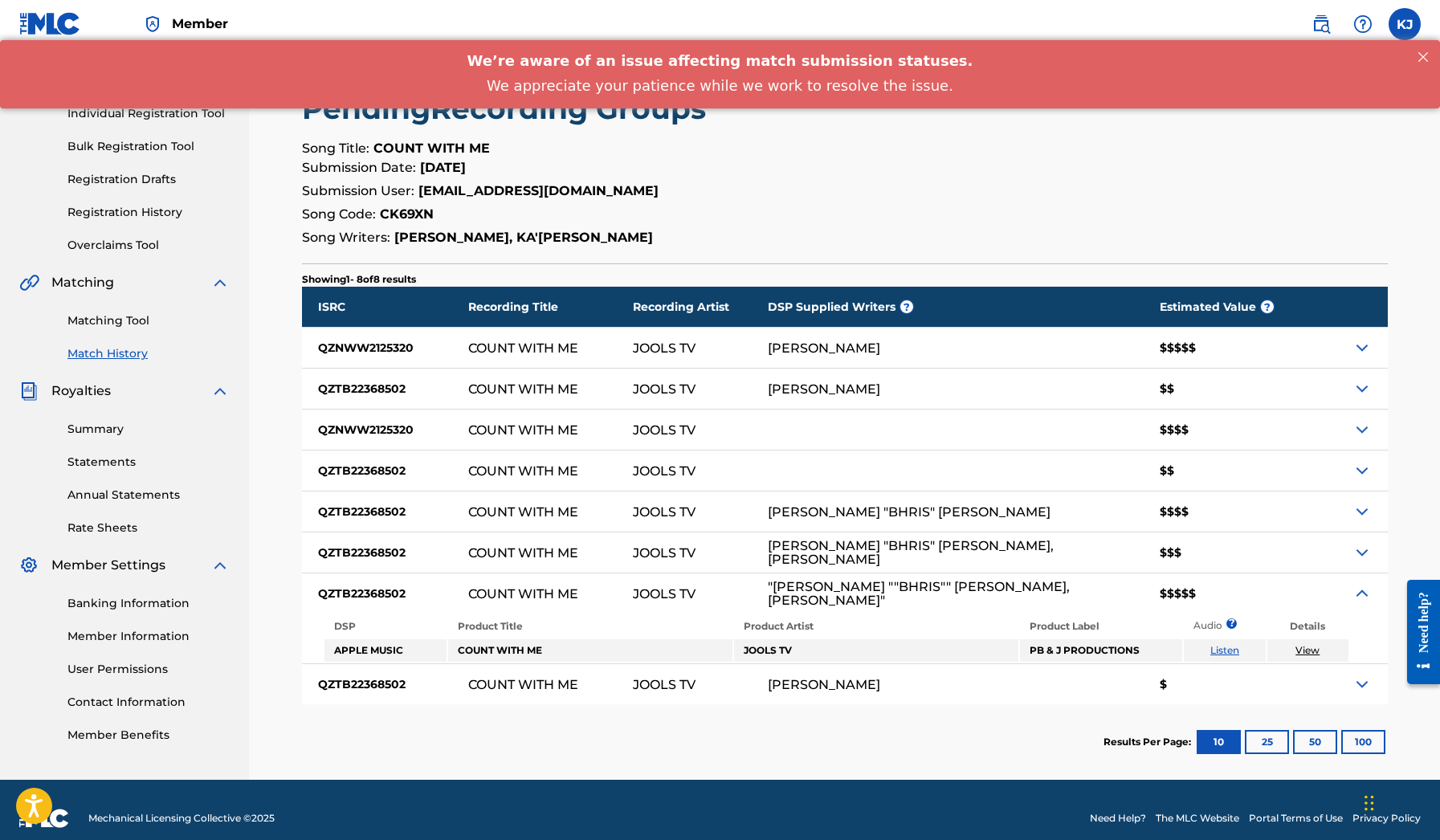
click at [1357, 593] on img at bounding box center [1361, 593] width 19 height 19
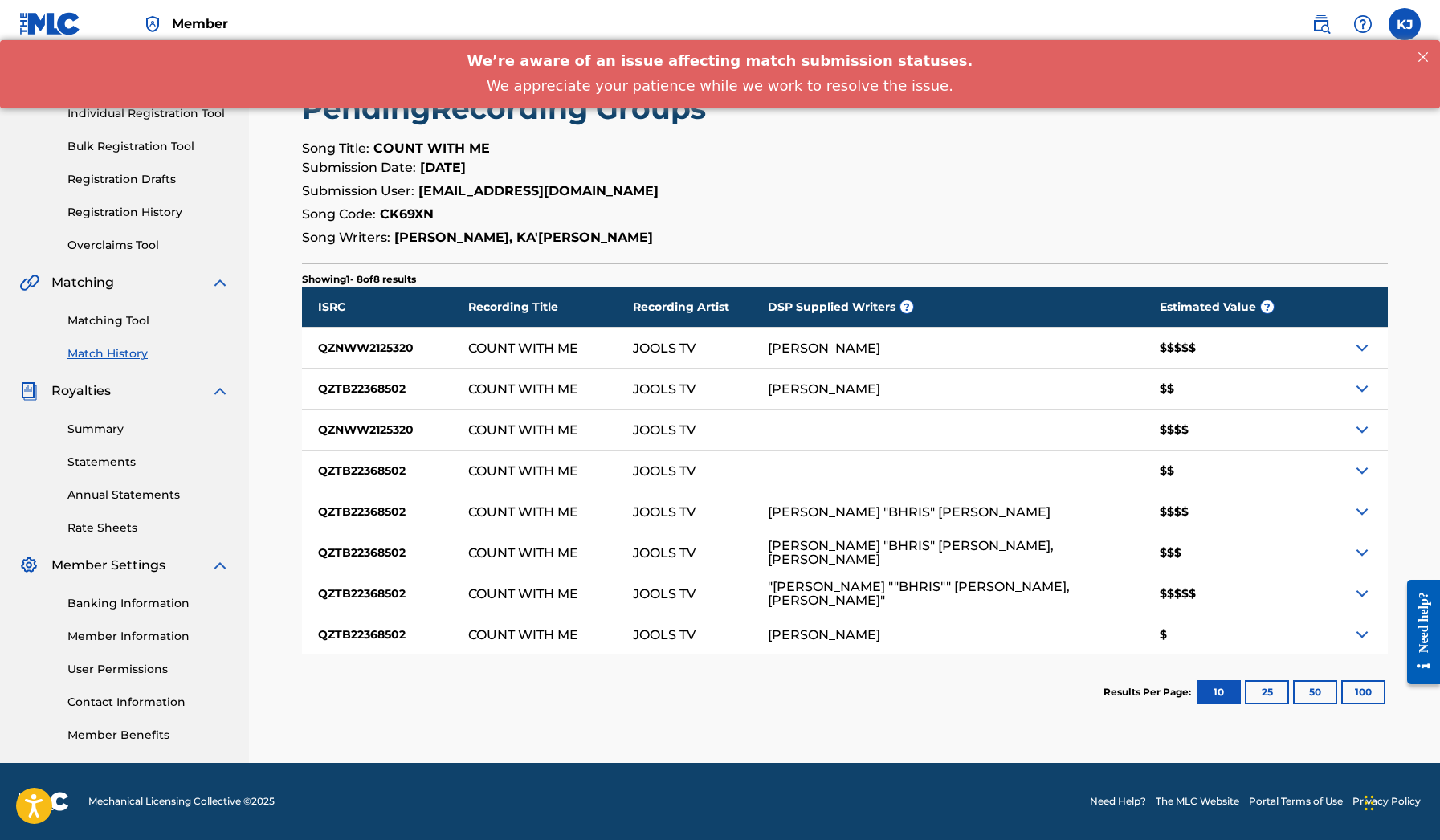
click at [1358, 633] on img at bounding box center [1361, 633] width 19 height 19
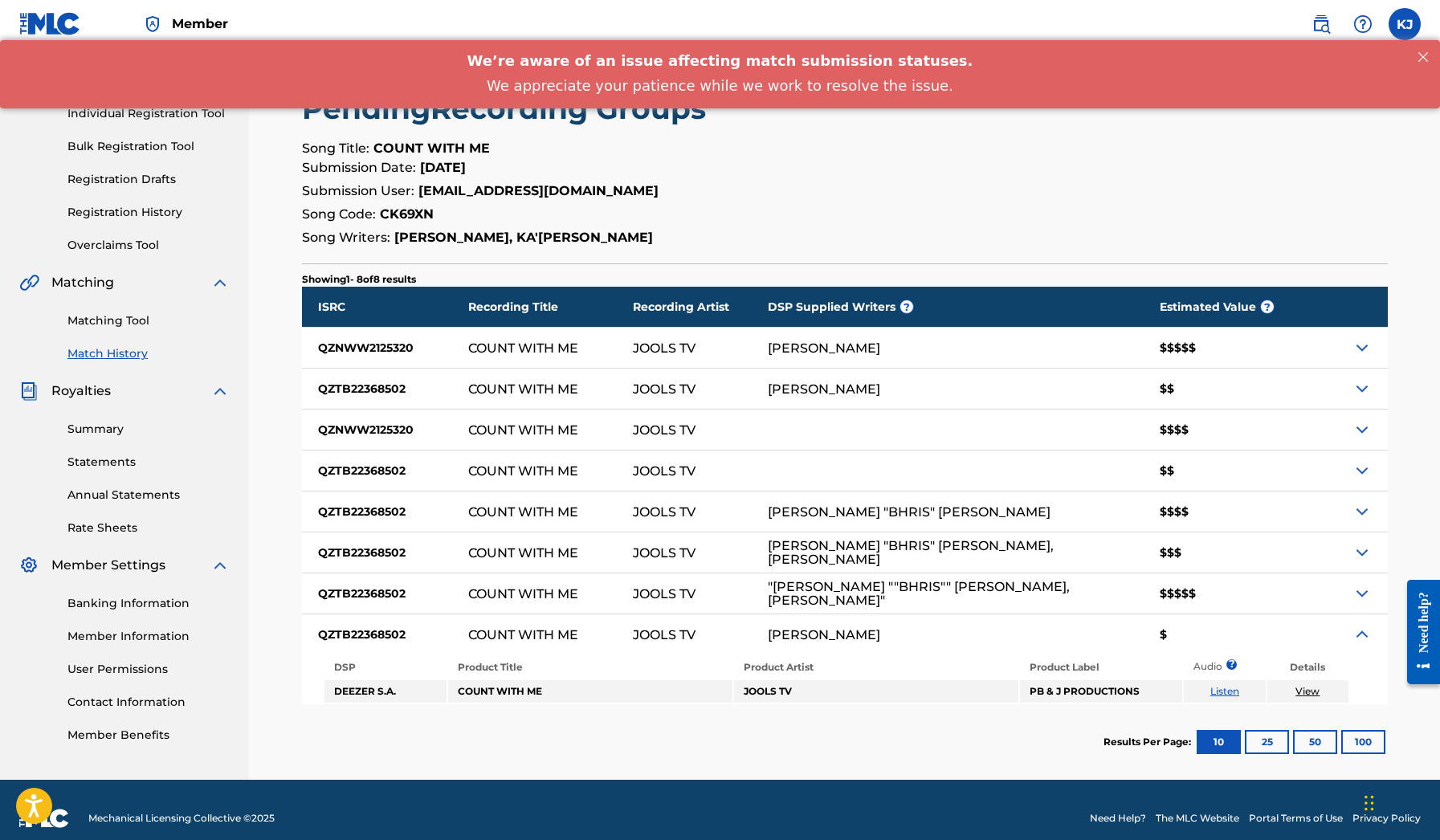
click at [1358, 633] on img at bounding box center [1361, 633] width 19 height 19
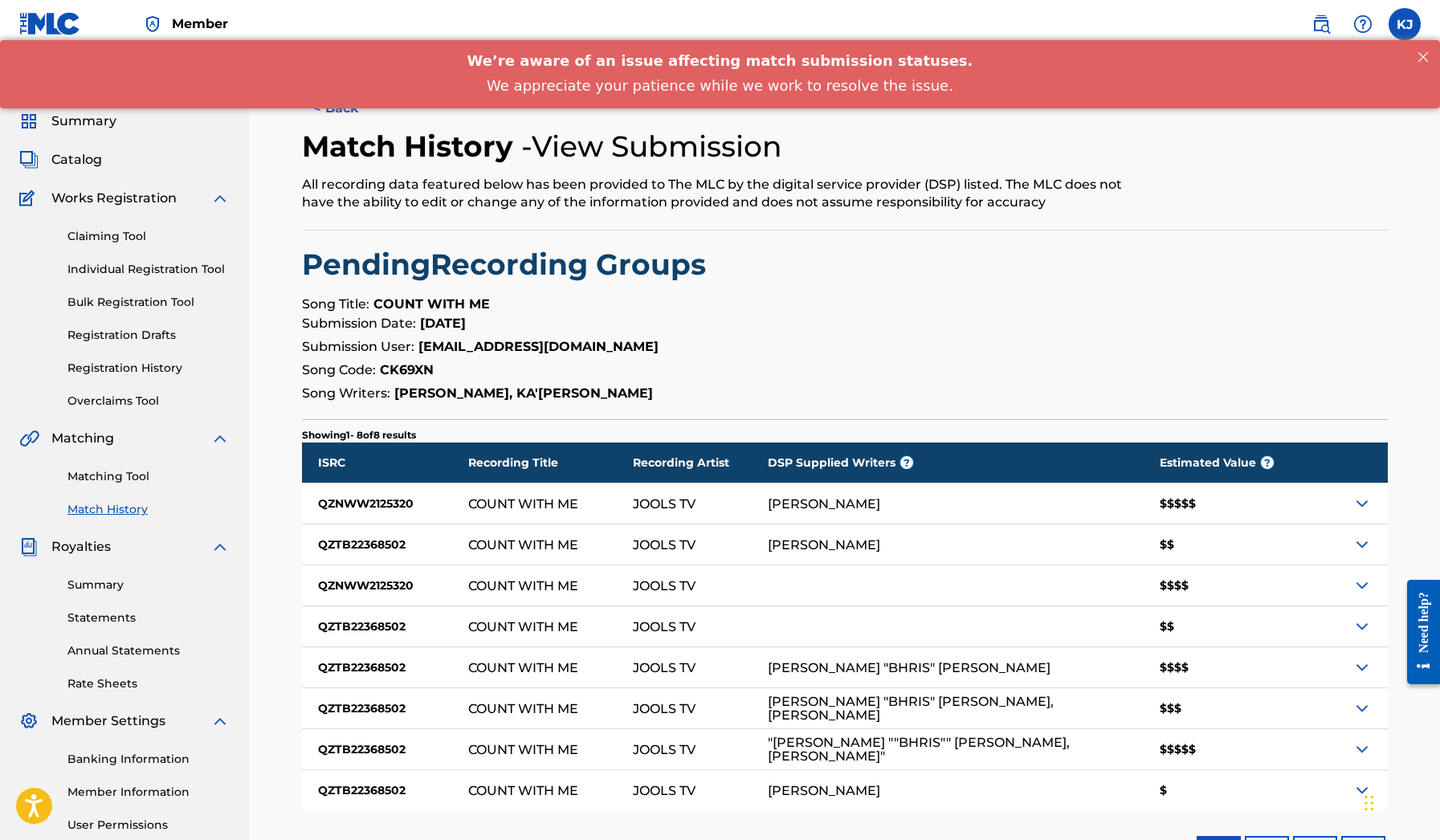
scroll to position [0, 0]
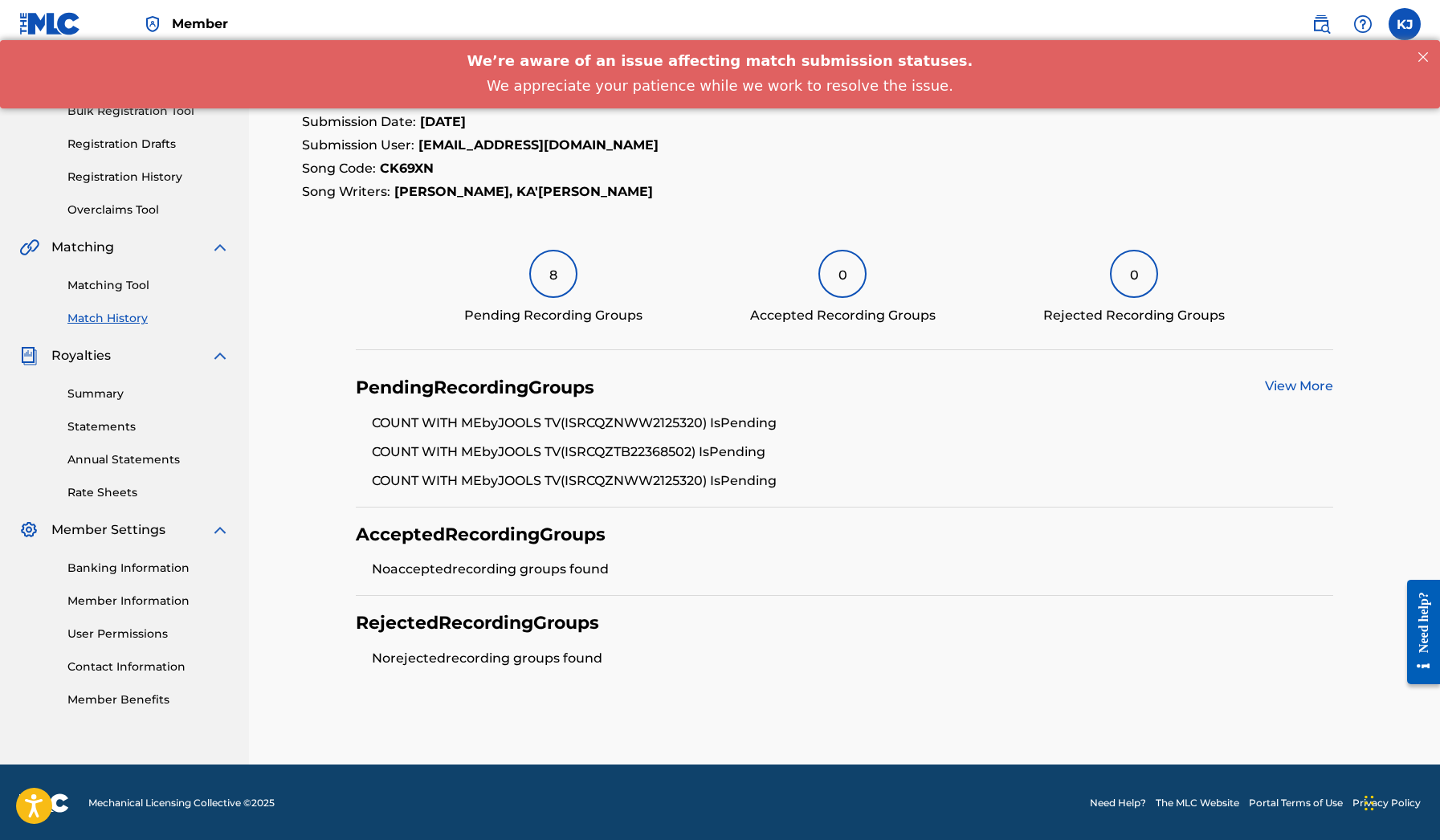
scroll to position [175, 0]
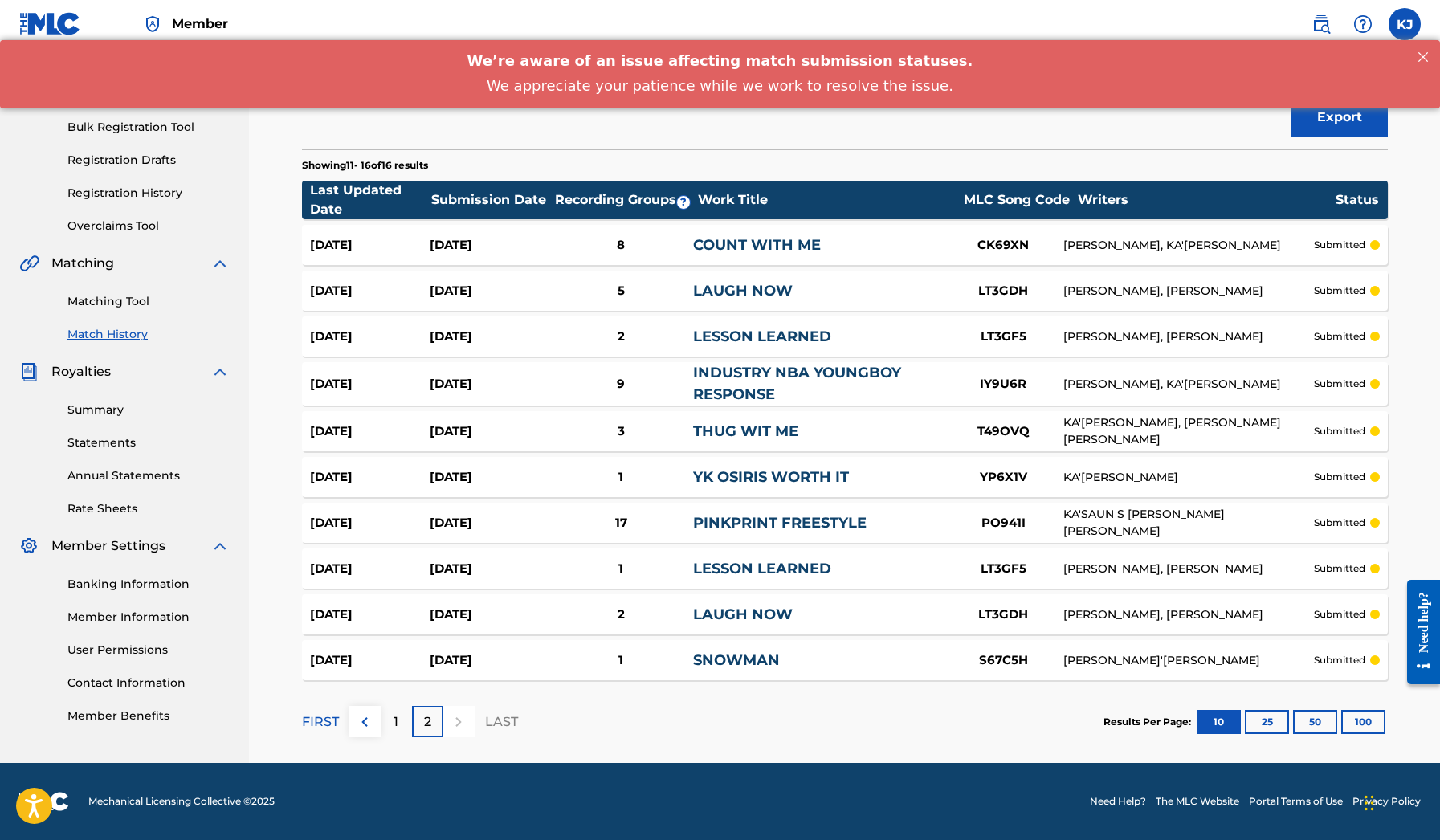
click at [908, 437] on div "THUG WIT ME" at bounding box center [818, 432] width 250 height 22
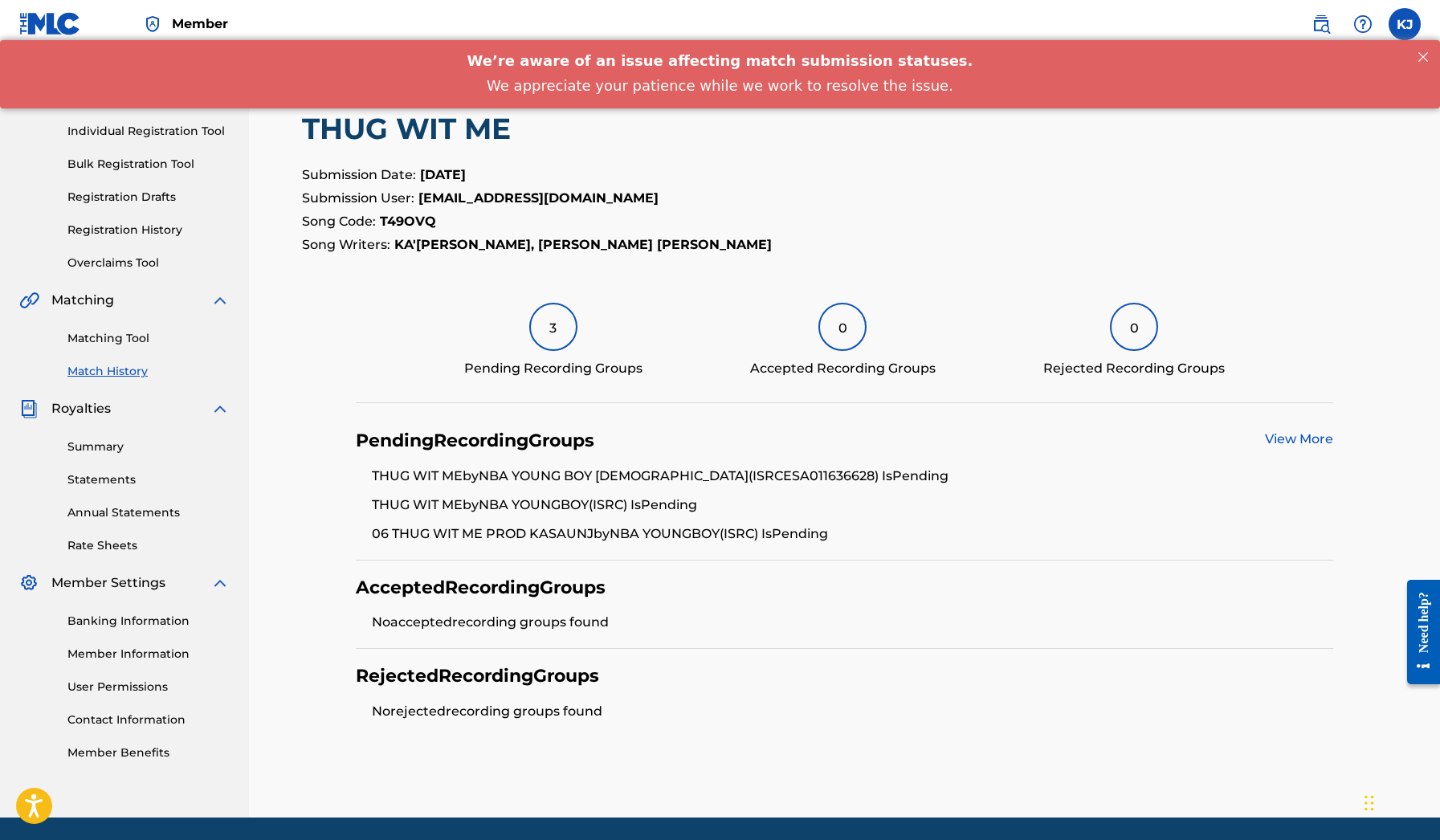
scroll to position [189, 0]
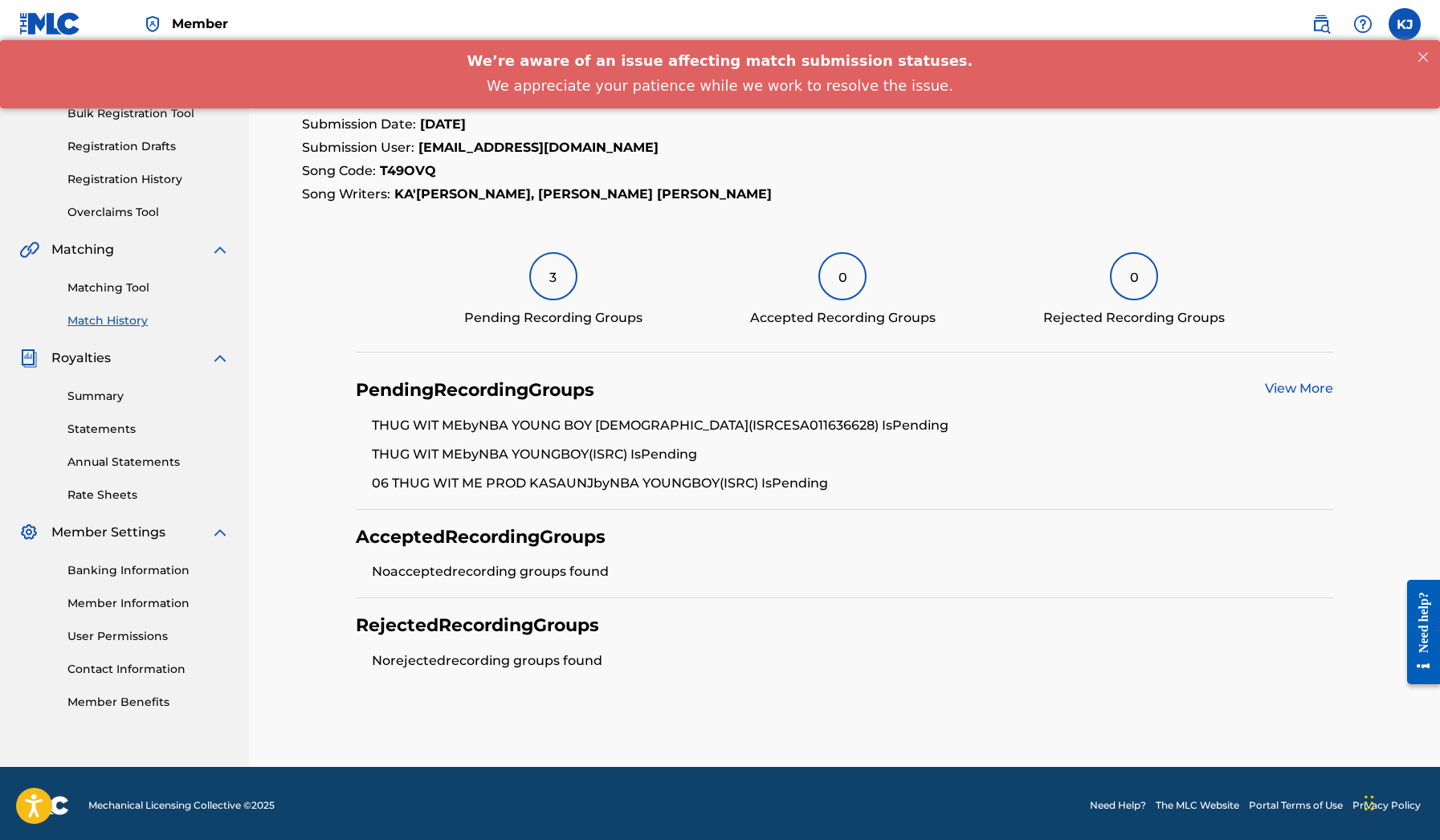
click at [1291, 387] on link "View More" at bounding box center [1299, 388] width 68 height 15
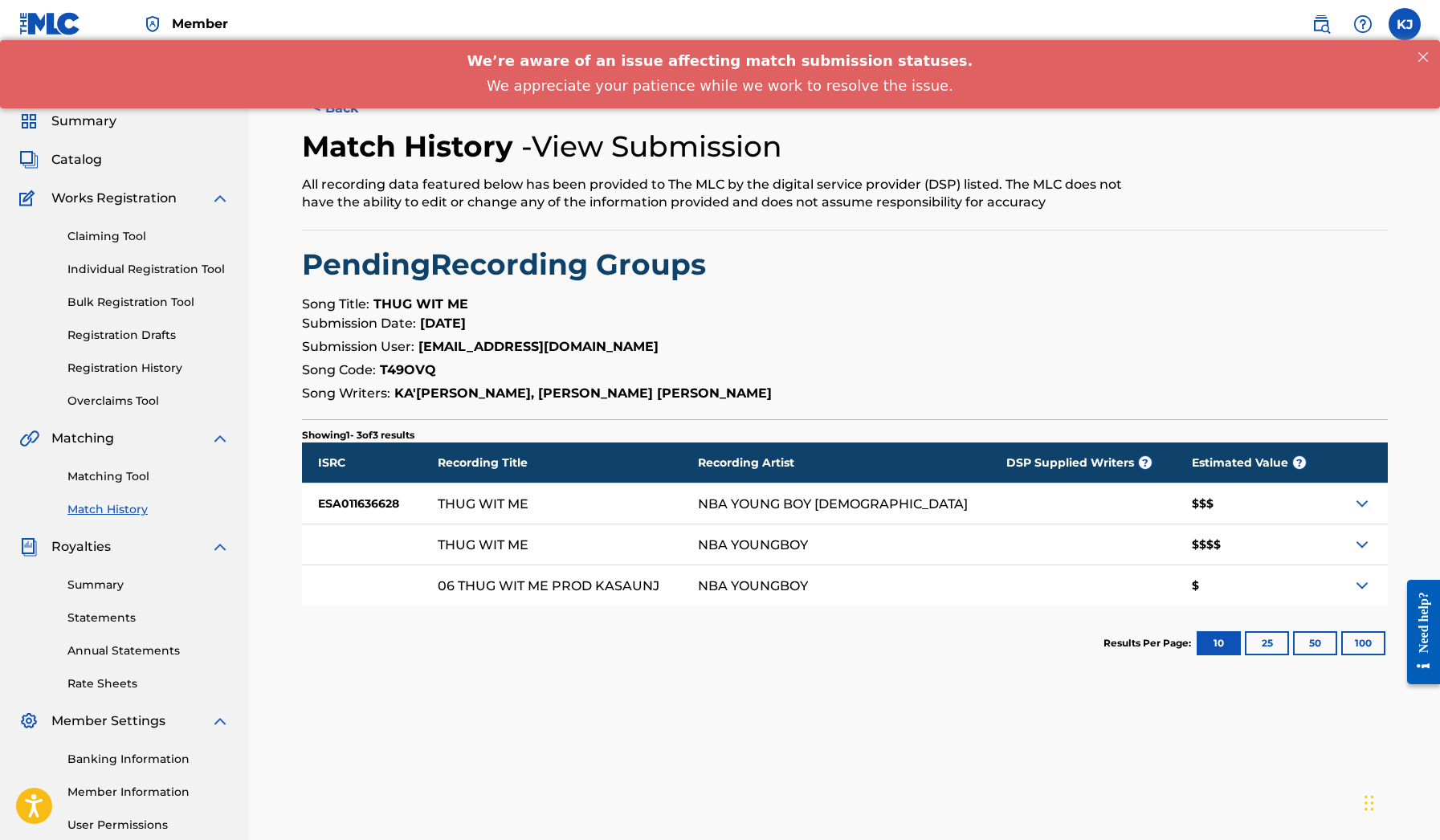
click at [1364, 545] on img at bounding box center [1361, 544] width 19 height 19
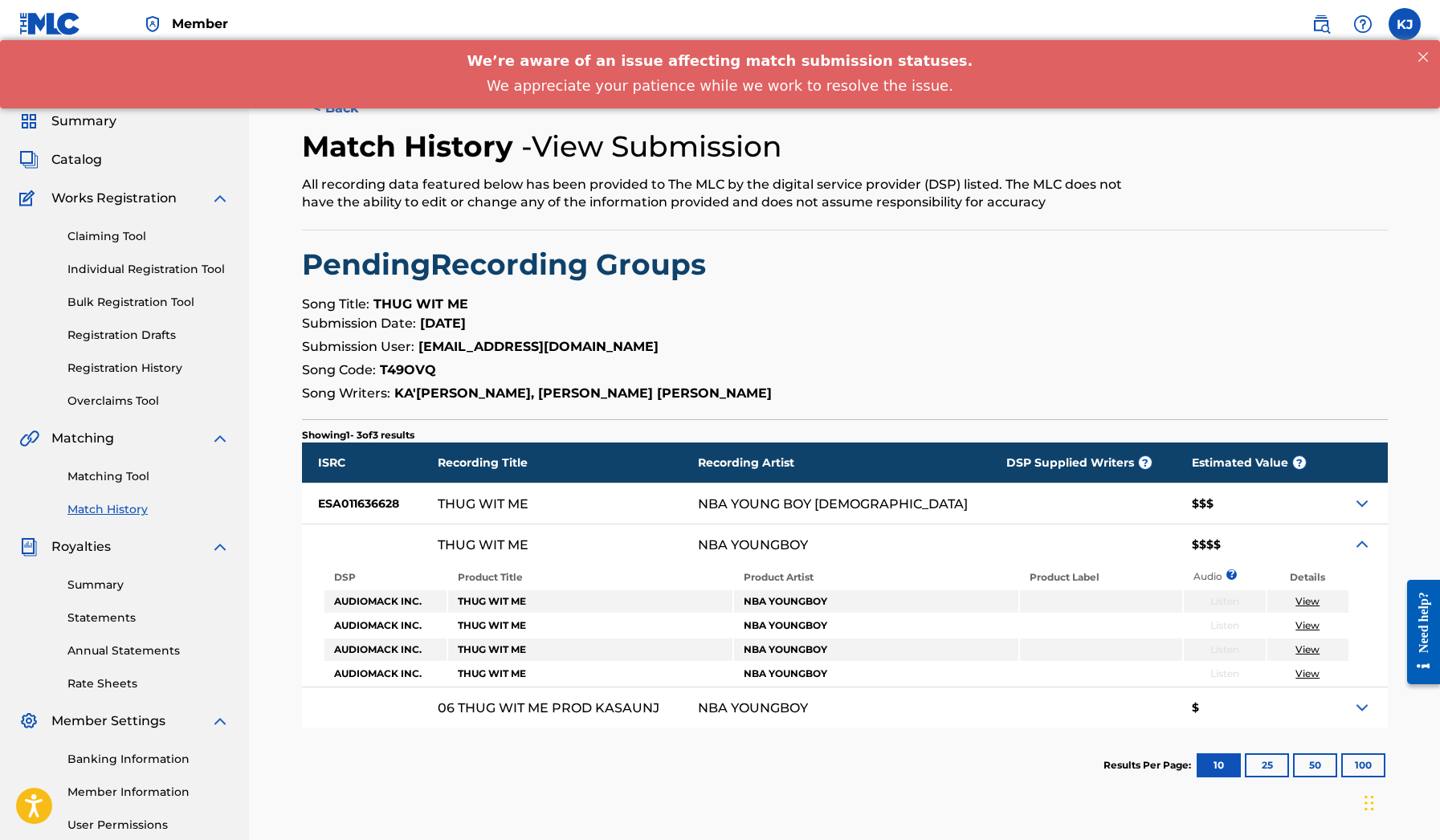
click at [1361, 513] on img at bounding box center [1361, 503] width 19 height 19
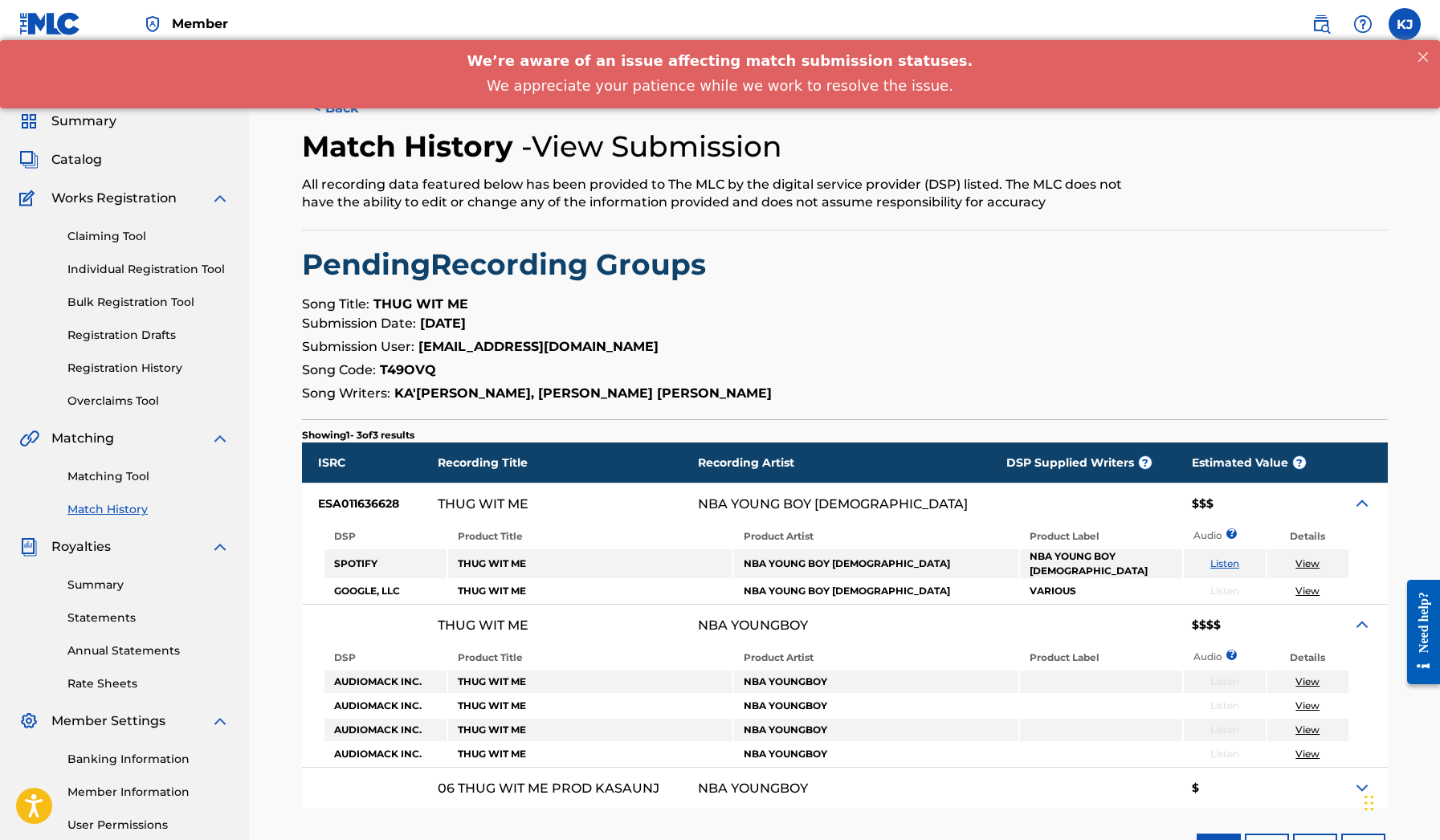
click at [1348, 506] on div at bounding box center [1357, 503] width 58 height 40
click at [1354, 506] on img at bounding box center [1361, 503] width 19 height 19
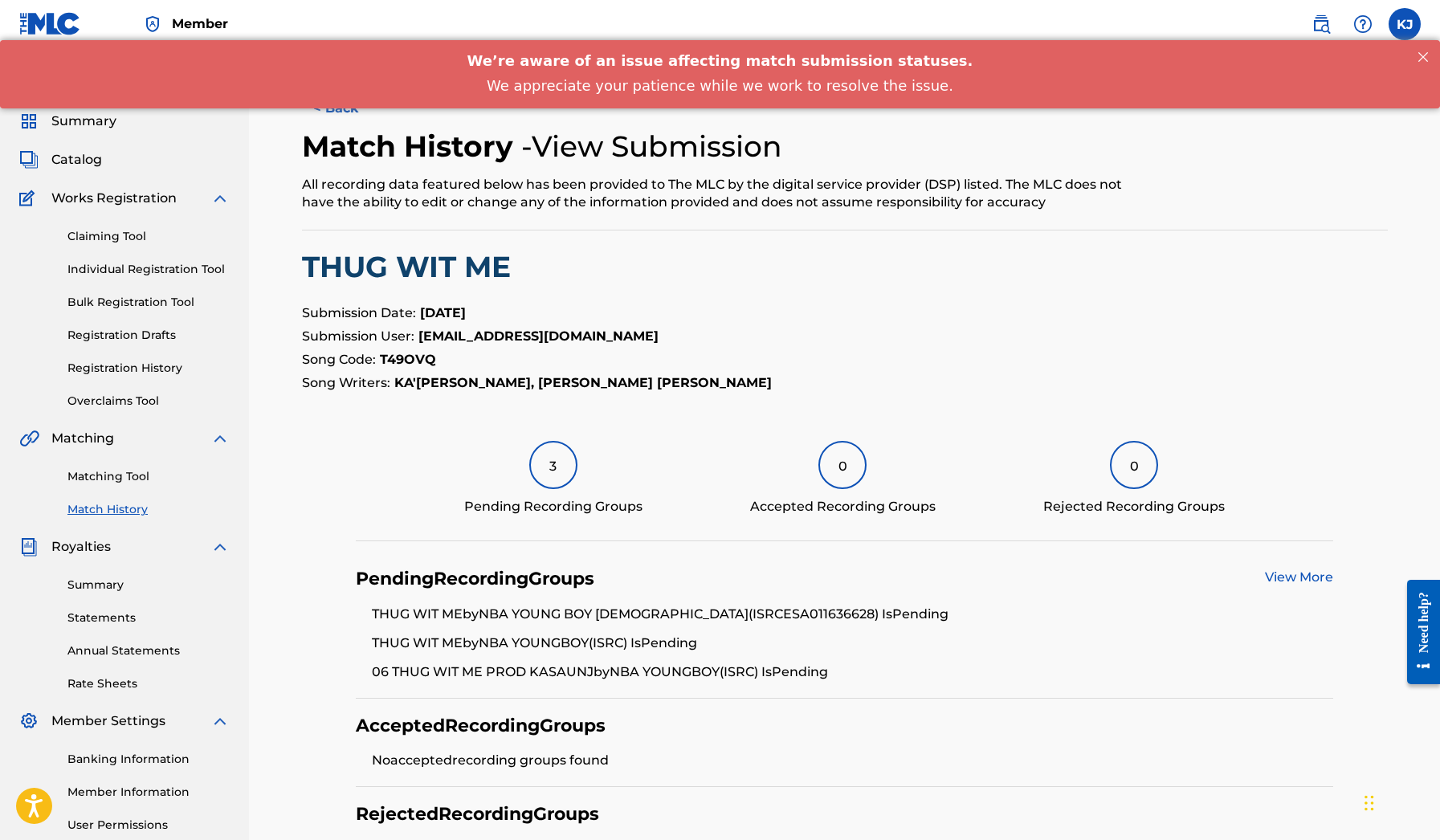
scroll to position [189, 0]
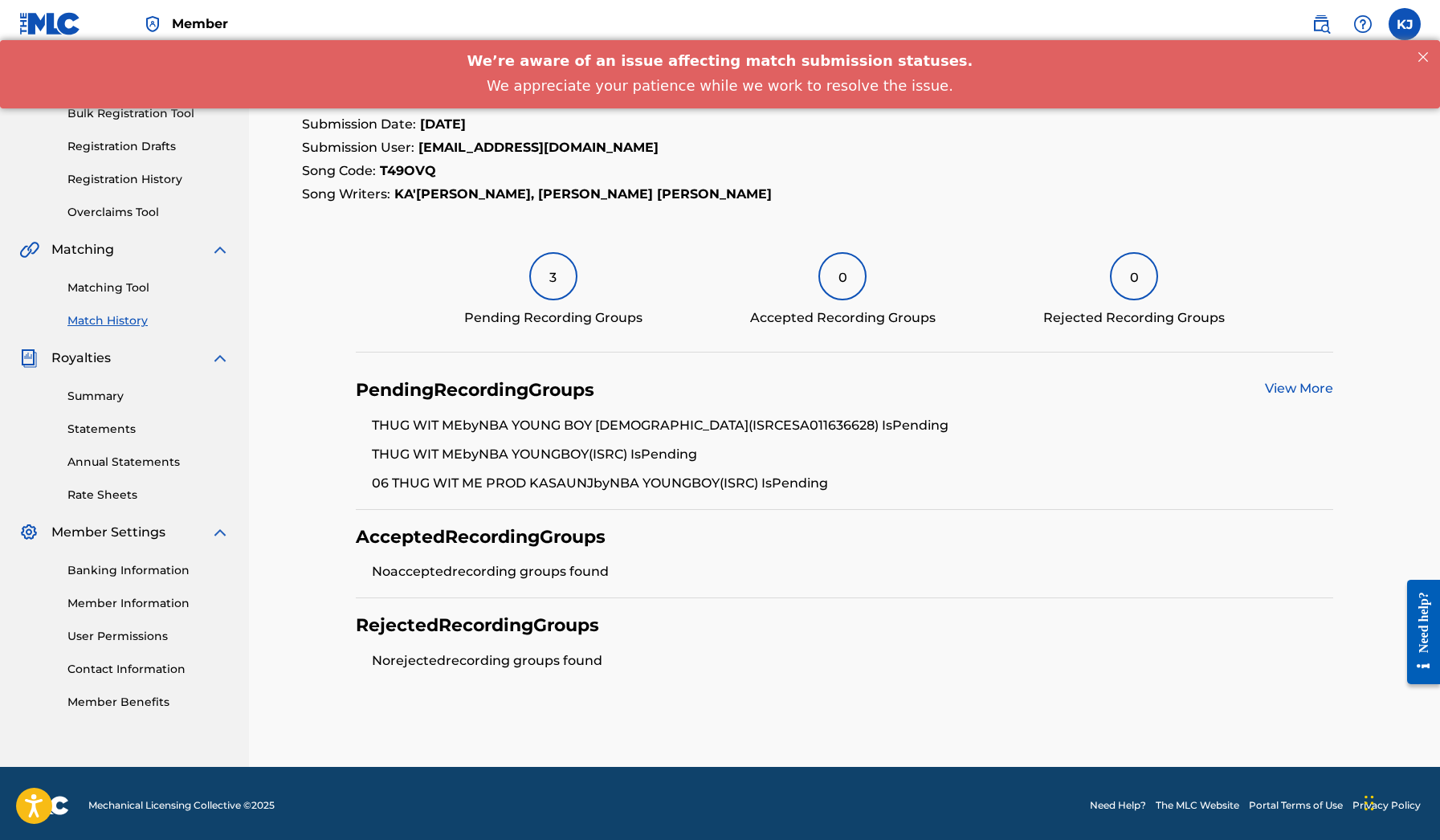
scroll to position [175, 0]
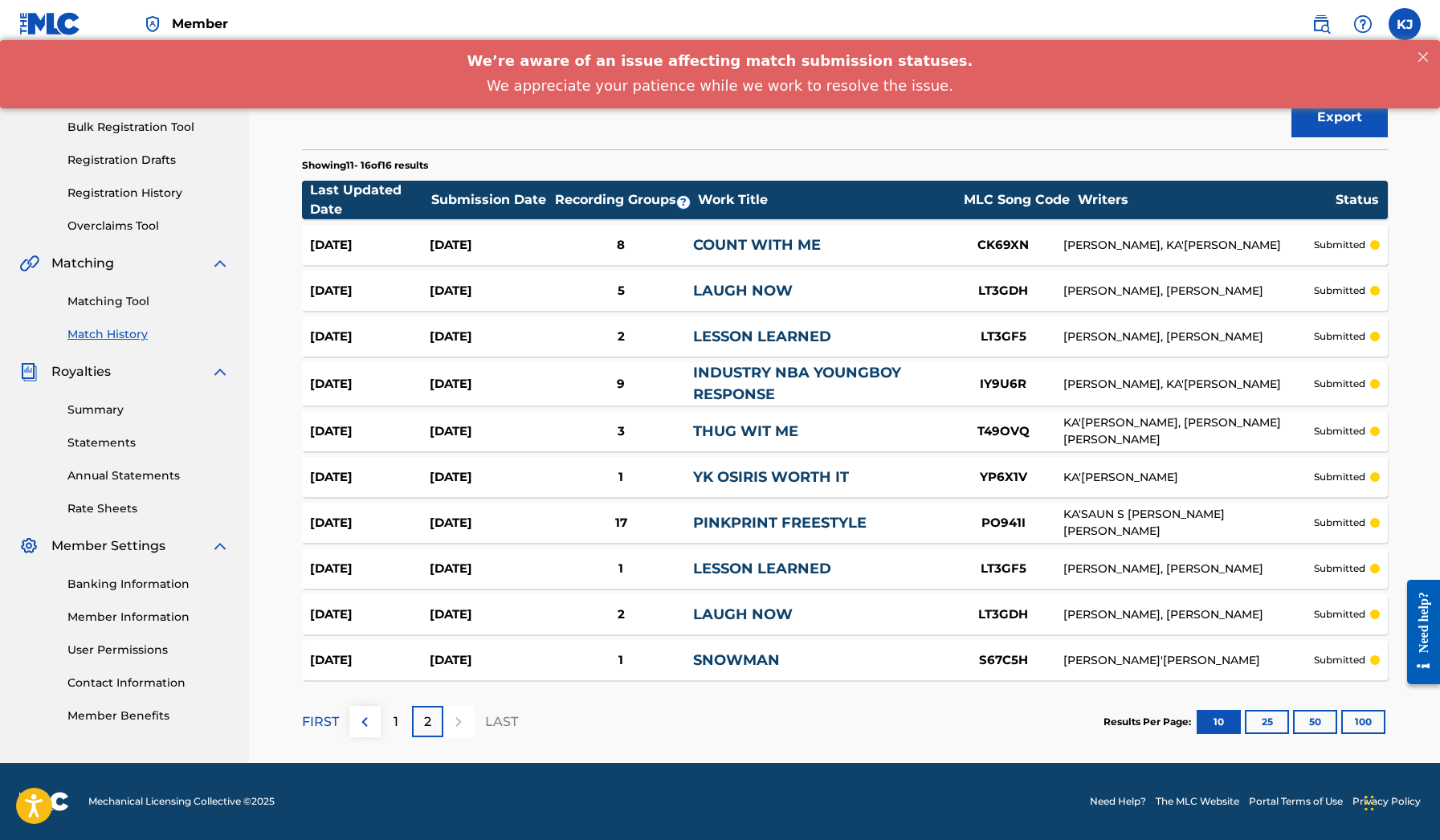
click at [1283, 611] on div "[PERSON_NAME], [PERSON_NAME]" at bounding box center [1188, 614] width 250 height 17
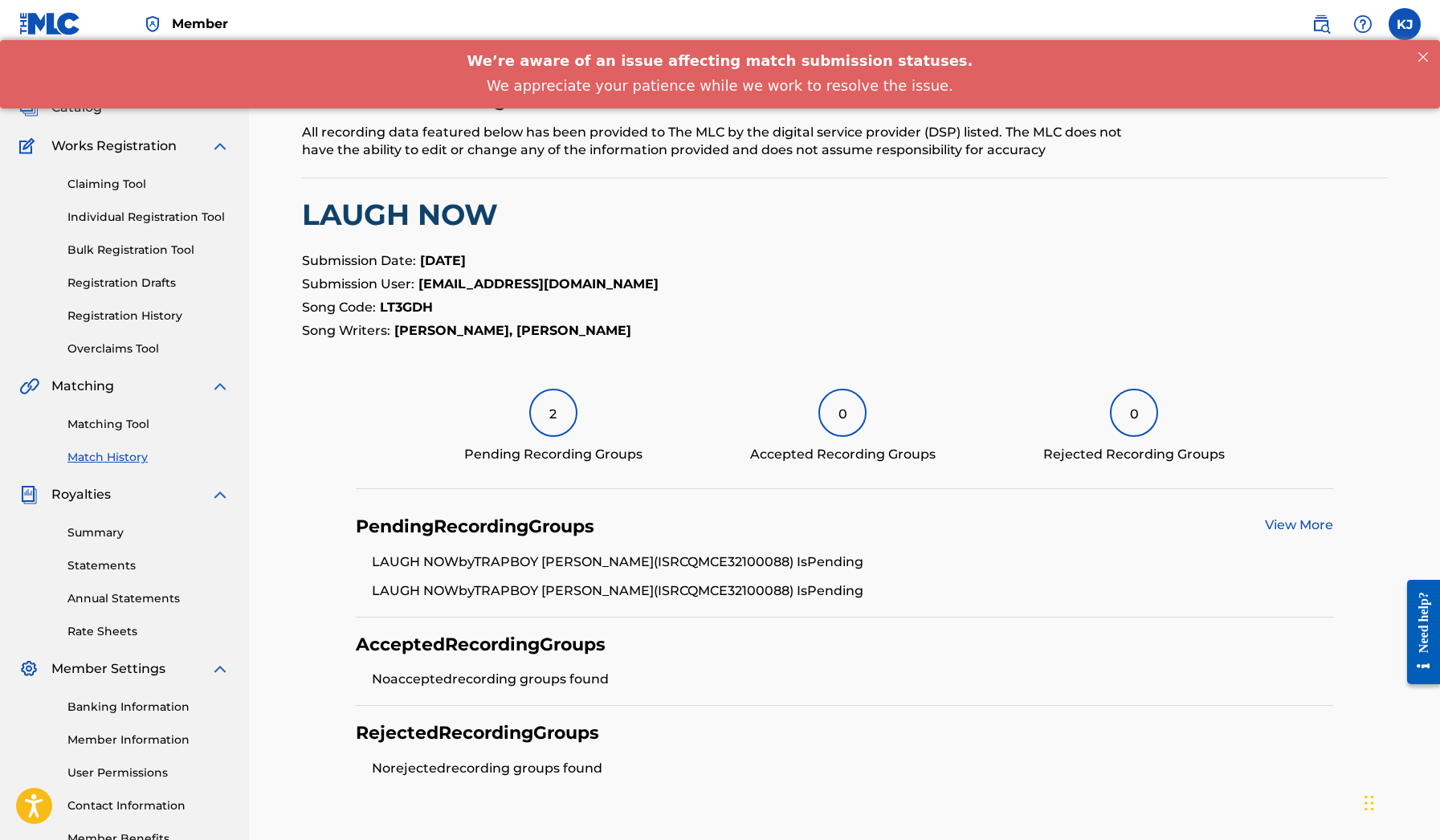
scroll to position [56, 0]
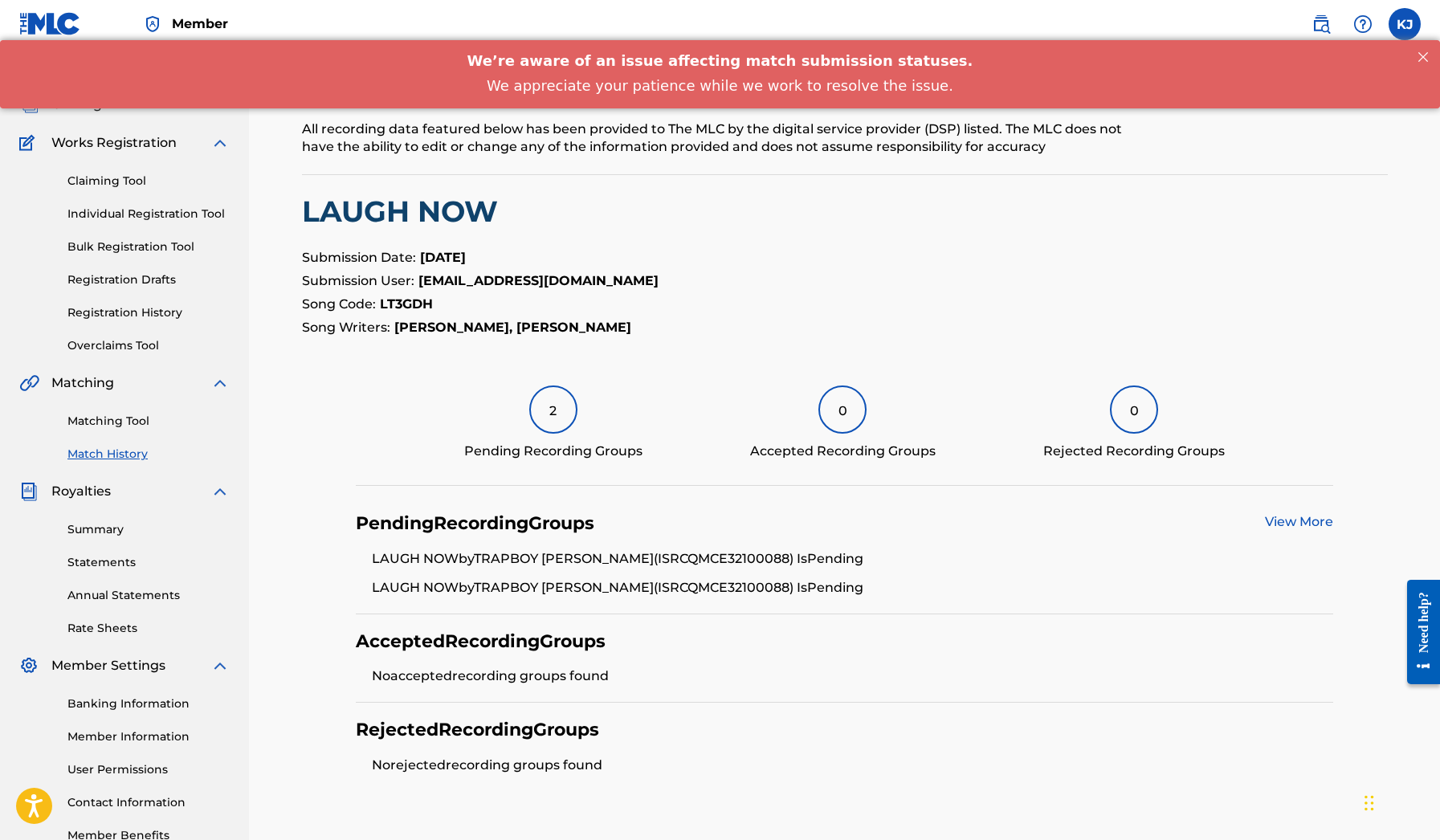
click at [1283, 532] on div "View More" at bounding box center [1299, 523] width 68 height 22
click at [1282, 519] on link "View More" at bounding box center [1299, 521] width 68 height 15
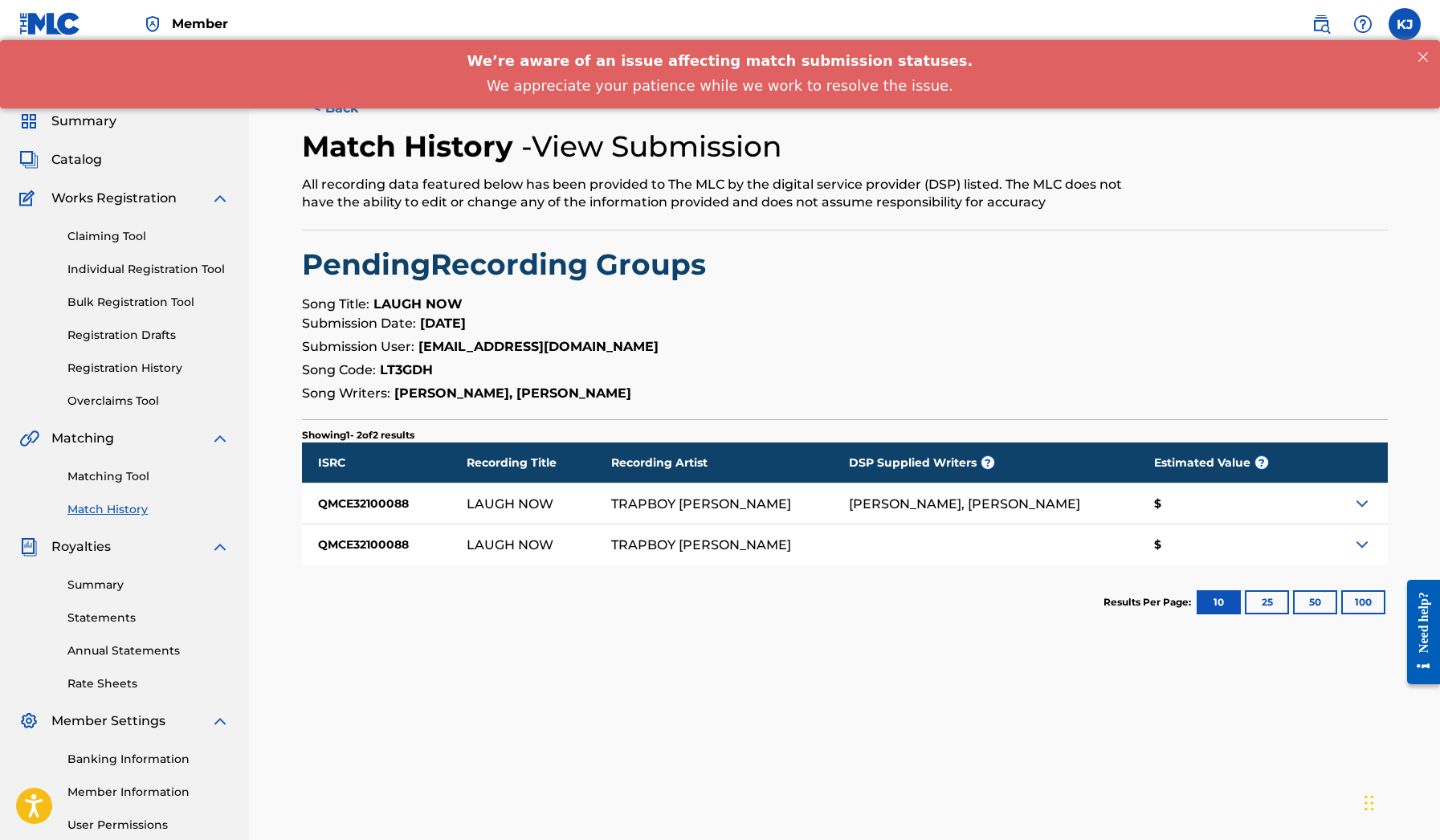
click at [1281, 504] on div "$" at bounding box center [1224, 503] width 173 height 40
click at [1362, 512] on img at bounding box center [1361, 503] width 19 height 19
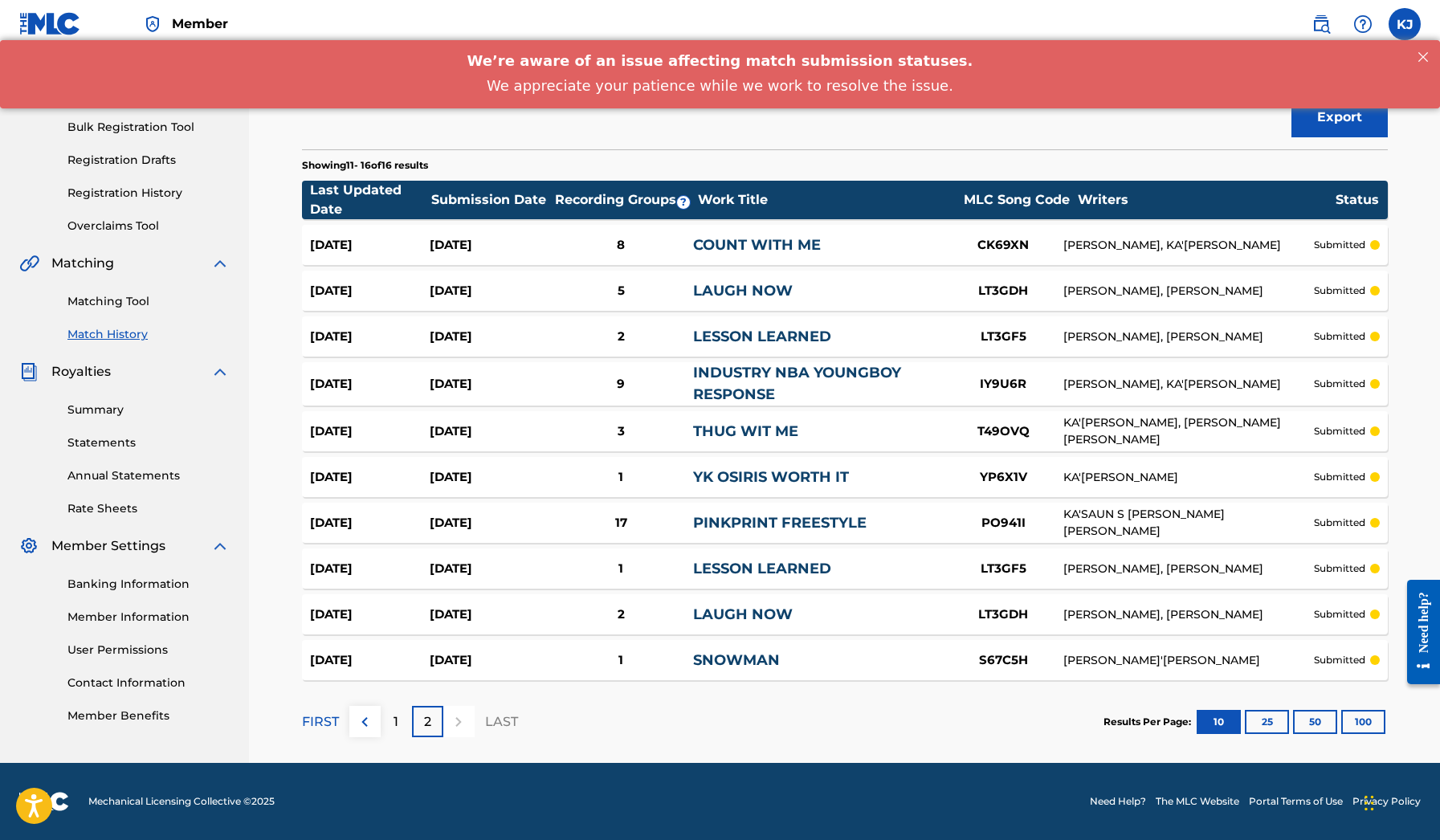
scroll to position [175, 0]
click at [954, 574] on div "LT3GF5" at bounding box center [1003, 568] width 121 height 19
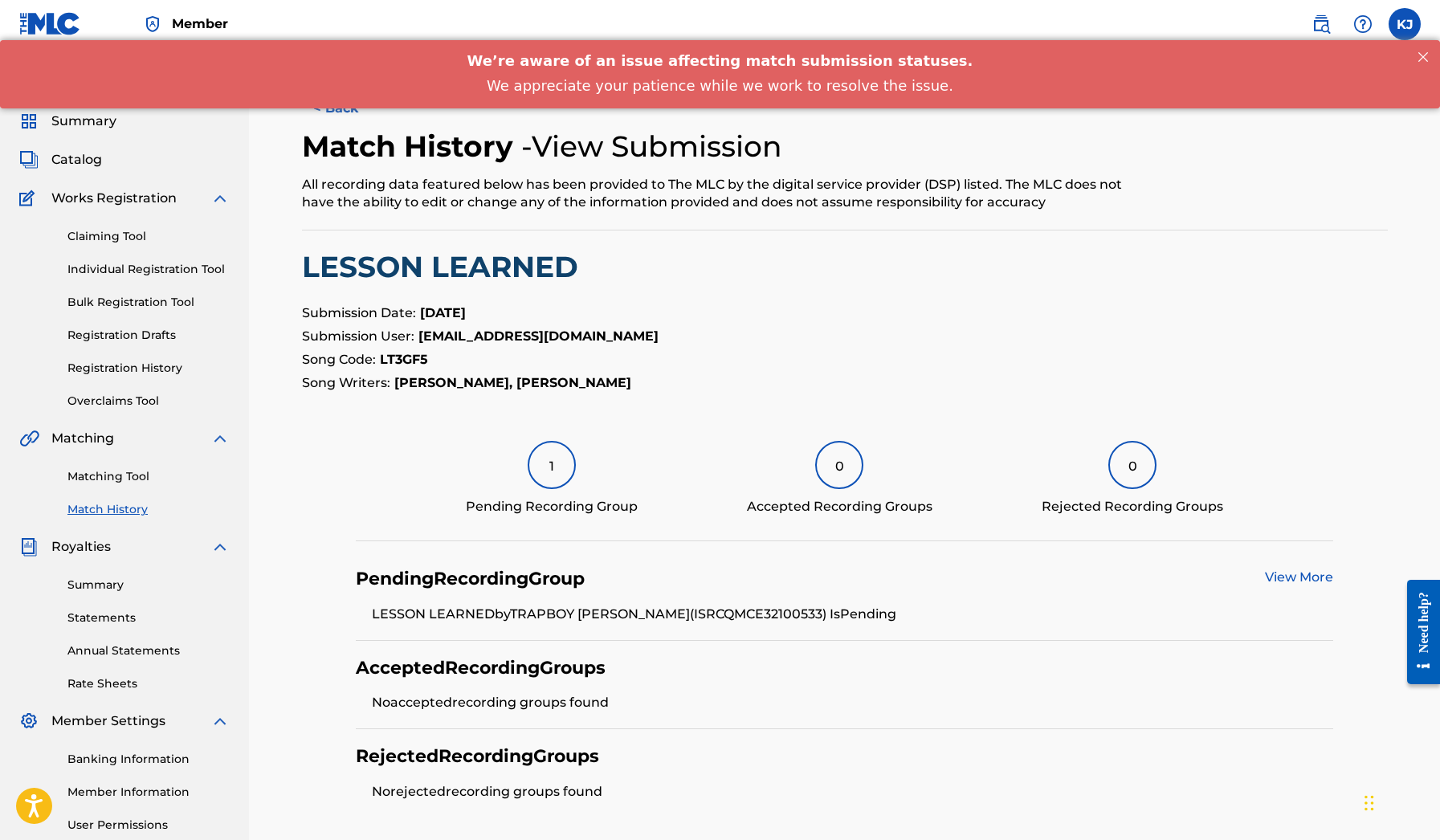
scroll to position [4, 0]
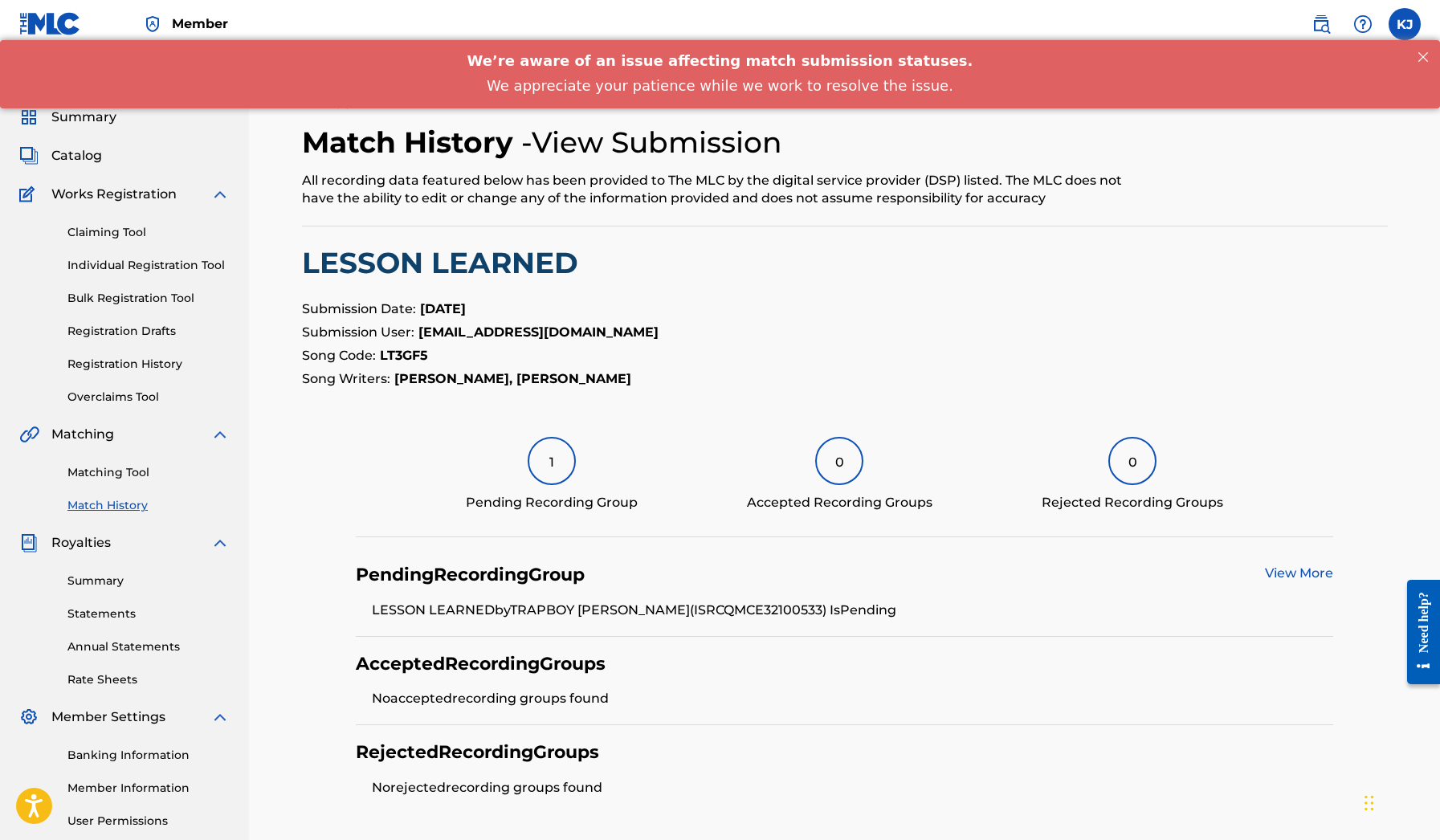
click at [1289, 575] on link "View More" at bounding box center [1299, 572] width 68 height 15
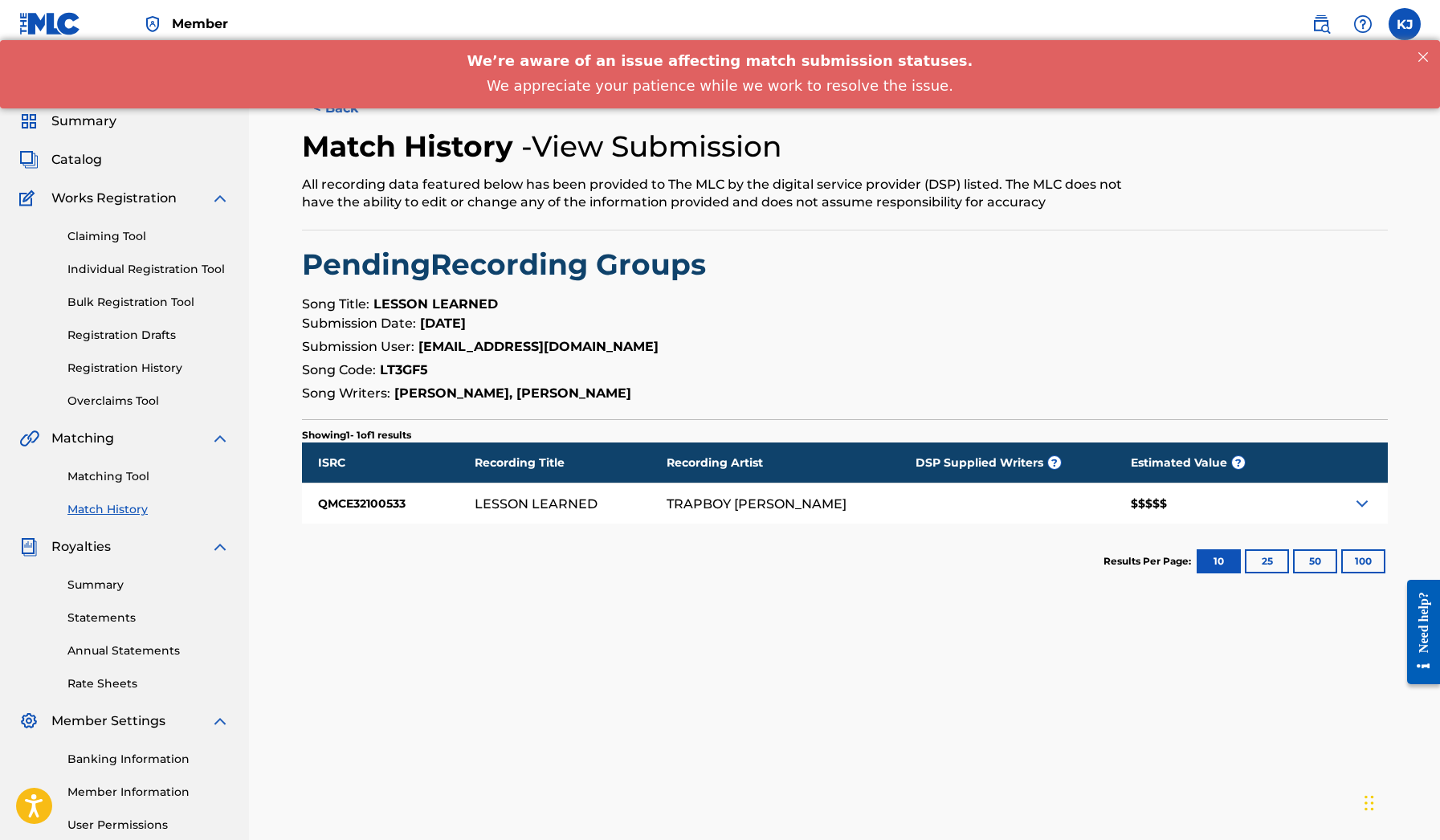
click at [796, 495] on div "TRAPBOY [PERSON_NAME]" at bounding box center [791, 503] width 249 height 40
click at [1350, 520] on div at bounding box center [1342, 503] width 88 height 40
click at [1354, 511] on img at bounding box center [1361, 503] width 19 height 19
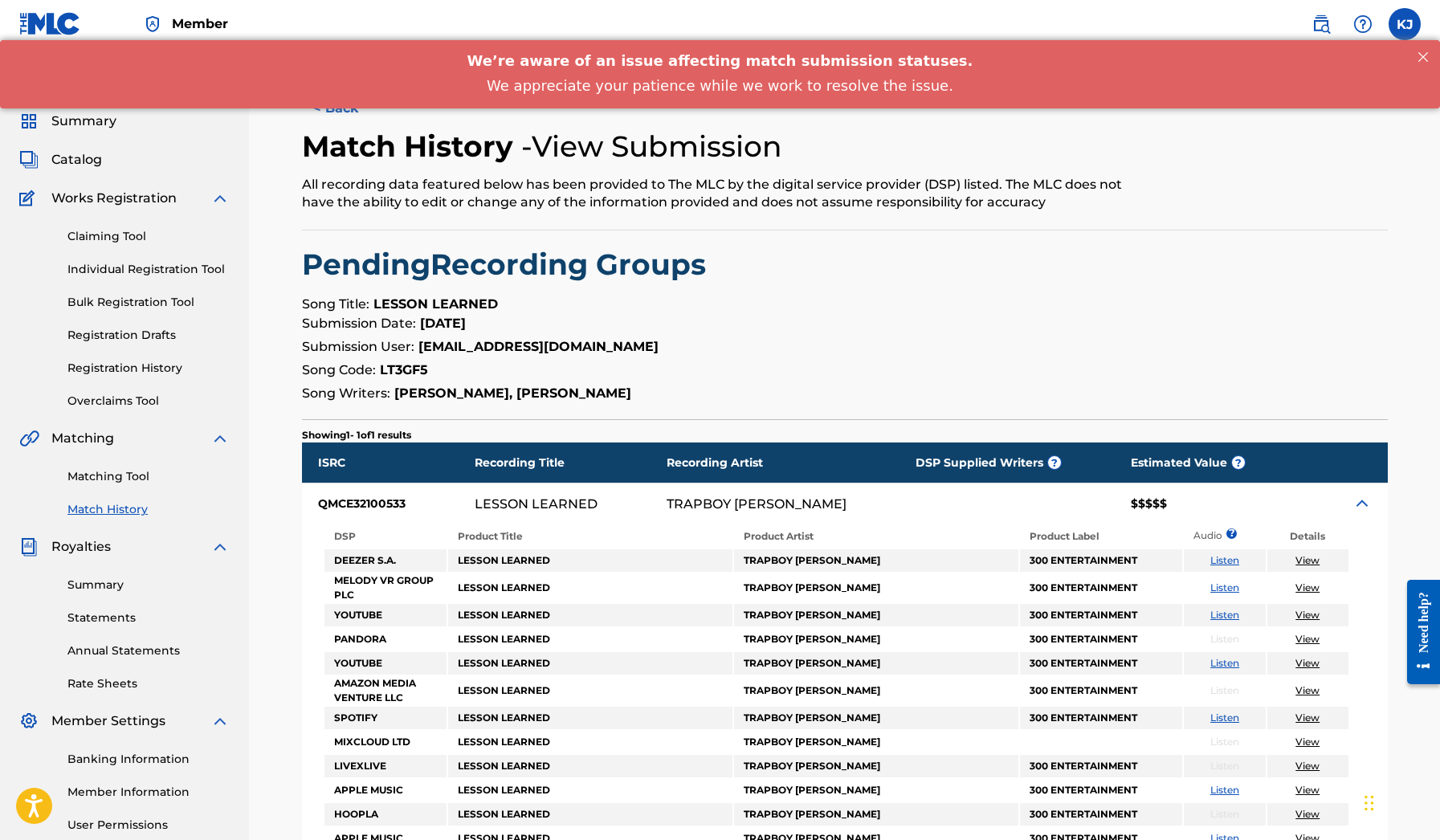
click at [74, 167] on span "Catalog" at bounding box center [76, 159] width 50 height 19
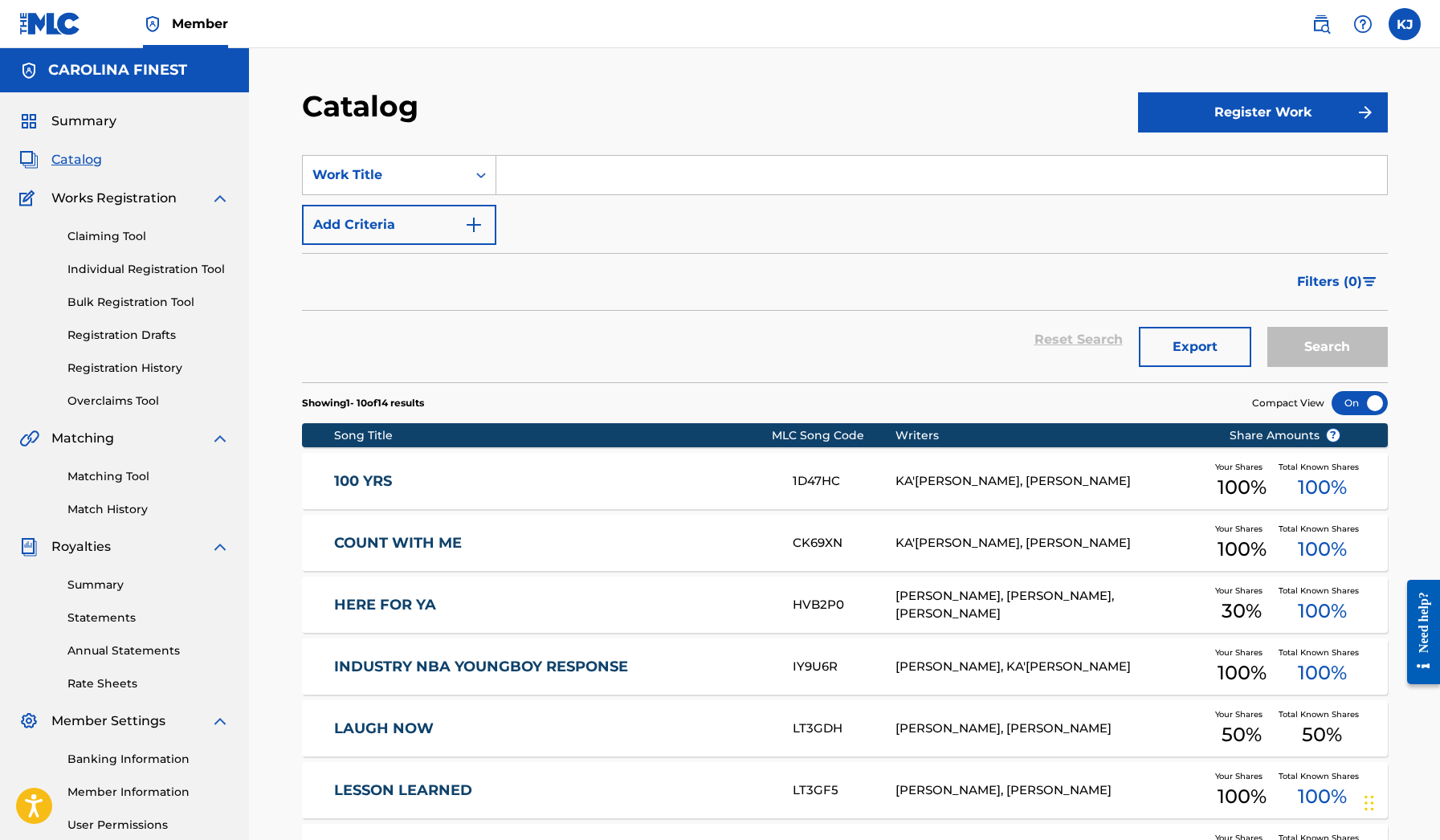
click at [87, 121] on span "Summary" at bounding box center [84, 121] width 65 height 19
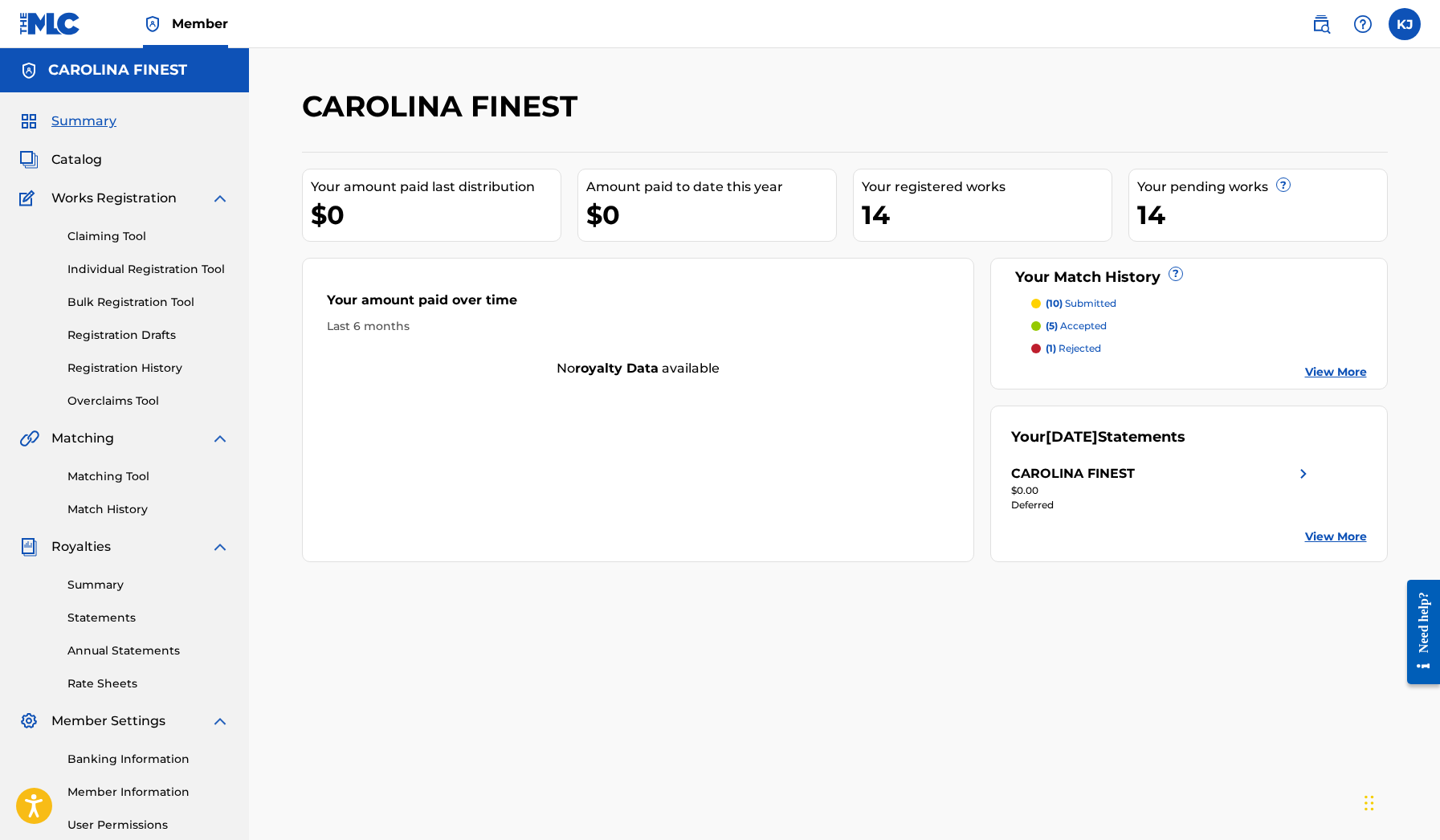
click at [102, 589] on link "Summary" at bounding box center [148, 585] width 162 height 17
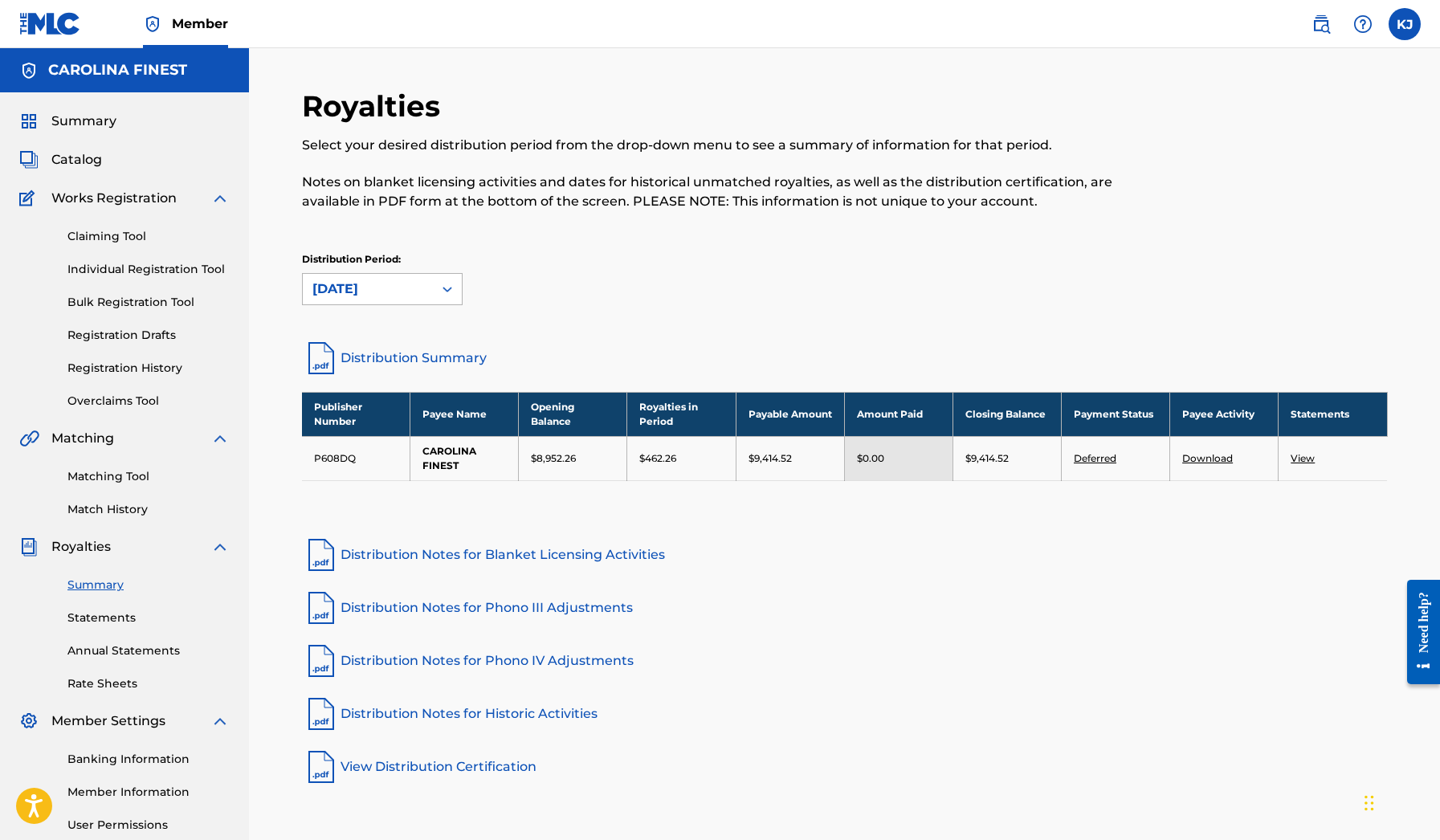
click at [435, 282] on div at bounding box center [447, 289] width 29 height 29
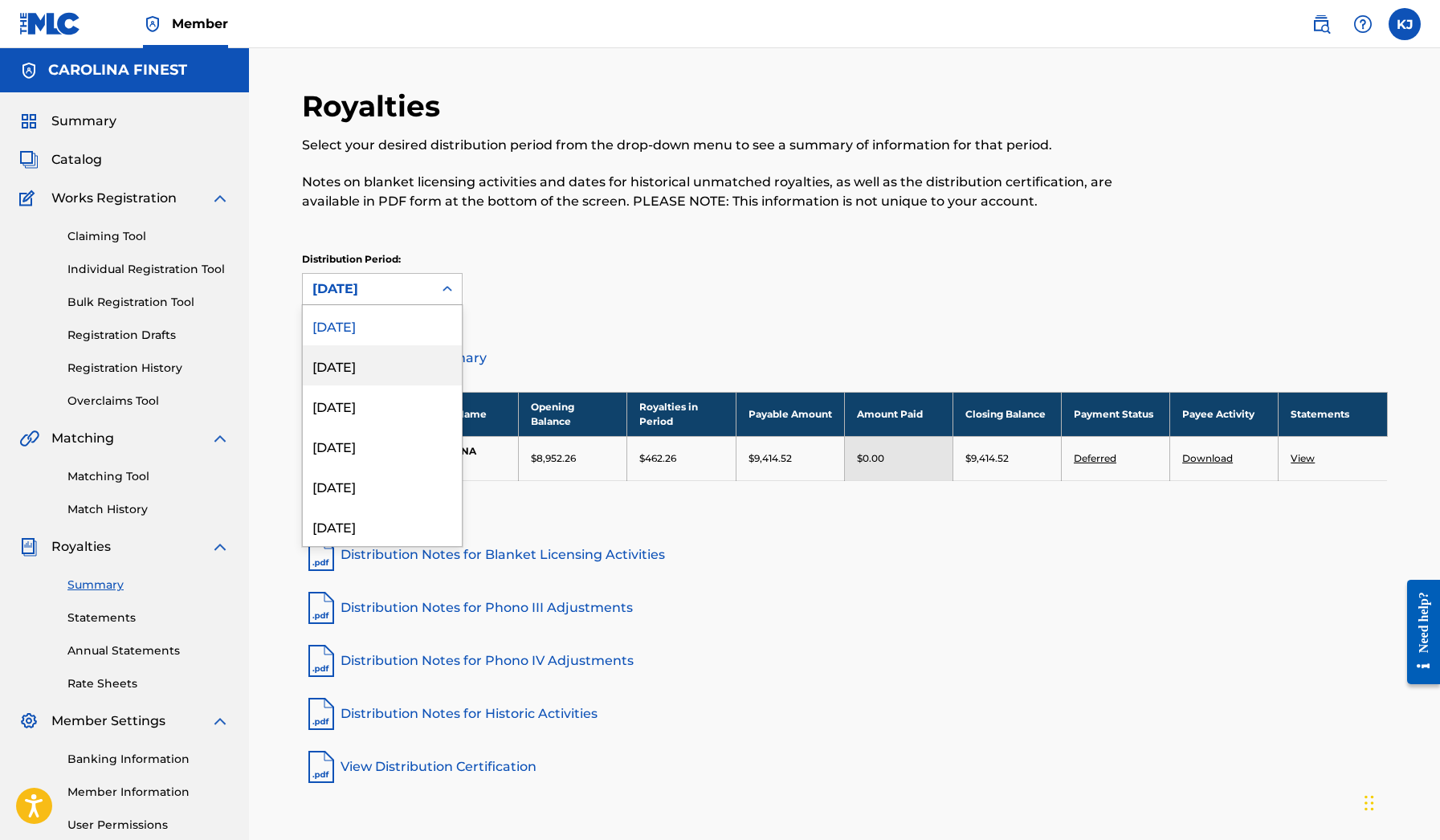
click at [414, 346] on div "[DATE]" at bounding box center [382, 365] width 159 height 40
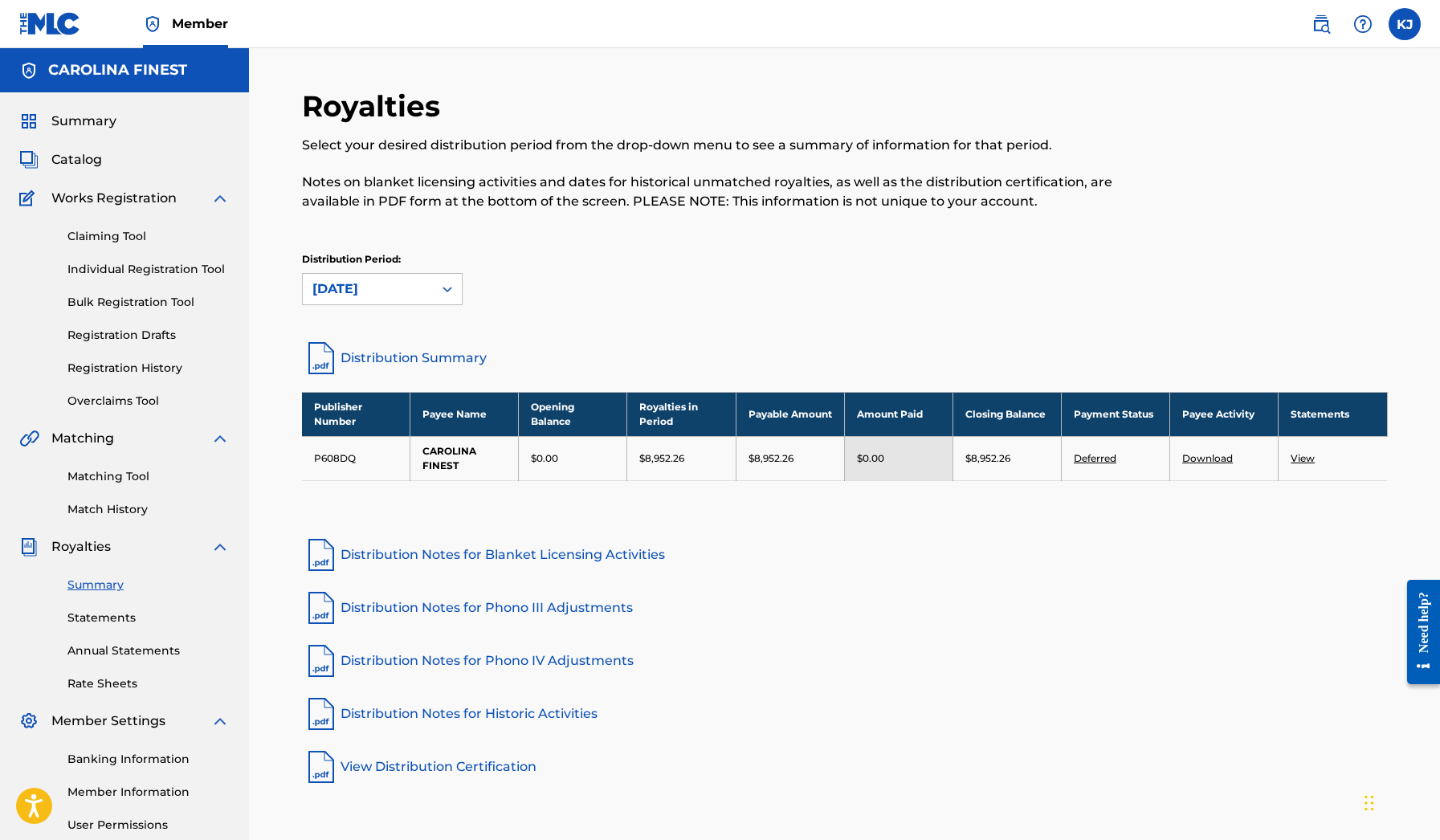
click at [421, 299] on div "[DATE]" at bounding box center [368, 289] width 130 height 31
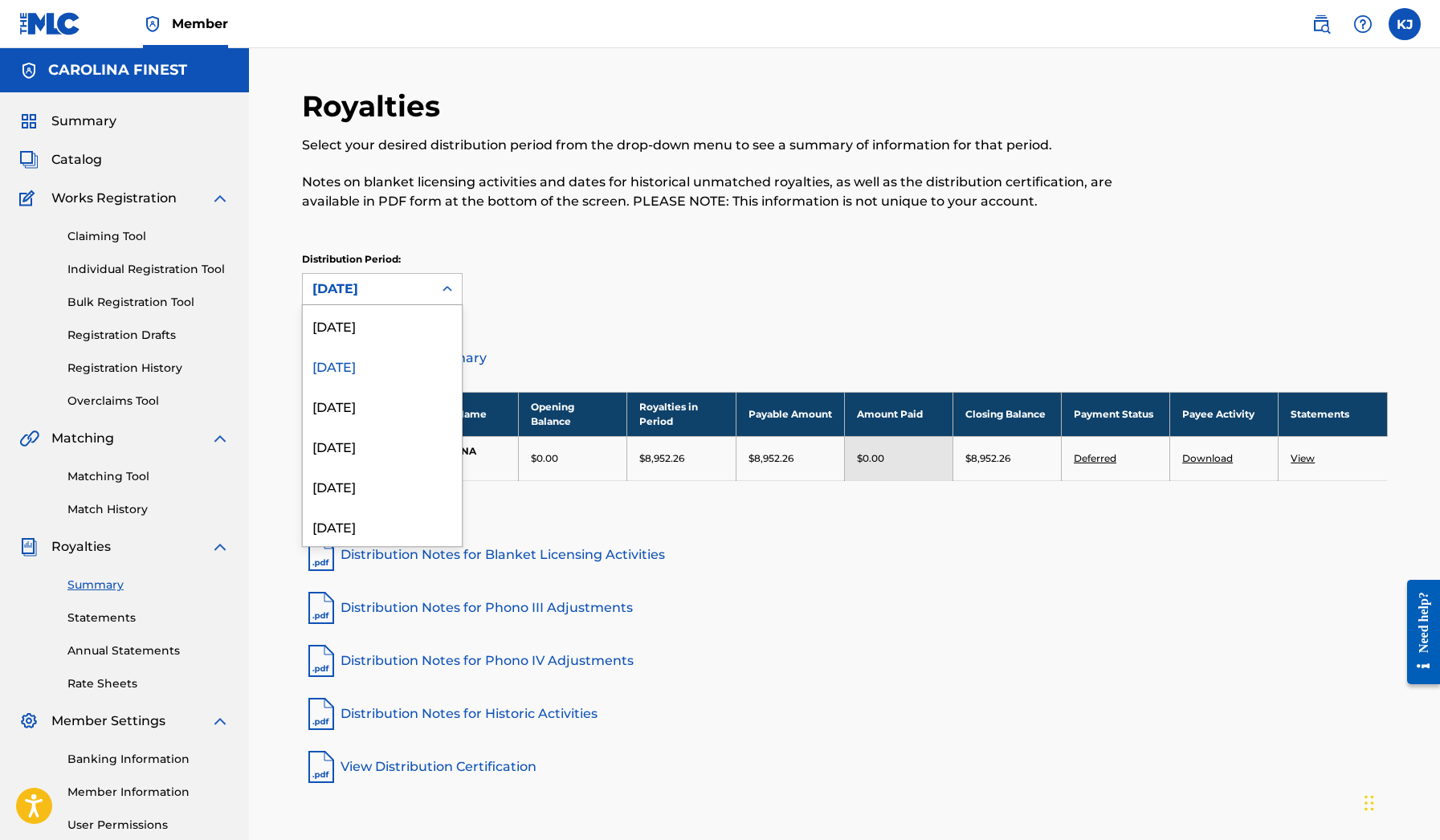
click at [390, 389] on div "[DATE]" at bounding box center [382, 405] width 159 height 40
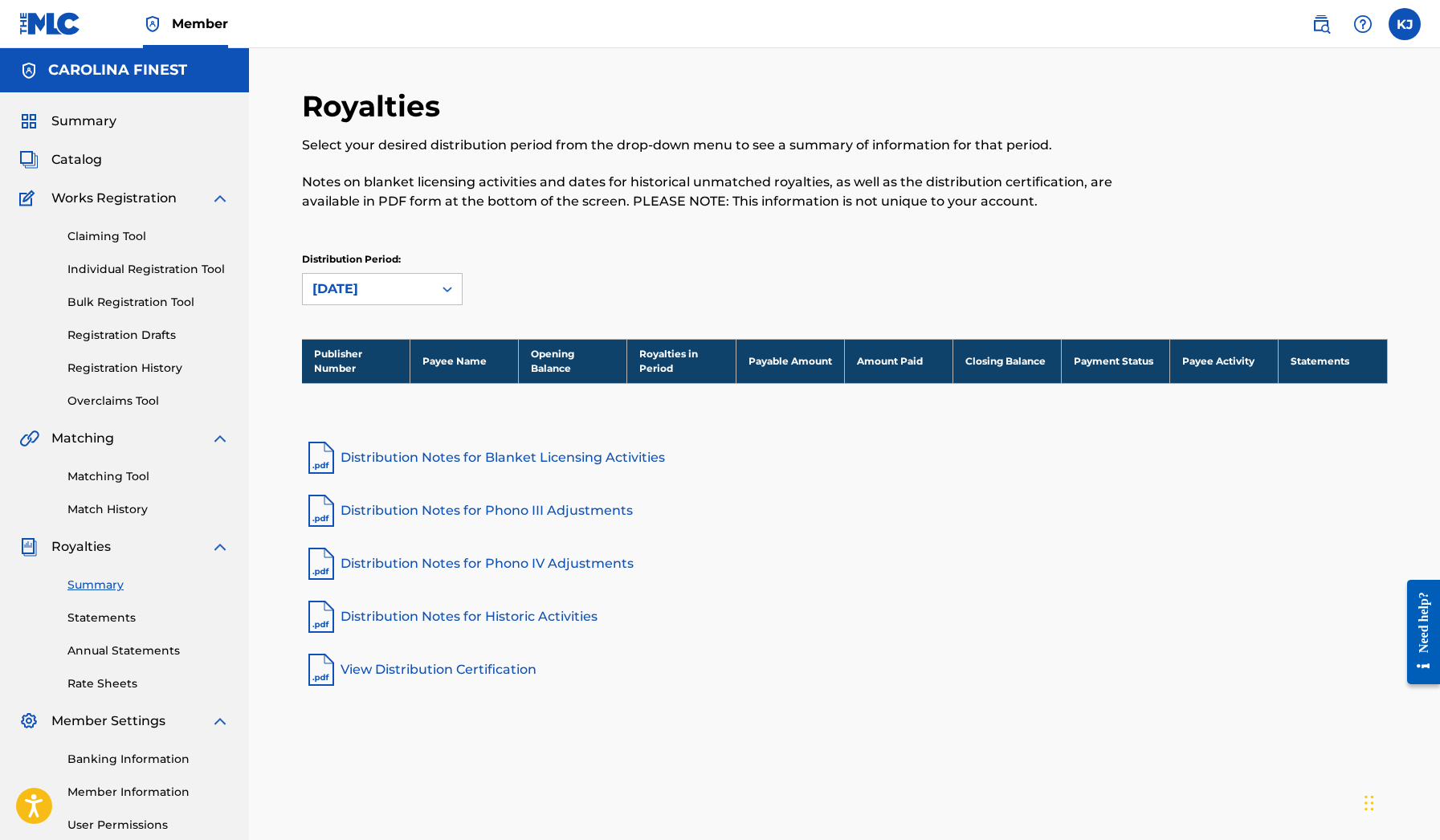
click at [408, 290] on div "[DATE]" at bounding box center [367, 289] width 111 height 19
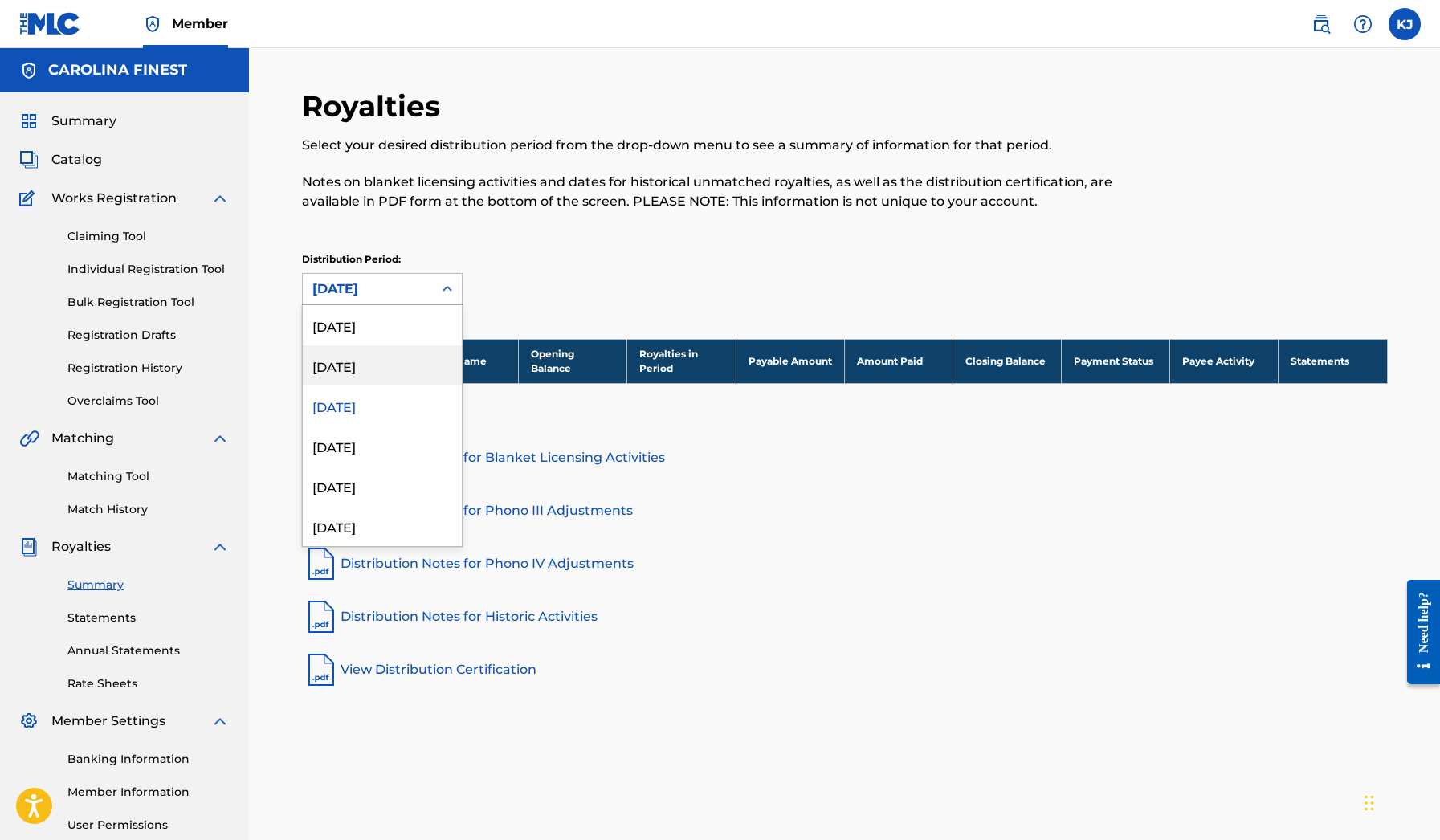
click at [394, 362] on div "[DATE]" at bounding box center [382, 365] width 159 height 40
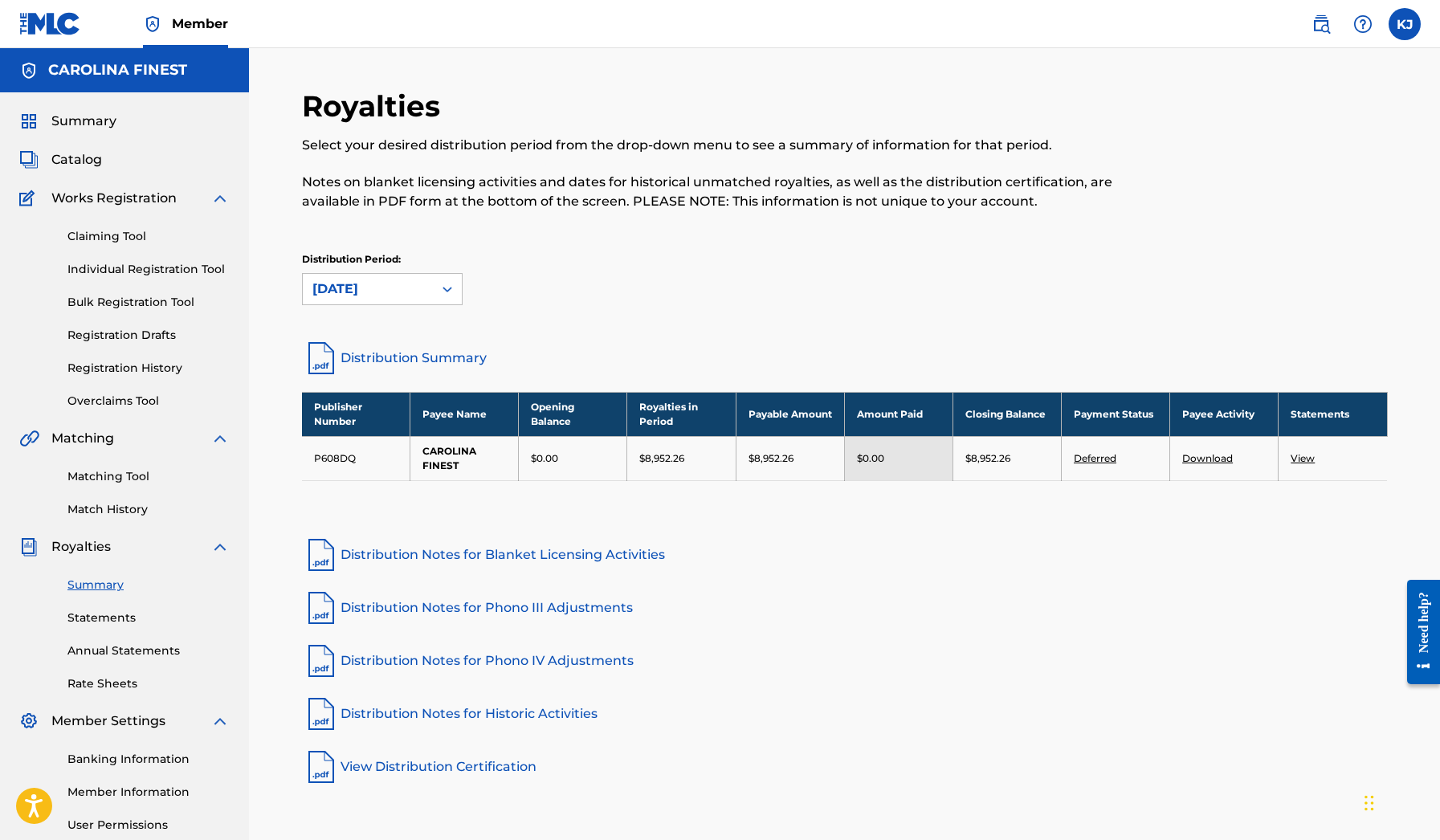
click at [401, 356] on link "Distribution Summary" at bounding box center [845, 358] width 1086 height 39
click at [422, 285] on div "[DATE]" at bounding box center [367, 289] width 111 height 19
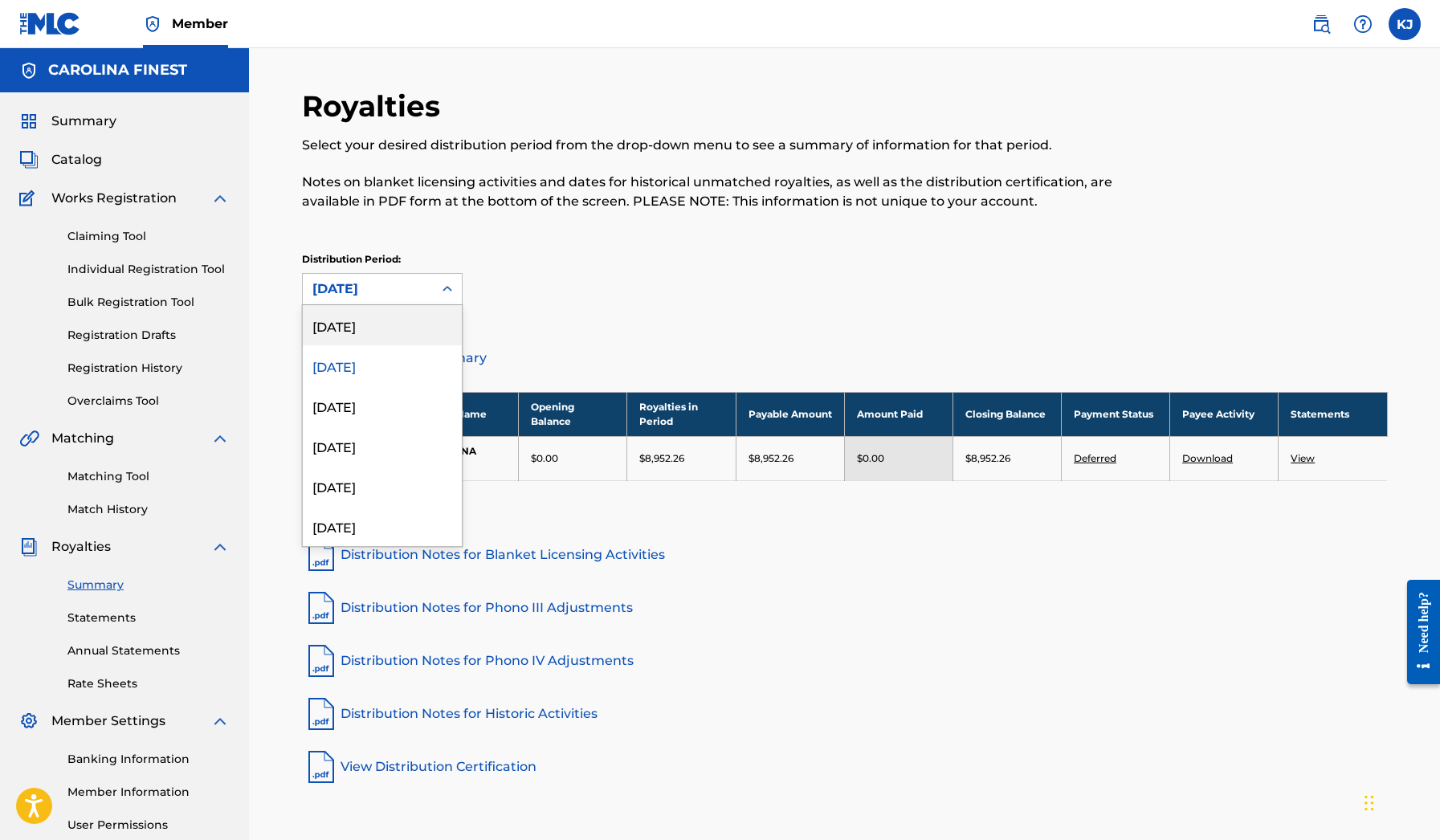
click at [418, 316] on div "[DATE]" at bounding box center [382, 325] width 159 height 40
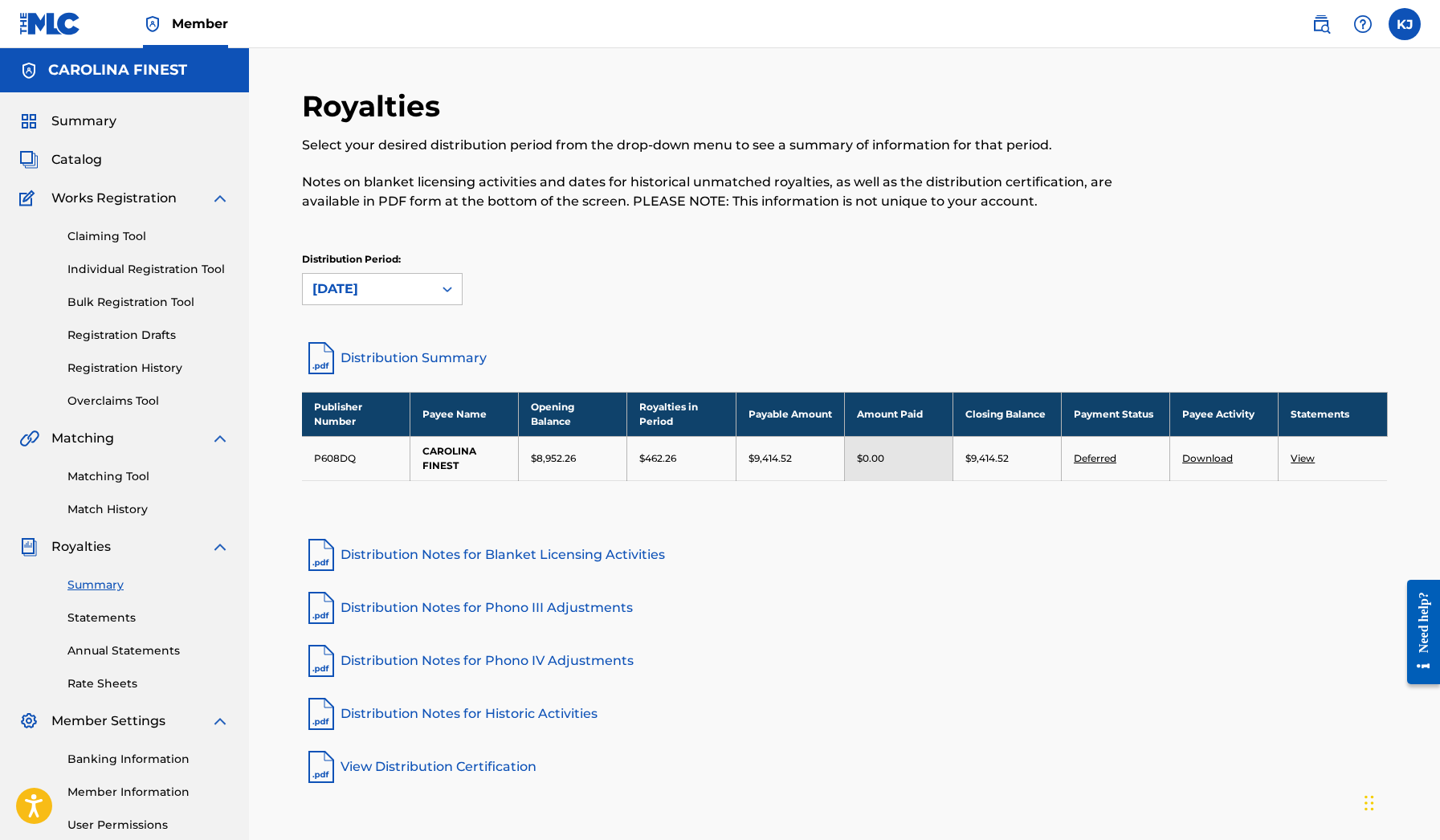
click at [477, 357] on link "Distribution Summary" at bounding box center [845, 358] width 1086 height 39
